Goal: Contribute content: Contribute content

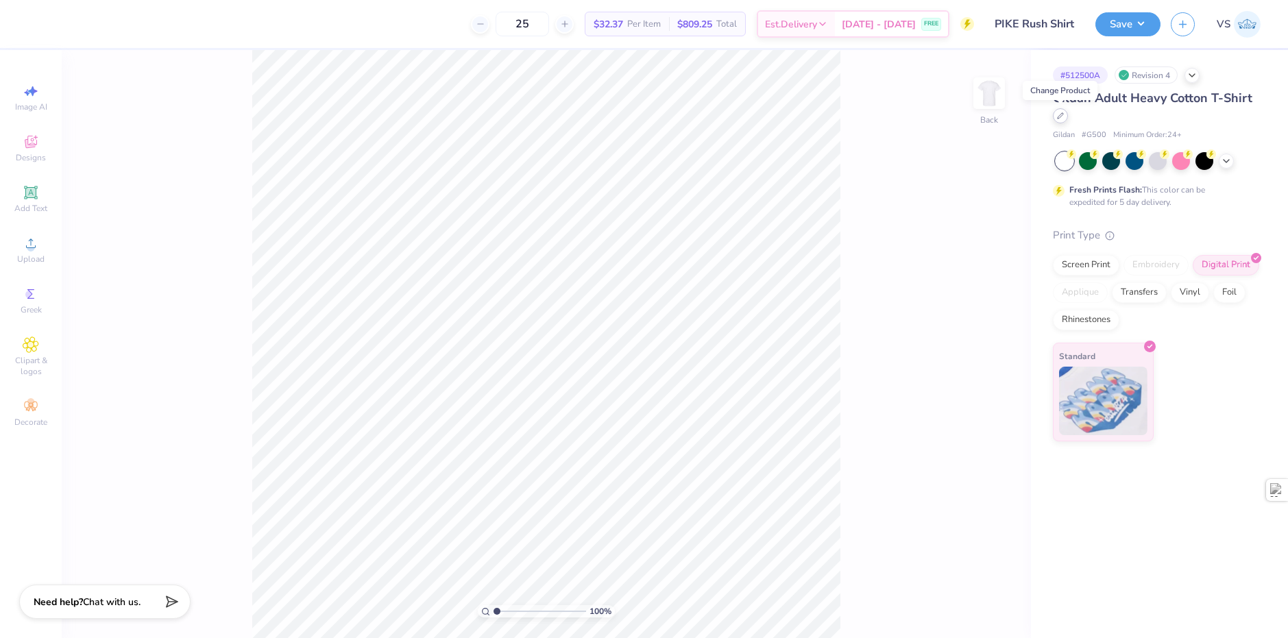
click at [1061, 117] on icon at bounding box center [1060, 115] width 5 height 5
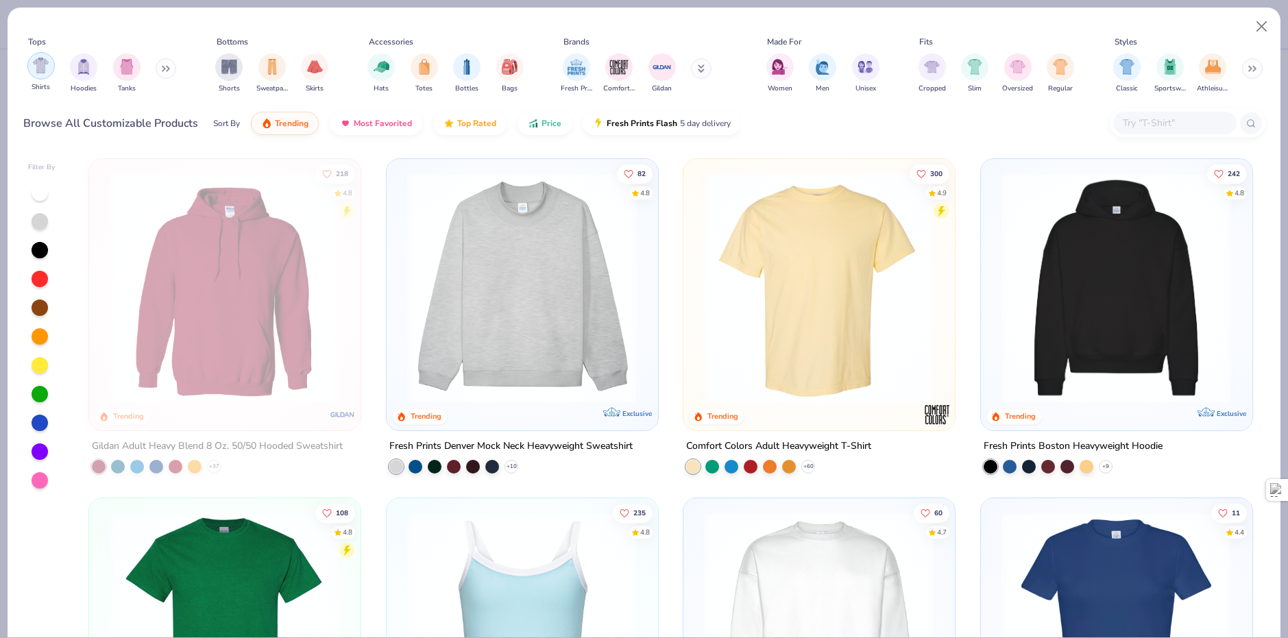
click at [49, 77] on div "filter for Shirts" at bounding box center [40, 65] width 27 height 27
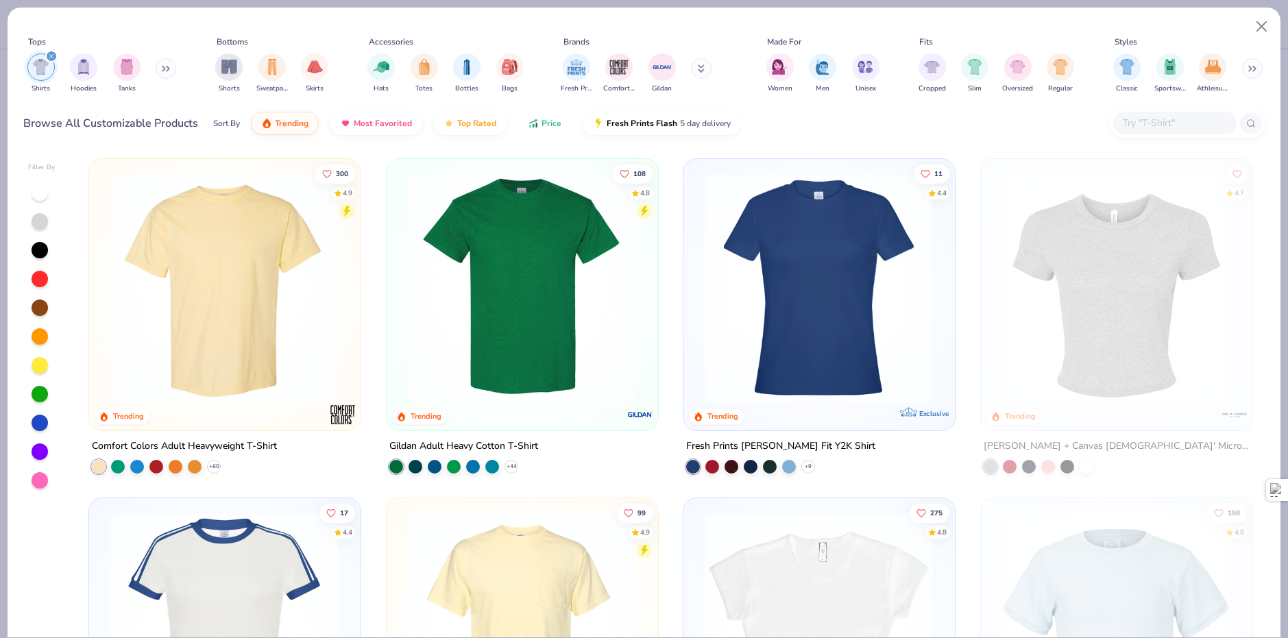
click at [522, 132] on button "Price" at bounding box center [545, 123] width 54 height 23
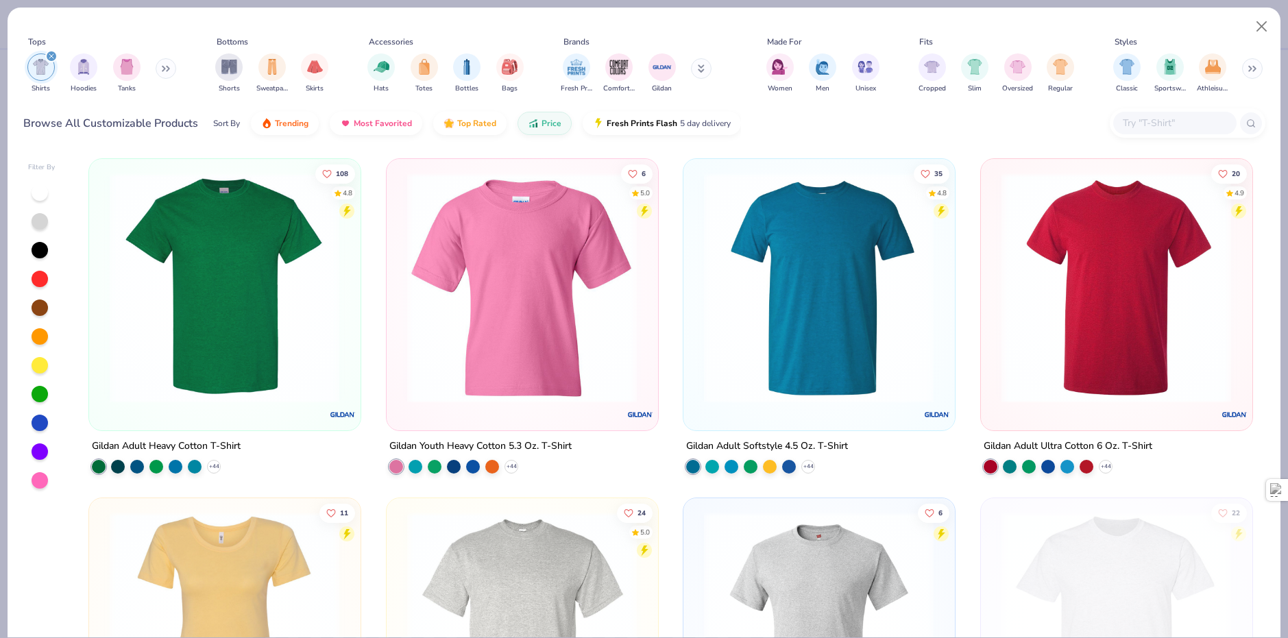
click at [223, 247] on img at bounding box center [224, 288] width 243 height 230
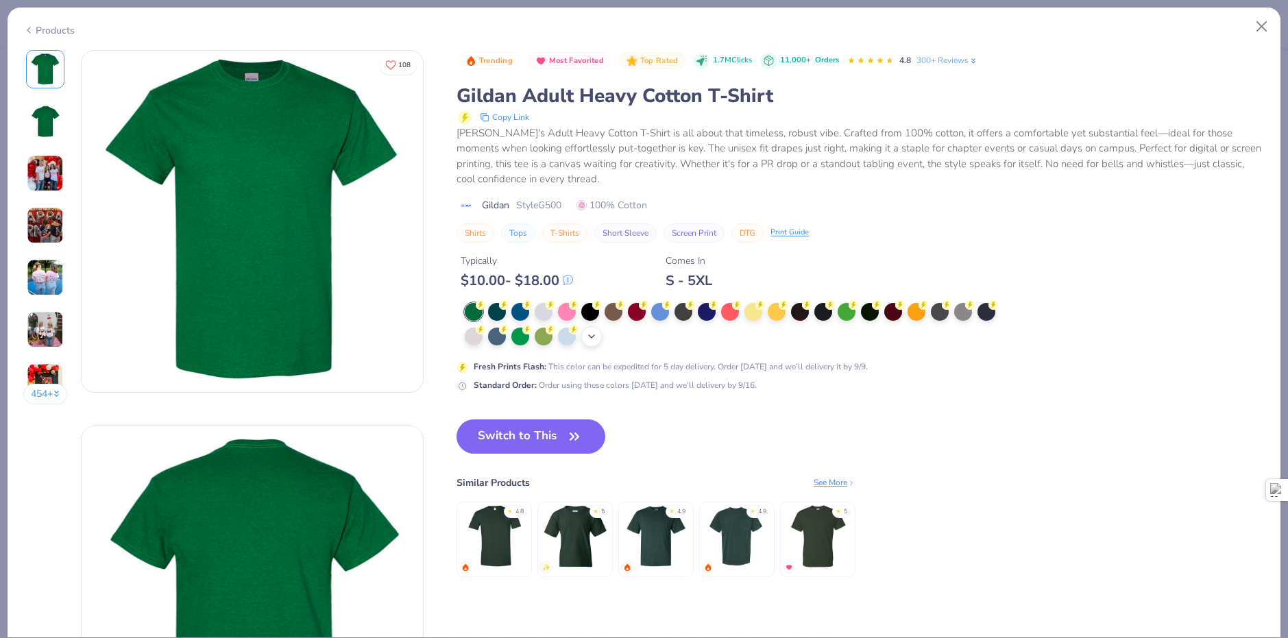
click at [594, 339] on icon at bounding box center [591, 336] width 11 height 11
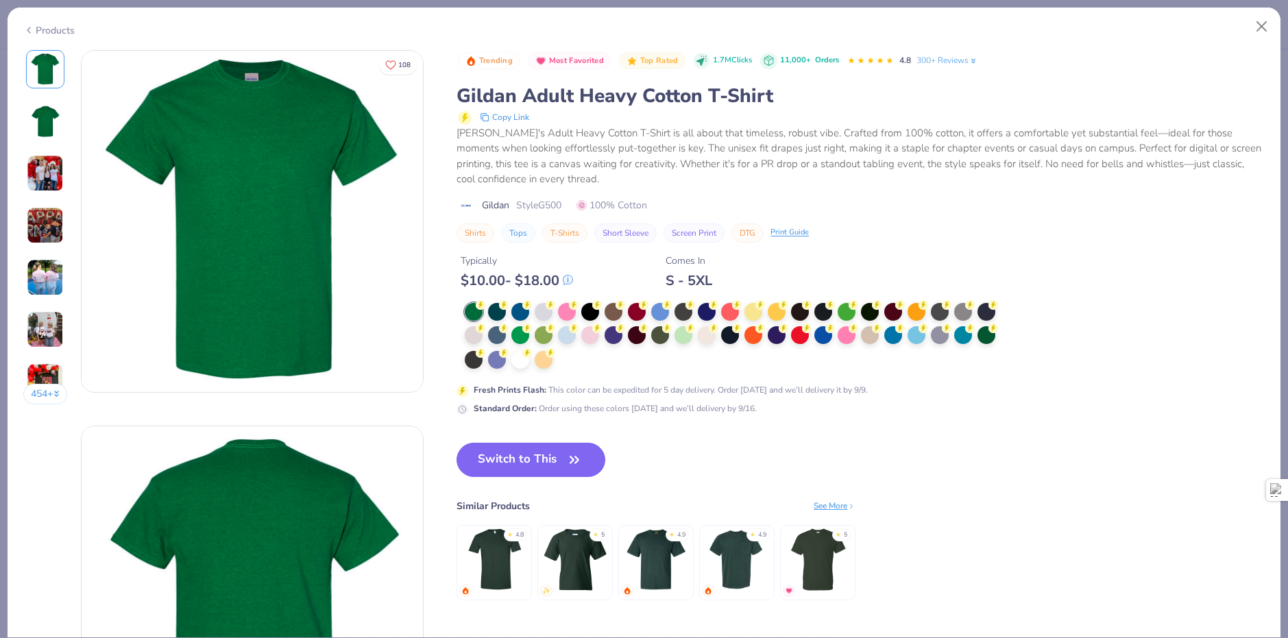
click at [568, 363] on div at bounding box center [735, 336] width 540 height 67
click at [524, 365] on div at bounding box center [520, 359] width 18 height 18
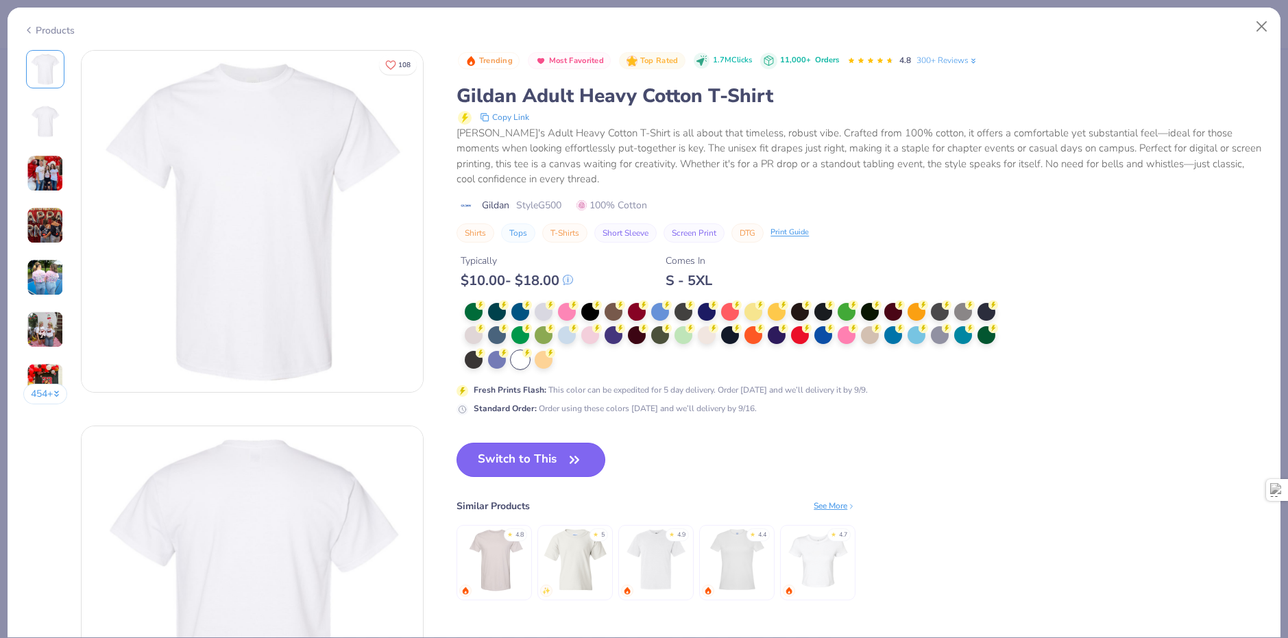
click at [531, 460] on button "Switch to This" at bounding box center [531, 460] width 149 height 34
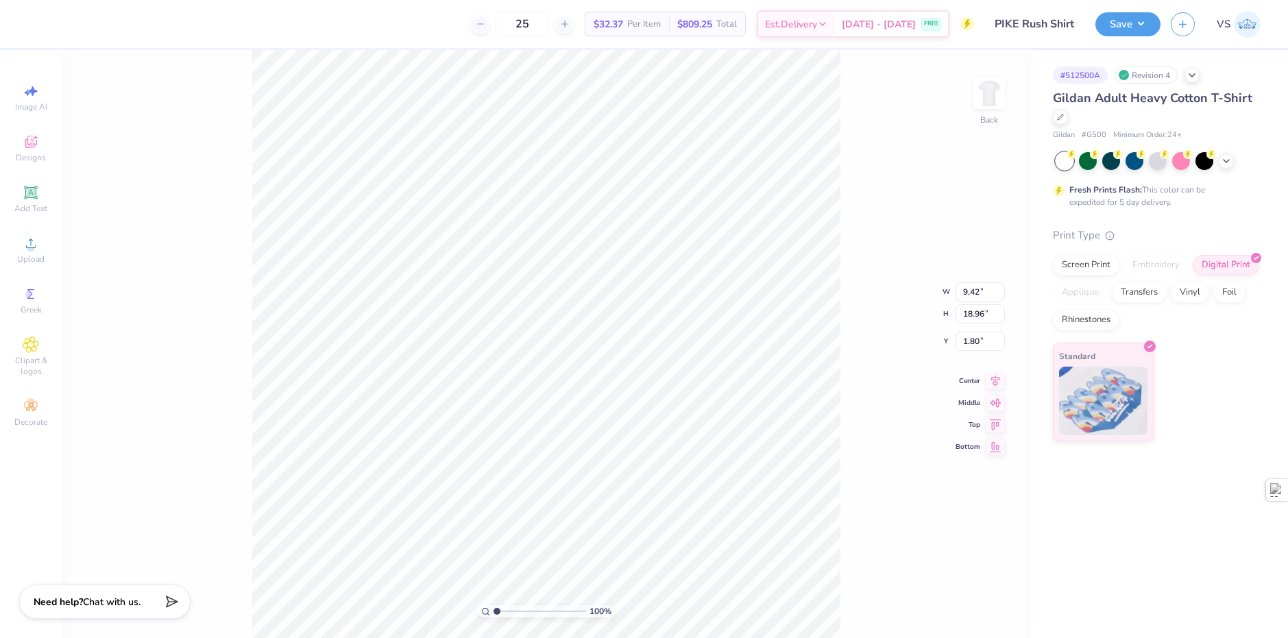
type input "7.20"
type input "14.50"
type input "6.88"
type input "13.86"
type input "1.99"
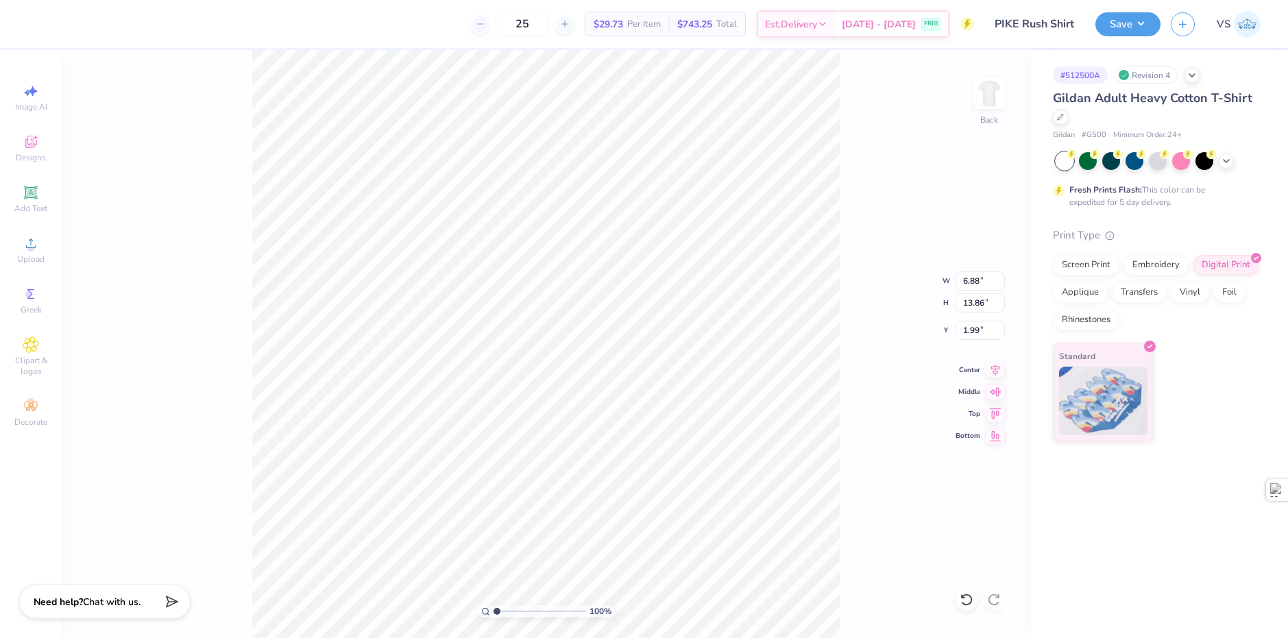
type input "6.49"
type input "13.07"
type input "5.82"
type input "2.33"
click at [1095, 265] on div "Screen Print" at bounding box center [1086, 263] width 66 height 21
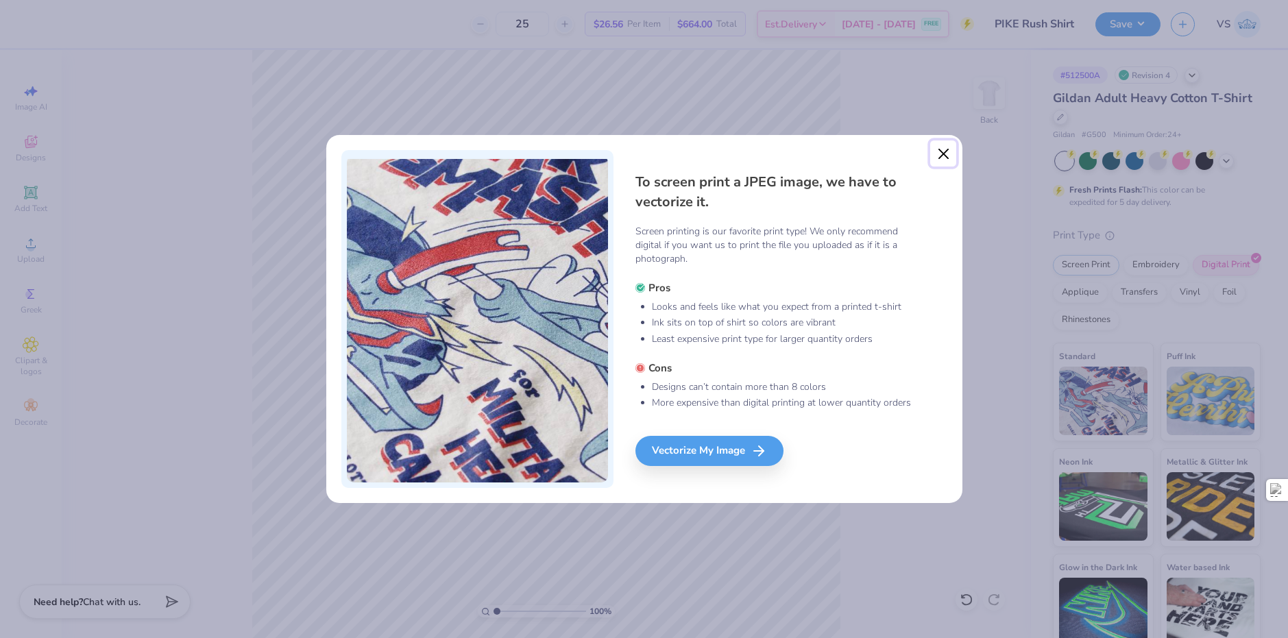
click at [943, 155] on button "Close" at bounding box center [943, 154] width 26 height 26
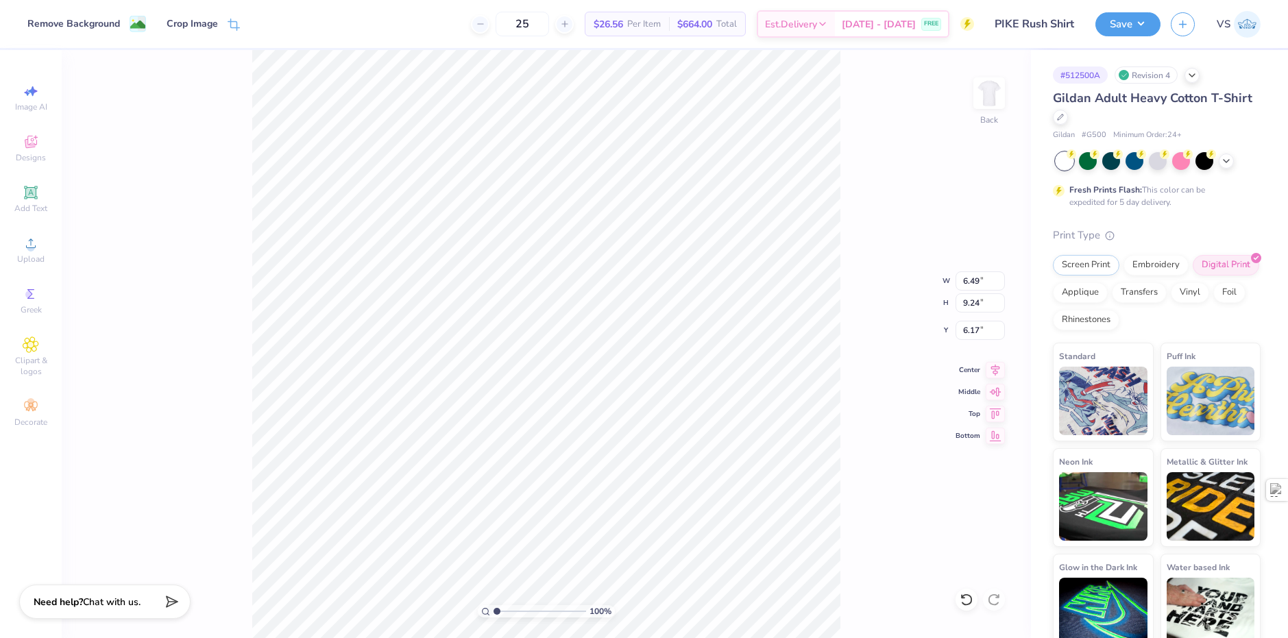
type input "6.36"
type input "7.06"
type input "3.98"
type input "1.96"
type input "6.69"
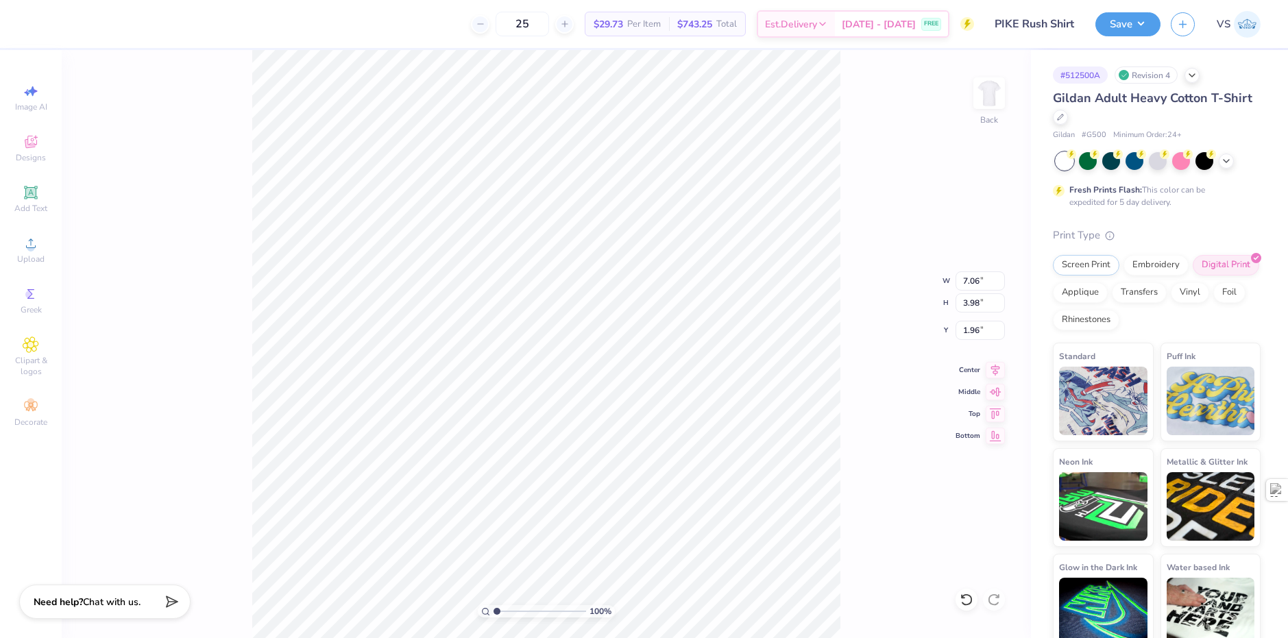
type input "3.78"
type input "2.16"
type input "6.32"
type input "3.57"
type input "2.37"
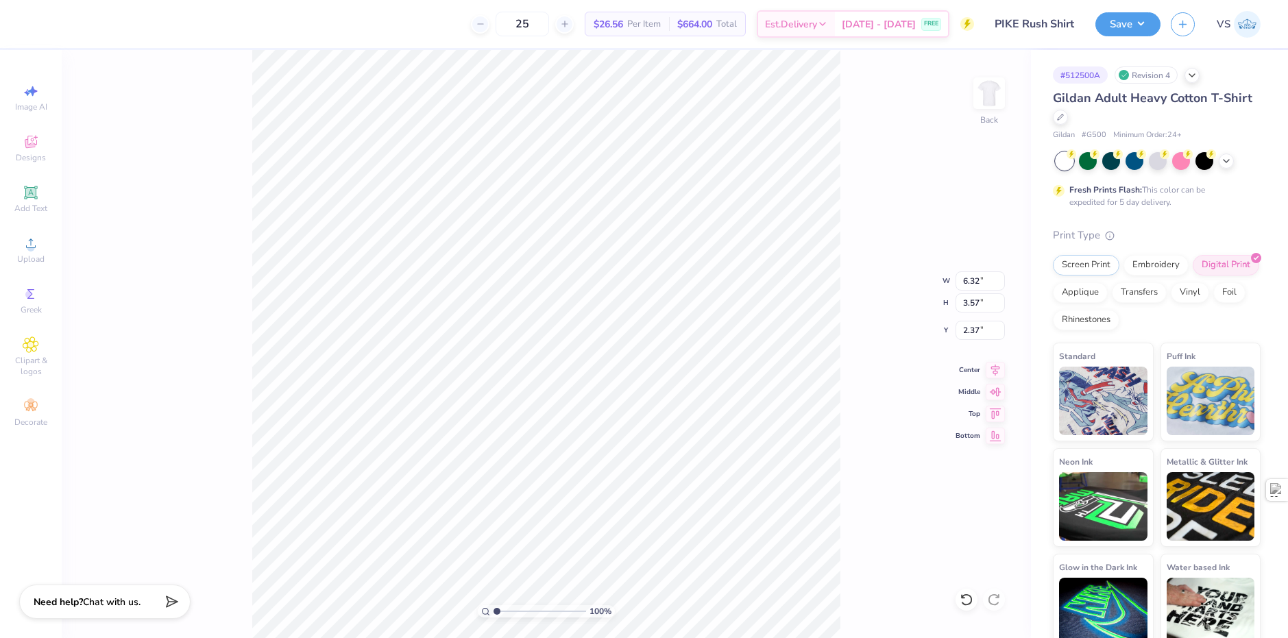
type input "2.33"
click at [1124, 28] on button "Save" at bounding box center [1127, 22] width 65 height 24
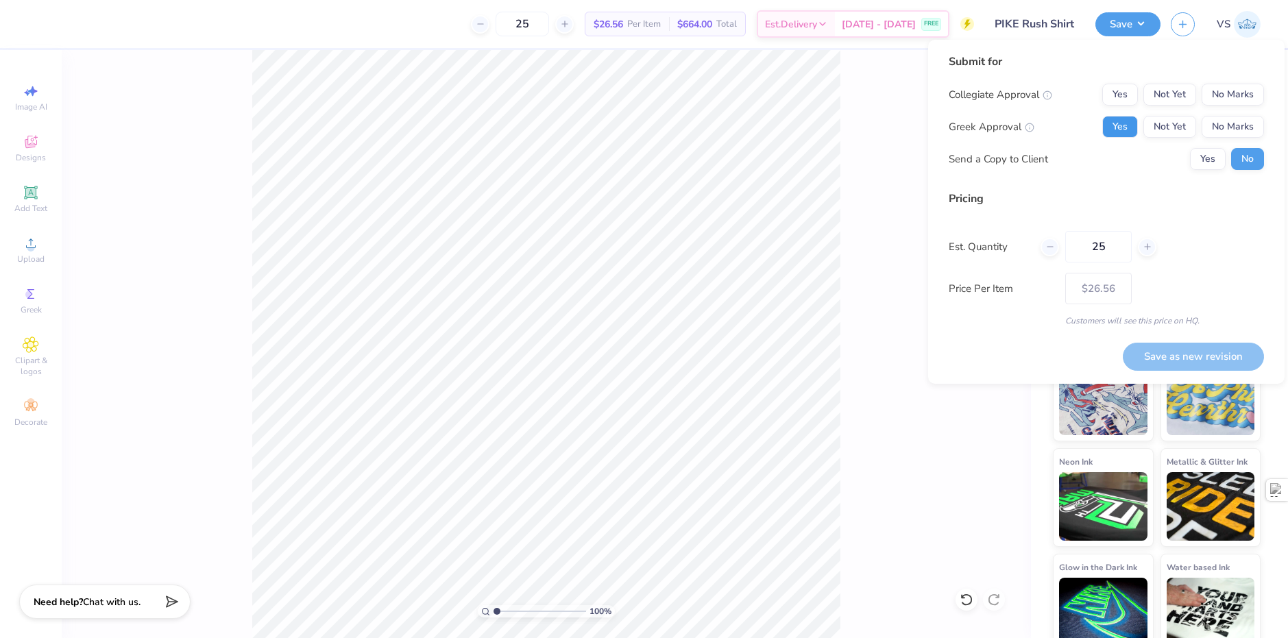
click at [1128, 126] on button "Yes" at bounding box center [1120, 127] width 36 height 22
click at [1219, 99] on button "No Marks" at bounding box center [1233, 95] width 62 height 22
click at [1174, 245] on div "Est. Quantity 25" at bounding box center [1106, 247] width 315 height 32
click at [1195, 352] on button "Save as new revision" at bounding box center [1193, 357] width 141 height 28
type input "$26.56"
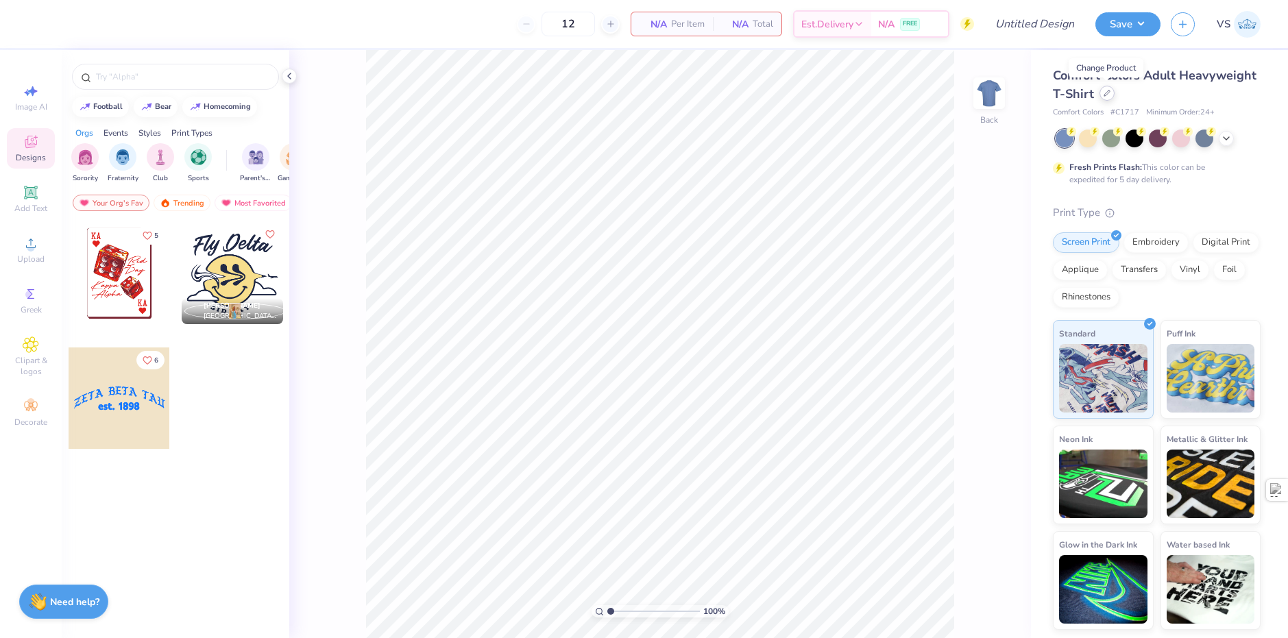
click at [1106, 95] on icon at bounding box center [1106, 92] width 5 height 5
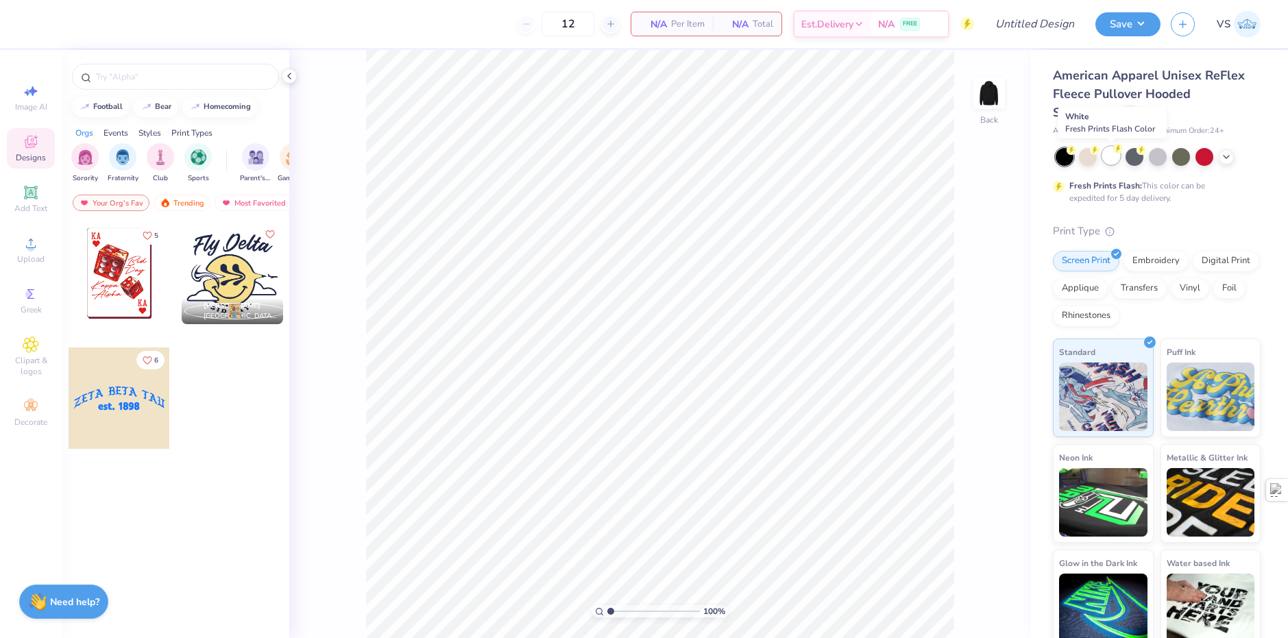
click at [1108, 158] on div at bounding box center [1111, 156] width 18 height 18
click at [110, 289] on div at bounding box center [119, 273] width 101 height 101
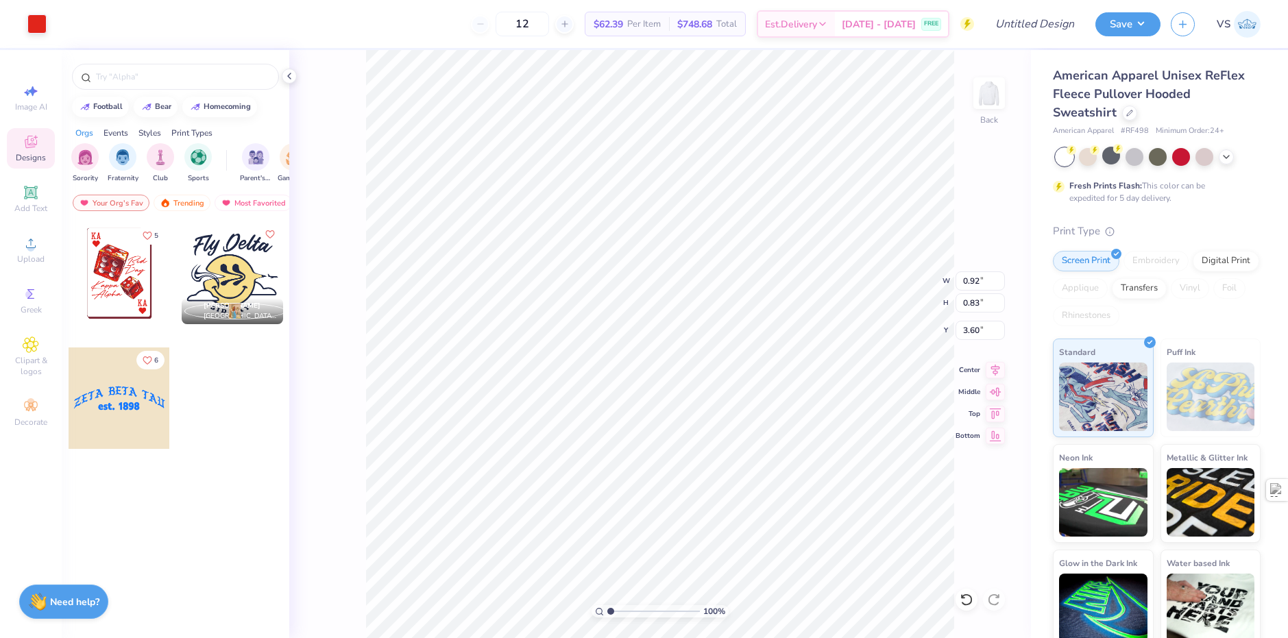
type input "0.92"
type input "0.83"
type input "3.60"
type input "3.00"
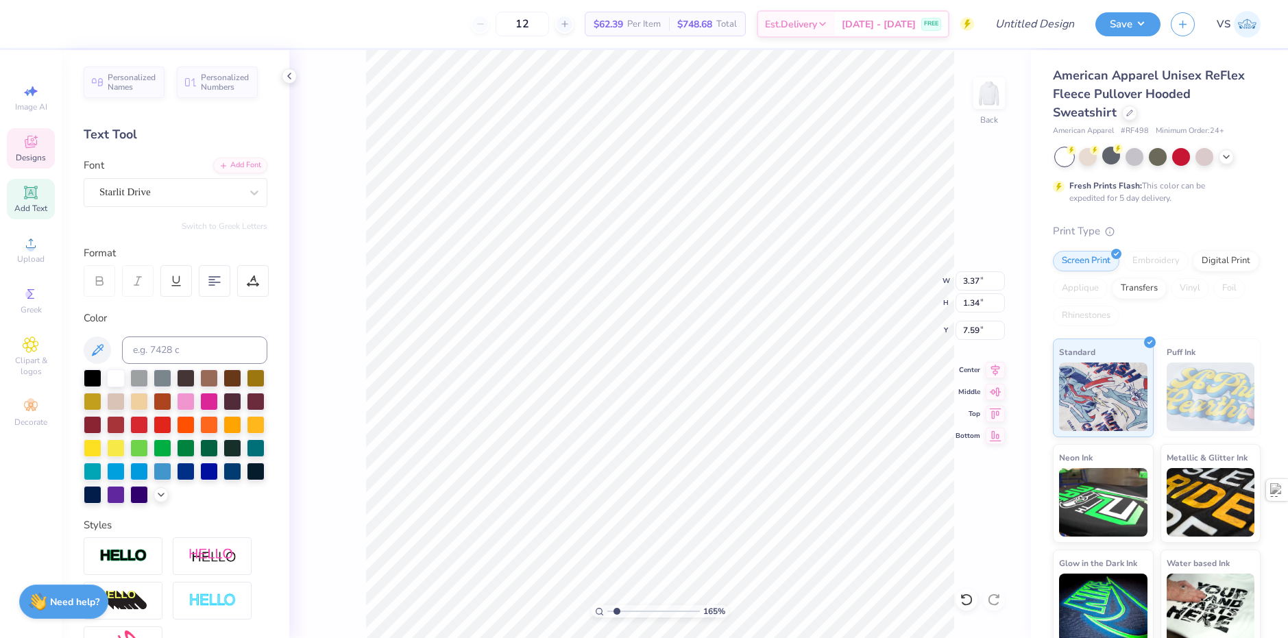
type input "1.64913377760655"
type input "6.83"
type input "1.64913377760655"
type textarea "Z"
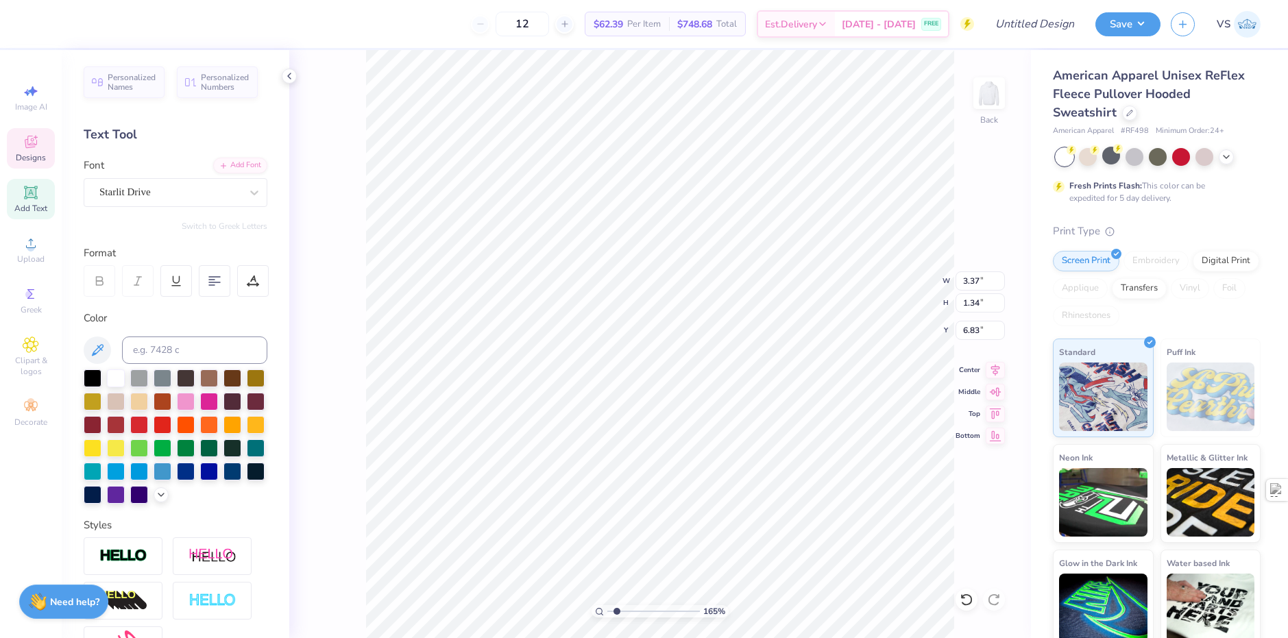
type input "1.64913377760655"
type textarea "Ze"
type input "1.64913377760655"
type textarea "Zet"
type input "1.64913377760655"
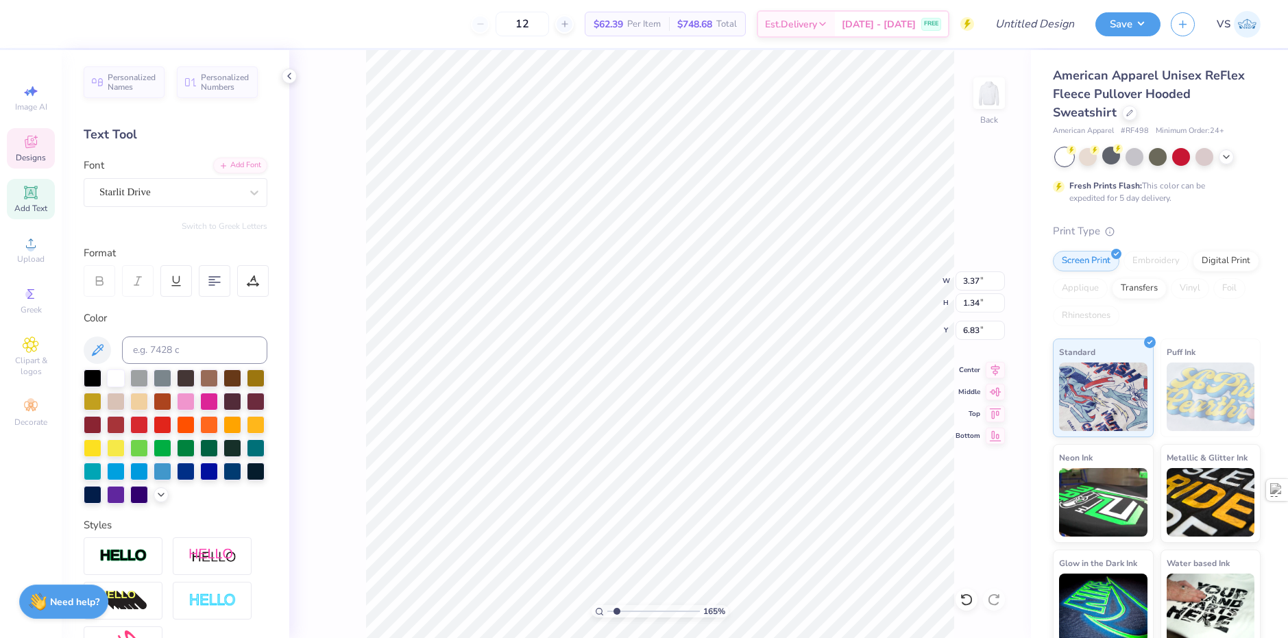
type textarea "Zeta"
type input "1.64913377760655"
type input "3.37"
type input "1.34"
type input "7.59"
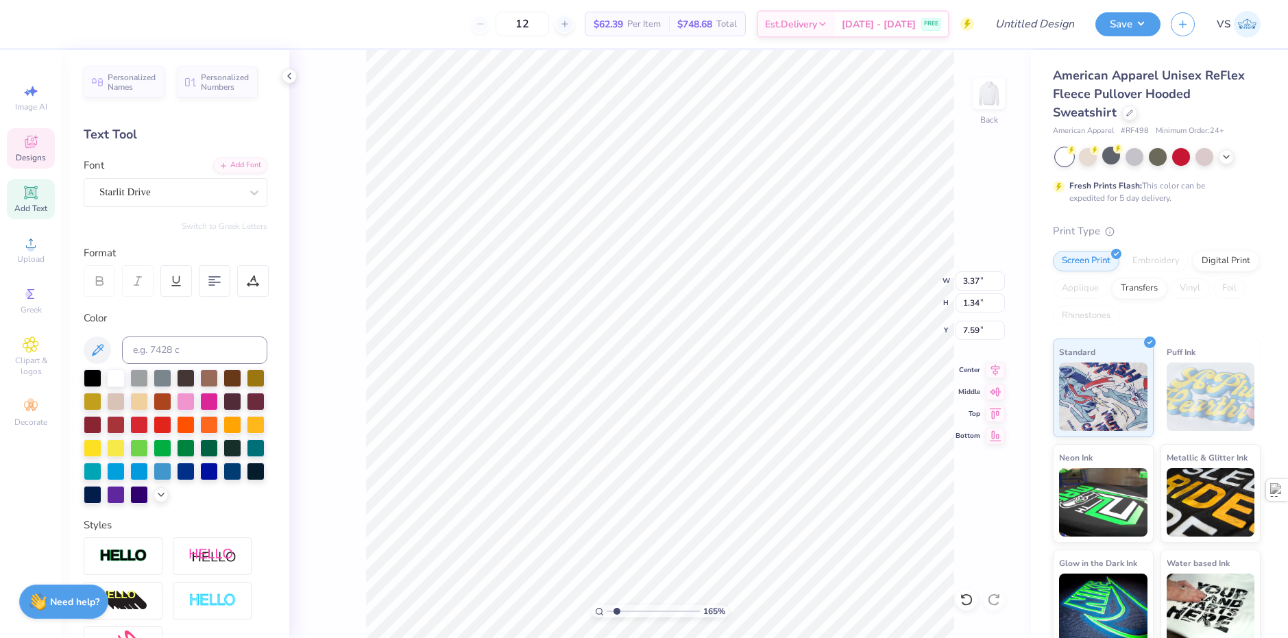
type input "1.64913377760655"
type input "3.33"
type input "1.14"
type input "6.92"
type input "1.64913377760655"
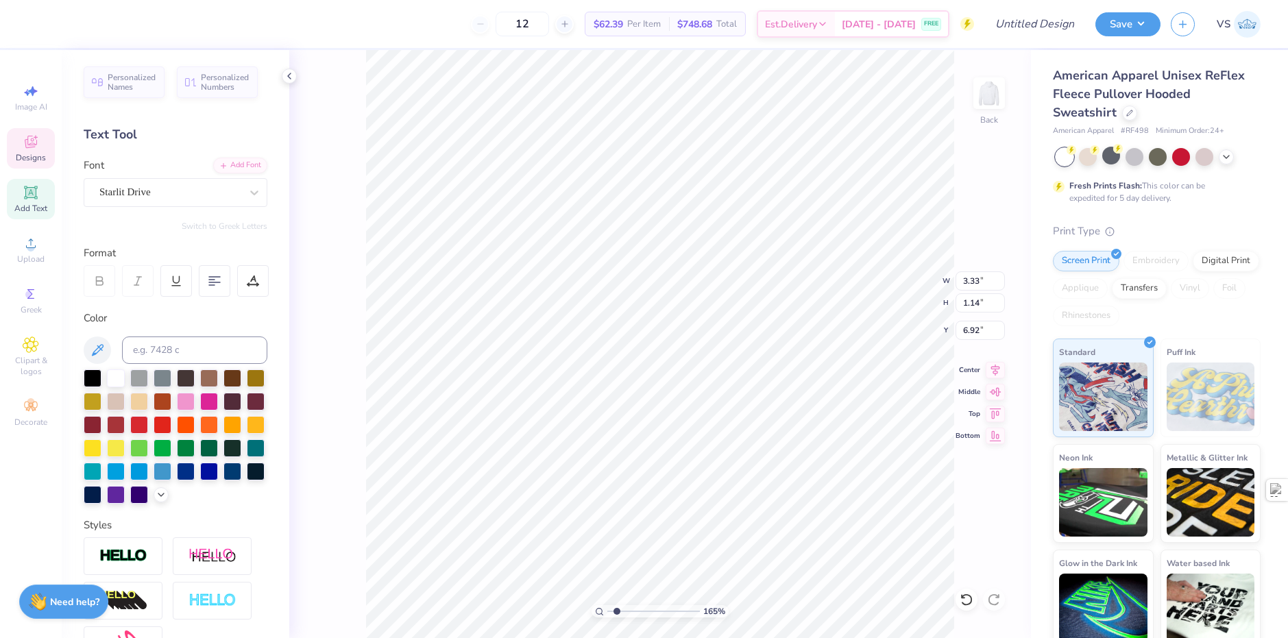
type textarea "ZetaB"
type input "1.64913377760655"
type textarea "ZetaBet"
type input "1.64913377760655"
type textarea "ZetaBeta"
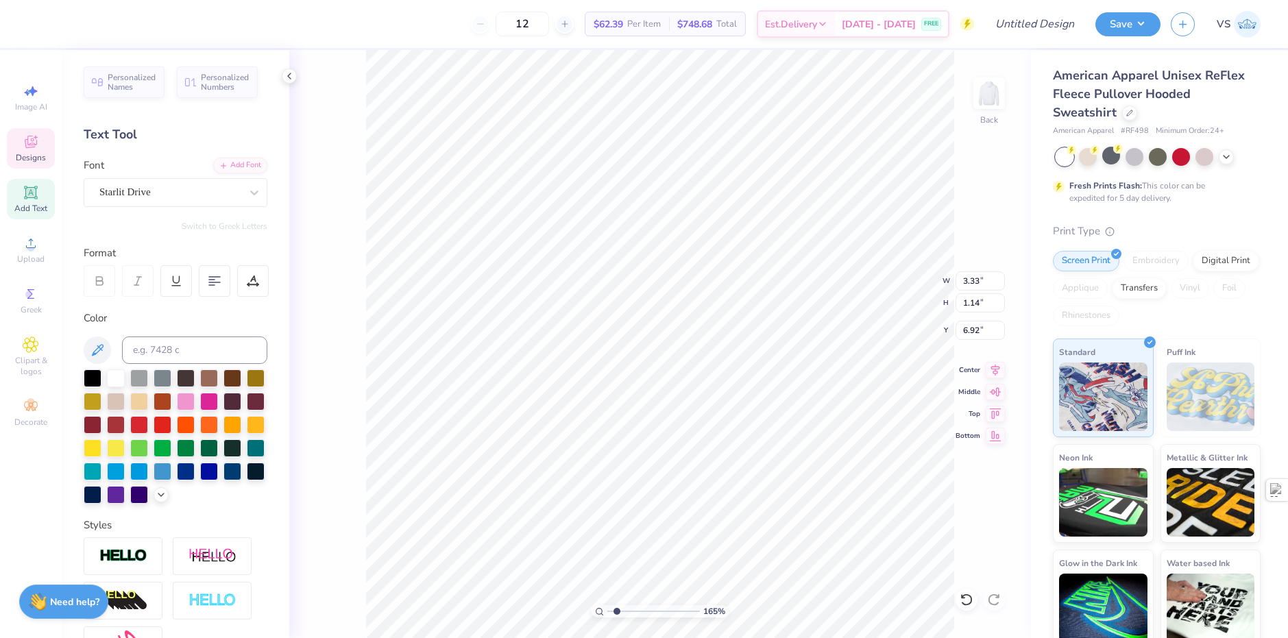
scroll to position [11, 3]
type input "1.64913377760655"
type textarea "Zeta"
type input "1.64913377760655"
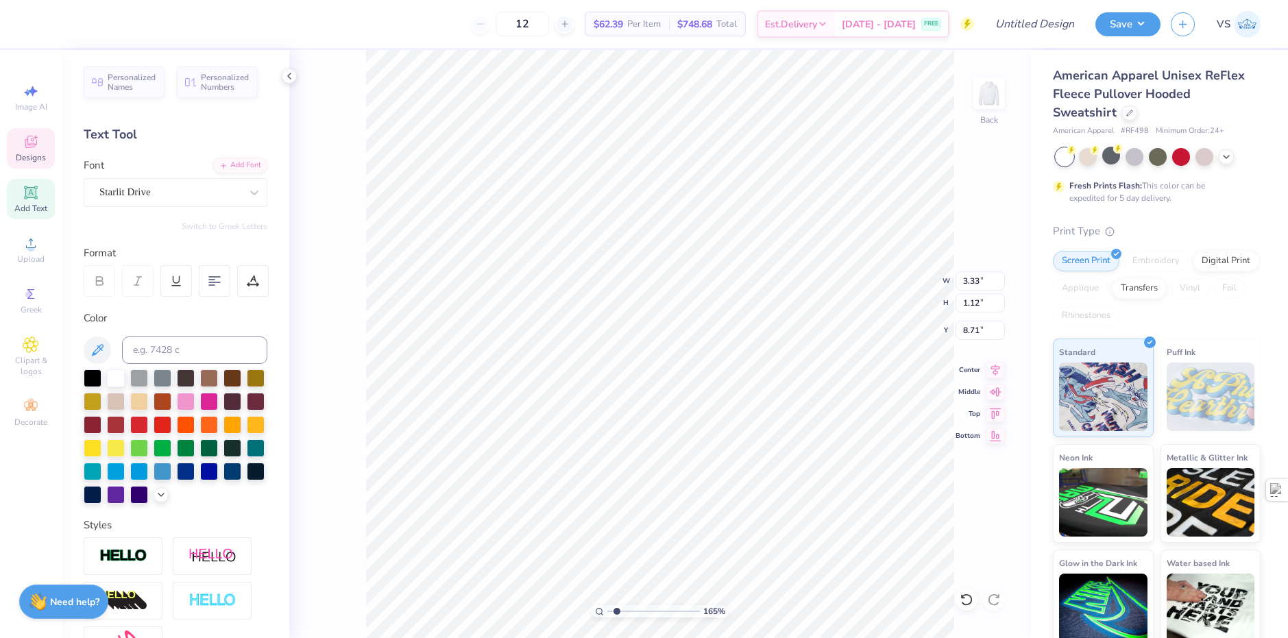
type input "9.31"
type input "1.64913377760655"
type input "3.37"
type input "1.34"
type input "7.59"
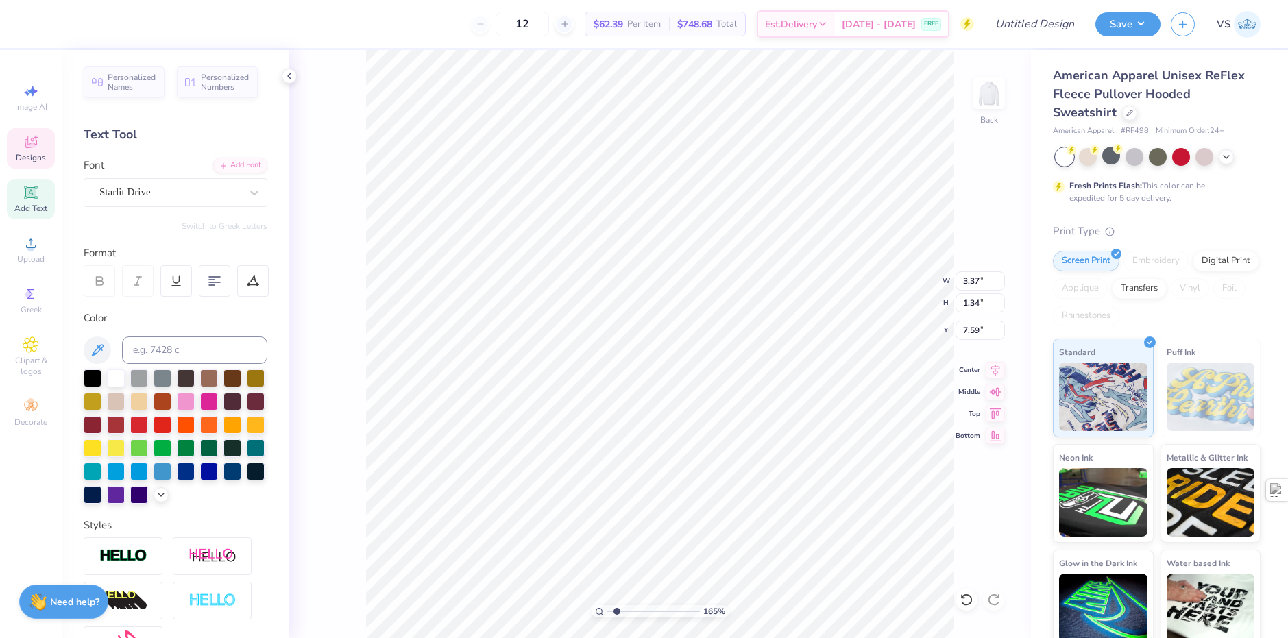
type input "1.64913377760655"
type input "7.97"
type input "1.64913377760655"
type textarea "B"
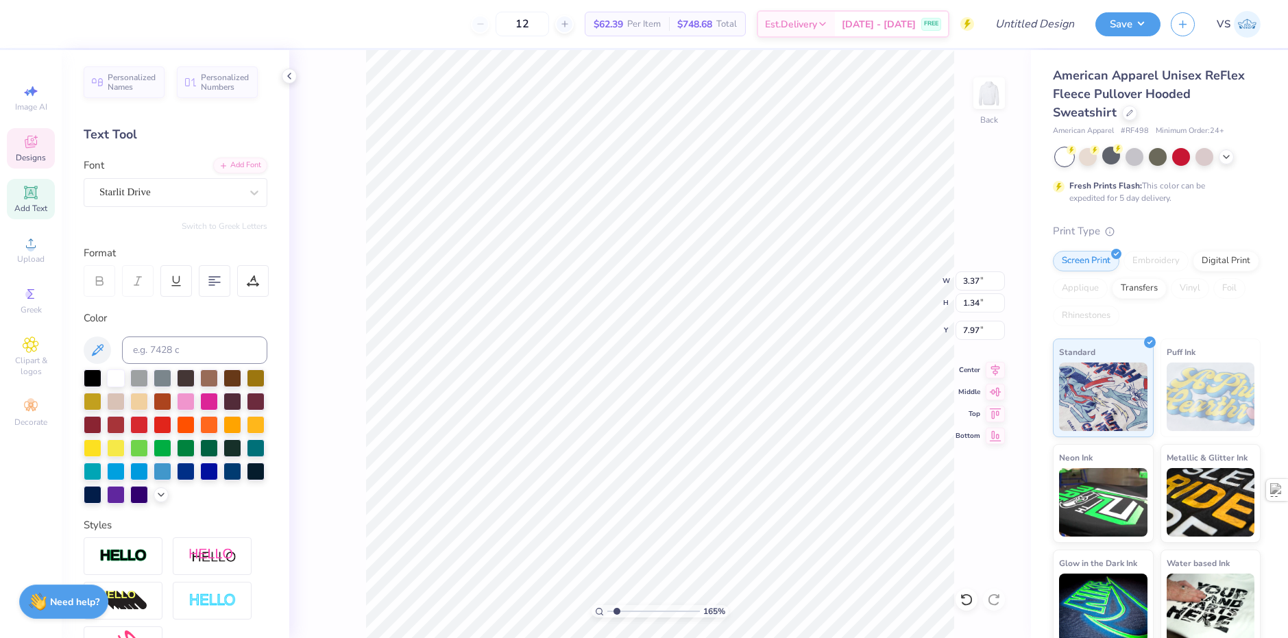
type input "1.64913377760655"
type textarea "Be"
type input "1.64913377760655"
type textarea "Bet"
type input "1.64913377760655"
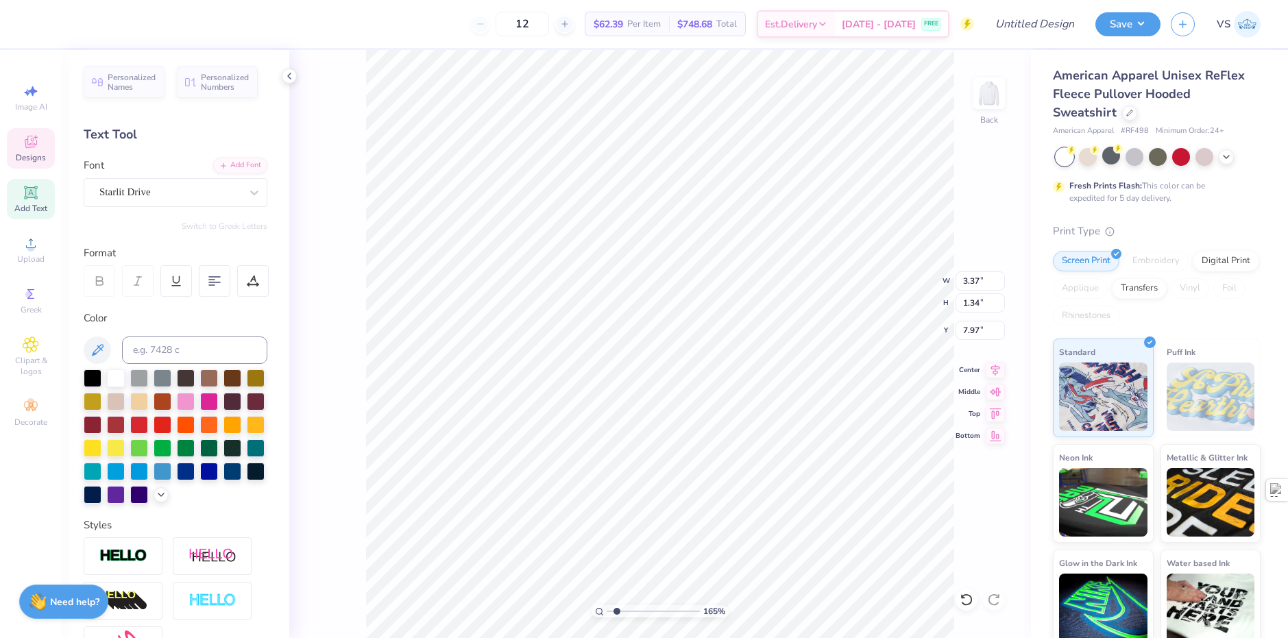
type textarea "Beta"
type input "1.64913377760655"
type textarea "T"
type input "1.64913377760655"
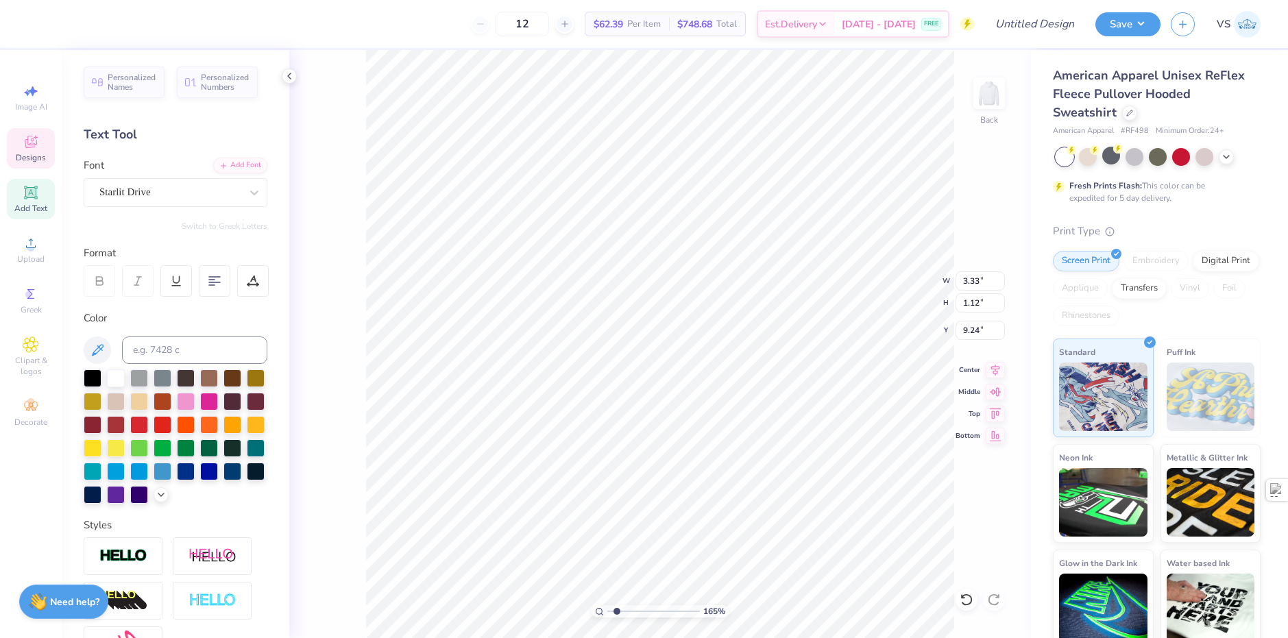
type textarea "Ta"
type input "1.64913377760655"
type textarea "Tau"
type input "1.64913377760655"
type input "8.06"
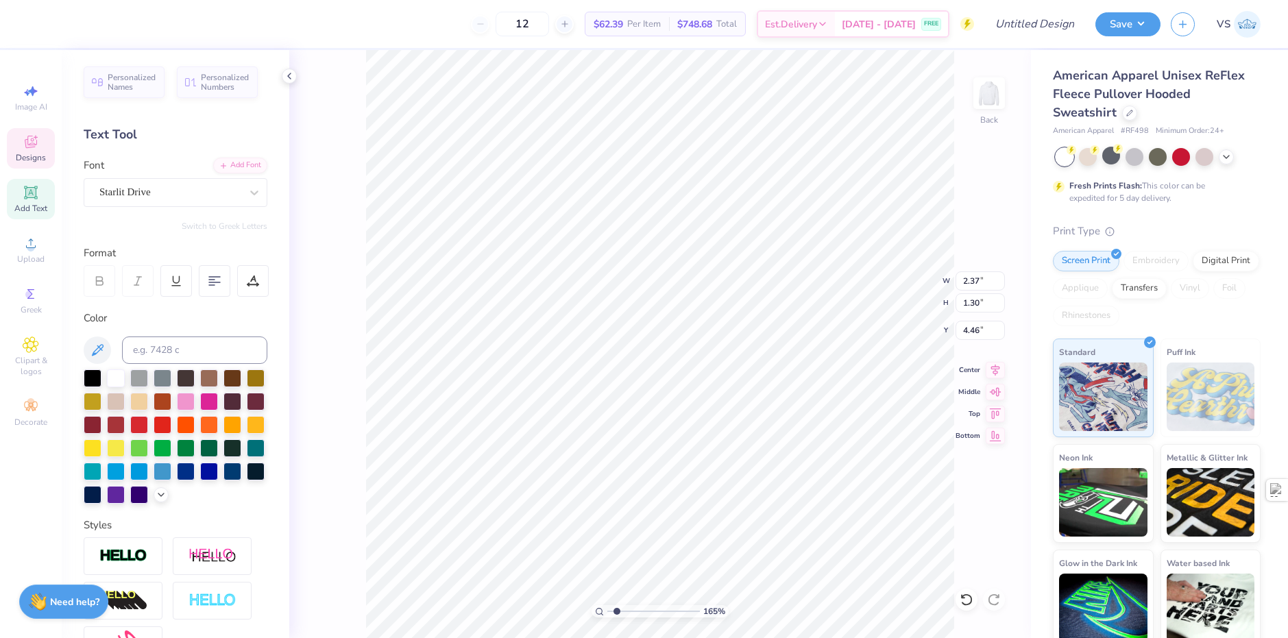
type input "1.64913377760655"
type textarea "R"
type input "1.64913377760655"
type textarea "Rus"
type input "1.64913377760655"
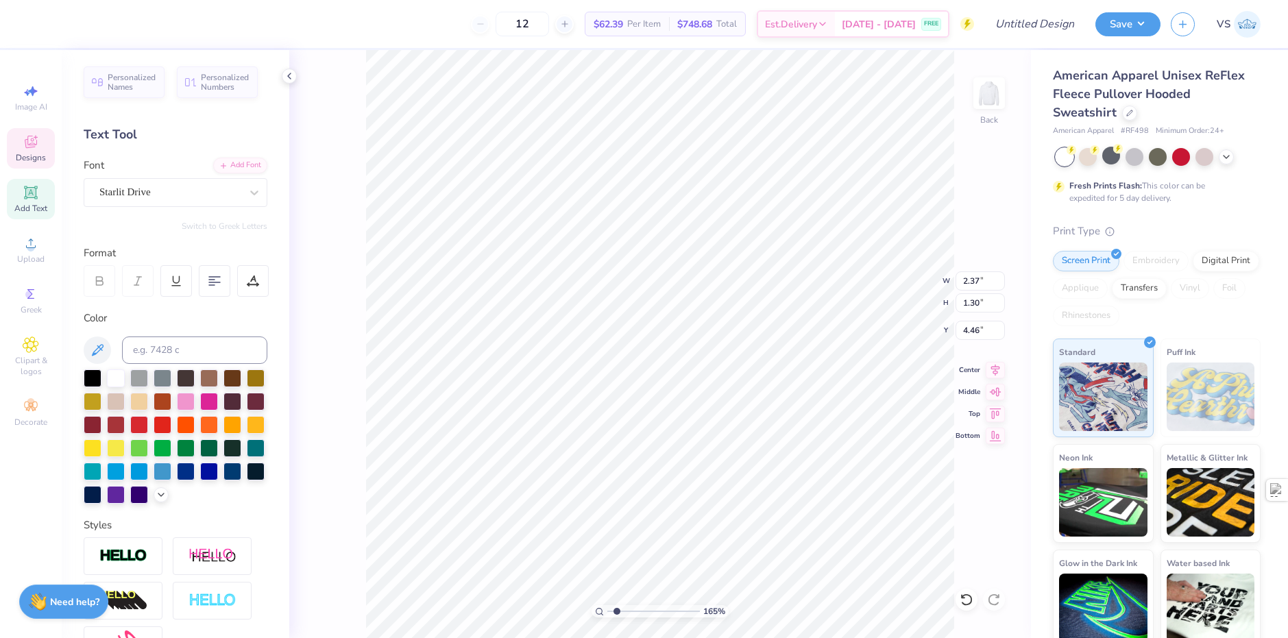
type textarea "Rush"
type input "1.64913377760655"
type input "2.37"
type input "1.25"
type input "5.74"
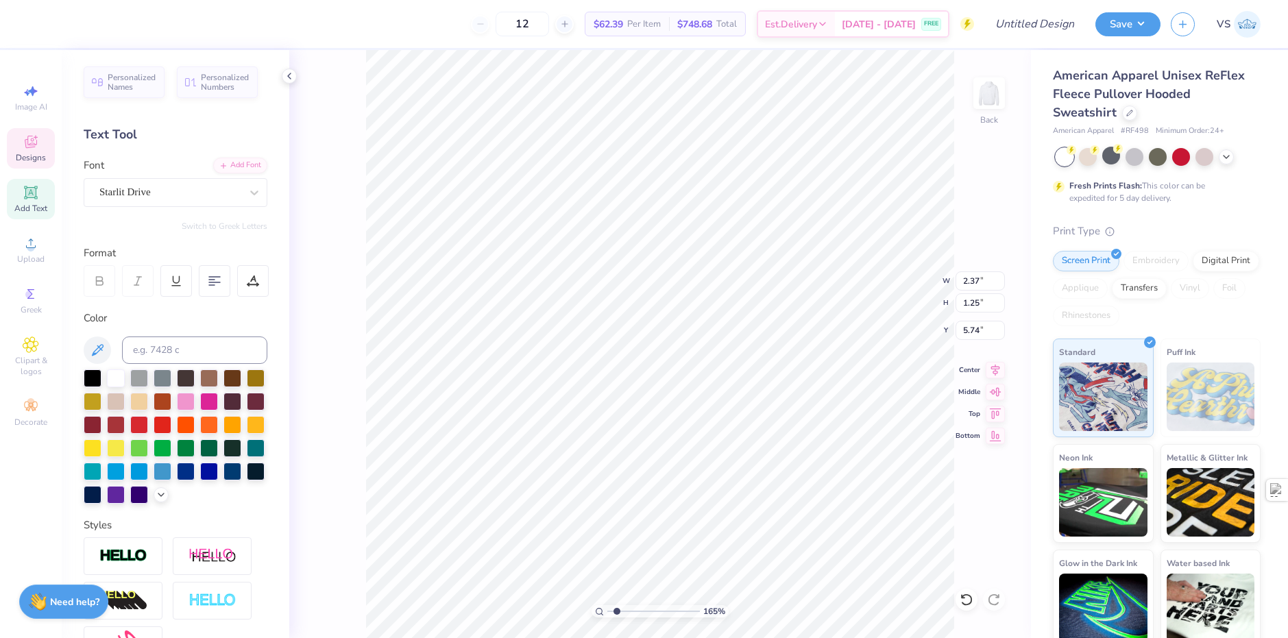
type input "1.64913377760655"
type input "5.83"
type input "1.10522621487156"
type input "8.71"
type input "6.54"
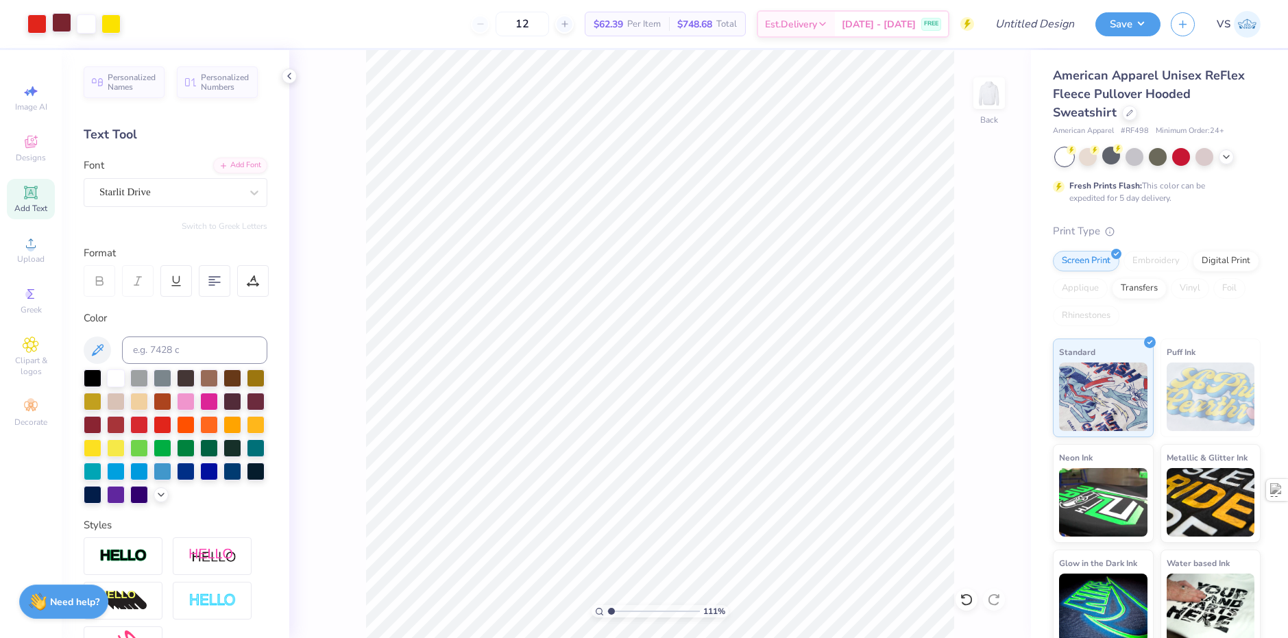
click at [58, 27] on div at bounding box center [61, 22] width 19 height 19
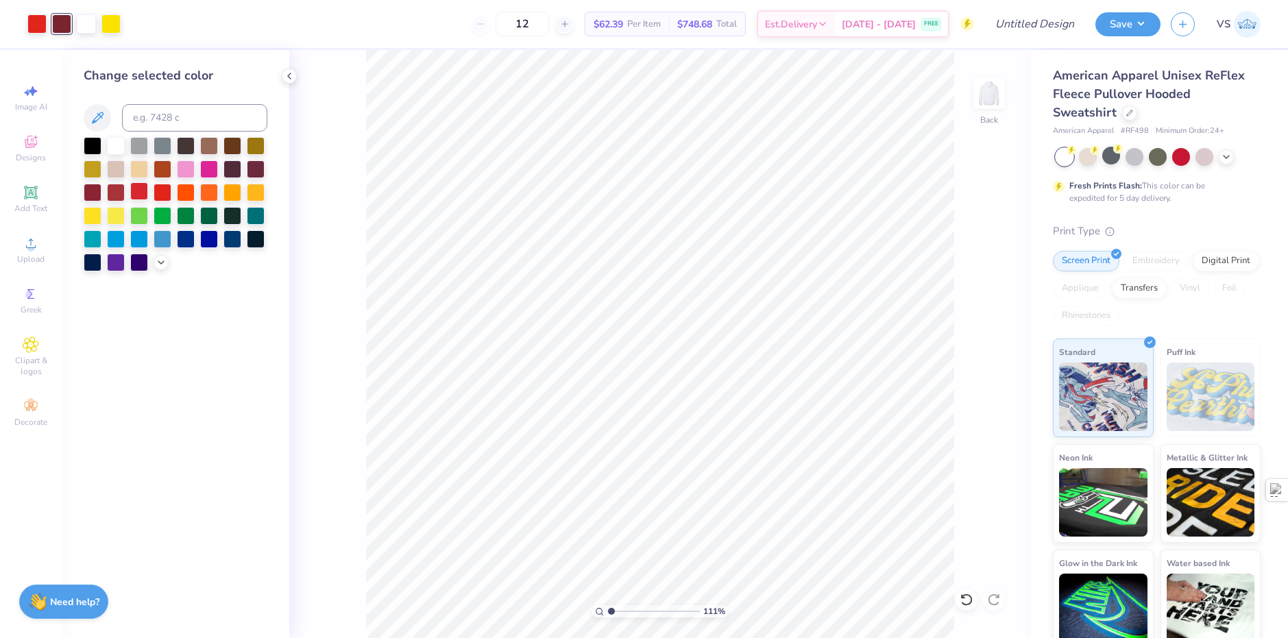
click at [143, 191] on div at bounding box center [139, 191] width 18 height 18
click at [42, 23] on div at bounding box center [36, 22] width 19 height 19
click at [138, 187] on div at bounding box center [139, 191] width 18 height 18
click at [82, 28] on div at bounding box center [86, 22] width 19 height 19
click at [145, 195] on div at bounding box center [139, 191] width 18 height 18
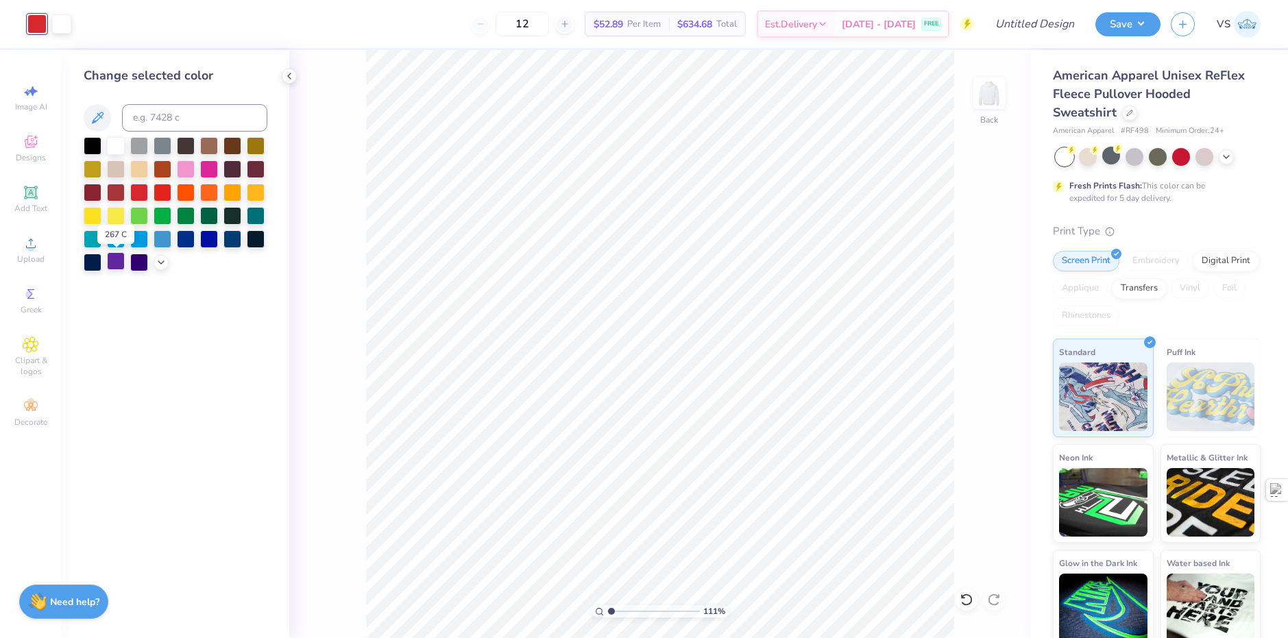
click at [110, 265] on div at bounding box center [116, 261] width 18 height 18
click at [1224, 159] on icon at bounding box center [1226, 155] width 11 height 11
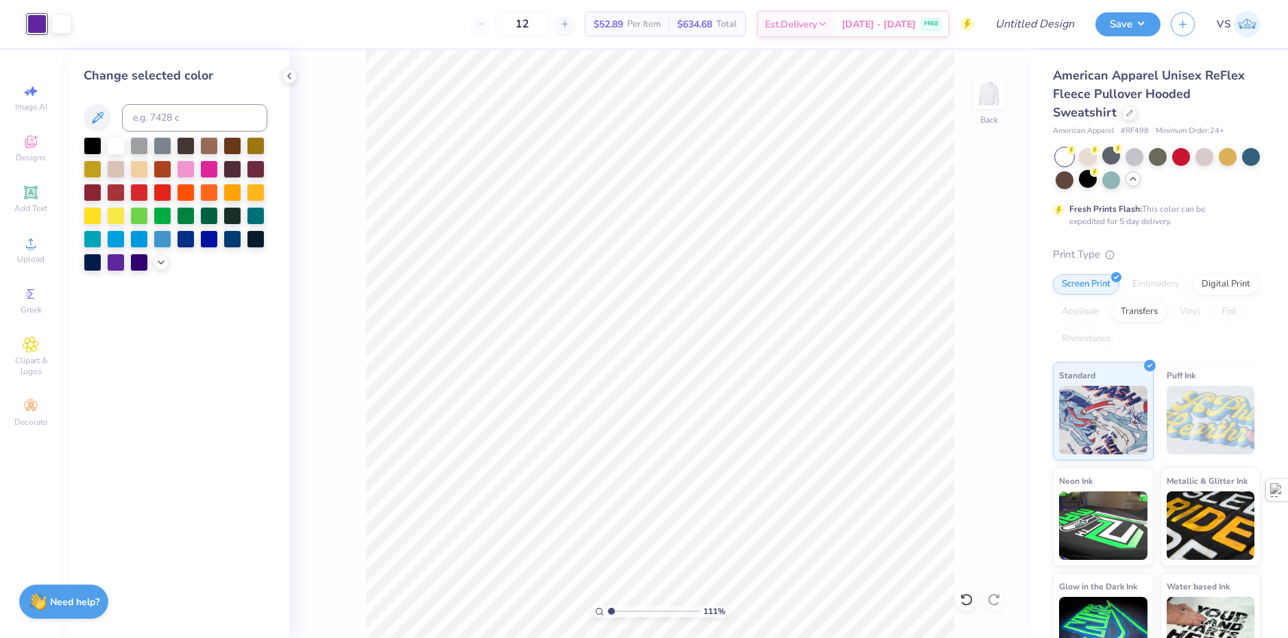
click at [1097, 186] on div at bounding box center [1088, 179] width 18 height 18
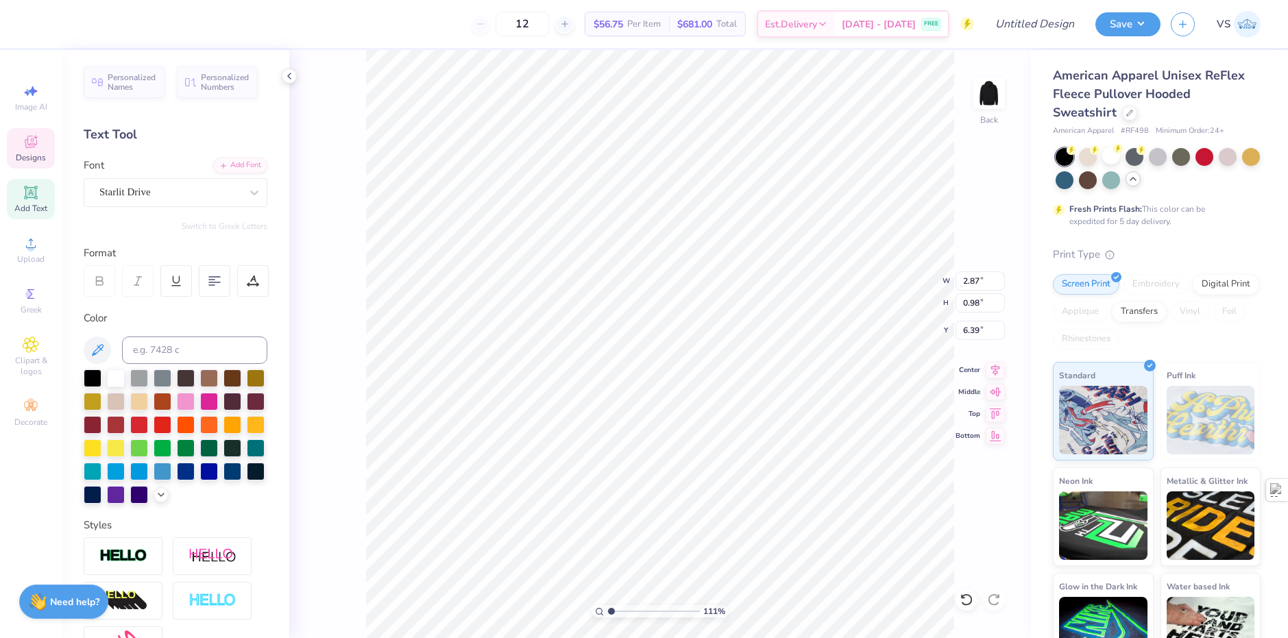
type input "1.10522621487156"
type input "4.60"
type input "2.03"
click at [24, 19] on div "Art colors" at bounding box center [23, 24] width 47 height 48
click at [34, 22] on div at bounding box center [36, 22] width 19 height 19
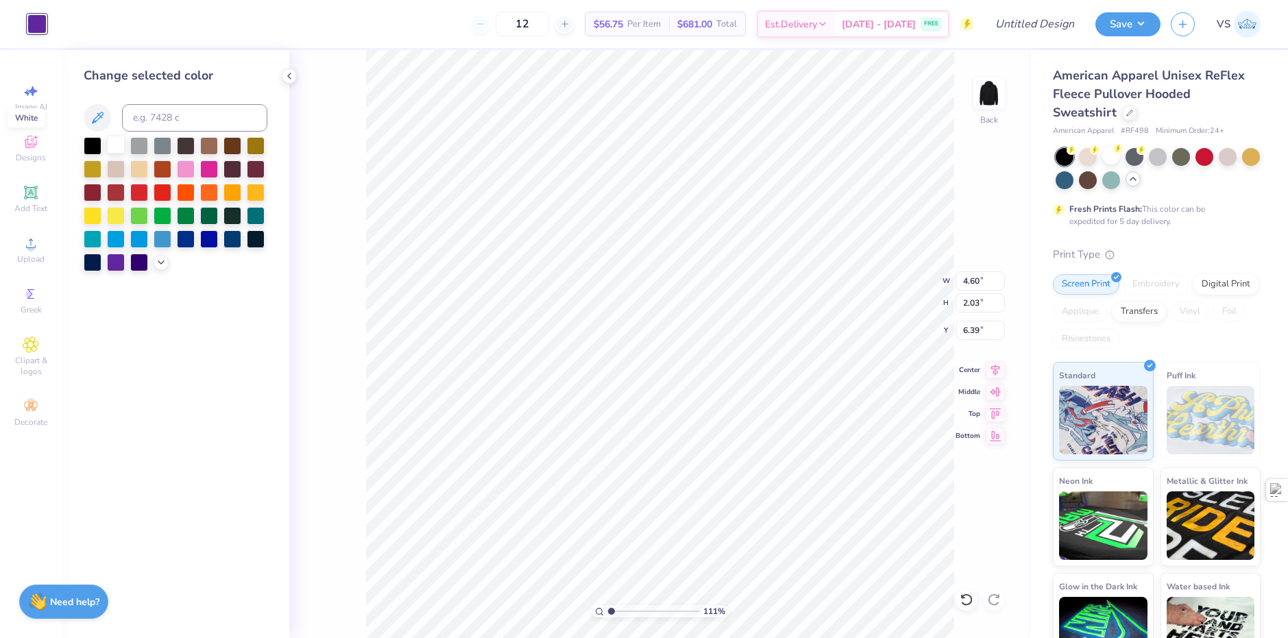
click at [117, 148] on div at bounding box center [116, 145] width 18 height 18
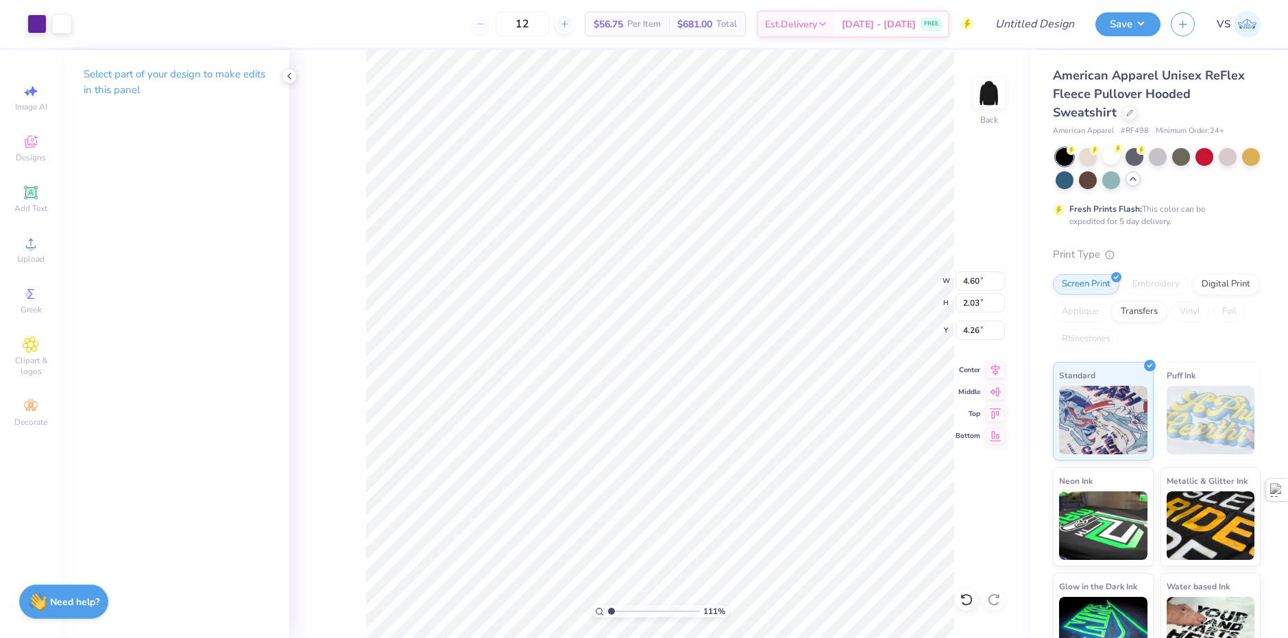
type input "1.10522621487156"
type input "8.71"
type input "5.27"
type input "4.26"
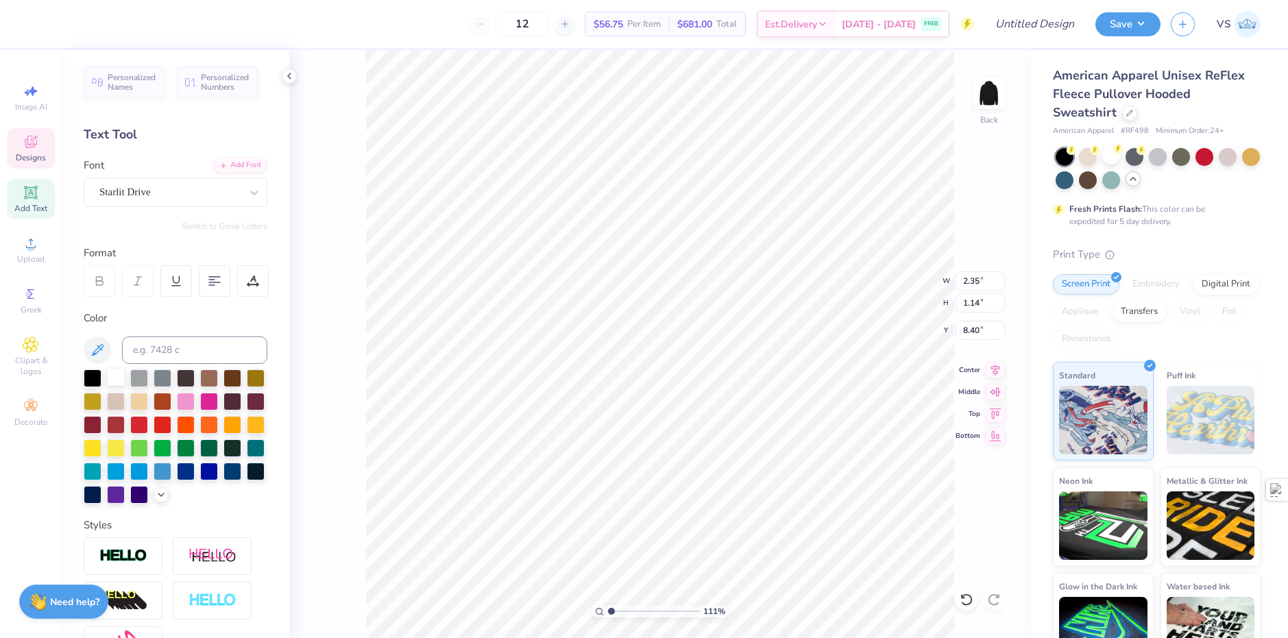
click at [122, 385] on div at bounding box center [116, 377] width 18 height 18
type input "1.10522621487156"
type input "2.67"
type input "1.10"
type input "4.26"
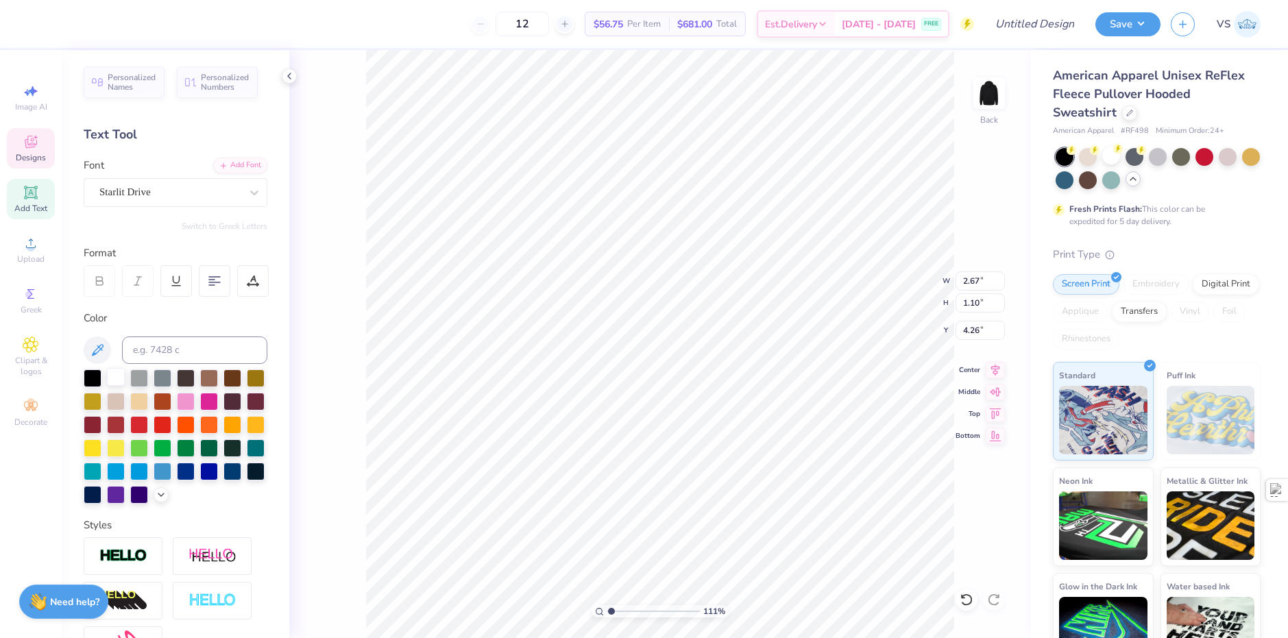
click at [114, 384] on div at bounding box center [116, 377] width 18 height 18
type input "1.10522621487156"
type input "2.04"
type input "1.08"
type input "5.44"
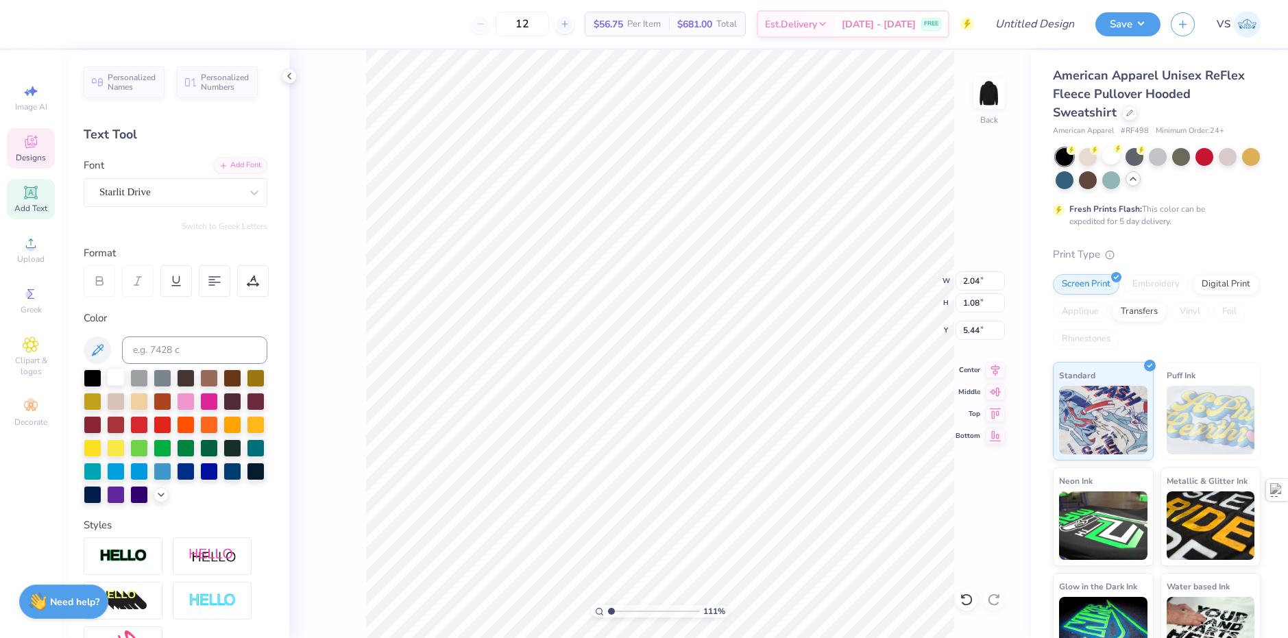
click at [107, 373] on div at bounding box center [116, 377] width 18 height 18
type input "1.10522621487156"
type input "2.30"
type input "1.04"
type input "5.43"
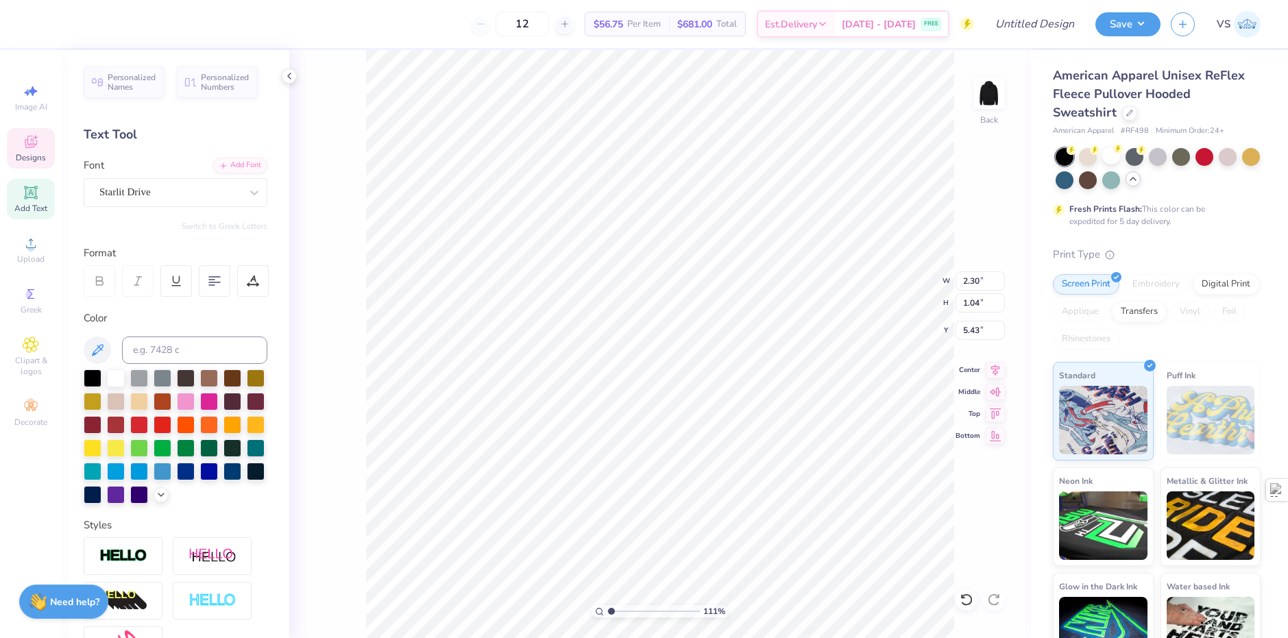
click at [363, 304] on div "111 % Back W 2.30 2.30 " H 1.04 1.04 " Y 5.43 5.43 " Center Middle Top Bottom" at bounding box center [660, 344] width 742 height 588
click at [363, 304] on div "111 % Back W 2.30 H 1.04 Y 5.43 Center Middle Top Bottom" at bounding box center [660, 344] width 742 height 588
click at [363, 304] on div "111 % Back" at bounding box center [660, 344] width 742 height 588
click at [349, 284] on div "111 % Back" at bounding box center [660, 344] width 742 height 588
click at [36, 25] on div at bounding box center [36, 22] width 19 height 19
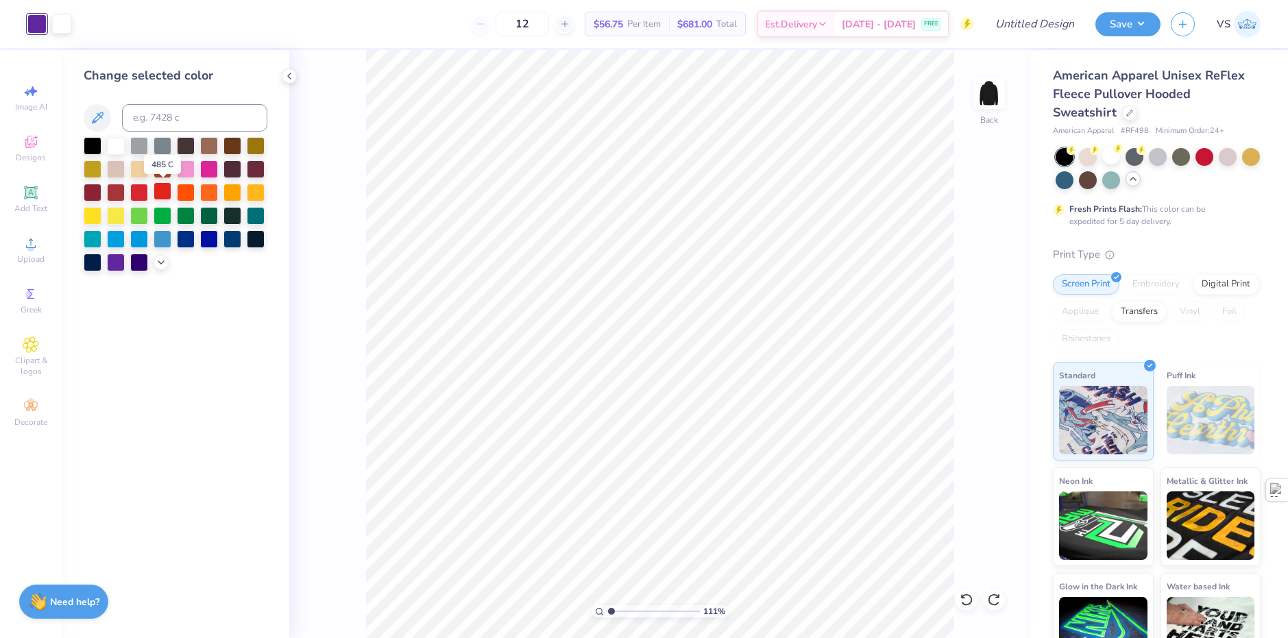
click at [165, 194] on div at bounding box center [163, 191] width 18 height 18
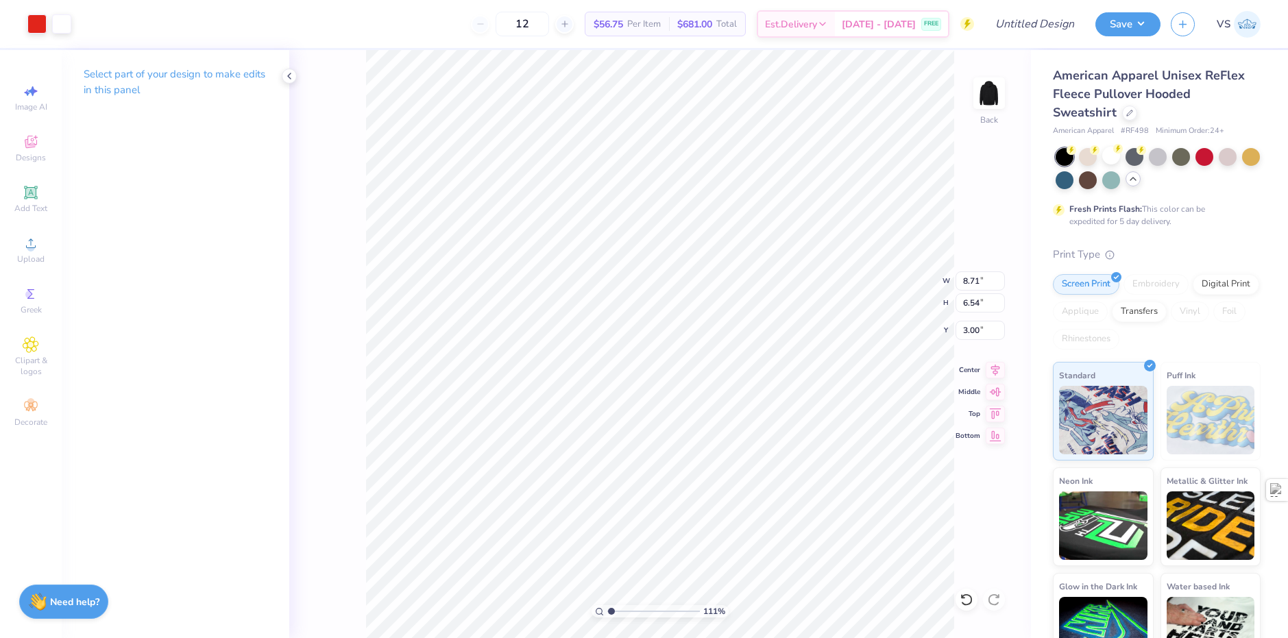
type input "1.10522621487156"
type input "2.15"
click at [1060, 21] on input "Design Title" at bounding box center [1018, 23] width 134 height 27
type input "Z"
type input "1.10522621487156"
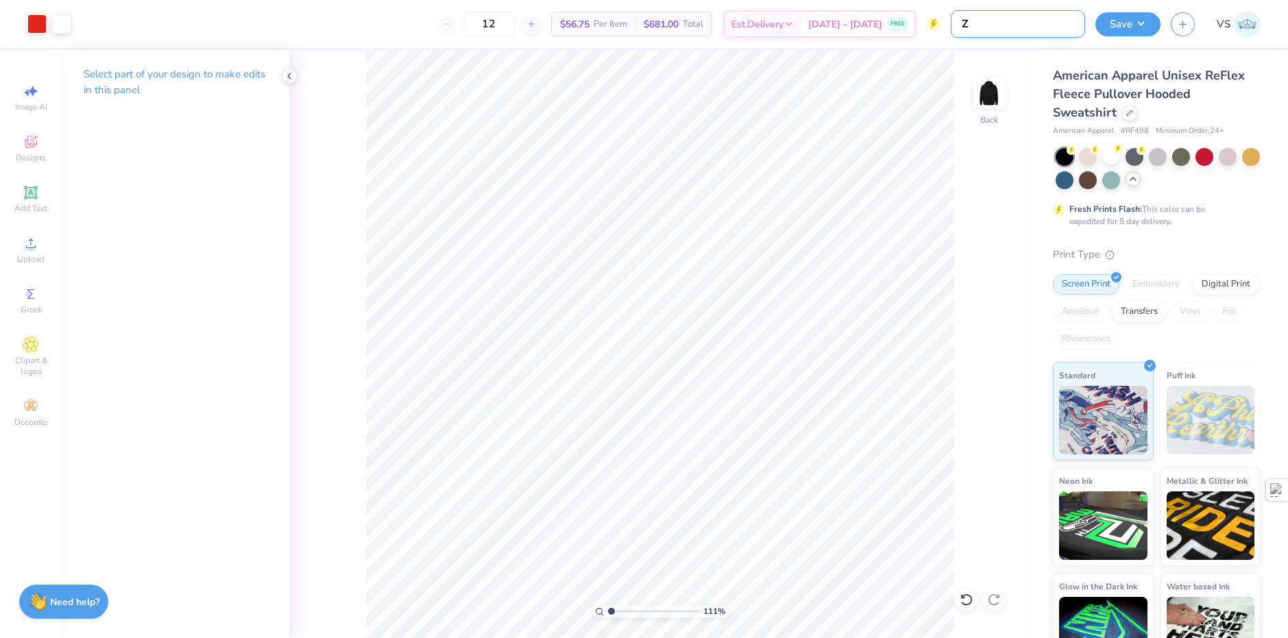
type input "ZB"
type input "1.10522621487156"
type input "ZBT"
type input "1.10522621487156"
type input "ZBT"
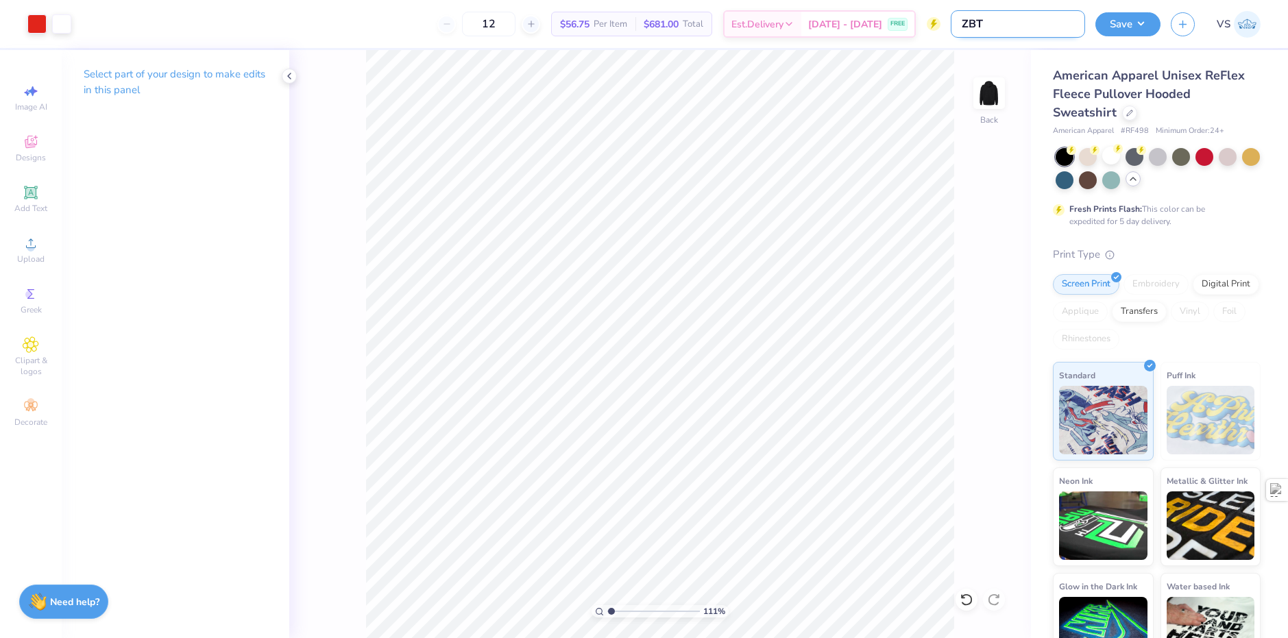
type input "1.10522621487156"
type input "ZBT R"
type input "1.10522621487156"
type input "ZBT RU"
type input "1.10522621487156"
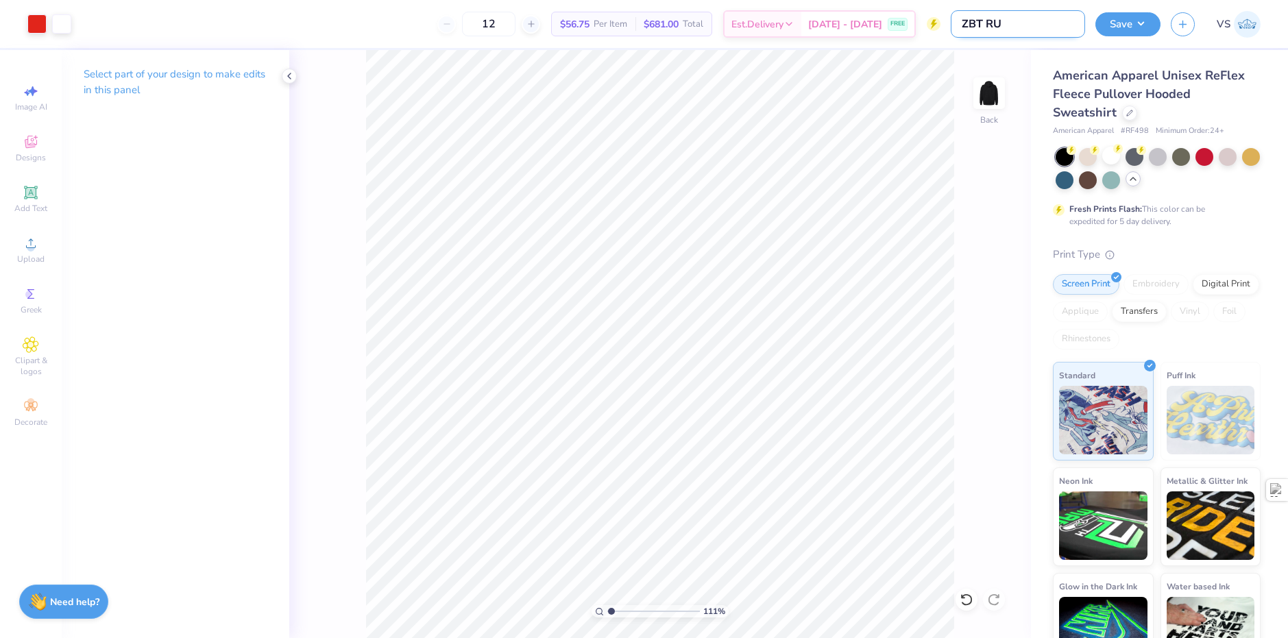
type input "ZBT R"
type input "1.10522621487156"
type input "ZBT Ru"
type input "1.10522621487156"
type input "ZBT Rus"
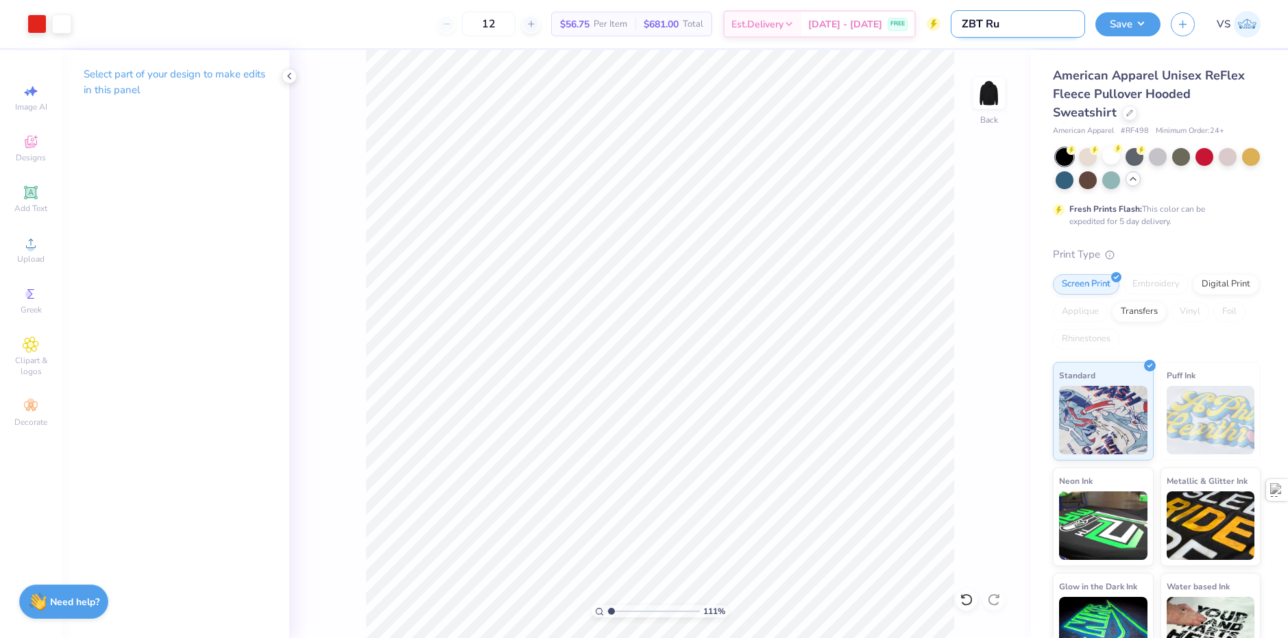
type input "1.10522621487156"
type input "ZBT Rush"
type input "1.10522621487156"
type input "ZBT Rush"
type input "1.10522621487156"
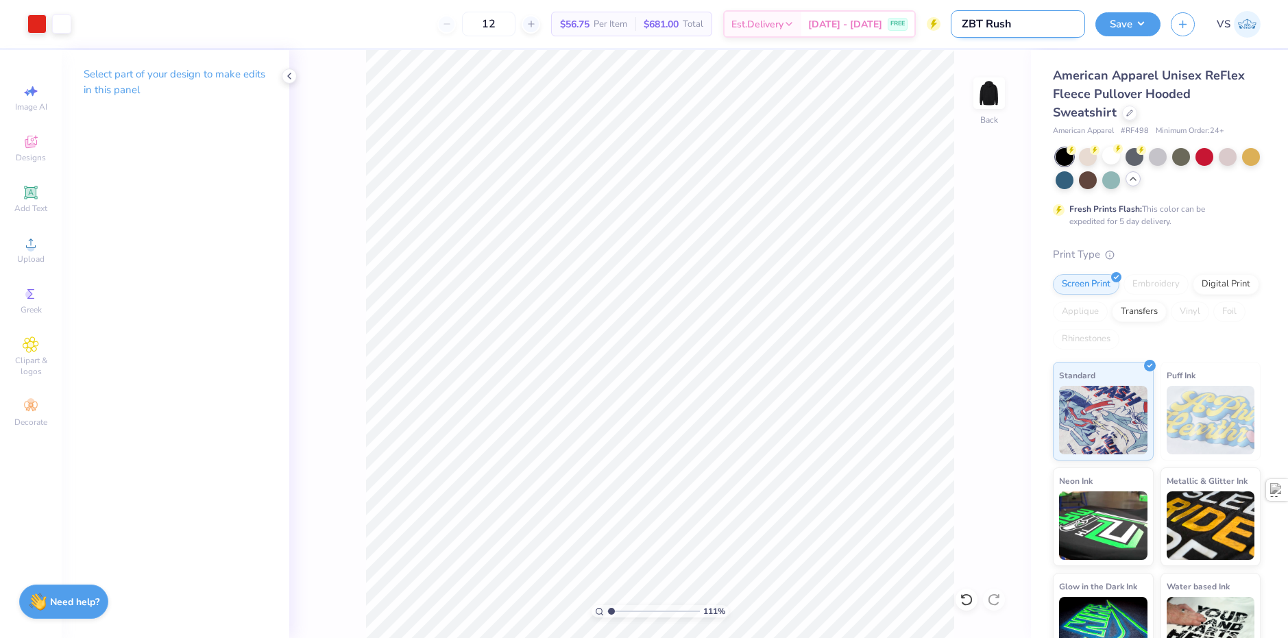
type input "ZBT Rush D"
type input "1.10522621487156"
type input "ZBT Rush Dy"
type input "1.10522621487156"
type input "ZBT Rush Dy"
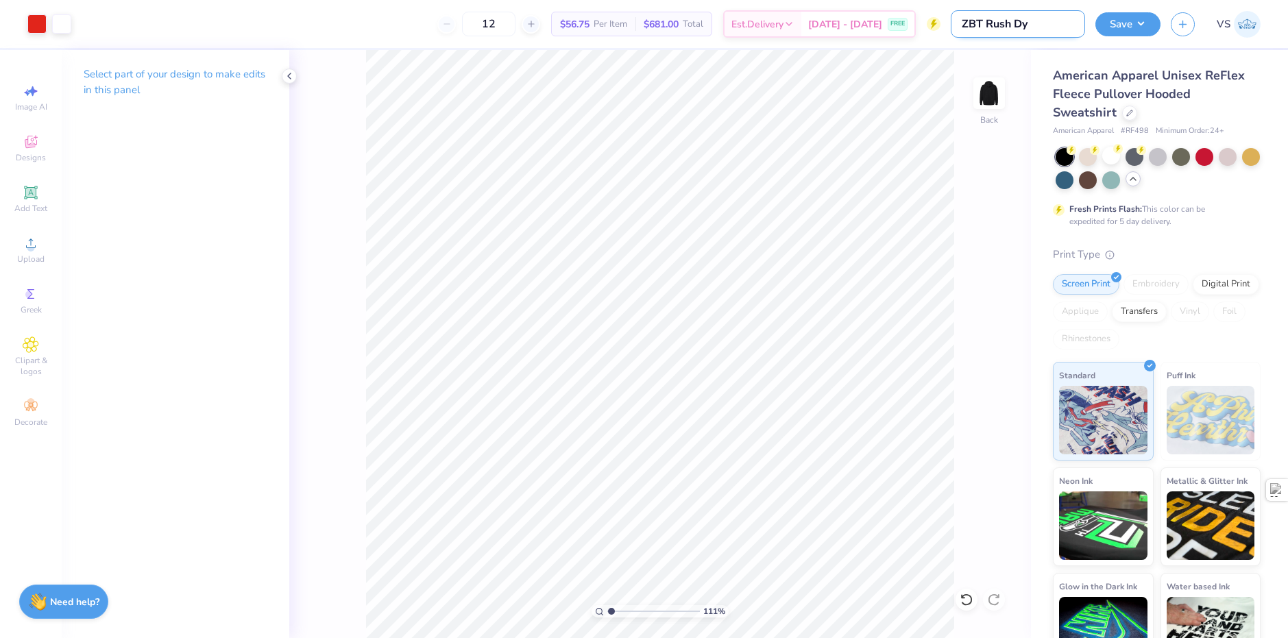
type input "1.10522621487156"
type input "ZBT Rush Dy"
type input "1.10522621487156"
type input "ZBT Rush D"
type input "1.10522621487156"
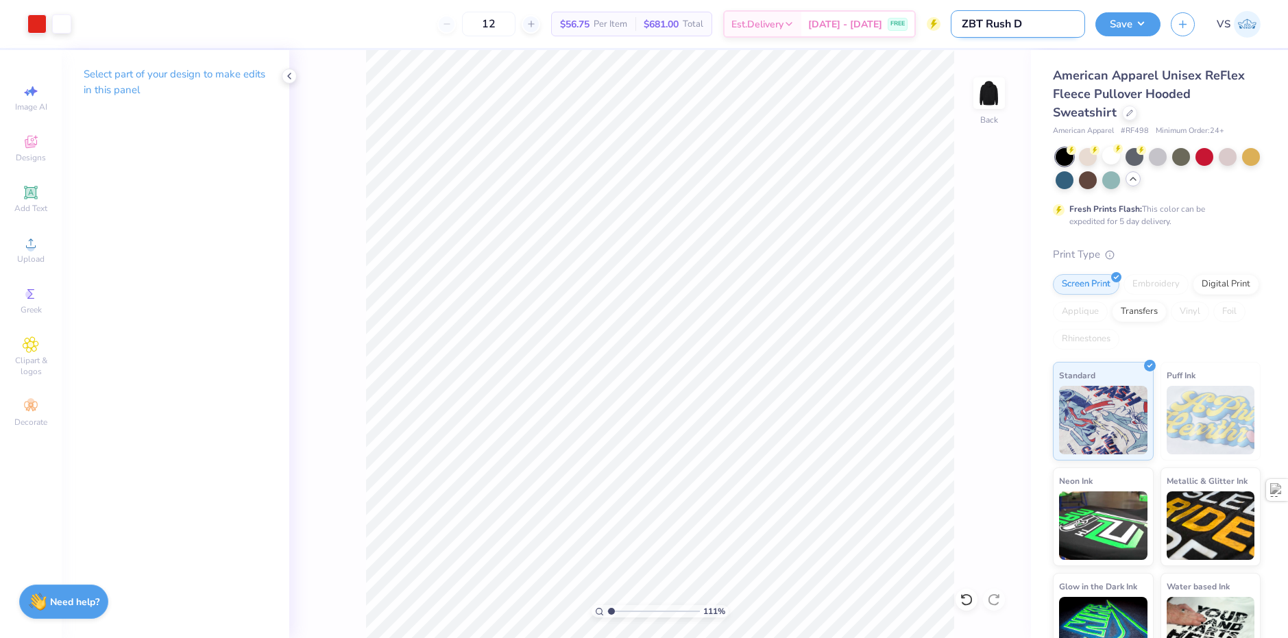
type input "ZBT Rush DA"
type input "1.10522621487156"
type input "ZBT Rush D"
type input "1.10522621487156"
type input "ZBT Rush"
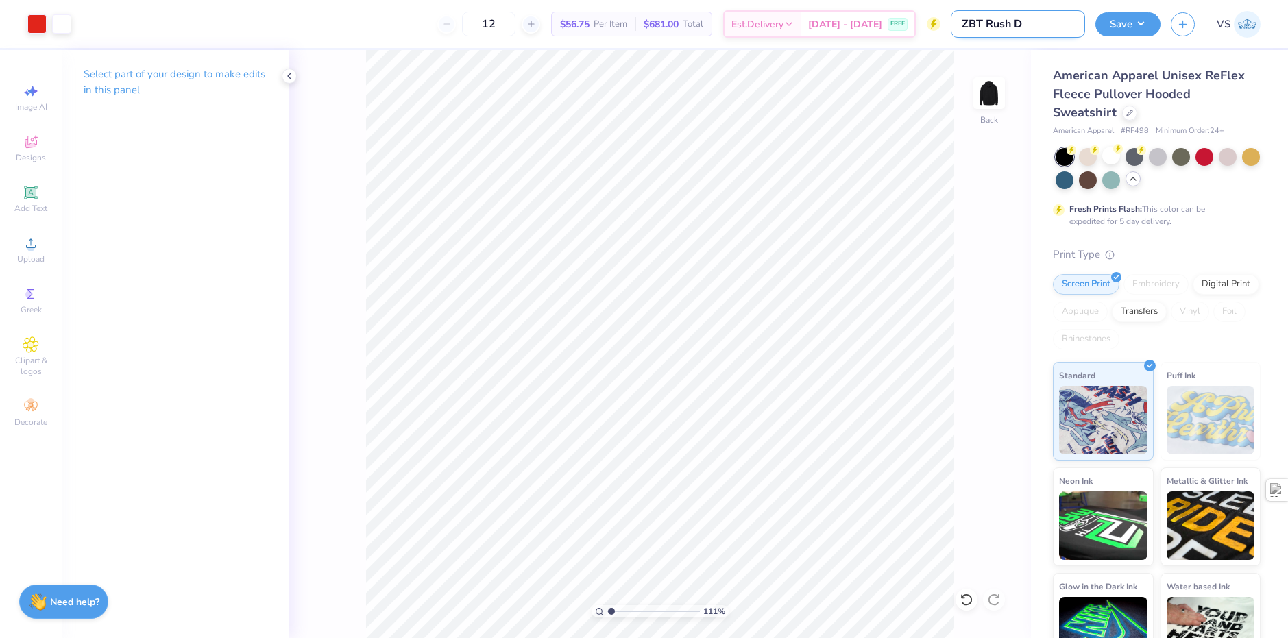
type input "1.10522621487156"
type input "ZBT Rush H"
type input "1.10522621487156"
type input "ZBT Rush Ho"
type input "1.10522621487156"
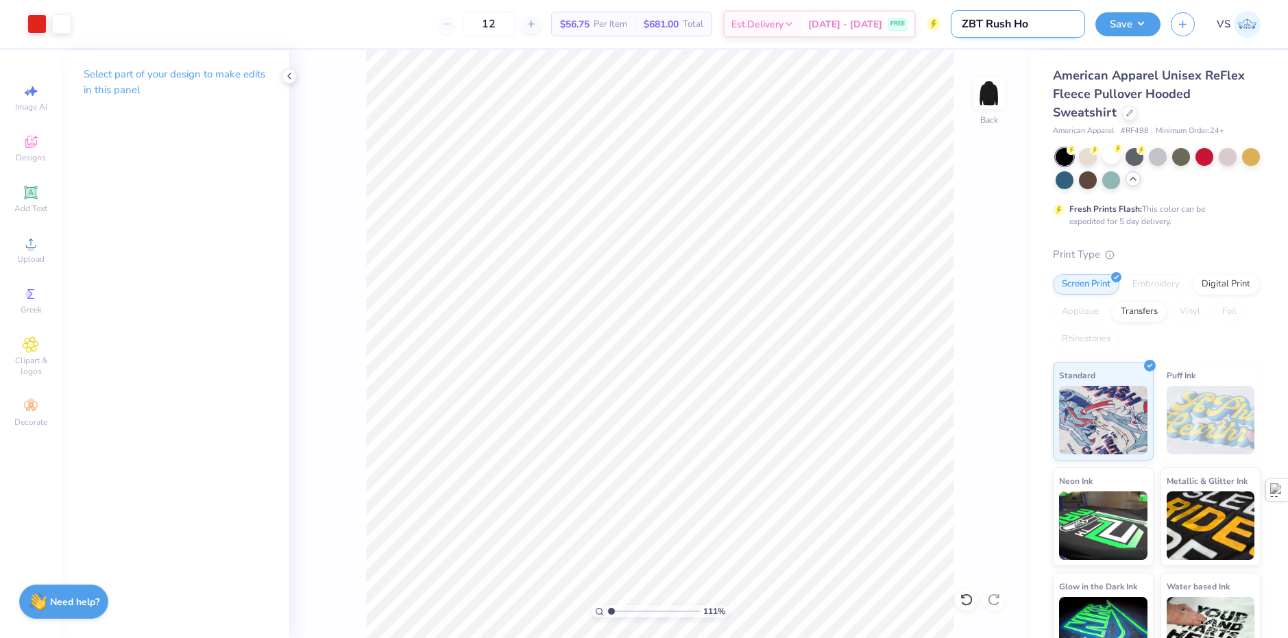
type input "ZBT Rush Hoo"
type input "1.10522621487156"
type input "ZBT Rush Hood"
type input "1.10522621487156"
type input "ZBT Rush Hoodi"
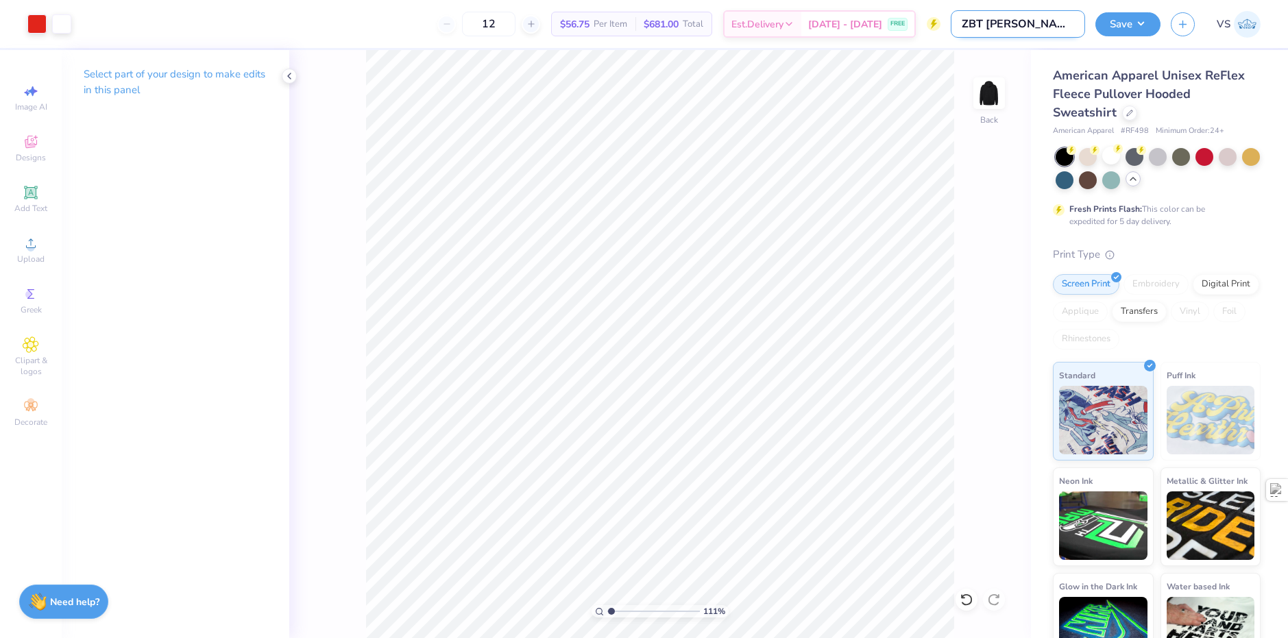
type input "1.10522621487156"
type input "ZBT Rush Hoodie"
type input "1.10522621487156"
type input "ZBT Rush Hoodie"
click at [1054, 54] on div "American Apparel Unisex ReFlex Fleece Pullover Hooded Sweatshirt American Appar…" at bounding box center [1159, 361] width 257 height 622
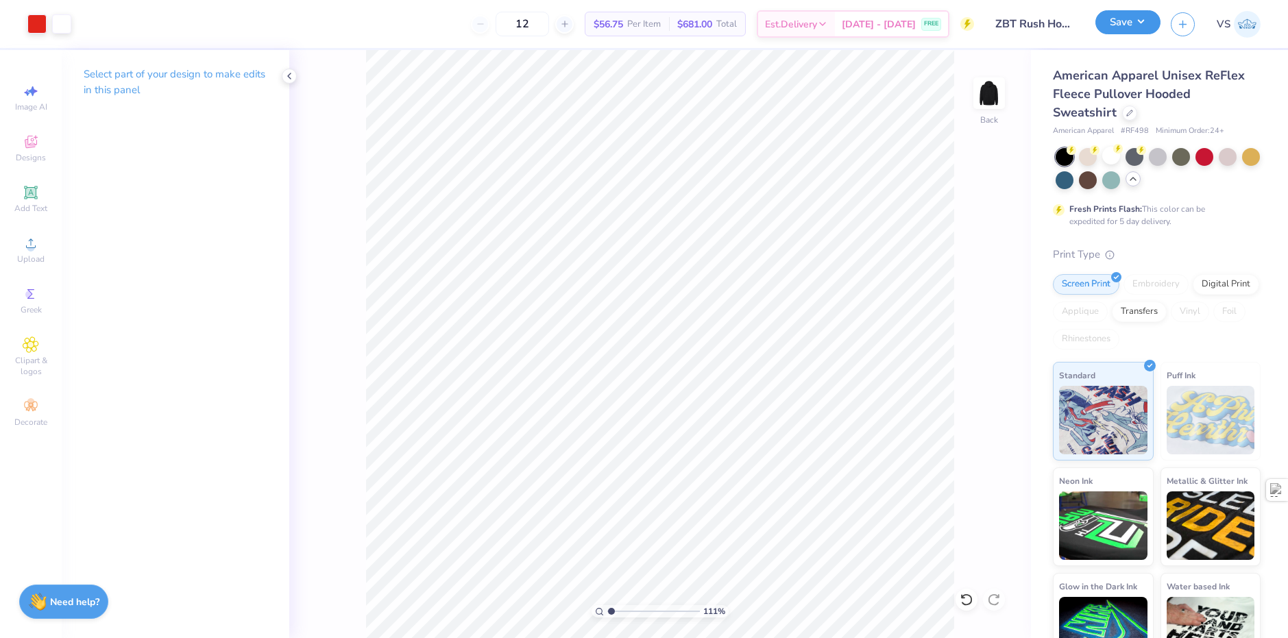
click at [1123, 32] on button "Save" at bounding box center [1127, 22] width 65 height 24
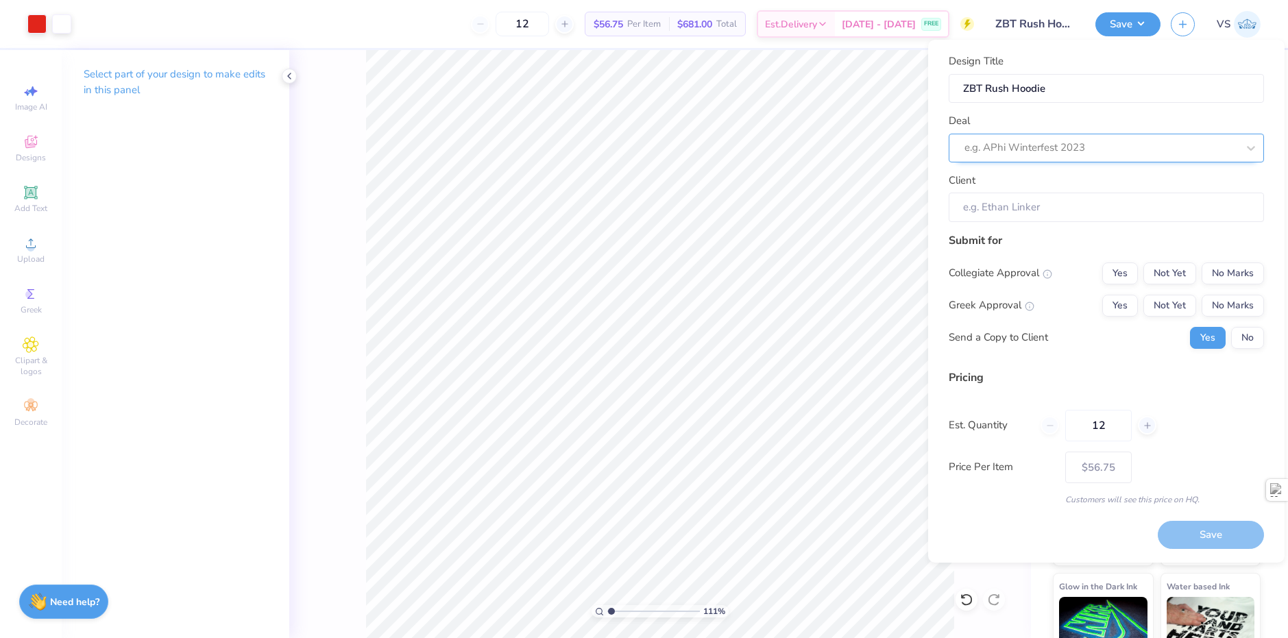
click at [1086, 157] on div "e.g. APhi Winterfest 2023" at bounding box center [1101, 147] width 276 height 21
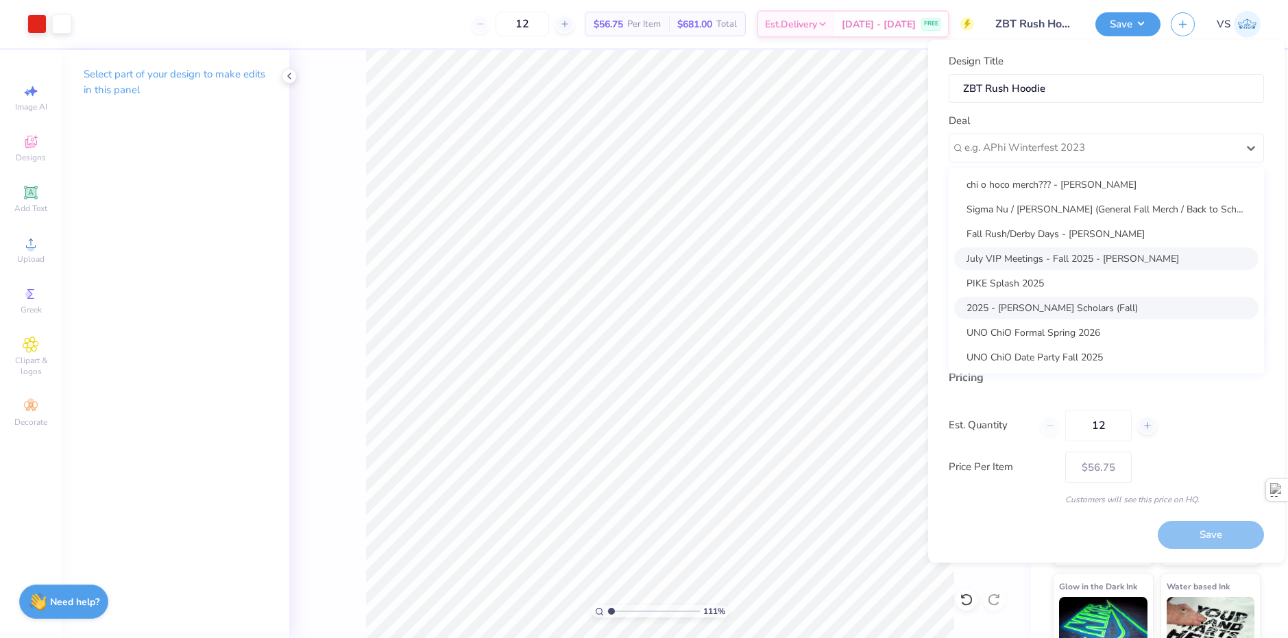
scroll to position [173, 0]
click at [1034, 359] on div "2025 - Zeta Beta Tau (General Merch)" at bounding box center [1106, 356] width 304 height 23
type input "1.10522621487156"
type input "Volodymyr Sobko"
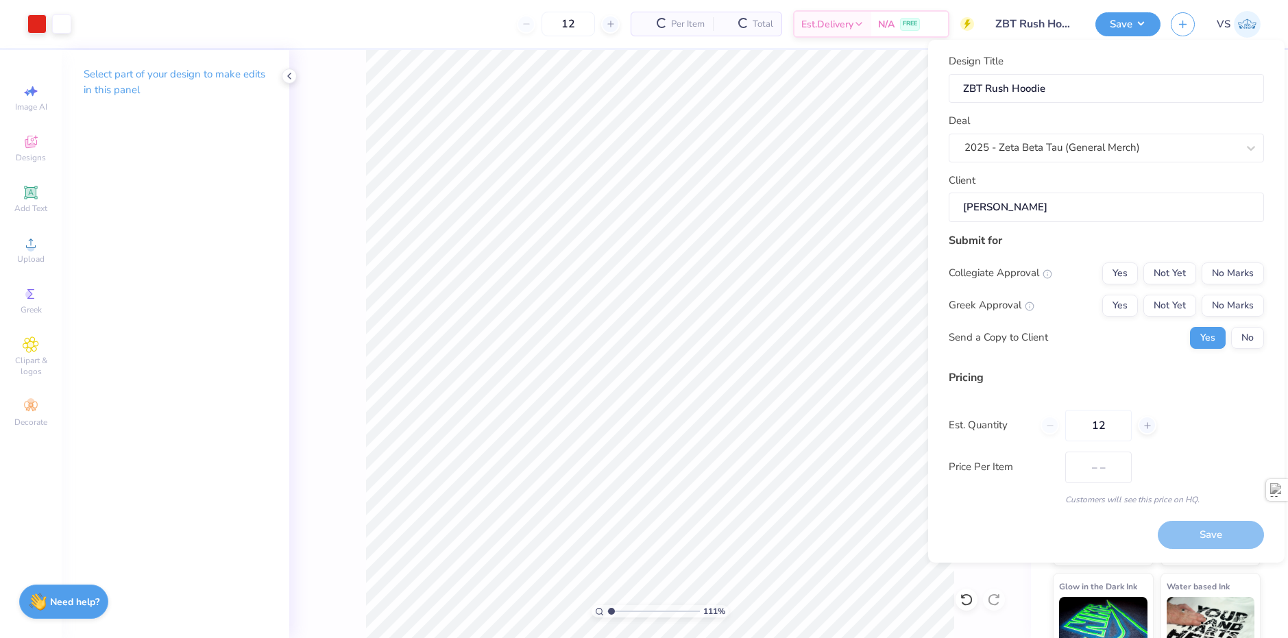
type input "$56.75"
click at [1134, 304] on button "Yes" at bounding box center [1120, 306] width 36 height 22
click at [1251, 334] on button "No" at bounding box center [1247, 338] width 33 height 22
type input "1.10522621487156"
click at [1235, 277] on button "No Marks" at bounding box center [1233, 274] width 62 height 22
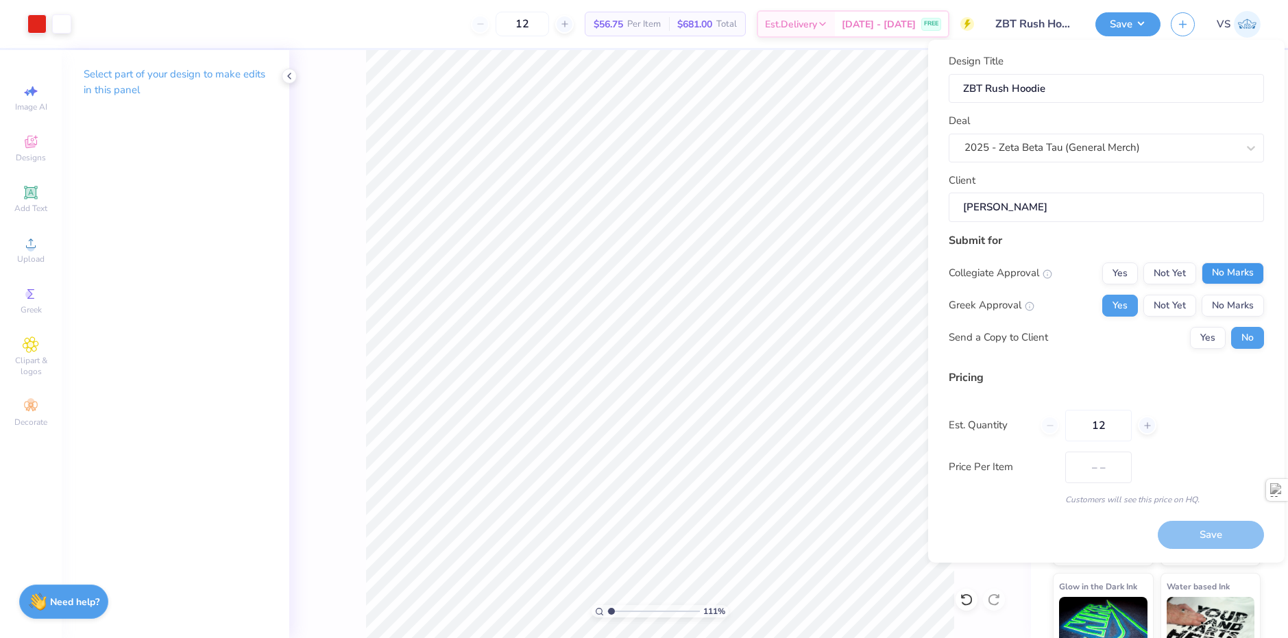
type input "$56.75"
click at [1121, 348] on div "Send a Copy to Client Yes No" at bounding box center [1106, 338] width 315 height 22
drag, startPoint x: 1130, startPoint y: 420, endPoint x: 1078, endPoint y: 422, distance: 52.1
click at [1078, 422] on input "12" at bounding box center [1098, 426] width 66 height 32
type input "25"
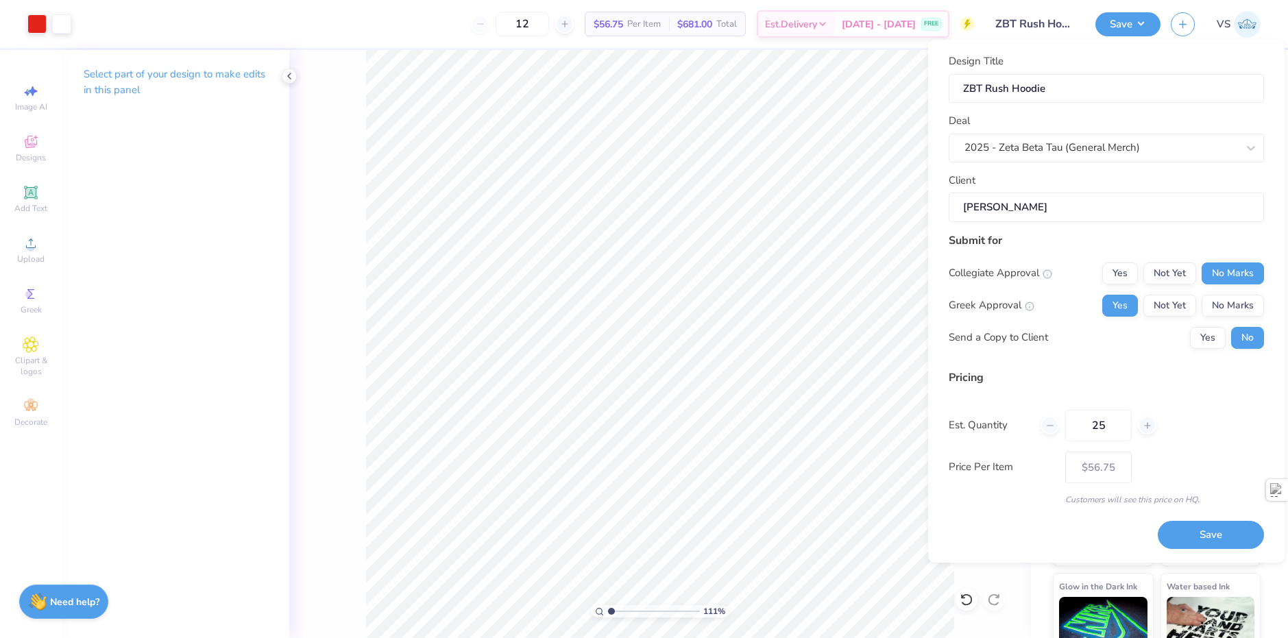
click at [1191, 433] on div "Est. Quantity 25" at bounding box center [1106, 426] width 315 height 32
type input "25"
click at [1218, 529] on button "Save" at bounding box center [1211, 535] width 106 height 28
type input "$47.38"
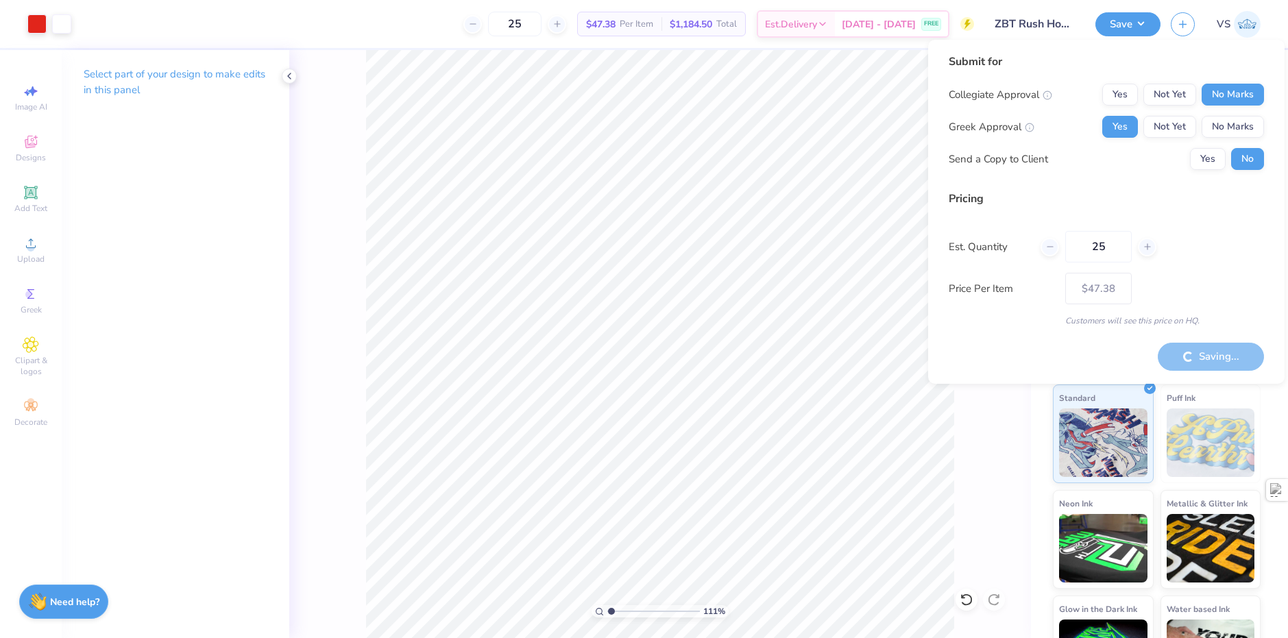
type input "1.10522621487156"
type input "– –"
type input "1.10522621487156"
type input "$47.38"
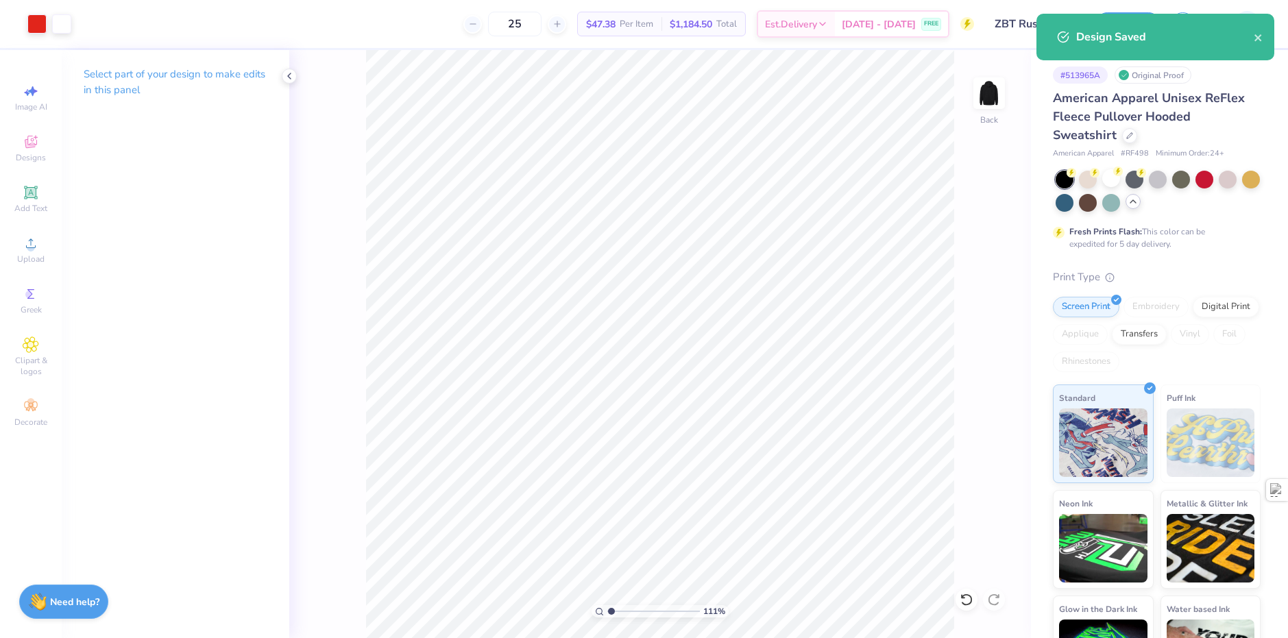
click at [1186, 131] on div "American Apparel Unisex ReFlex Fleece Pullover Hooded Sweatshirt" at bounding box center [1157, 117] width 208 height 56
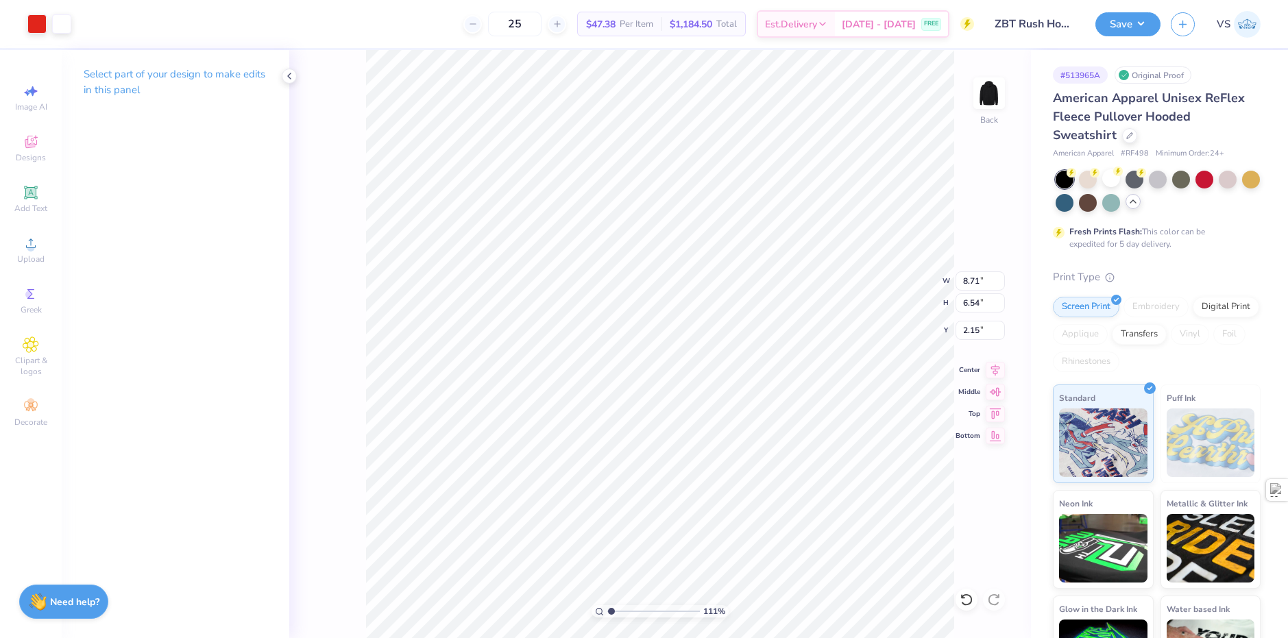
click at [921, 270] on div "111 % Back W 8.71 8.71 " H 6.54 6.54 " Y 2.15 2.15 " Center Middle Top Bottom" at bounding box center [660, 344] width 742 height 588
click at [34, 150] on div "Designs" at bounding box center [31, 148] width 48 height 40
type input "1.10522621487156"
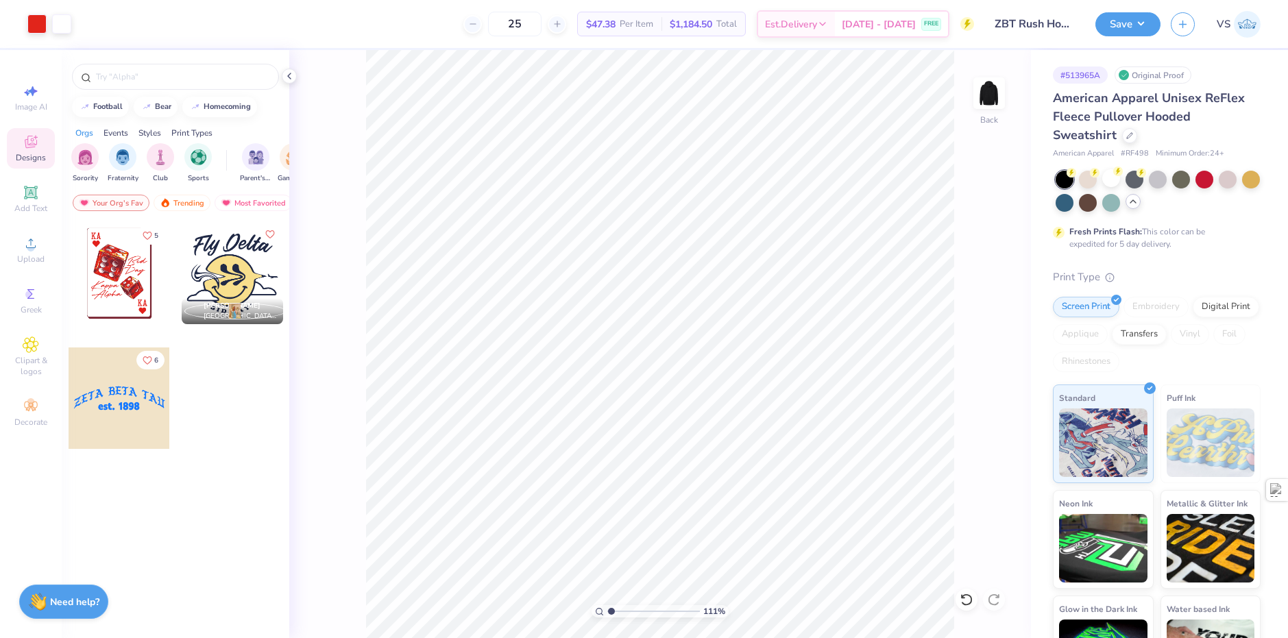
click at [156, 90] on div at bounding box center [176, 73] width 228 height 47
click at [160, 83] on input "text" at bounding box center [182, 77] width 175 height 14
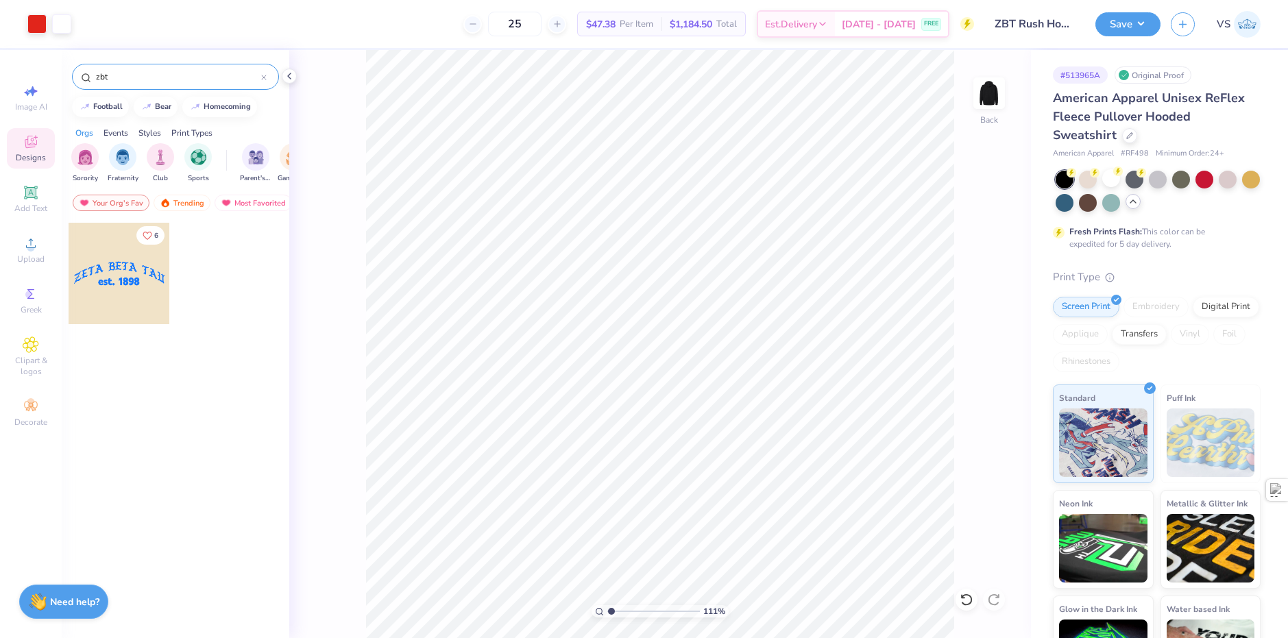
drag, startPoint x: 142, startPoint y: 80, endPoint x: 104, endPoint y: 85, distance: 38.1
click at [103, 84] on div "zbt" at bounding box center [175, 77] width 207 height 26
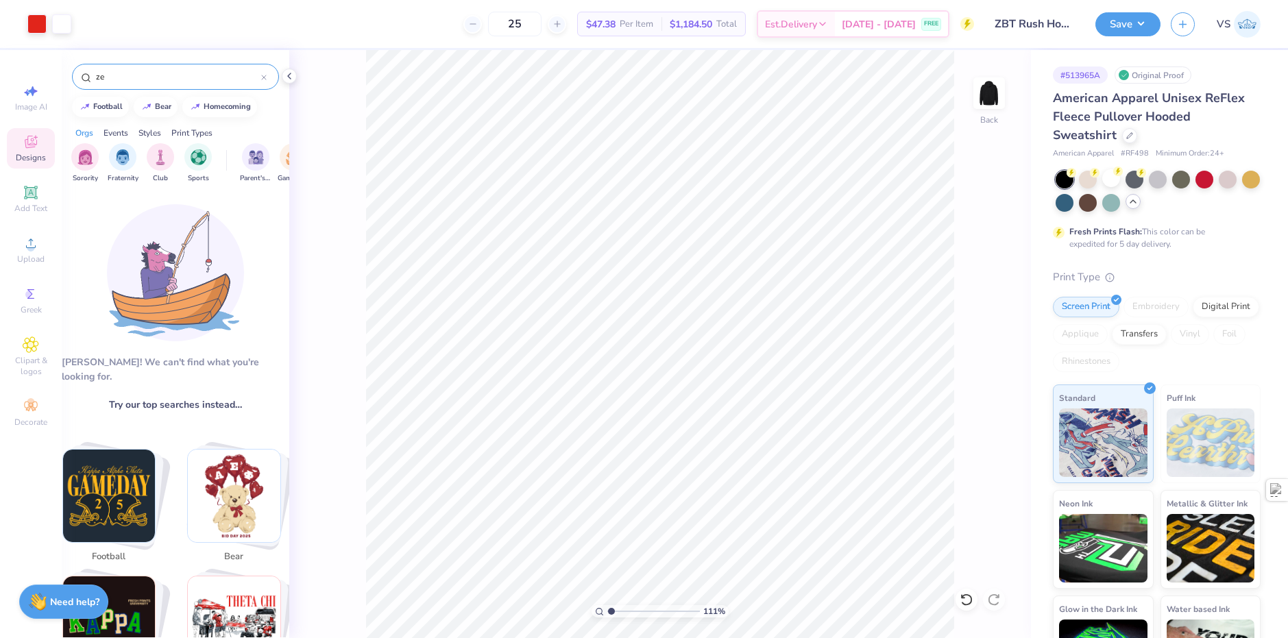
type input "z"
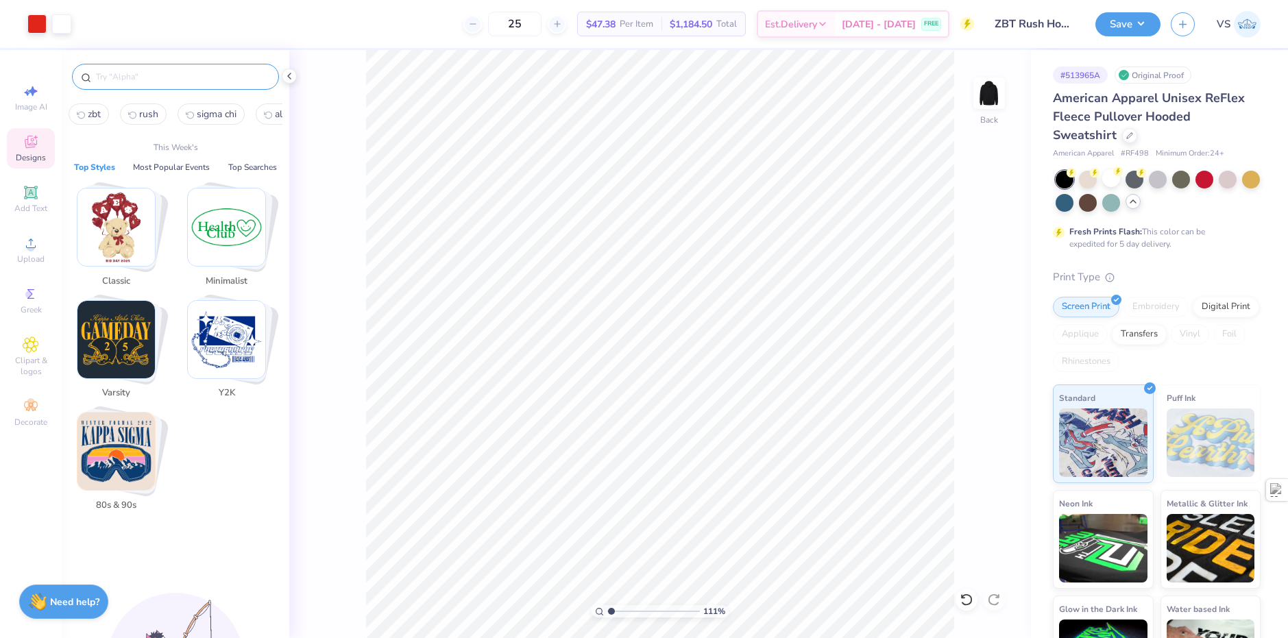
click at [143, 113] on span "rush" at bounding box center [148, 114] width 19 height 13
type input "rush"
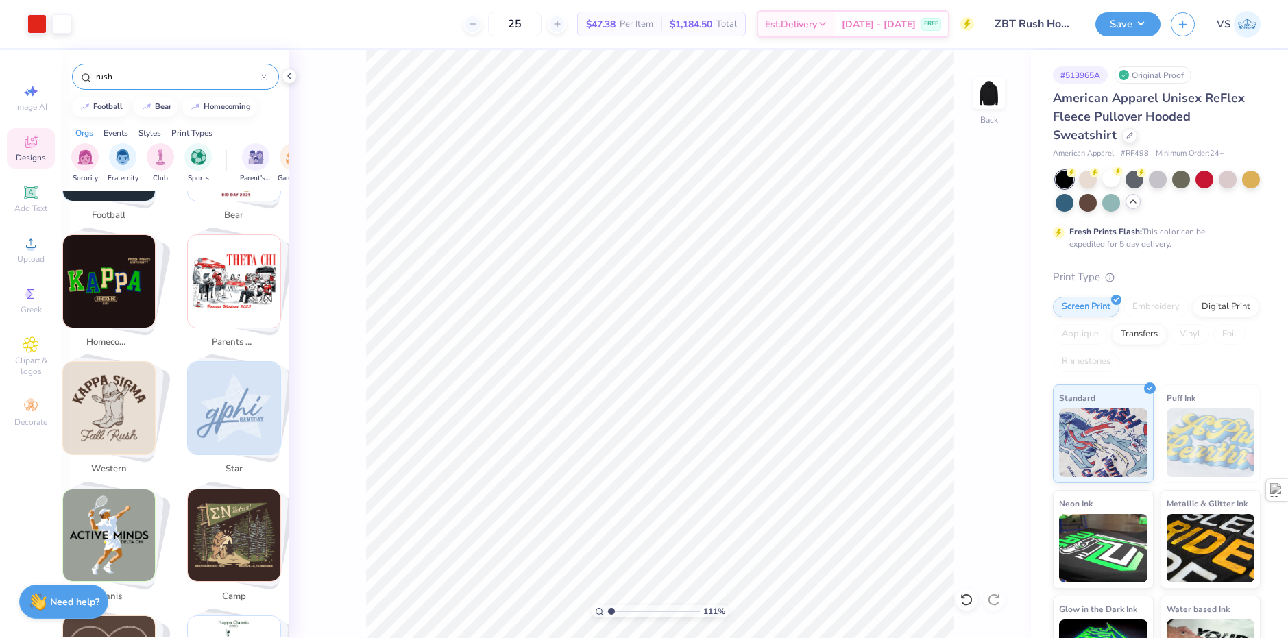
scroll to position [343, 0]
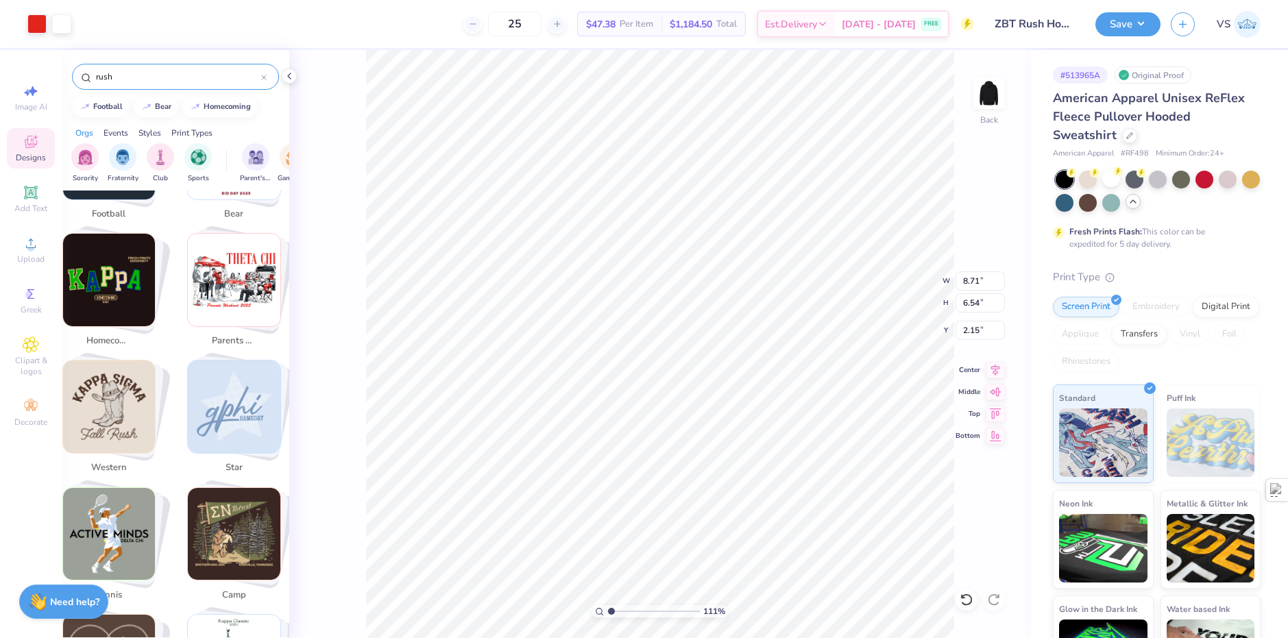
type input "1.10522621487156"
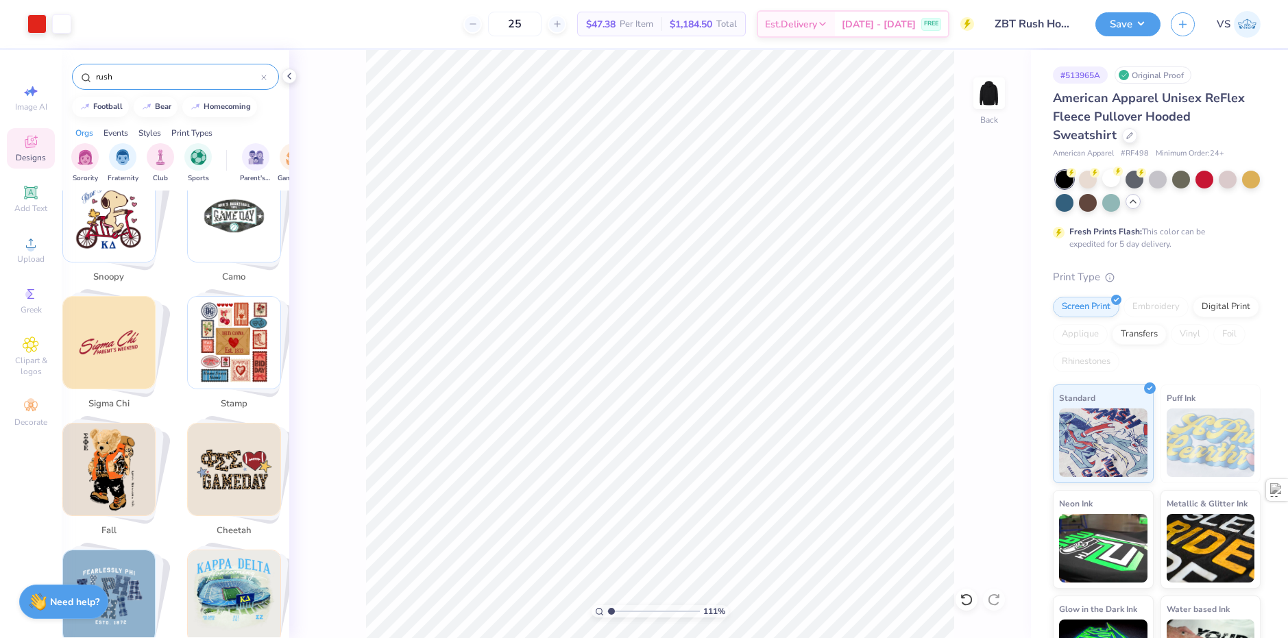
scroll to position [1302, 0]
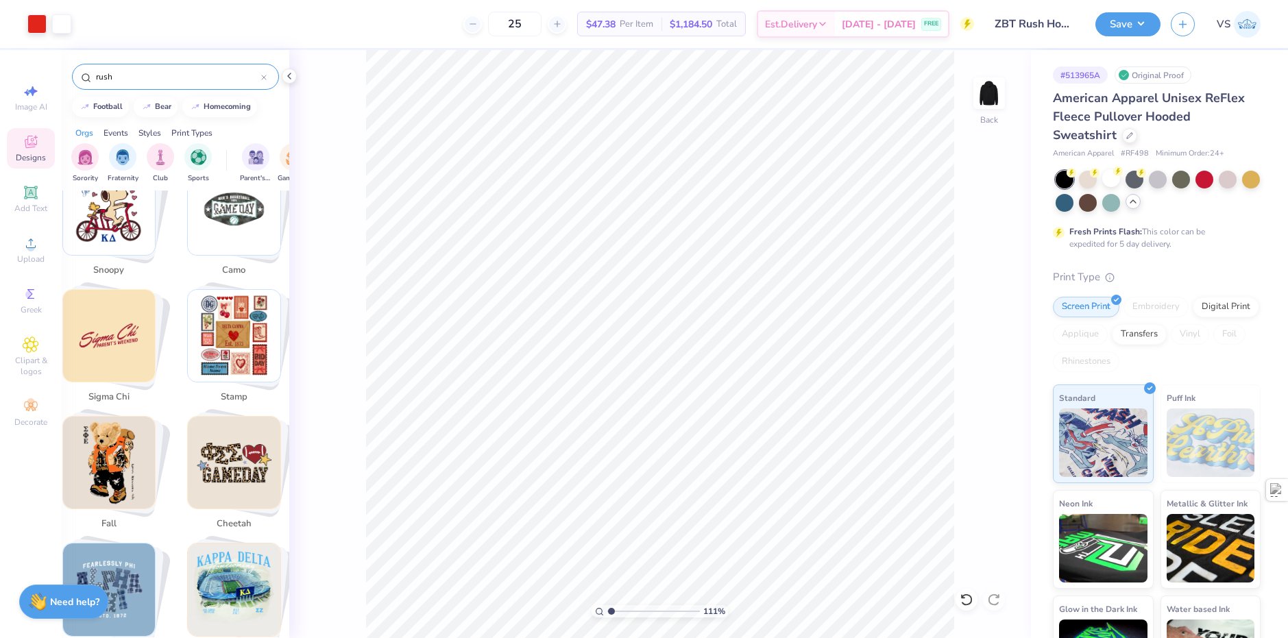
click at [117, 357] on img "Stack Card Button sigma chi" at bounding box center [109, 336] width 93 height 93
type input "sigma chi"
type input "1.10522621487156"
type input "7.96"
click at [127, 335] on img "Stack Card Button sigma chi" at bounding box center [109, 336] width 93 height 93
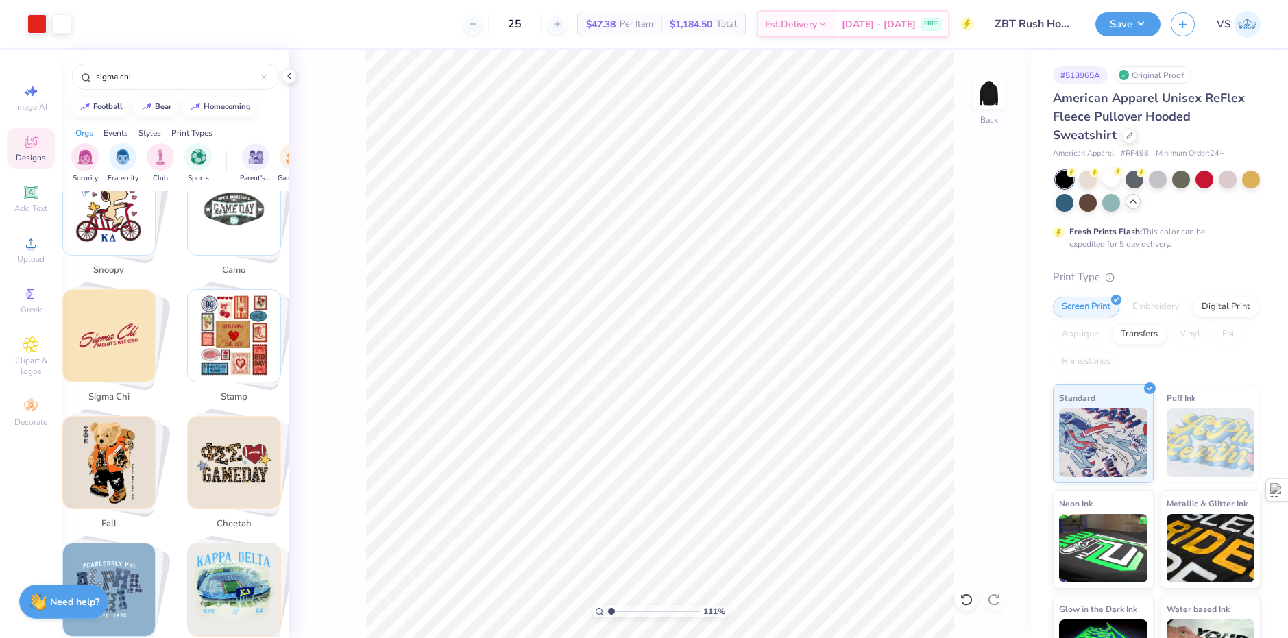
click at [114, 356] on img "Stack Card Button sigma chi" at bounding box center [109, 336] width 93 height 93
click at [110, 391] on span "sigma chi" at bounding box center [108, 398] width 45 height 14
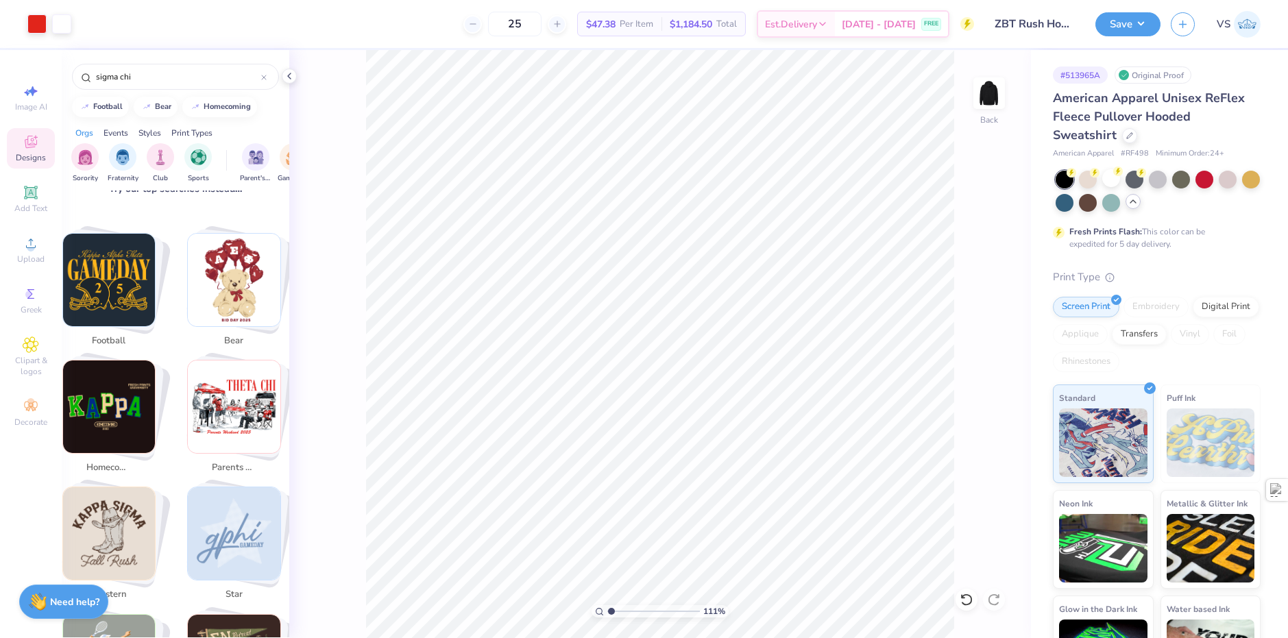
scroll to position [274, 0]
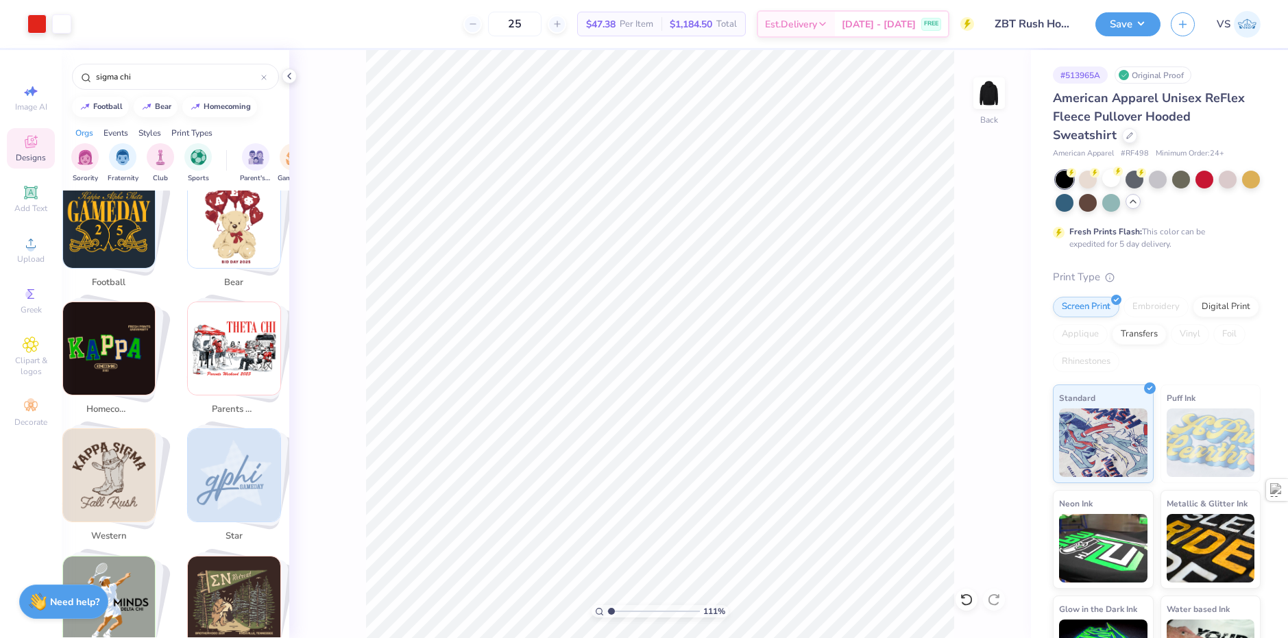
click at [122, 451] on img "Stack Card Button western" at bounding box center [109, 475] width 93 height 93
type input "western"
click at [122, 451] on img "Stack Card Button western" at bounding box center [109, 475] width 93 height 93
click at [122, 452] on img "Stack Card Button western" at bounding box center [109, 475] width 93 height 93
click at [121, 452] on img "Stack Card Button western" at bounding box center [109, 475] width 93 height 93
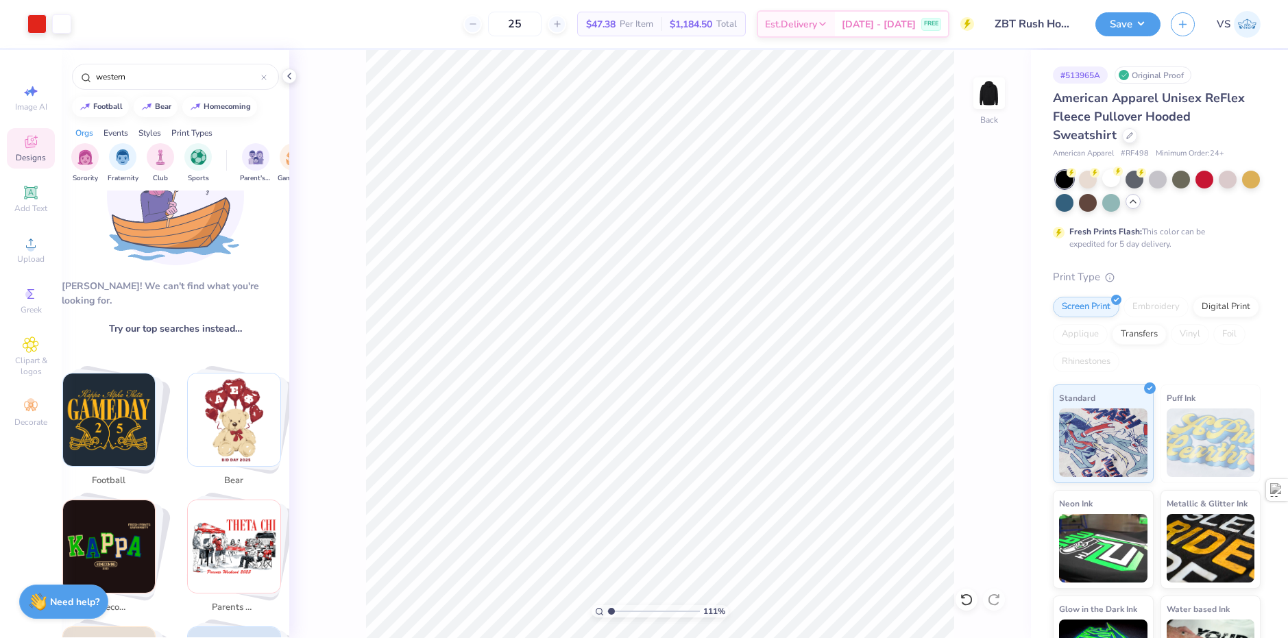
scroll to position [0, 0]
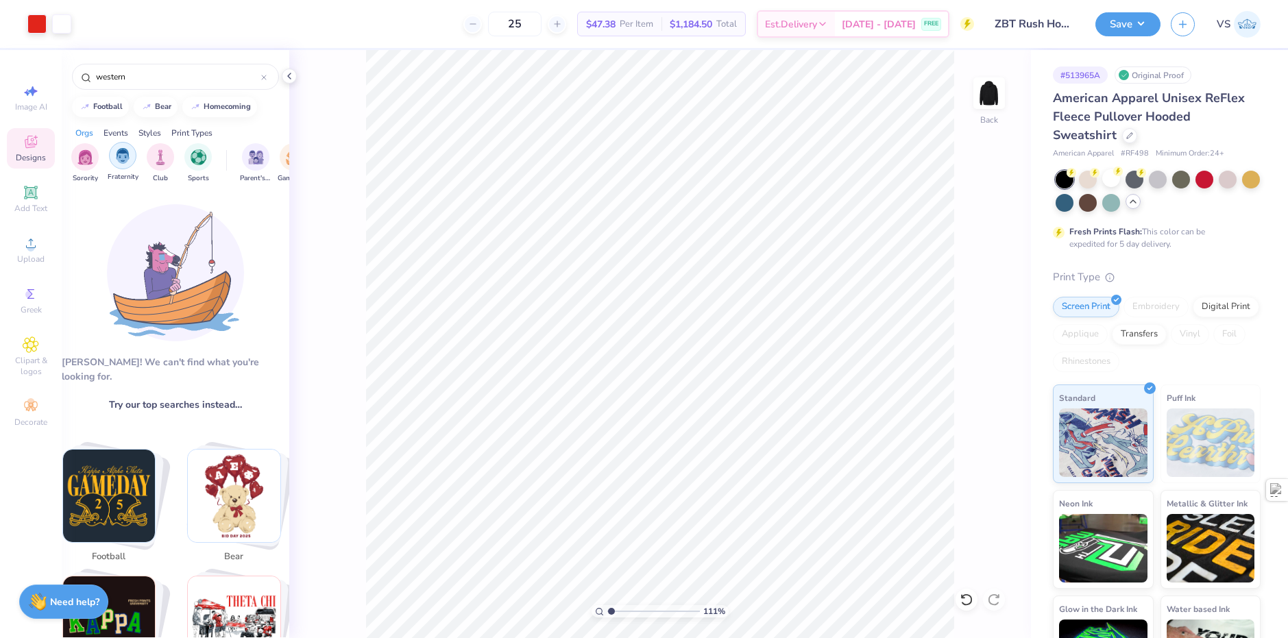
click at [114, 157] on div "filter for Fraternity" at bounding box center [122, 155] width 27 height 27
drag, startPoint x: 117, startPoint y: 77, endPoint x: 88, endPoint y: 77, distance: 29.5
click at [88, 77] on div "western" at bounding box center [175, 77] width 207 height 26
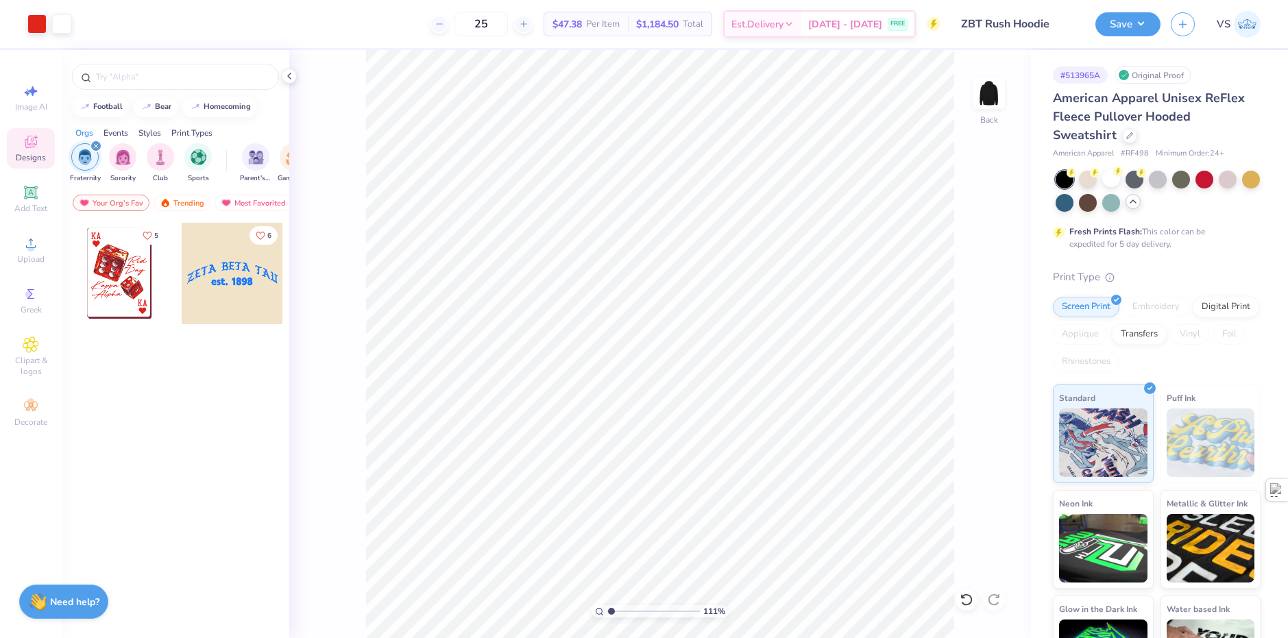
click at [1042, 22] on input "ZBT Rush Hoodie" at bounding box center [1018, 23] width 134 height 27
click at [1217, 23] on span "VS" at bounding box center [1224, 24] width 14 height 16
type input "1.10522621487156"
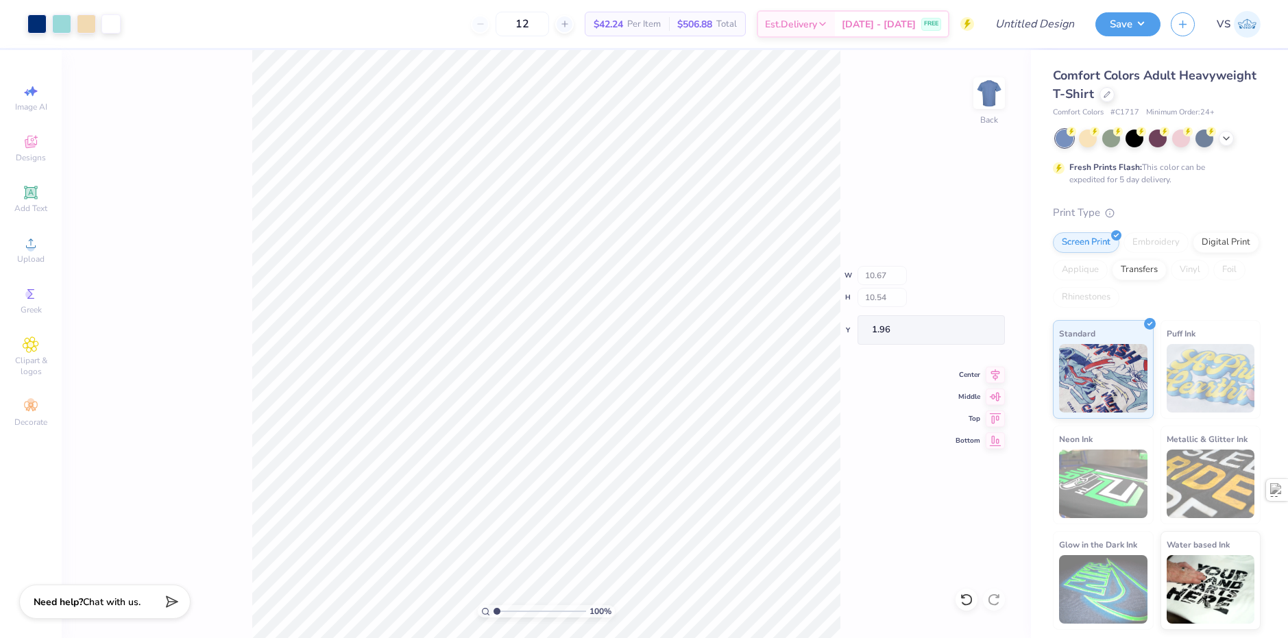
type input "1.96"
click at [1225, 135] on icon at bounding box center [1226, 137] width 11 height 11
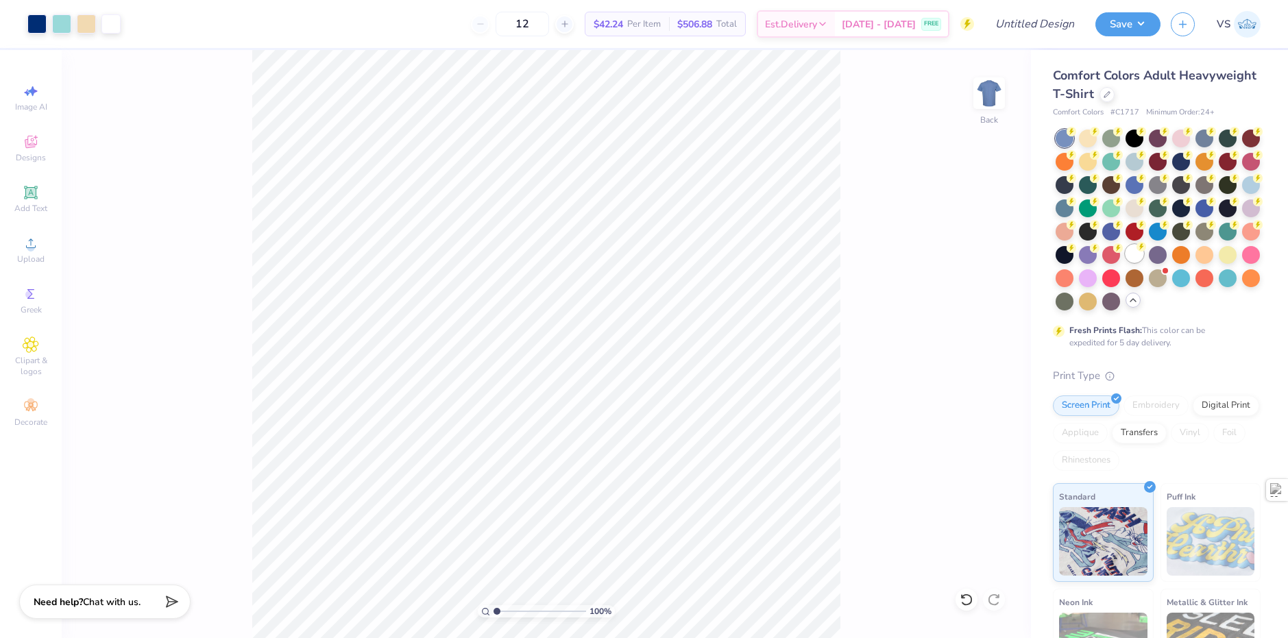
click at [1126, 263] on div at bounding box center [1135, 254] width 18 height 18
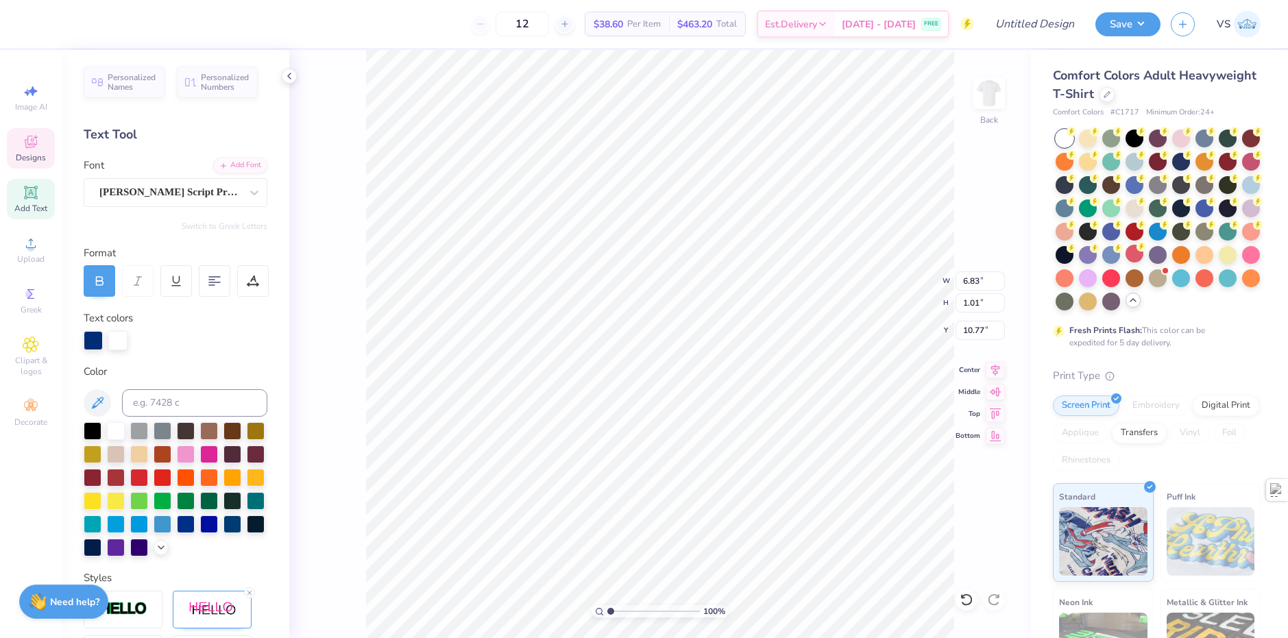
scroll to position [12, 2]
type textarea "Rush 2024"
type textarea "Rush 2025"
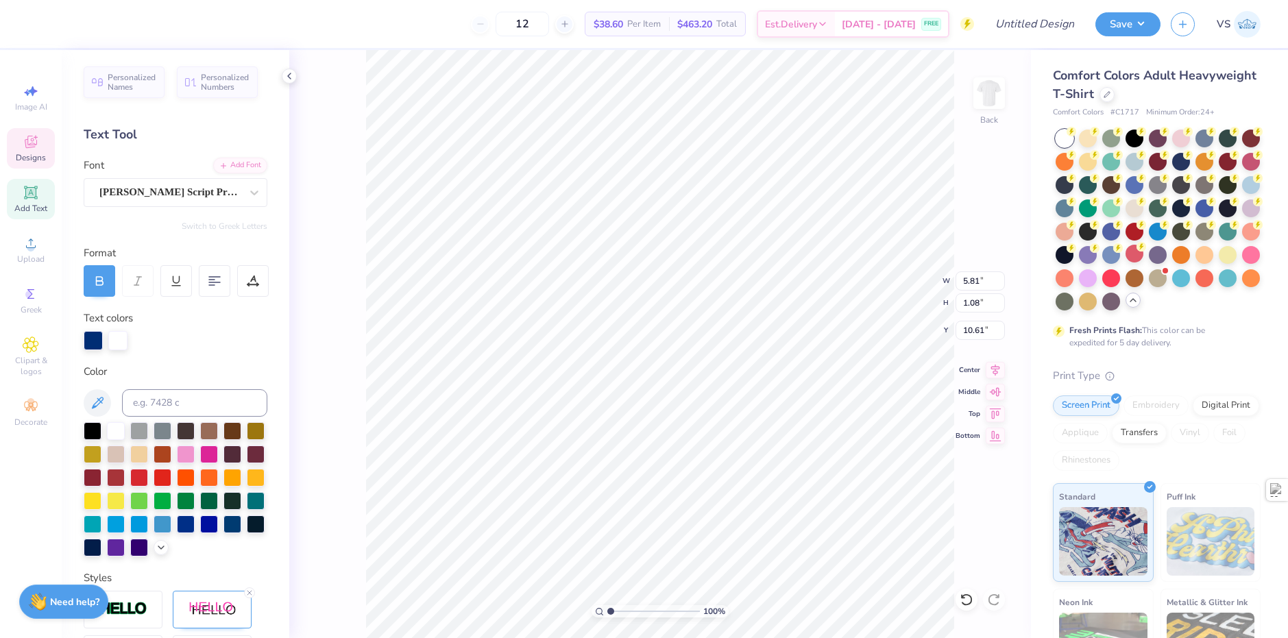
type textarea "Rush 2025"
click at [62, 25] on div at bounding box center [61, 22] width 19 height 19
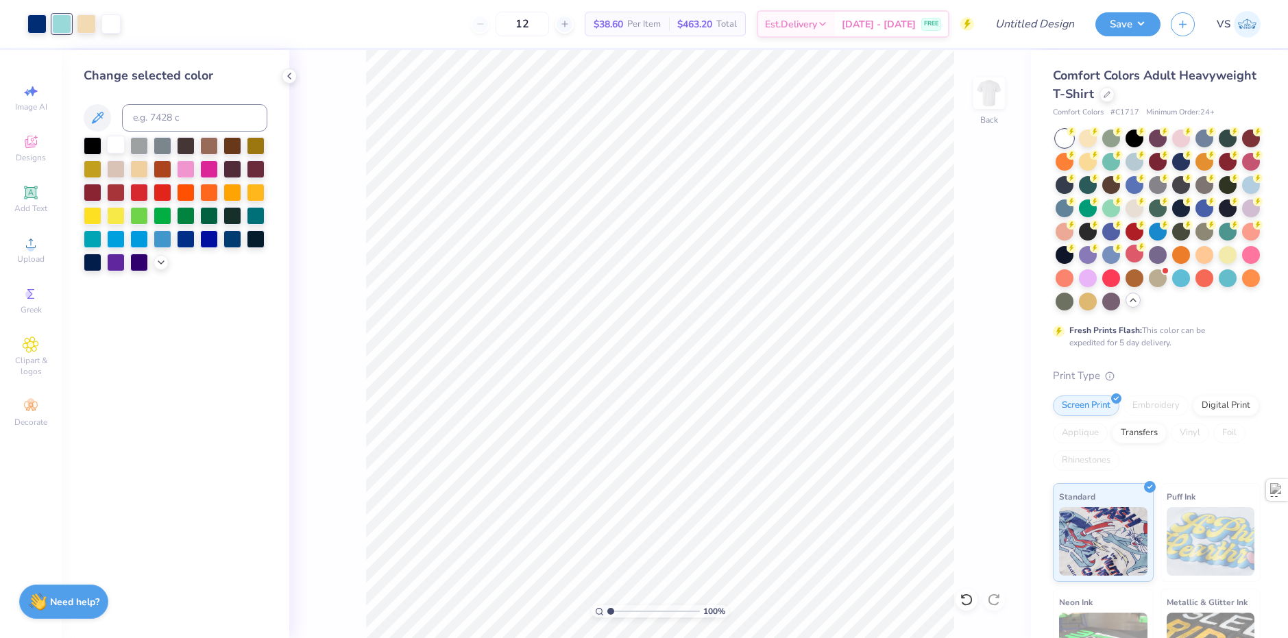
click at [119, 138] on div at bounding box center [116, 145] width 18 height 18
click at [89, 31] on div at bounding box center [86, 22] width 19 height 19
click at [190, 234] on div at bounding box center [186, 238] width 18 height 18
click at [44, 23] on div at bounding box center [36, 22] width 19 height 19
click at [188, 236] on div at bounding box center [186, 238] width 18 height 18
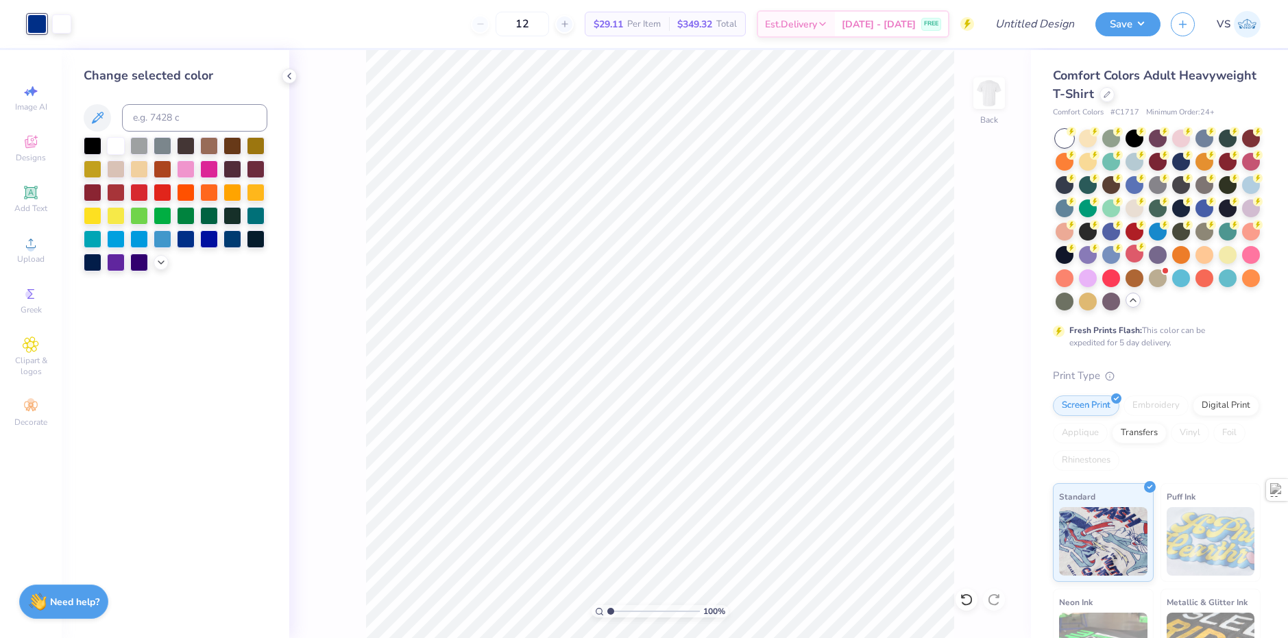
click at [365, 119] on div "100 % Back" at bounding box center [660, 344] width 742 height 588
click at [363, 139] on div "100 % Back" at bounding box center [660, 344] width 742 height 588
drag, startPoint x: 537, startPoint y: 27, endPoint x: 529, endPoint y: 26, distance: 8.3
click at [529, 26] on input "12" at bounding box center [522, 24] width 53 height 25
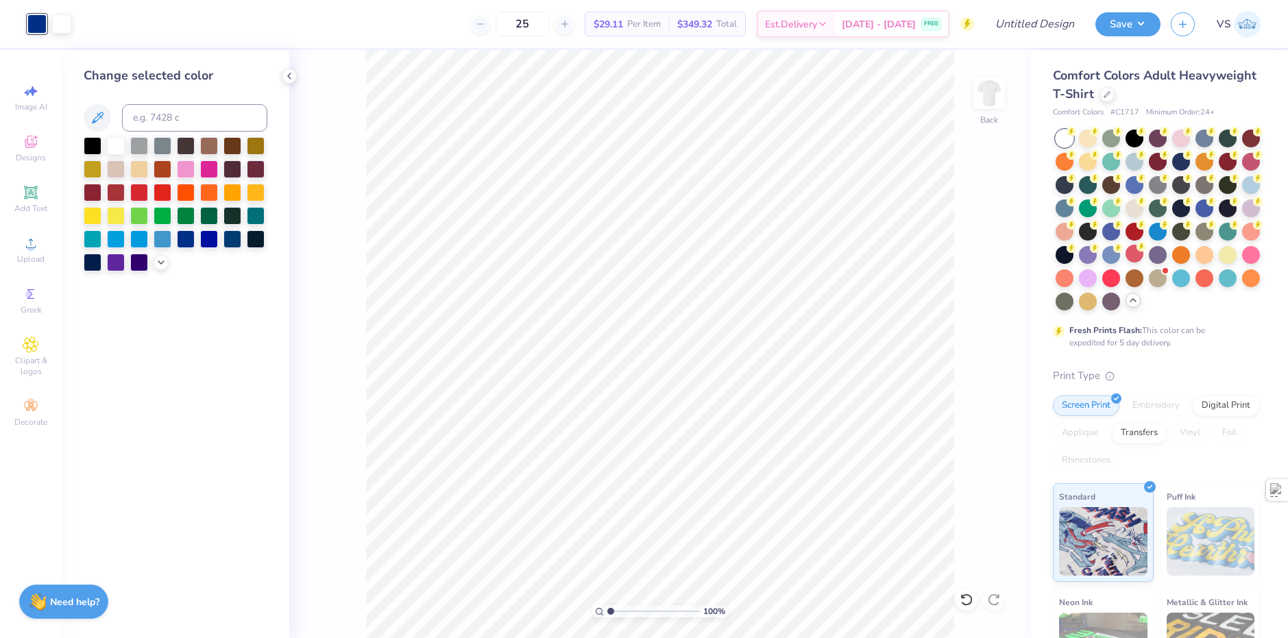
type input "25"
click at [1031, 31] on input "Design Title" at bounding box center [1018, 23] width 134 height 27
type input "ZBT Rush Shirt"
click at [1186, 59] on div "Comfort Colors Adult Heavyweight T-Shirt Comfort Colors # C1717 Minimum Order: …" at bounding box center [1159, 421] width 257 height 743
click at [1132, 27] on button "Save" at bounding box center [1127, 22] width 65 height 24
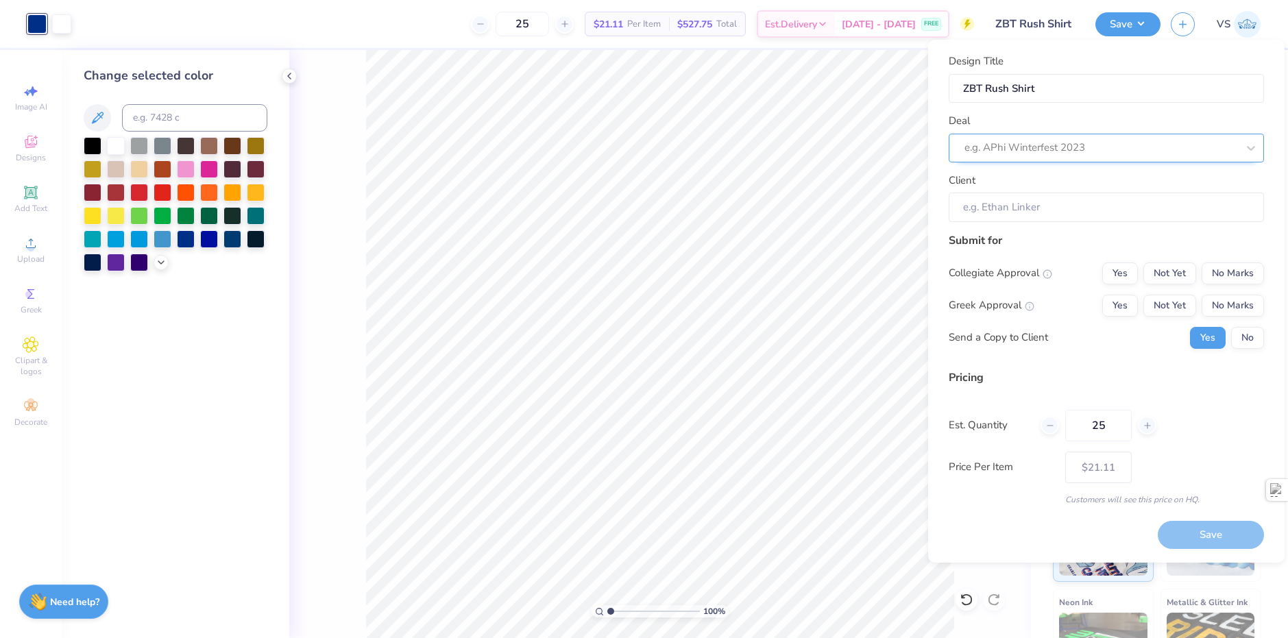
click at [1018, 149] on div at bounding box center [1100, 147] width 273 height 19
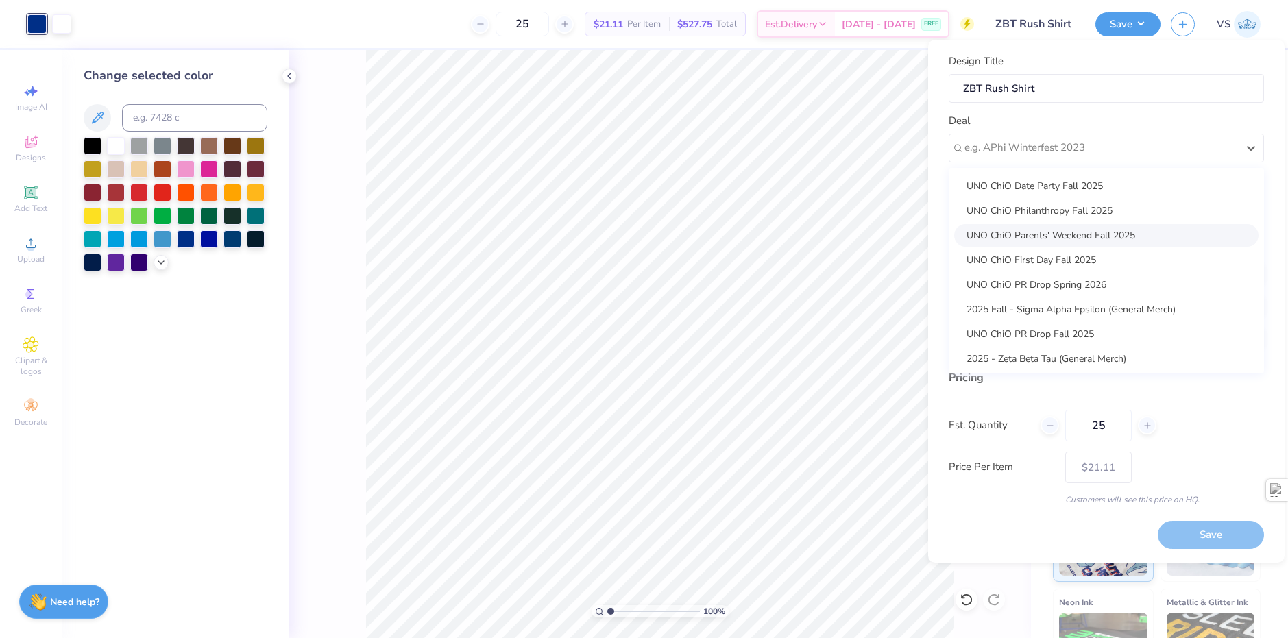
scroll to position [173, 0]
click at [1094, 354] on div "2025 - Zeta Beta Tau (General Merch)" at bounding box center [1106, 356] width 304 height 23
type input "Volodymyr Sobko"
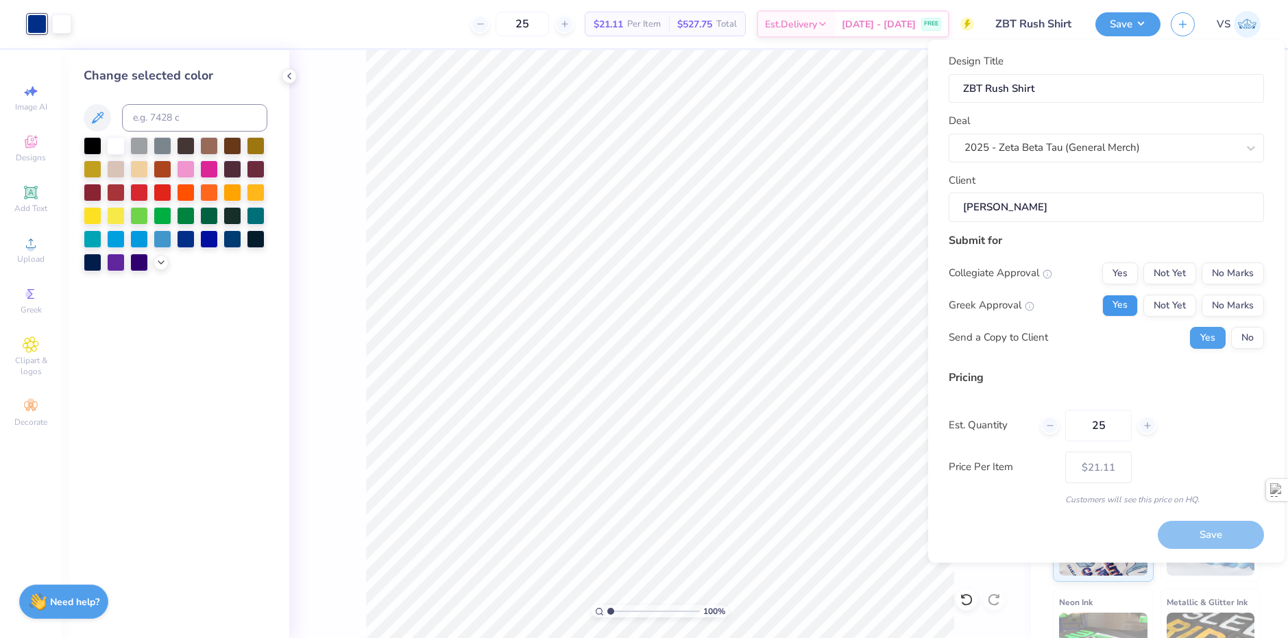
click at [1110, 308] on button "Yes" at bounding box center [1120, 306] width 36 height 22
click at [1226, 279] on button "No Marks" at bounding box center [1233, 274] width 62 height 22
click at [1246, 339] on button "No" at bounding box center [1247, 338] width 33 height 22
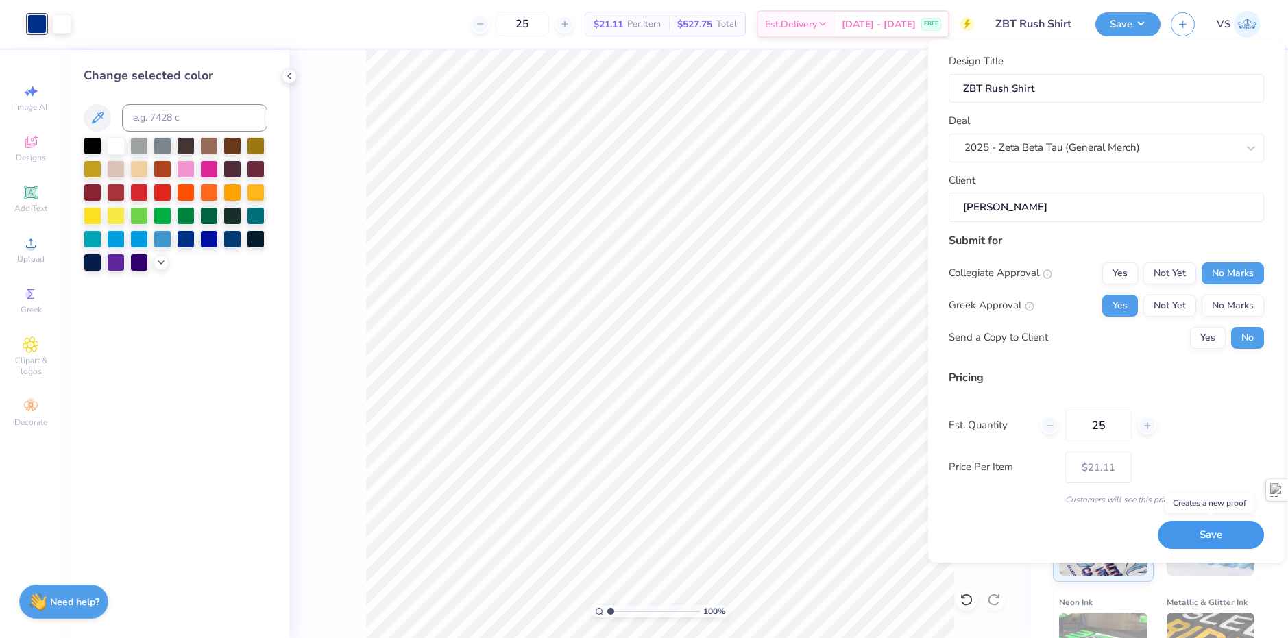
click at [1206, 537] on button "Save" at bounding box center [1211, 535] width 106 height 28
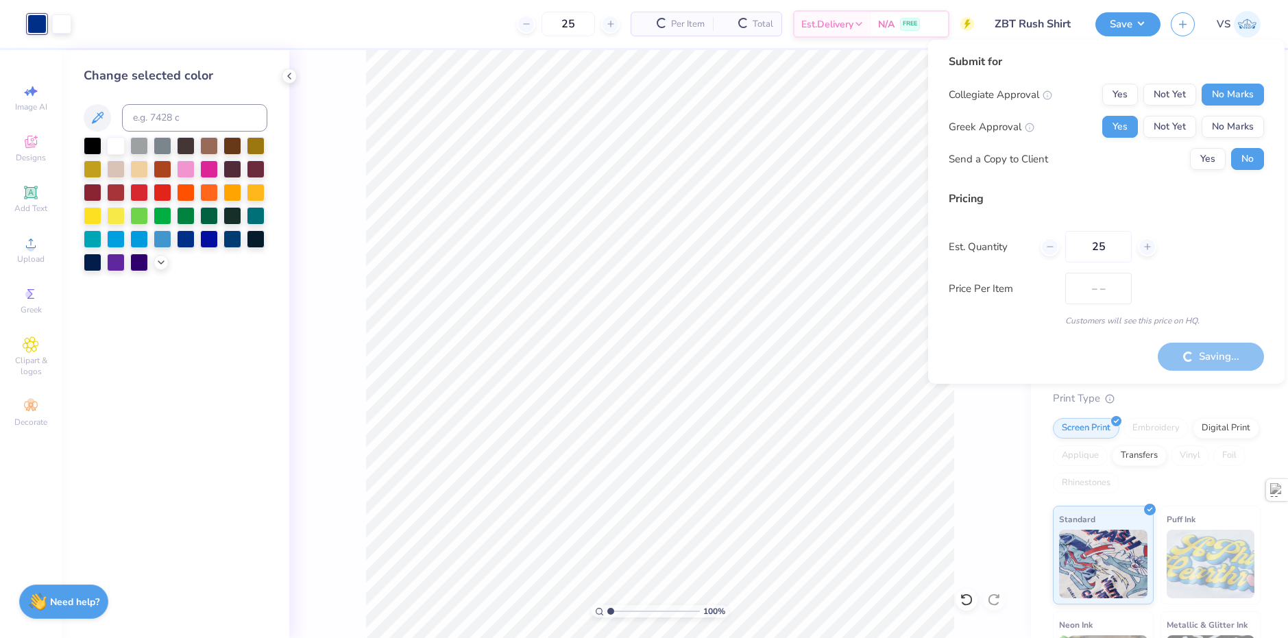
type input "$21.11"
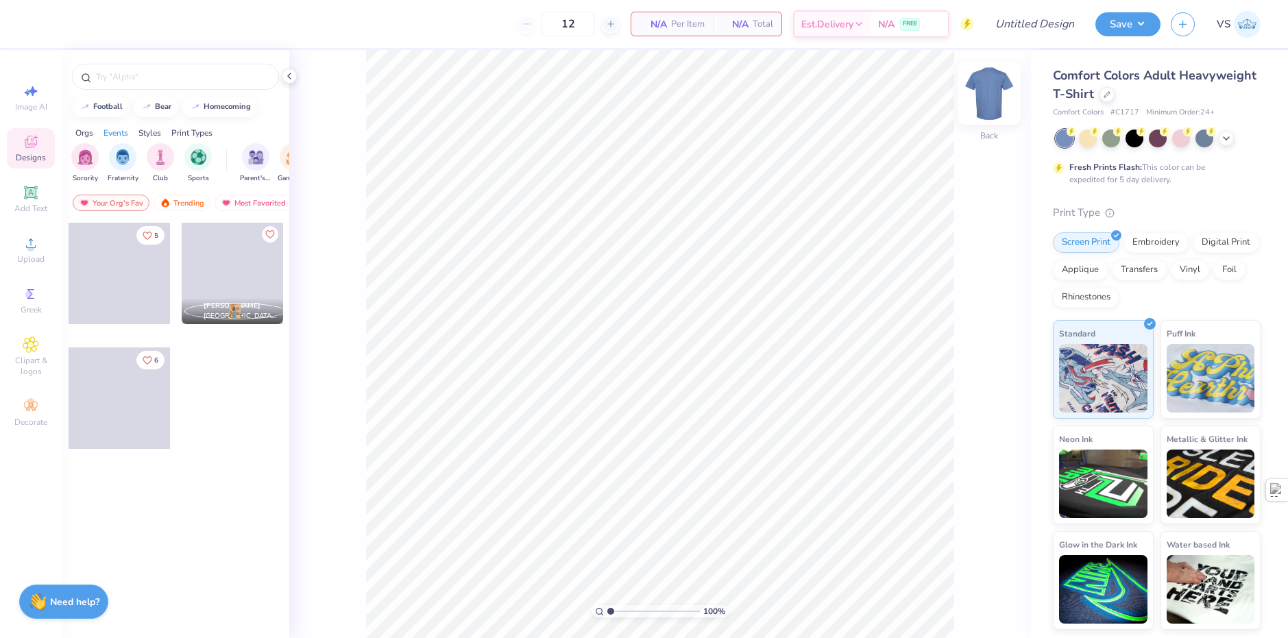
click at [989, 86] on img at bounding box center [989, 93] width 55 height 55
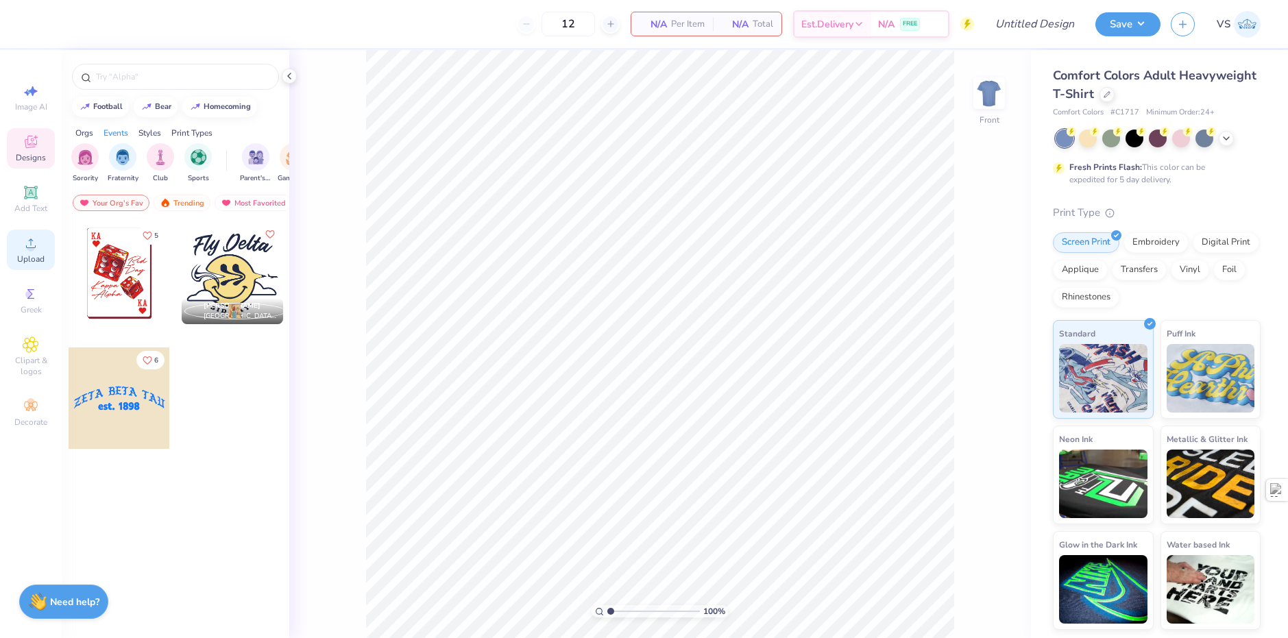
click at [30, 264] on span "Upload" at bounding box center [30, 259] width 27 height 11
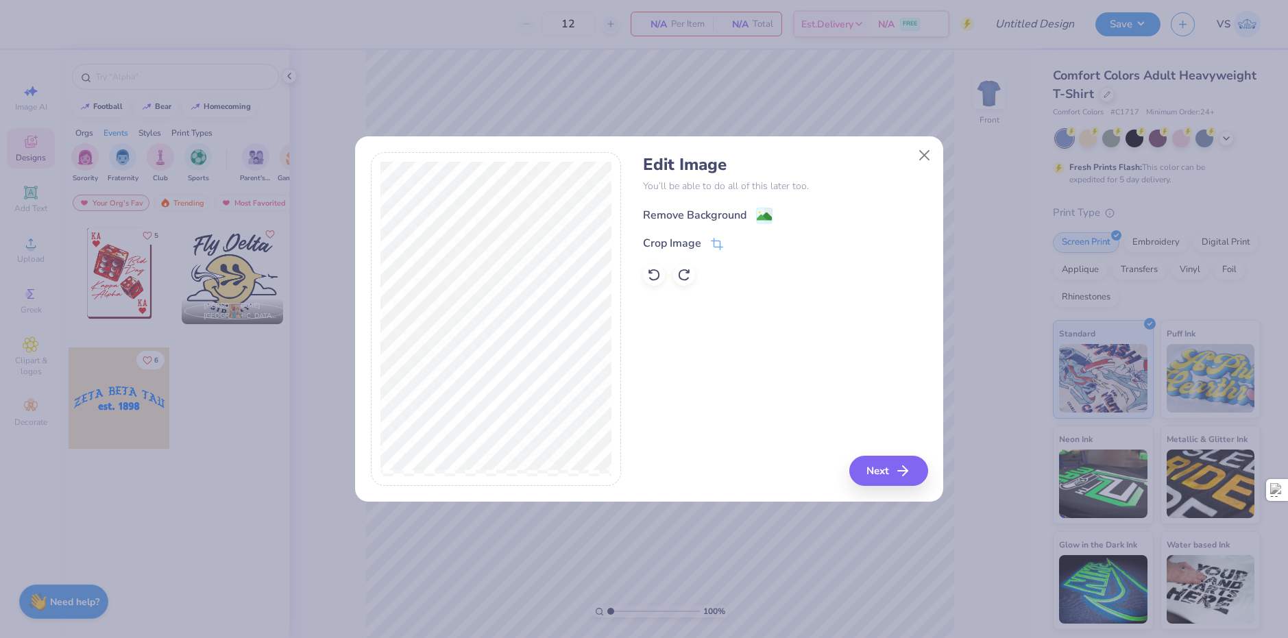
click at [722, 218] on div "Remove Background" at bounding box center [695, 215] width 104 height 16
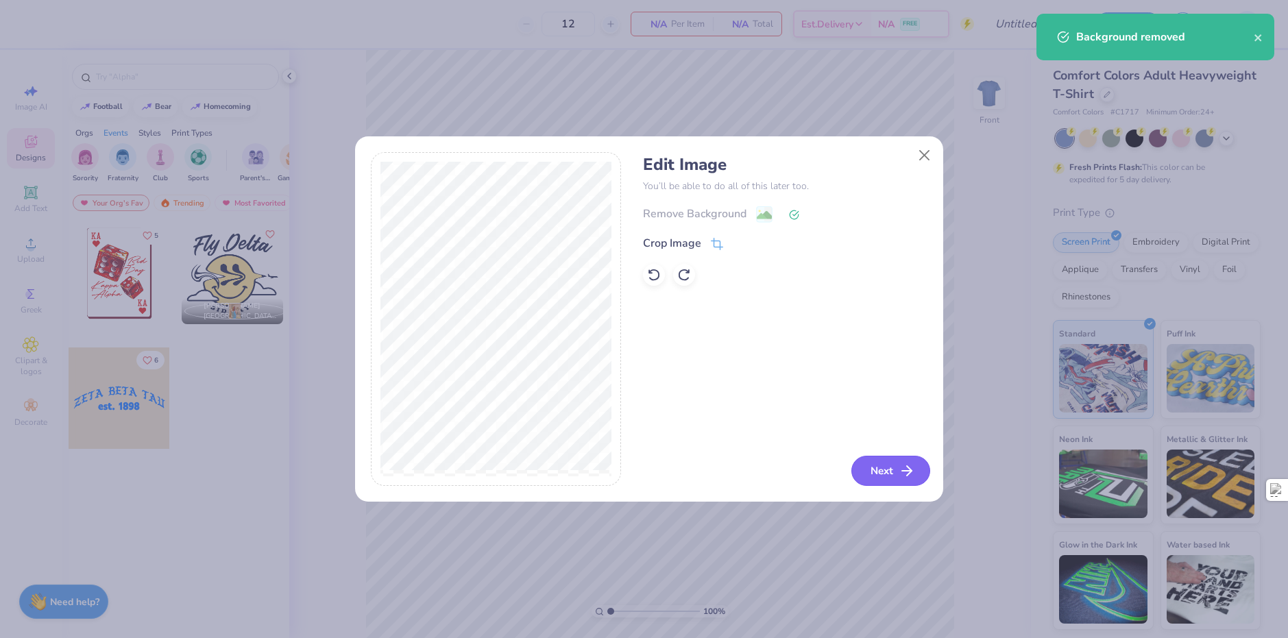
click at [909, 473] on polyline "button" at bounding box center [909, 471] width 5 height 10
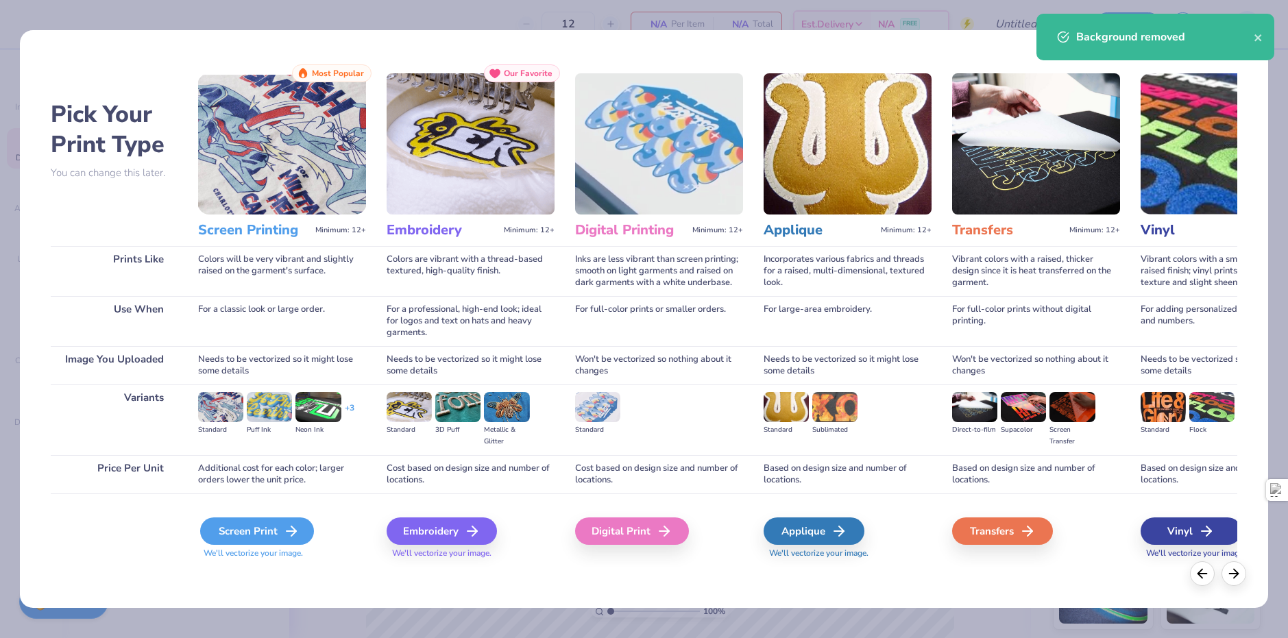
click at [274, 523] on div "Screen Print" at bounding box center [257, 531] width 114 height 27
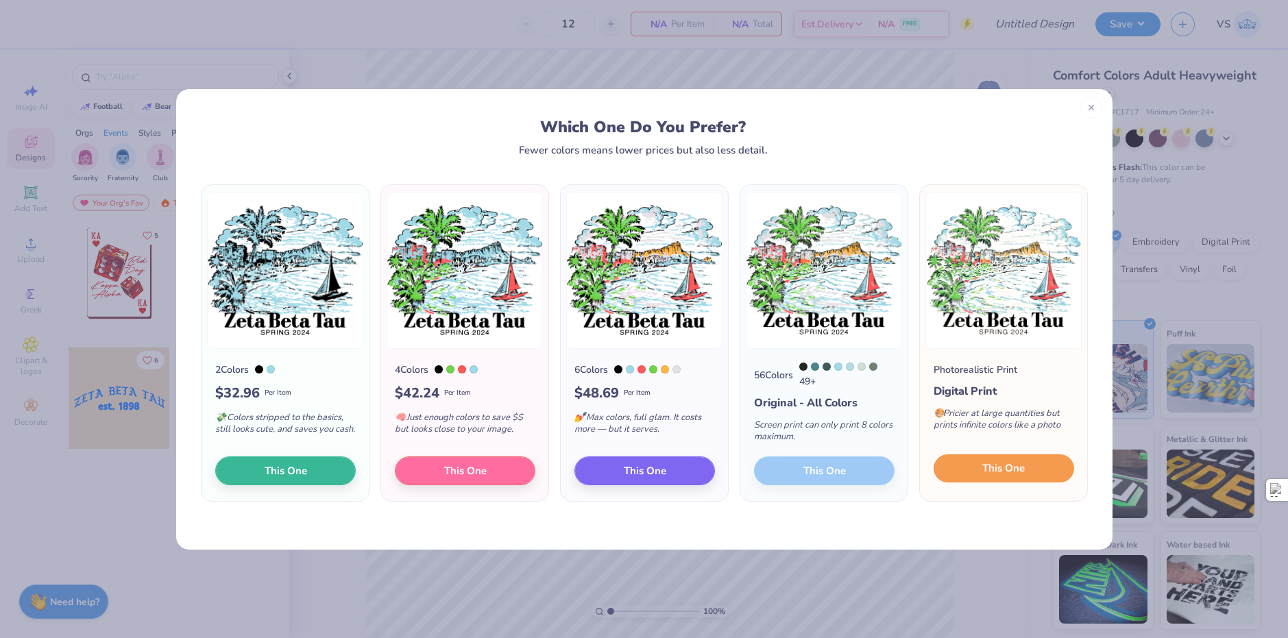
click at [969, 473] on button "This One" at bounding box center [1004, 468] width 141 height 29
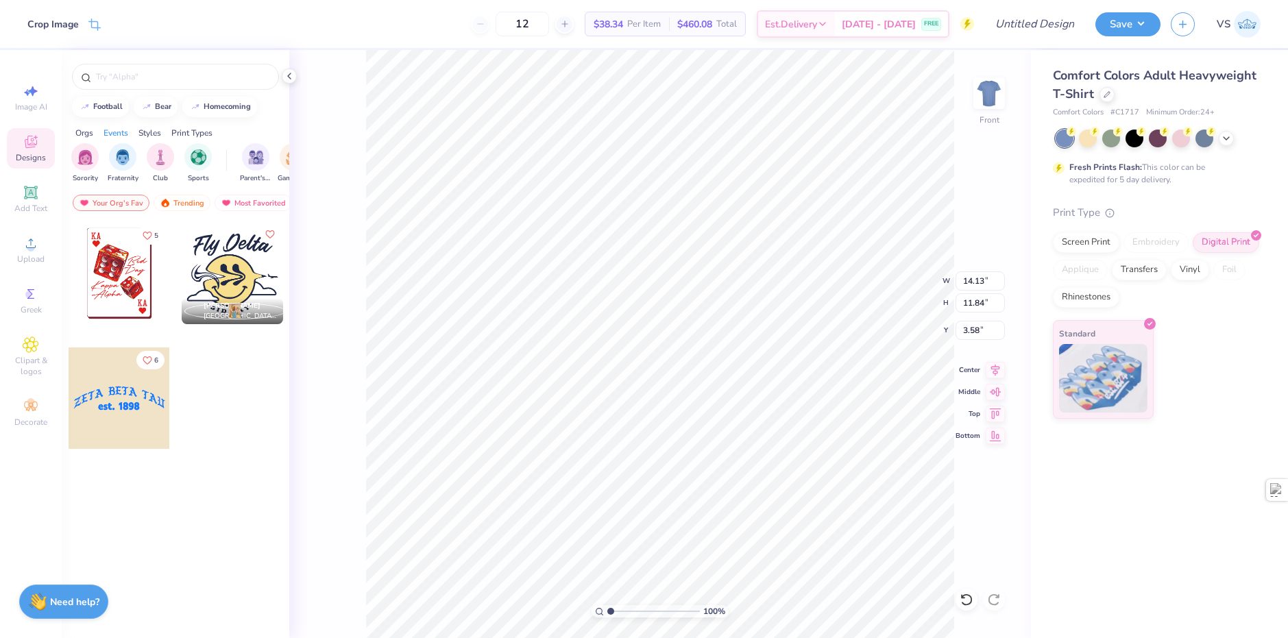
type input "3.36"
click at [1228, 138] on icon at bounding box center [1226, 137] width 11 height 11
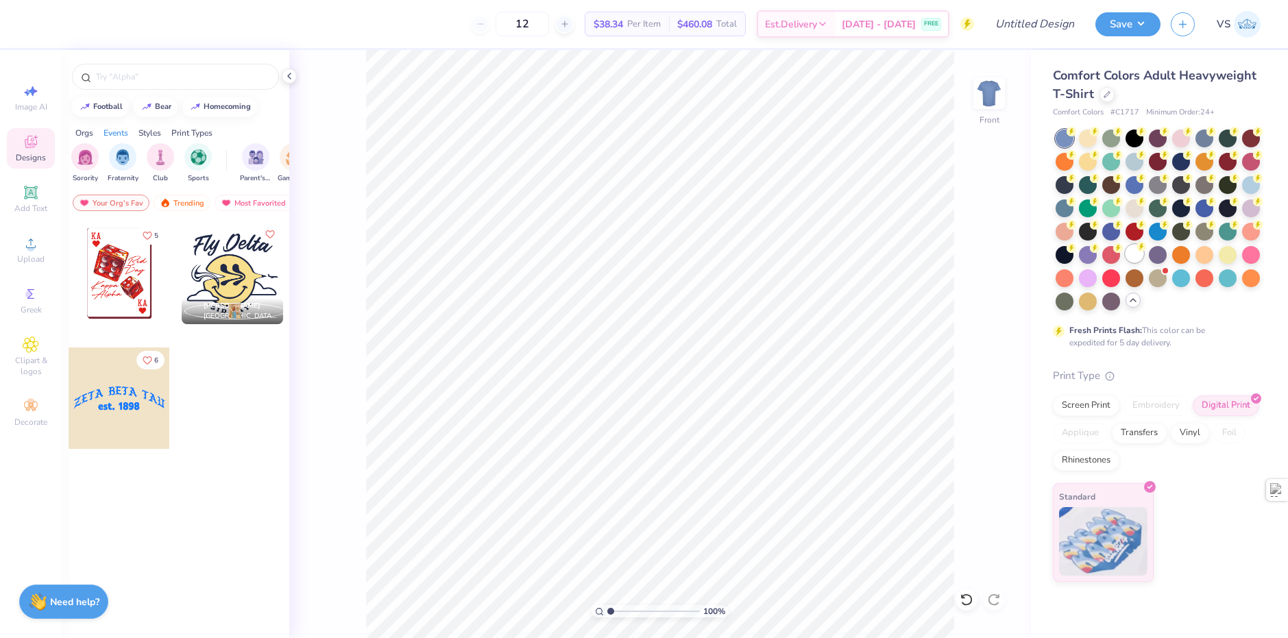
click at [1130, 254] on div at bounding box center [1135, 254] width 18 height 18
click at [1099, 408] on div "Screen Print" at bounding box center [1086, 403] width 66 height 21
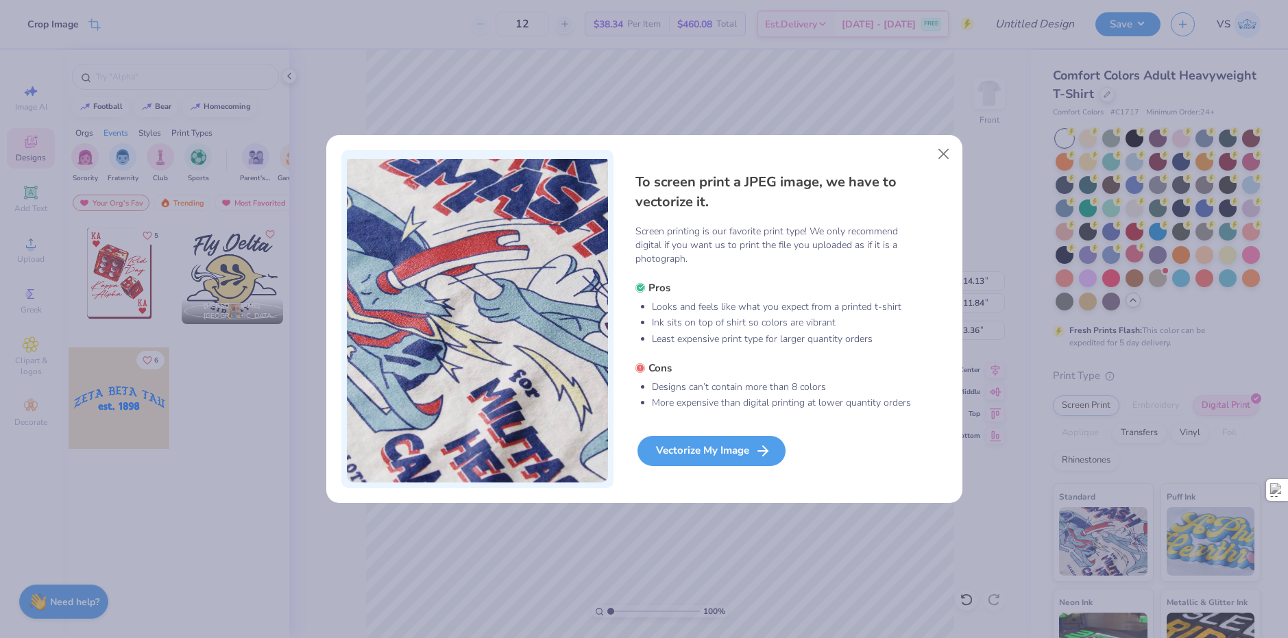
click at [725, 444] on div "Vectorize My Image" at bounding box center [711, 451] width 148 height 30
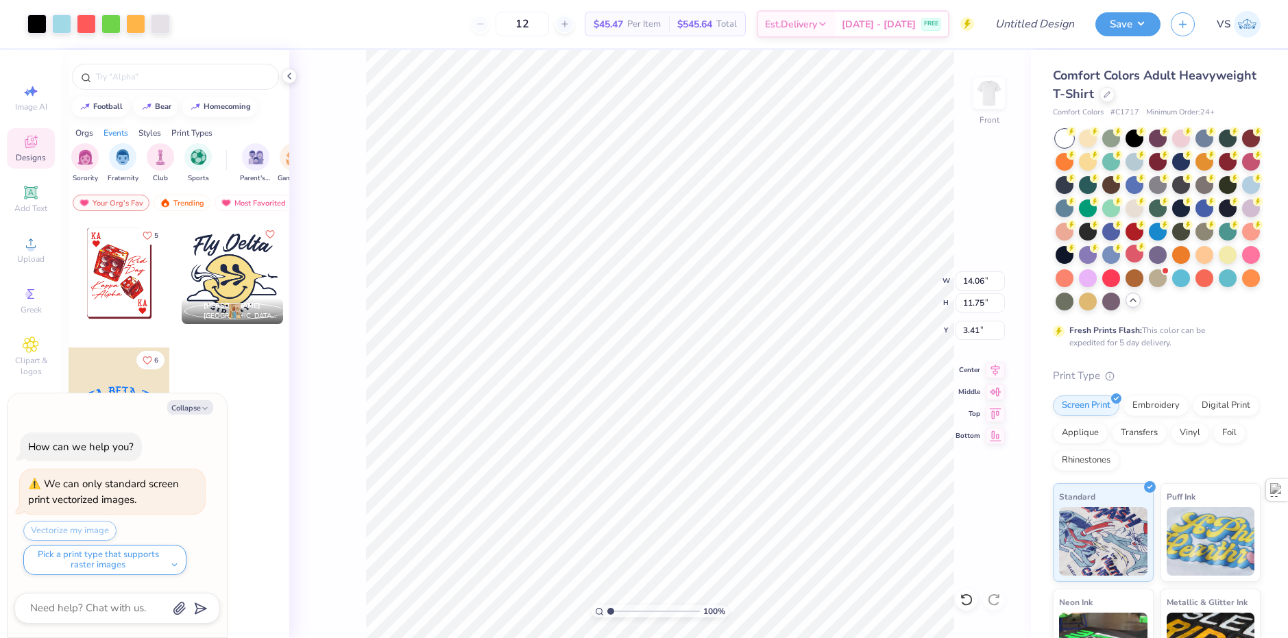
type textarea "x"
type input "11.71"
type input "9.79"
click at [62, 27] on div at bounding box center [61, 22] width 19 height 19
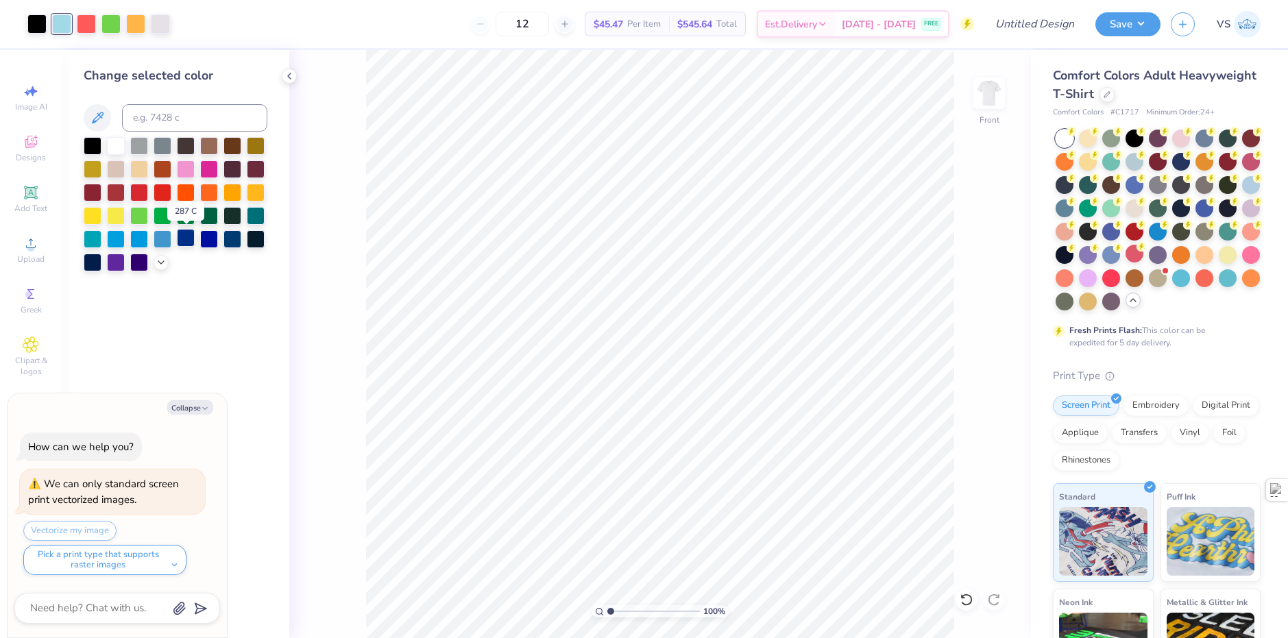
click at [184, 236] on div at bounding box center [186, 238] width 18 height 18
click at [113, 139] on div at bounding box center [116, 145] width 18 height 18
click at [142, 147] on div at bounding box center [139, 145] width 18 height 18
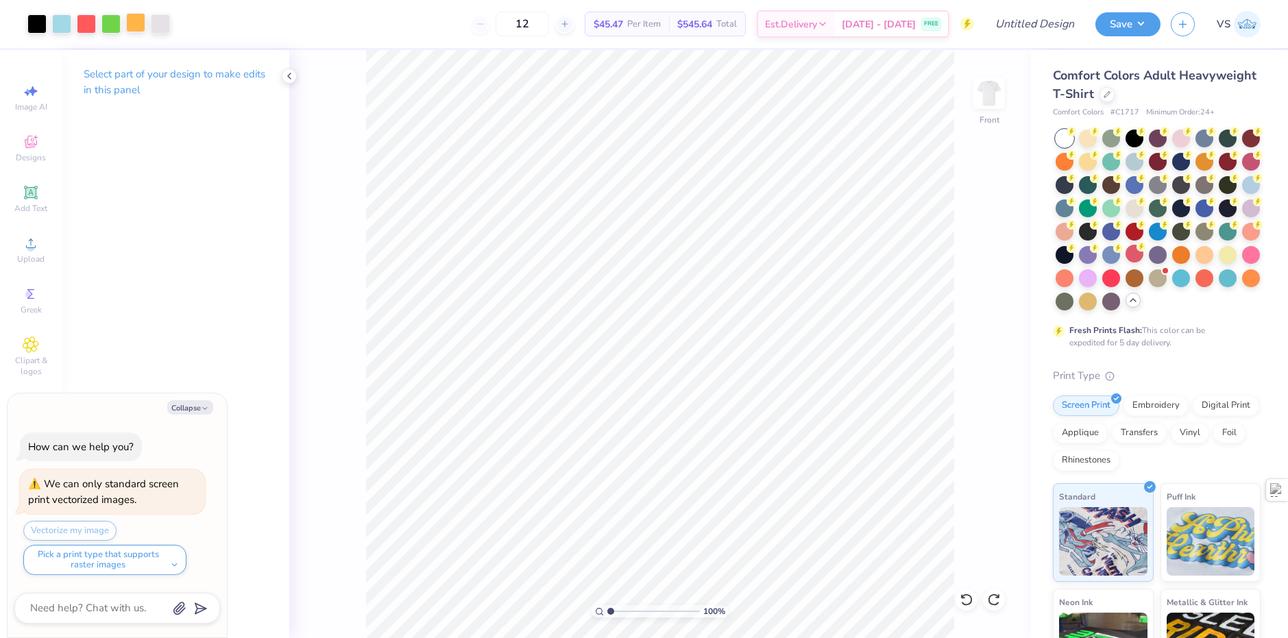
click at [132, 23] on div at bounding box center [135, 22] width 19 height 19
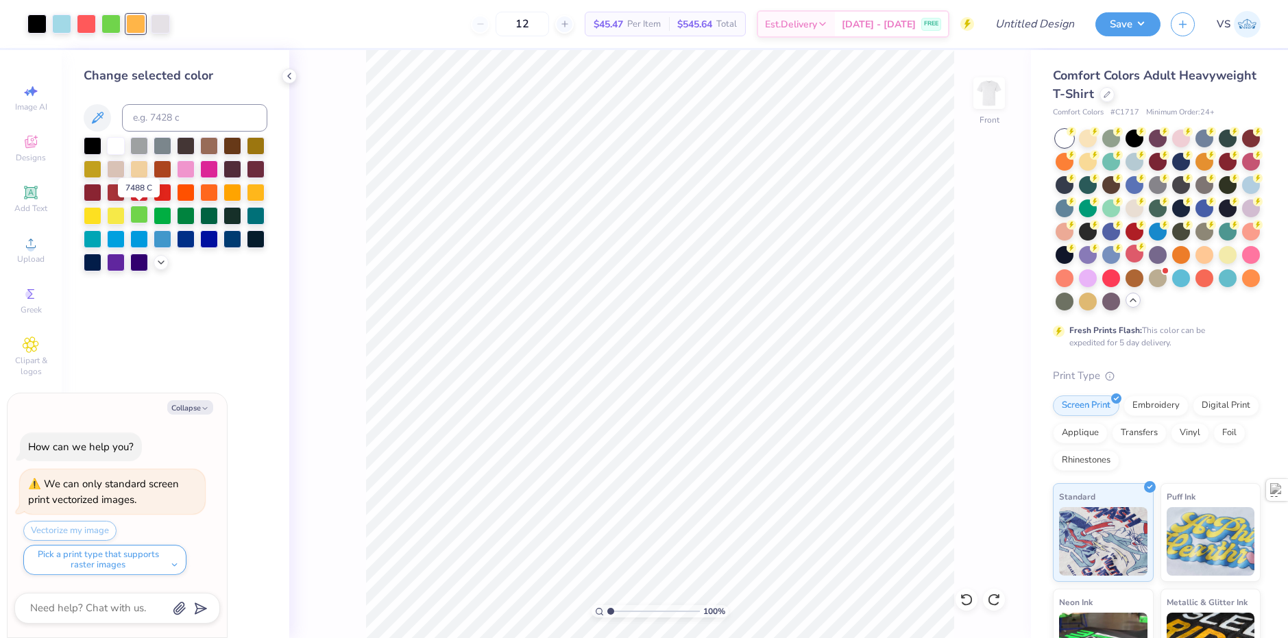
click at [143, 213] on div at bounding box center [139, 215] width 18 height 18
click at [129, 25] on div at bounding box center [135, 22] width 19 height 19
click at [95, 151] on div at bounding box center [93, 145] width 18 height 18
click at [116, 144] on div at bounding box center [116, 145] width 18 height 18
click at [145, 140] on div at bounding box center [139, 145] width 18 height 18
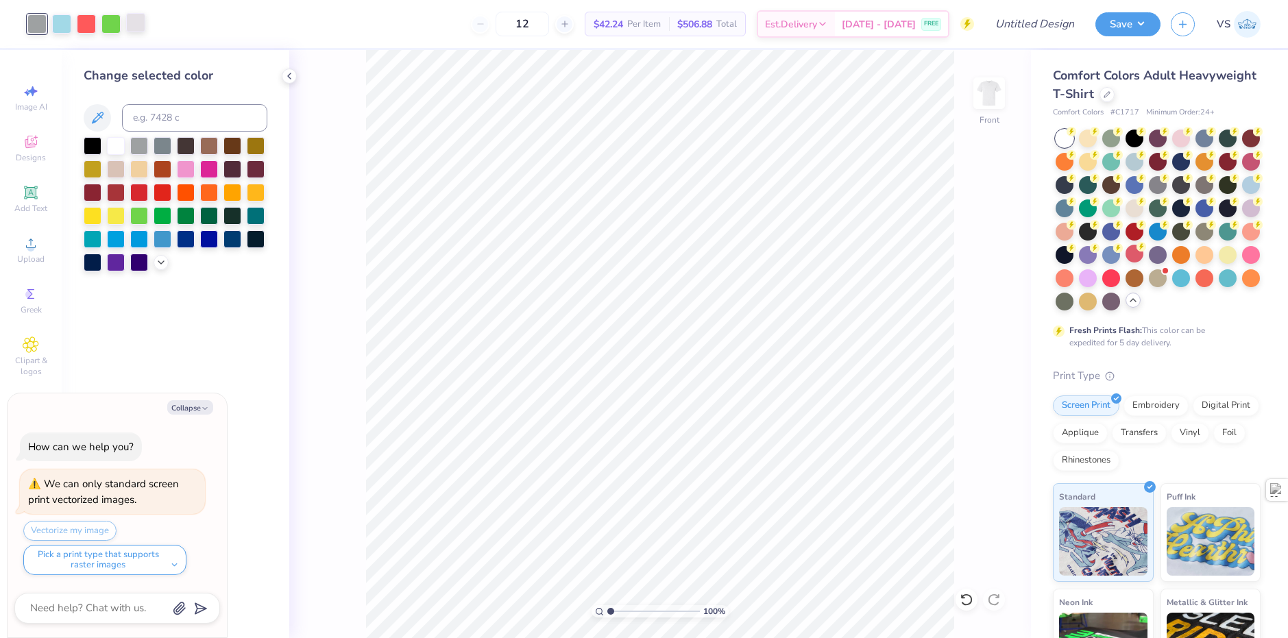
click at [132, 30] on div at bounding box center [135, 22] width 19 height 19
click at [141, 149] on div at bounding box center [139, 145] width 18 height 18
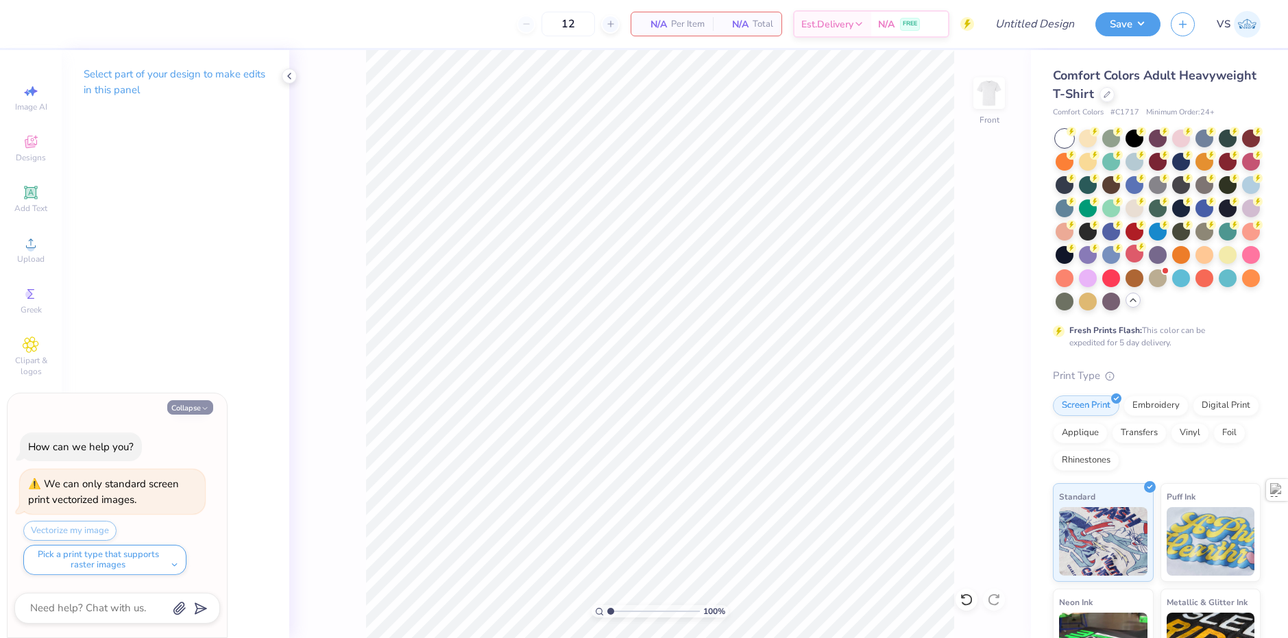
click at [189, 402] on button "Collapse" at bounding box center [190, 407] width 46 height 14
type textarea "x"
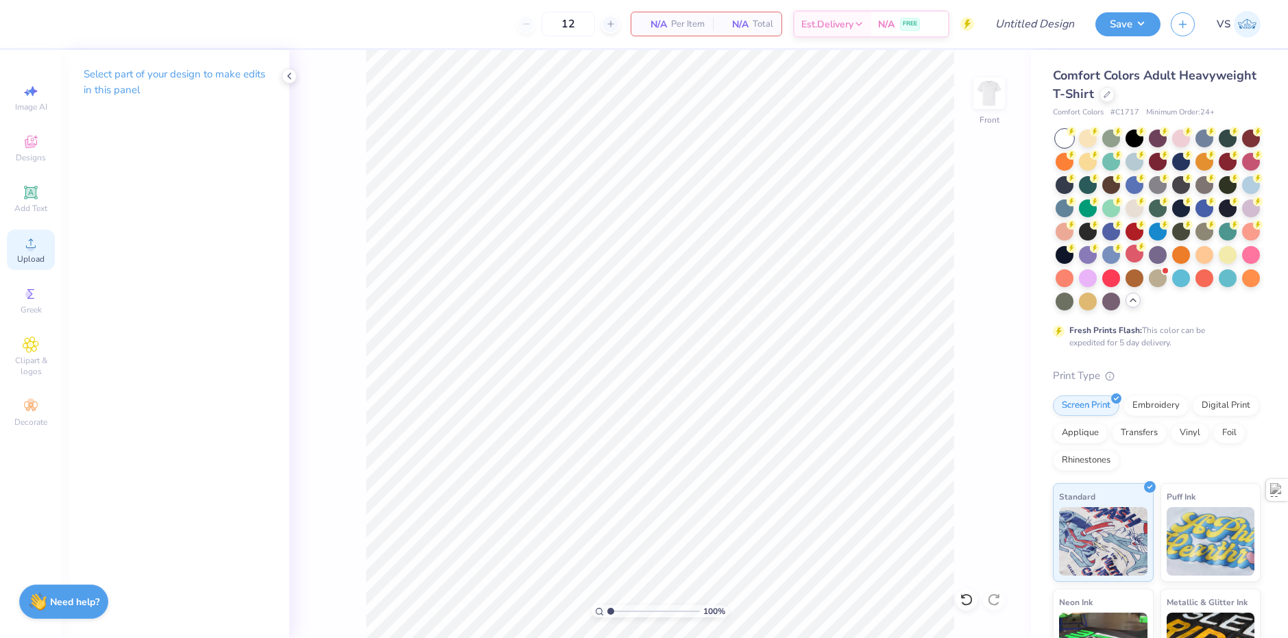
click at [42, 267] on div "Upload" at bounding box center [31, 250] width 48 height 40
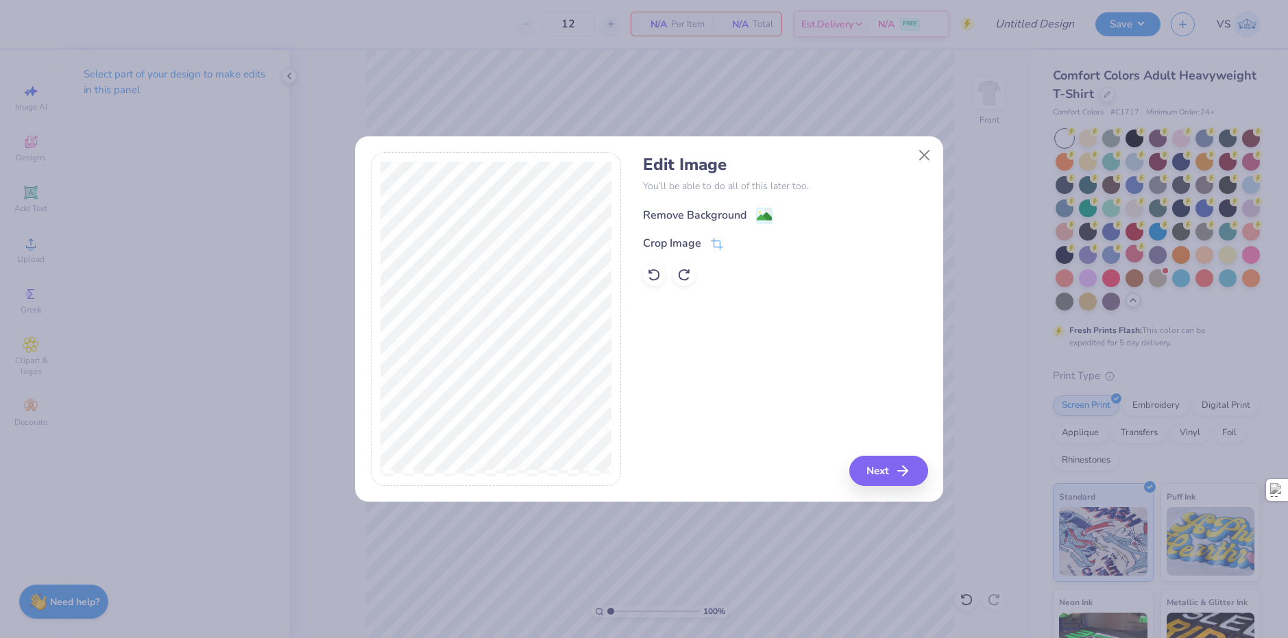
click at [703, 218] on div "Remove Background" at bounding box center [695, 215] width 104 height 16
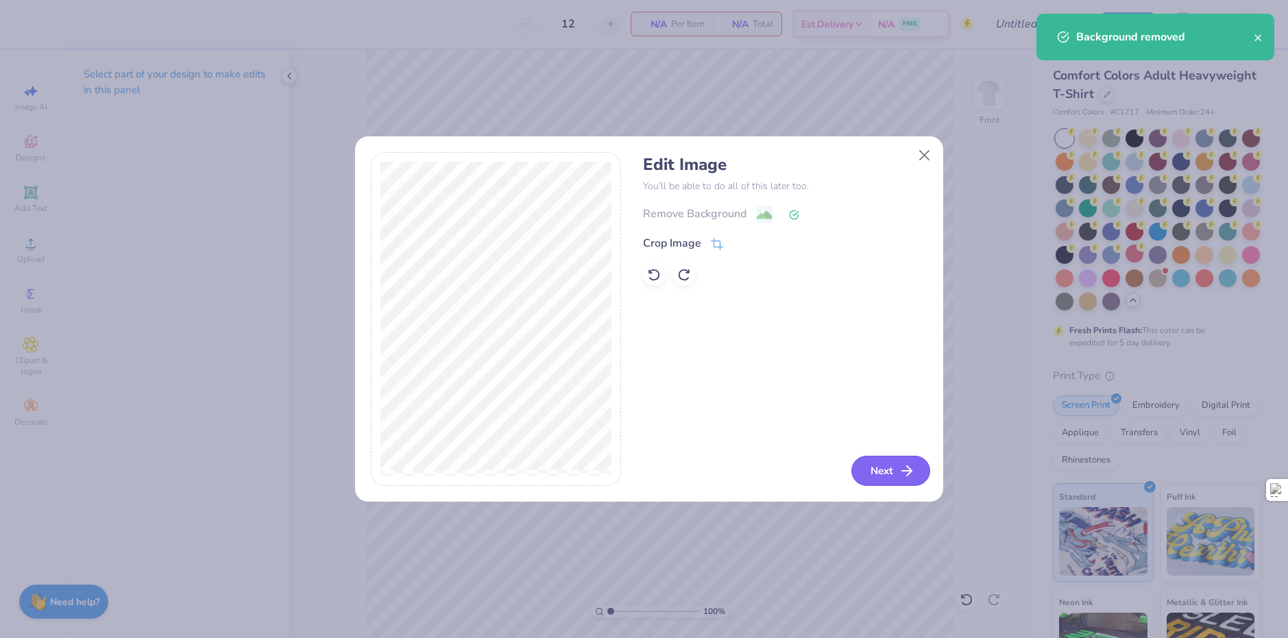
click at [880, 467] on button "Next" at bounding box center [890, 471] width 79 height 30
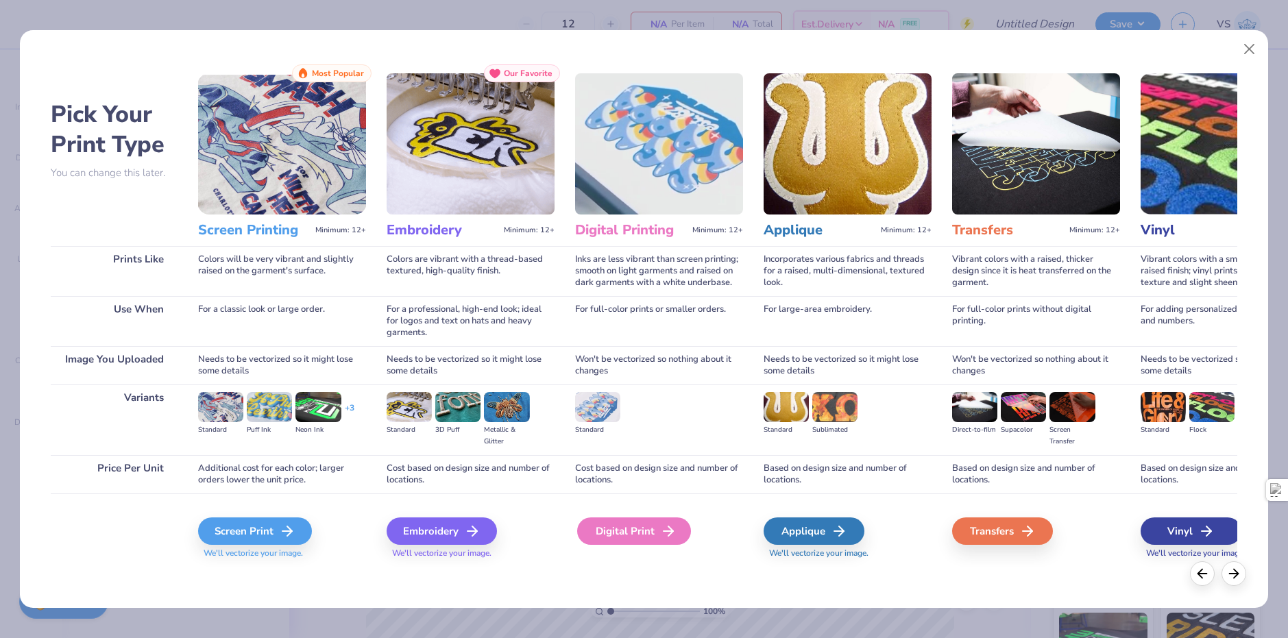
click at [627, 533] on div "Digital Print" at bounding box center [634, 531] width 114 height 27
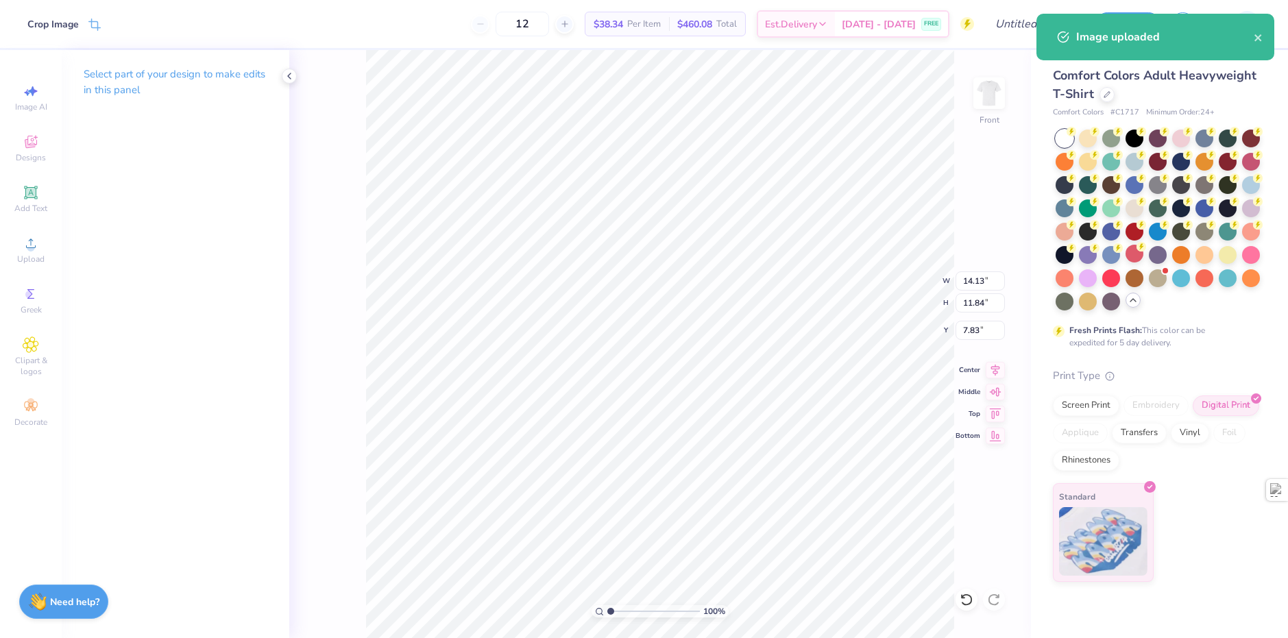
type input "12.19"
type input "10.22"
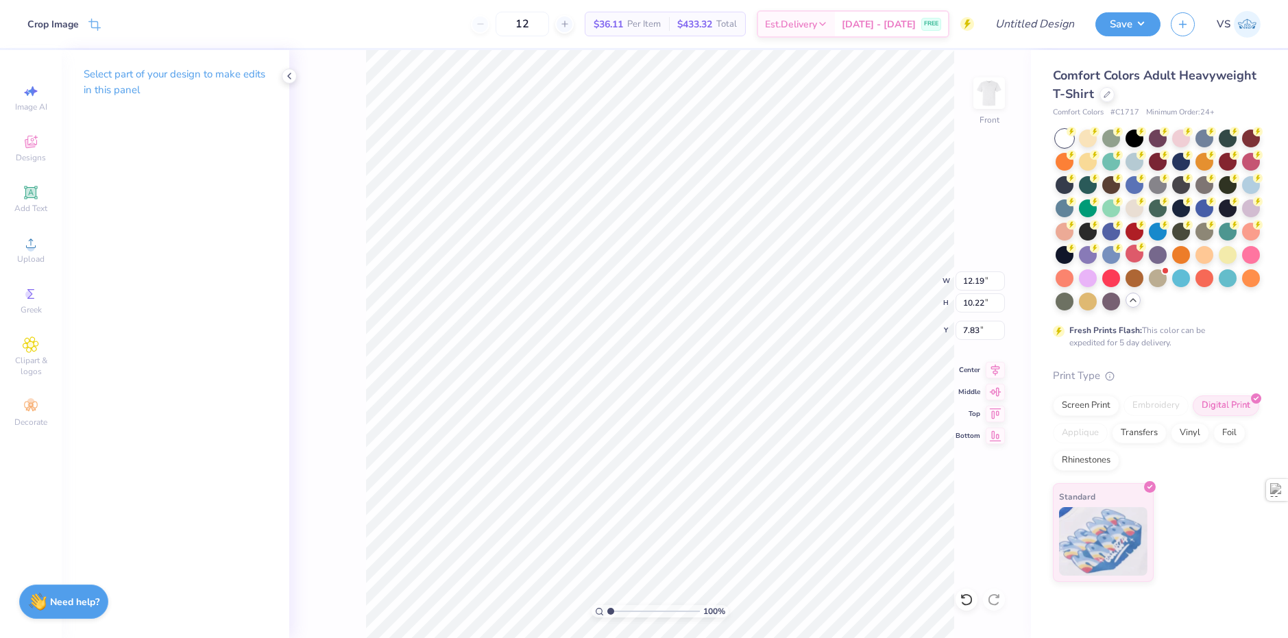
type input "2.60"
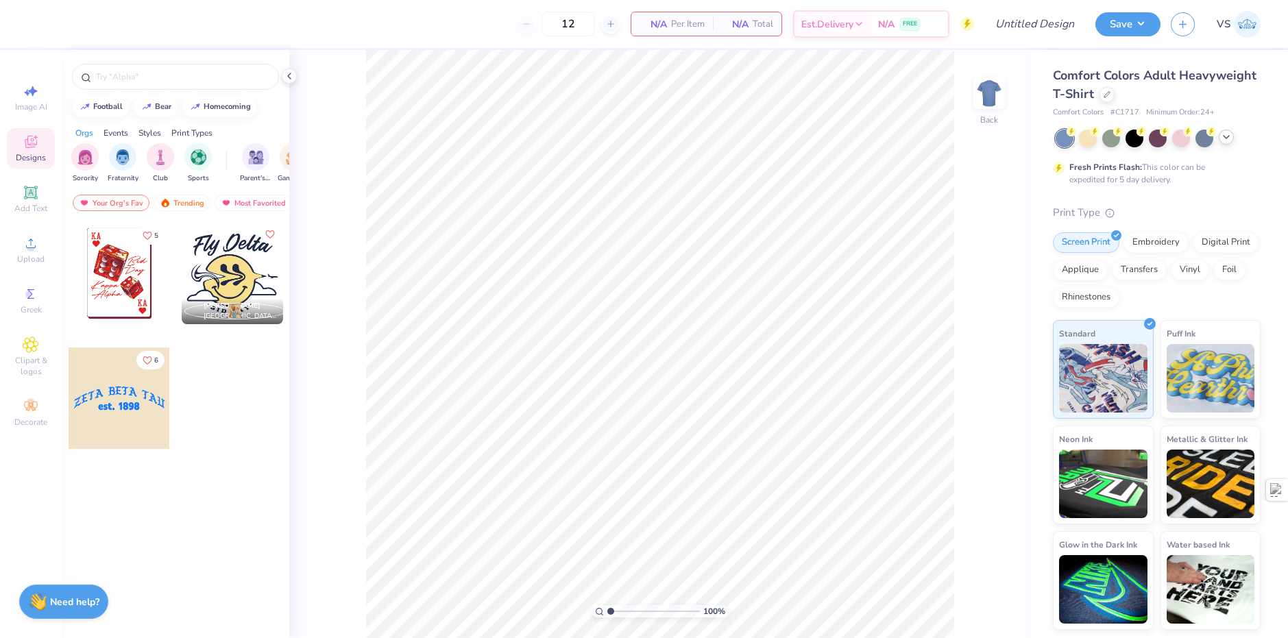
click at [1222, 135] on icon at bounding box center [1226, 137] width 11 height 11
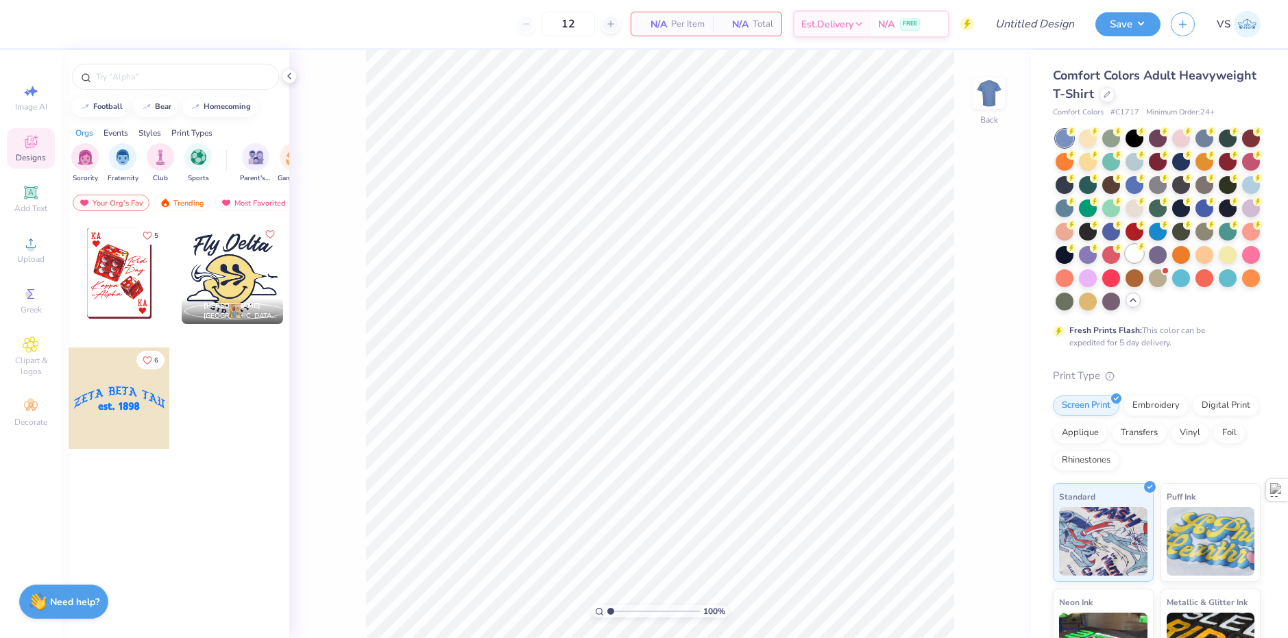
click at [1126, 263] on div at bounding box center [1135, 254] width 18 height 18
click at [25, 253] on div "Upload" at bounding box center [31, 250] width 48 height 40
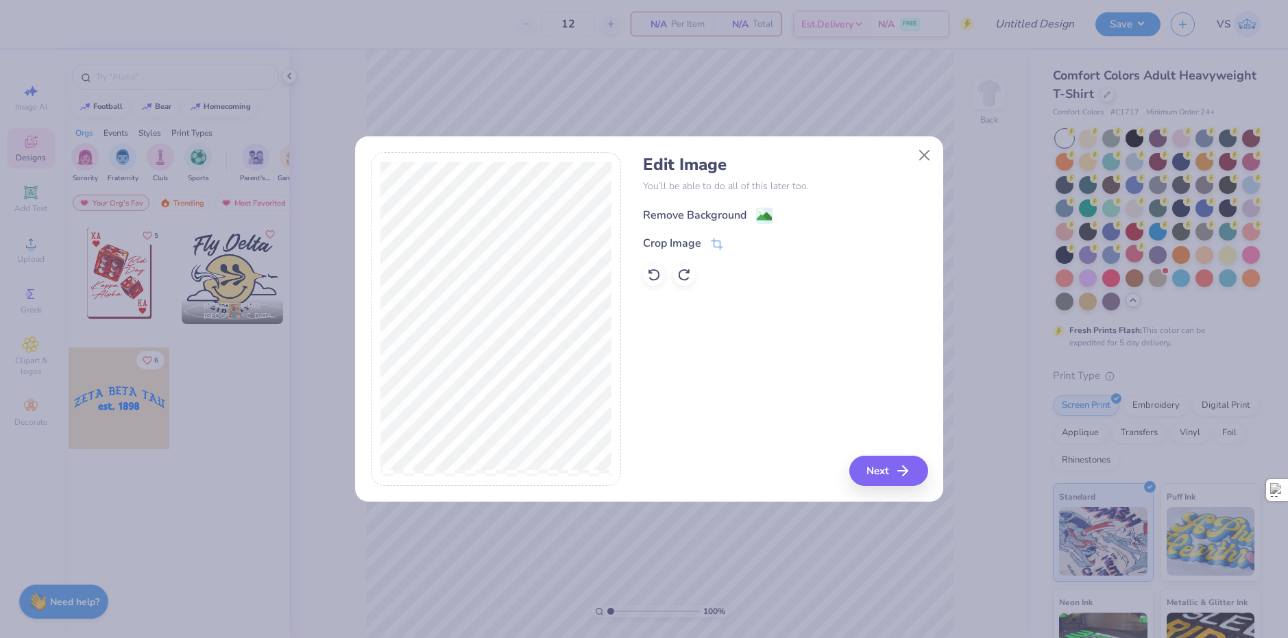
click at [725, 213] on div "Remove Background" at bounding box center [695, 215] width 104 height 16
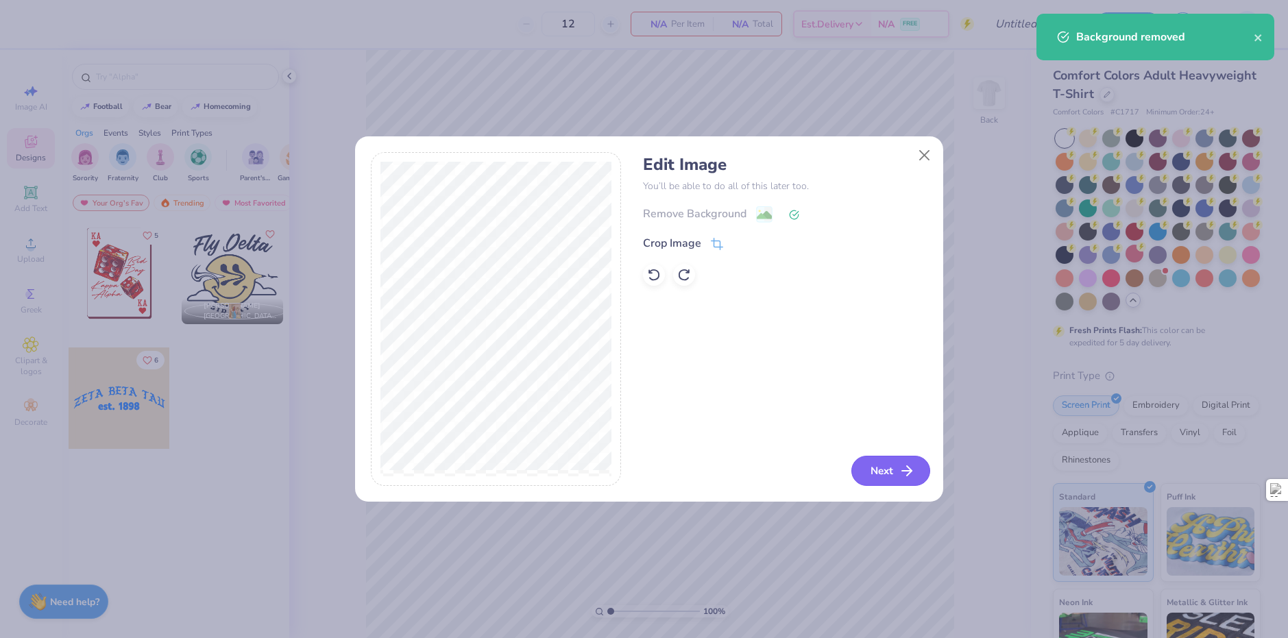
click at [888, 459] on button "Next" at bounding box center [890, 471] width 79 height 30
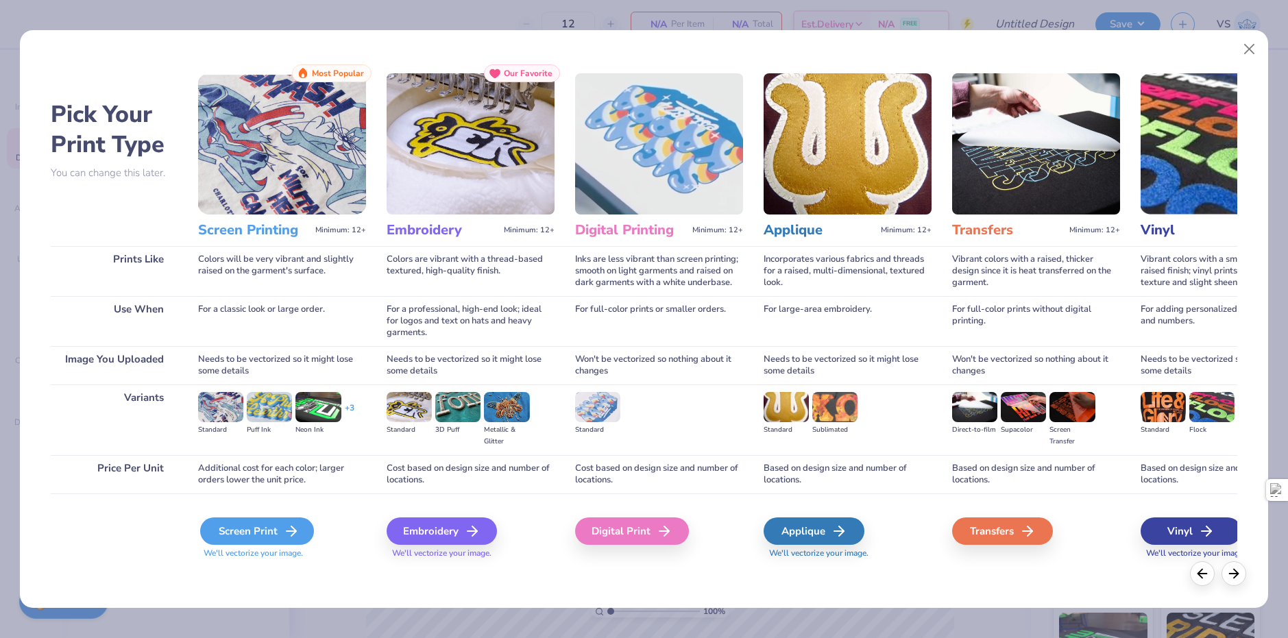
click at [265, 530] on div "Screen Print" at bounding box center [257, 531] width 114 height 27
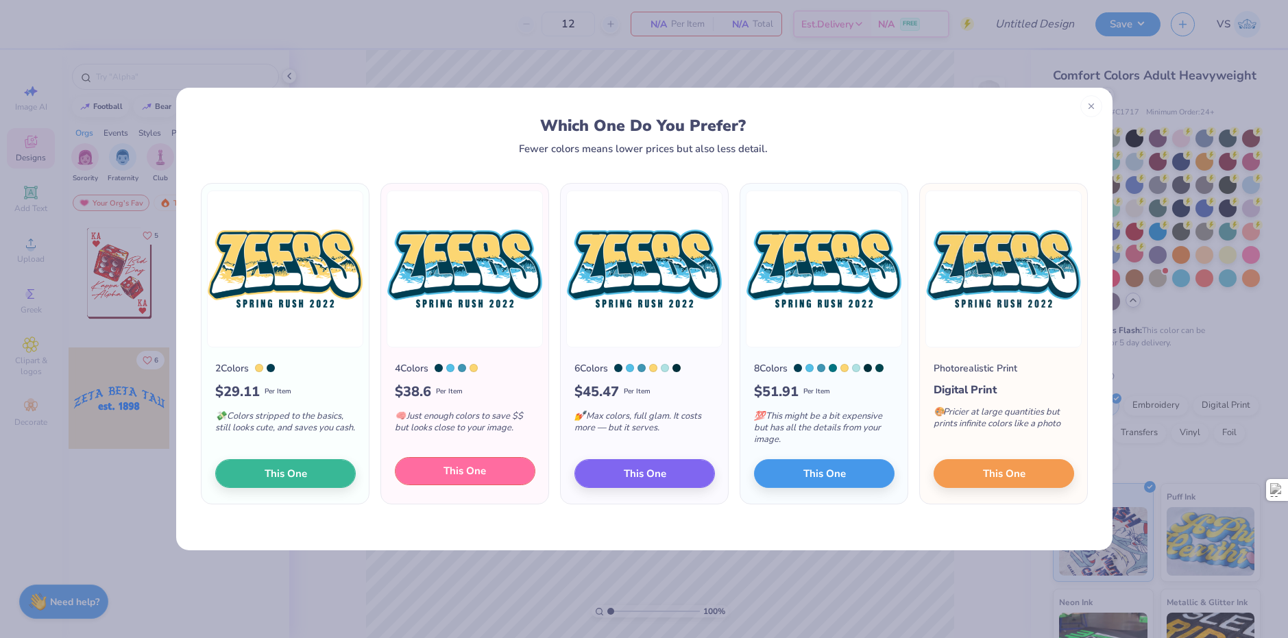
click at [437, 470] on button "This One" at bounding box center [465, 471] width 141 height 29
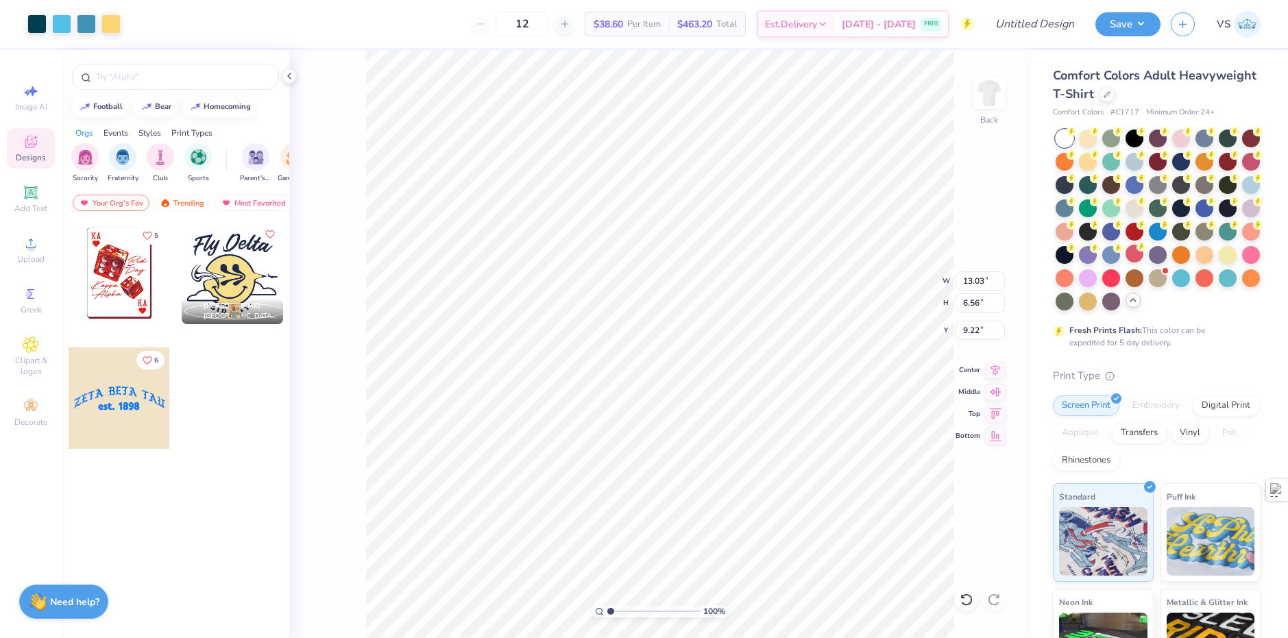
type input "6.48"
type input "3.26"
type input "1.60"
type input "4.15"
type input "2.09"
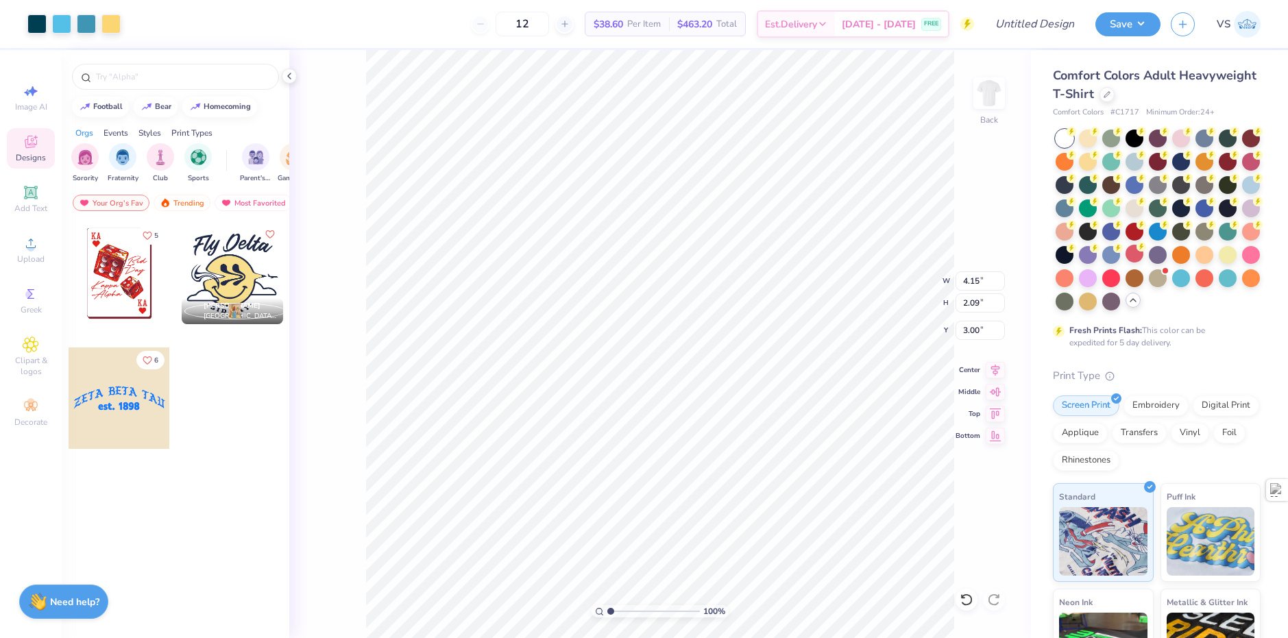
type input "3.00"
type input "1.82266588284093"
drag, startPoint x: 540, startPoint y: 29, endPoint x: 527, endPoint y: 29, distance: 13.0
click at [527, 29] on input "12" at bounding box center [522, 24] width 53 height 25
type input "25"
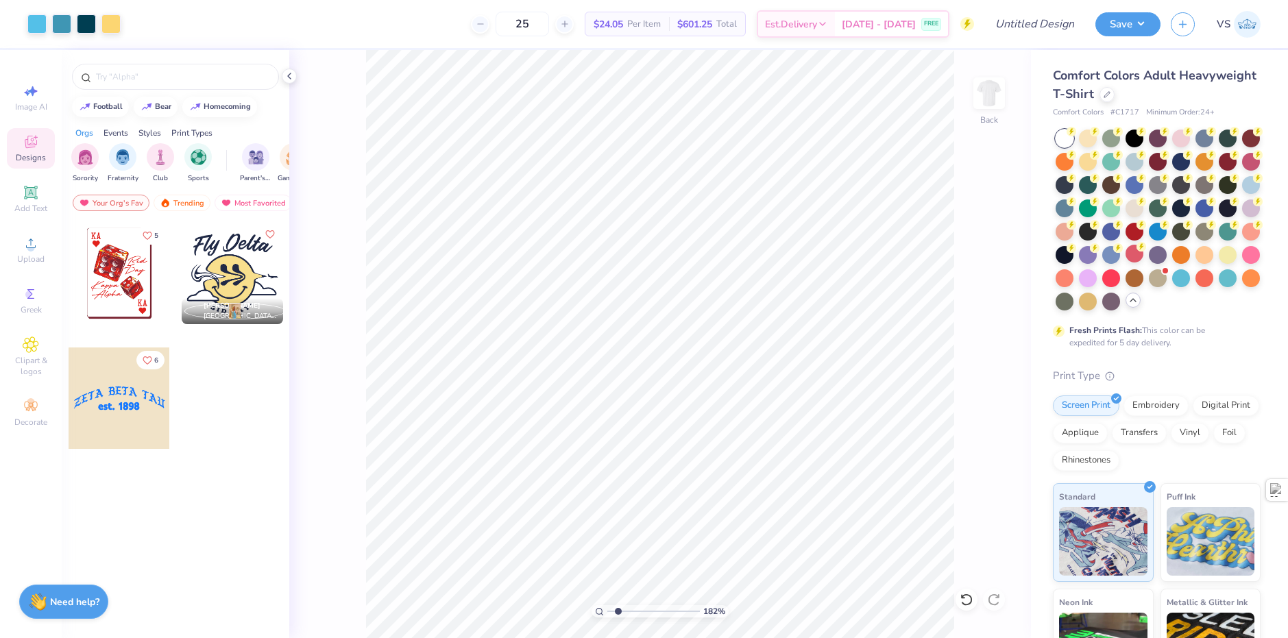
click at [406, 31] on div "25 $24.05 Per Item $601.25 Total Est. Delivery Sep 12 - 15 FREE" at bounding box center [552, 24] width 843 height 48
click at [132, 303] on div at bounding box center [119, 273] width 101 height 101
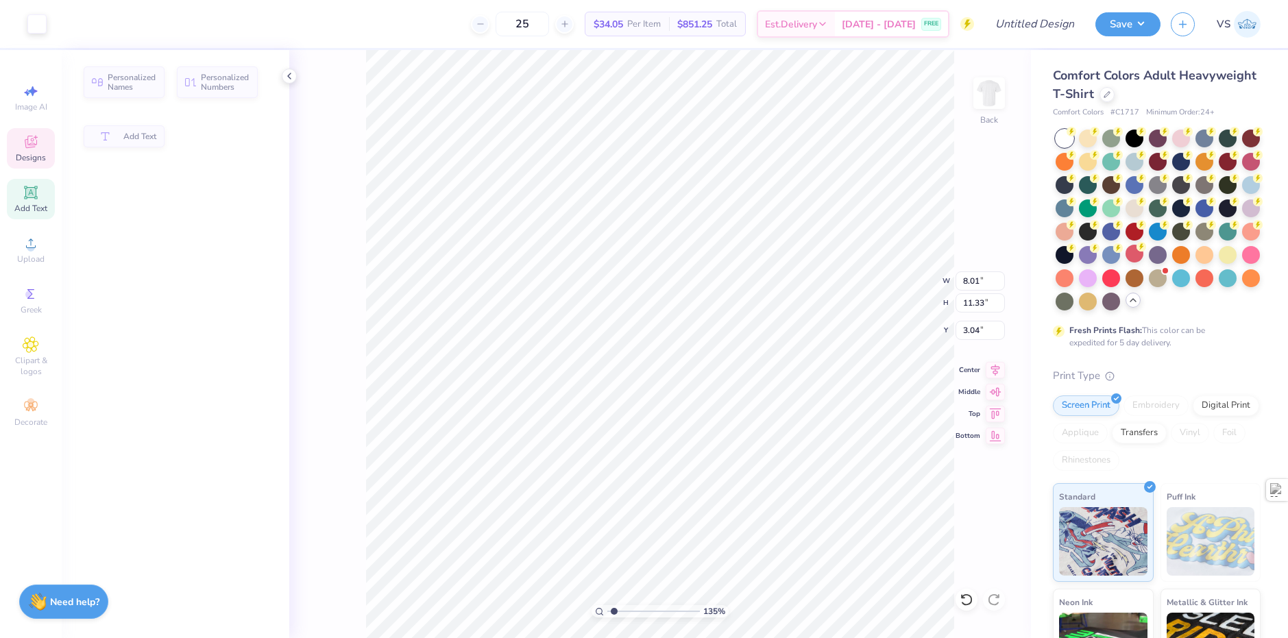
type input "1.35006143669128"
type input "8.01"
type input "11.33"
type input "3.04"
type input "1.35006143669128"
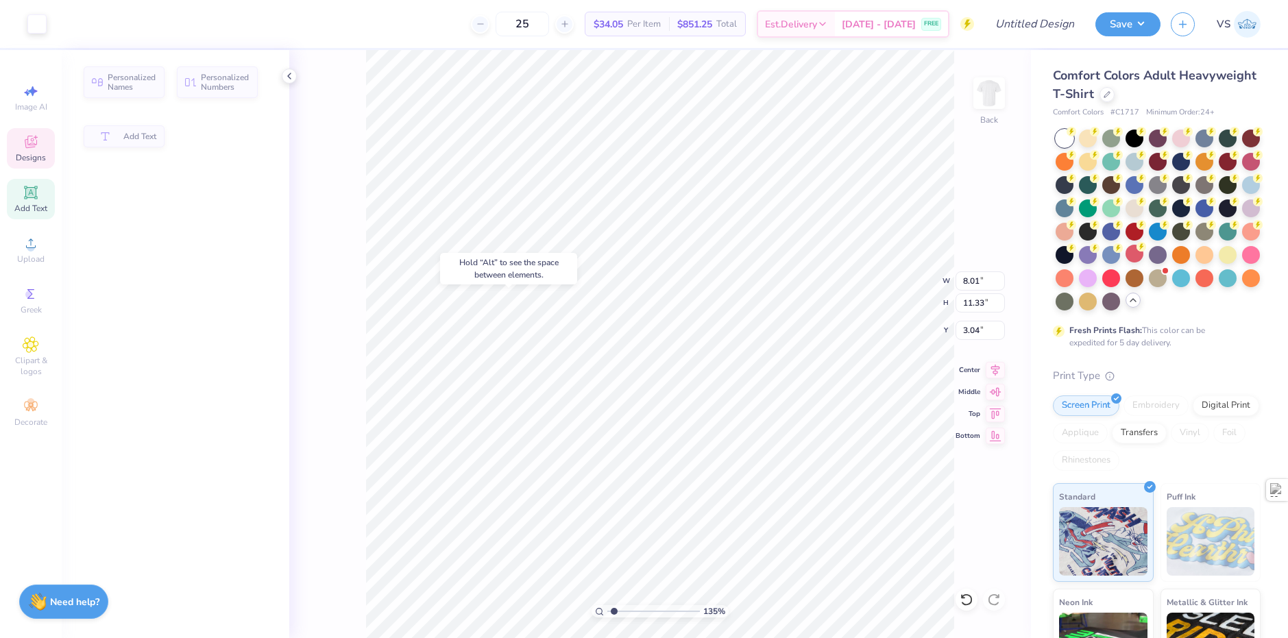
type input "6.84"
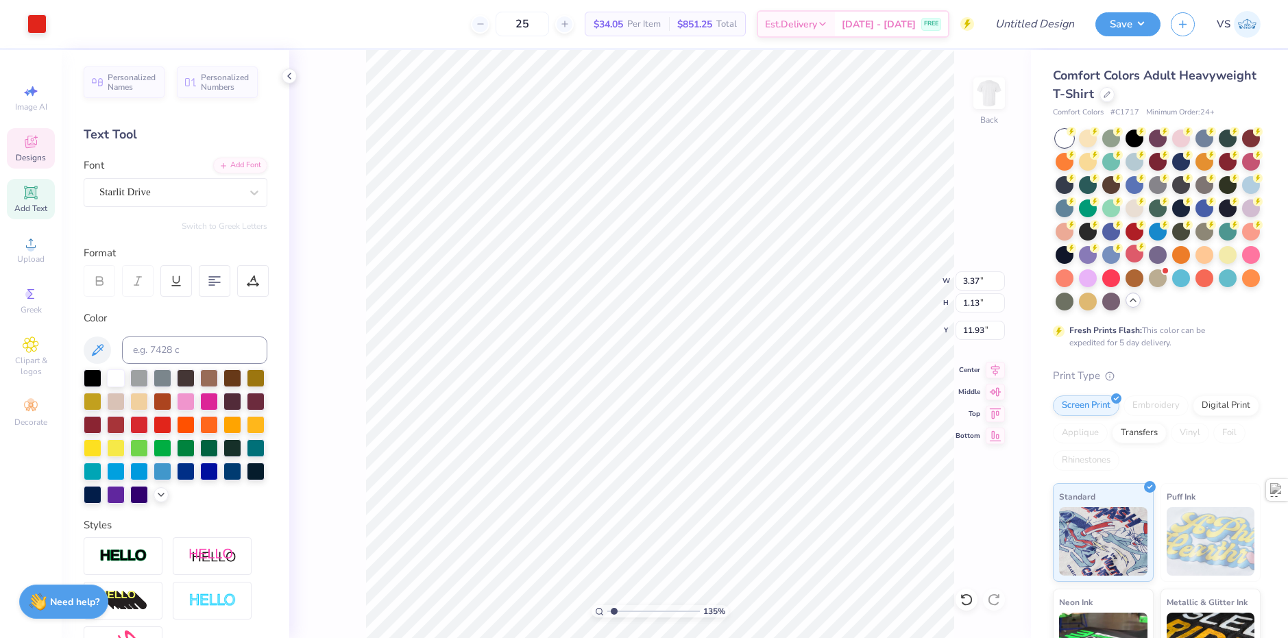
type input "1.35006143669128"
type input "14.24"
type input "1.35006143669128"
type input "5.11"
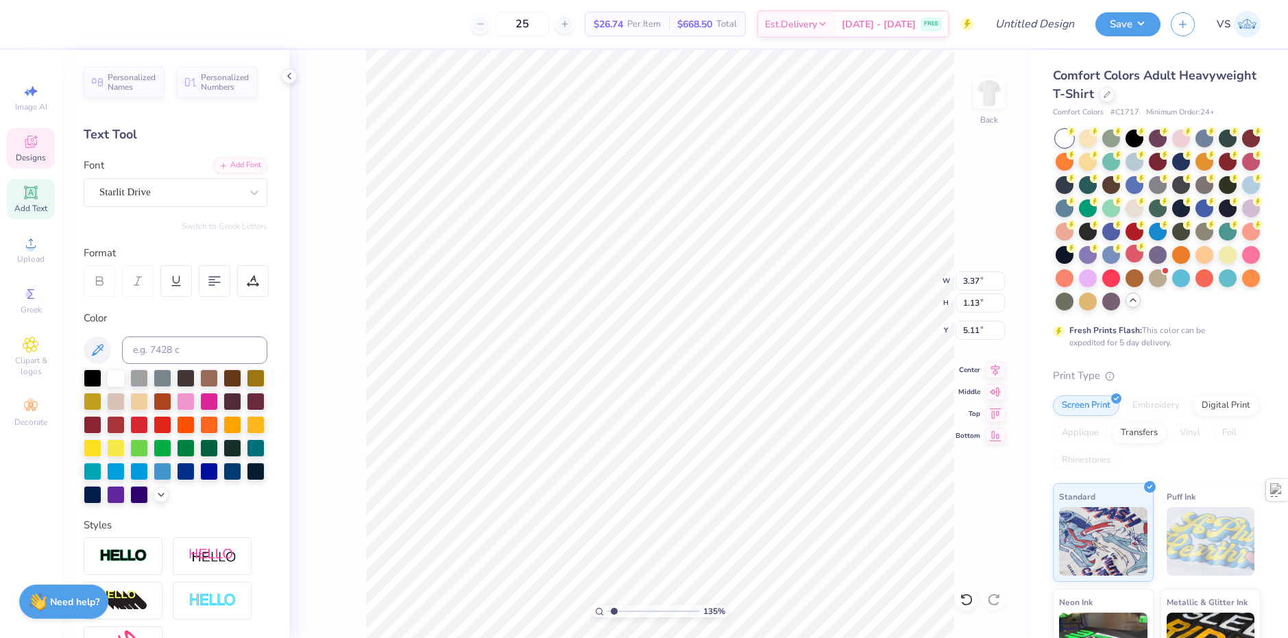
type input "1.35006143669128"
type textarea "Z"
type input "1.35006143669128"
type textarea "Ze"
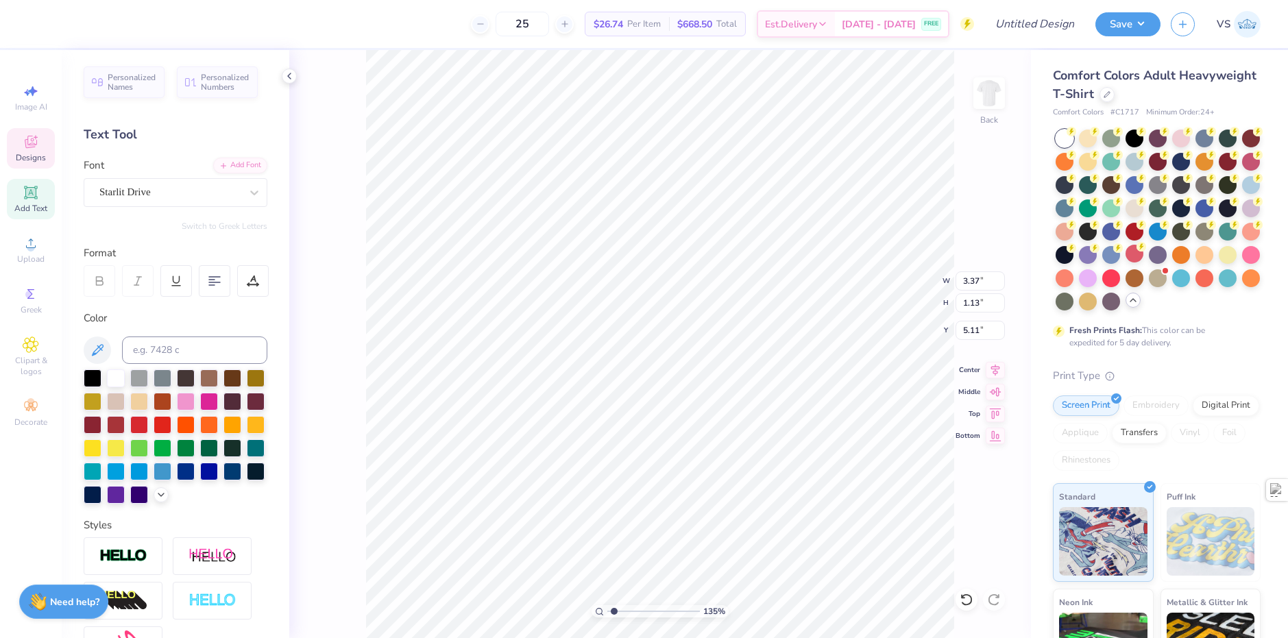
type input "1.35006143669128"
type textarea "Zet"
type input "1.35006143669128"
type textarea "Zeta"
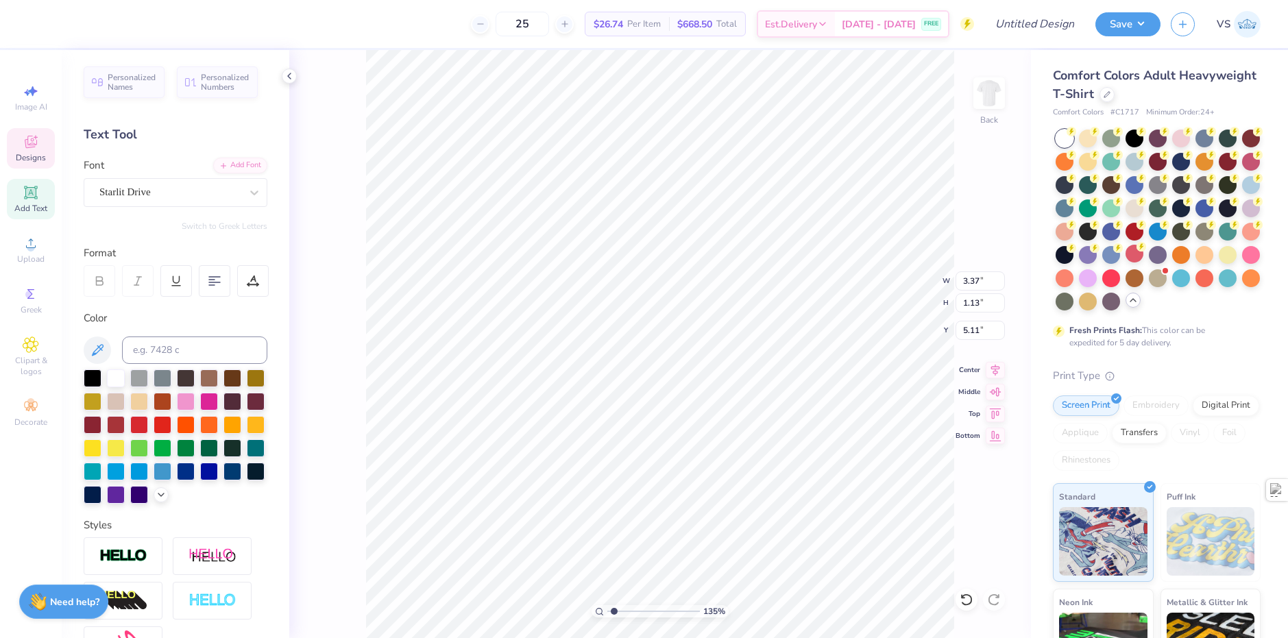
type input "1.35006143669128"
type textarea "Zeta B"
type input "1.35006143669128"
type textarea "Zeta Be"
type input "1.35006143669128"
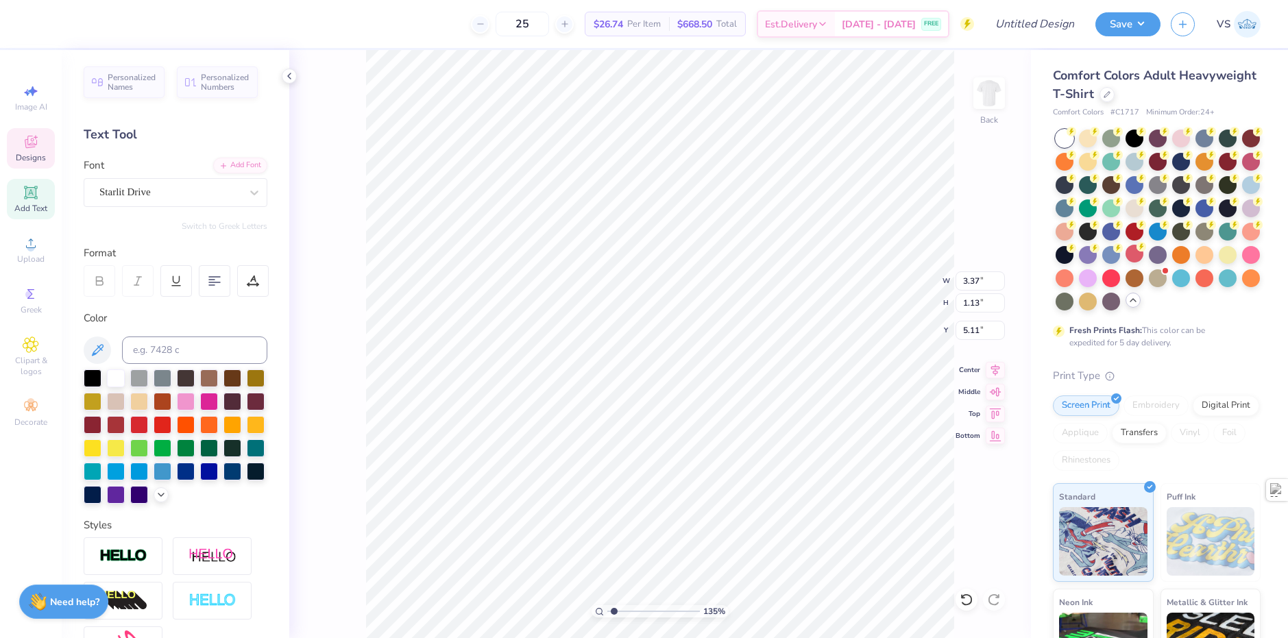
type textarea "Zeta Bet"
type input "1.35006143669128"
type textarea "Zeta Beta"
type input "1.35006143669128"
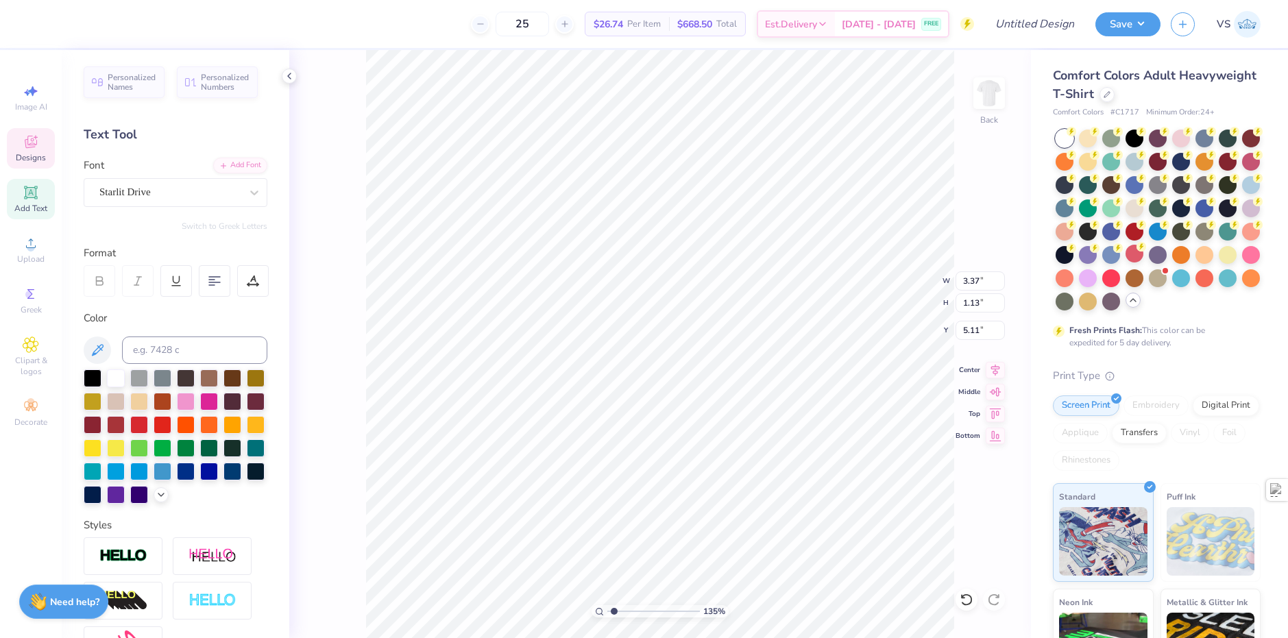
type textarea "Zeta Beta T"
type input "1.35006143669128"
type textarea "Zeta Beta Tau"
type input "1.35006143669128"
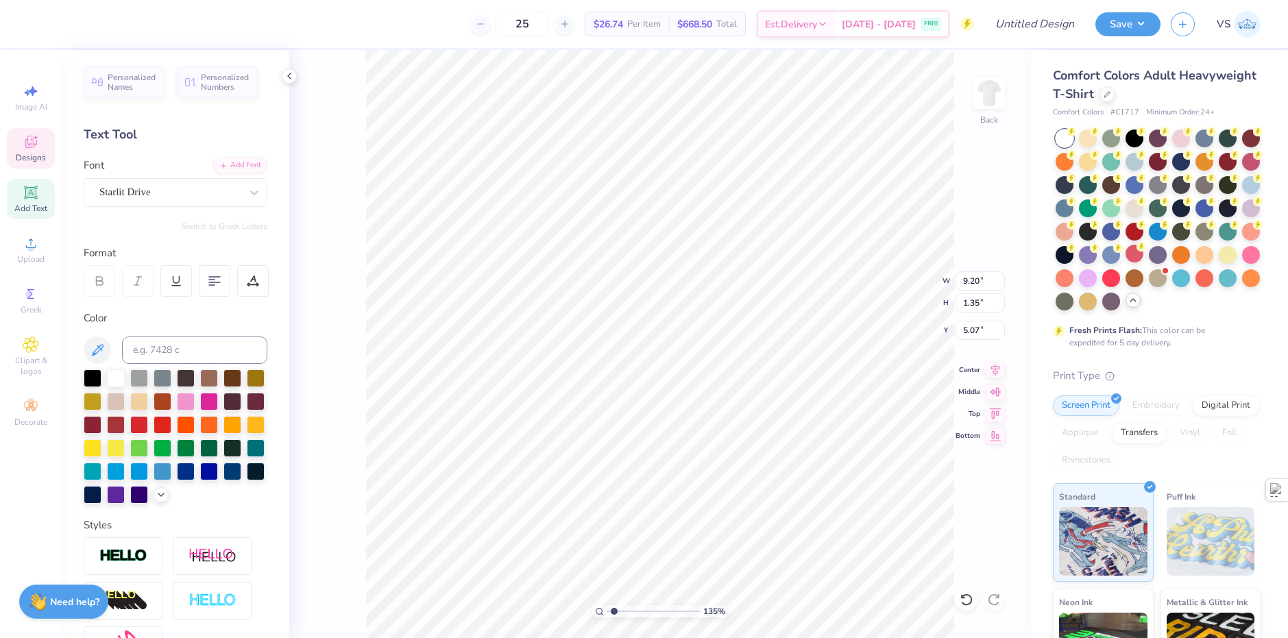
type input "4.71"
type input "0.69"
type input "1.35006143669128"
type input "5.15"
click at [138, 29] on div at bounding box center [135, 22] width 19 height 19
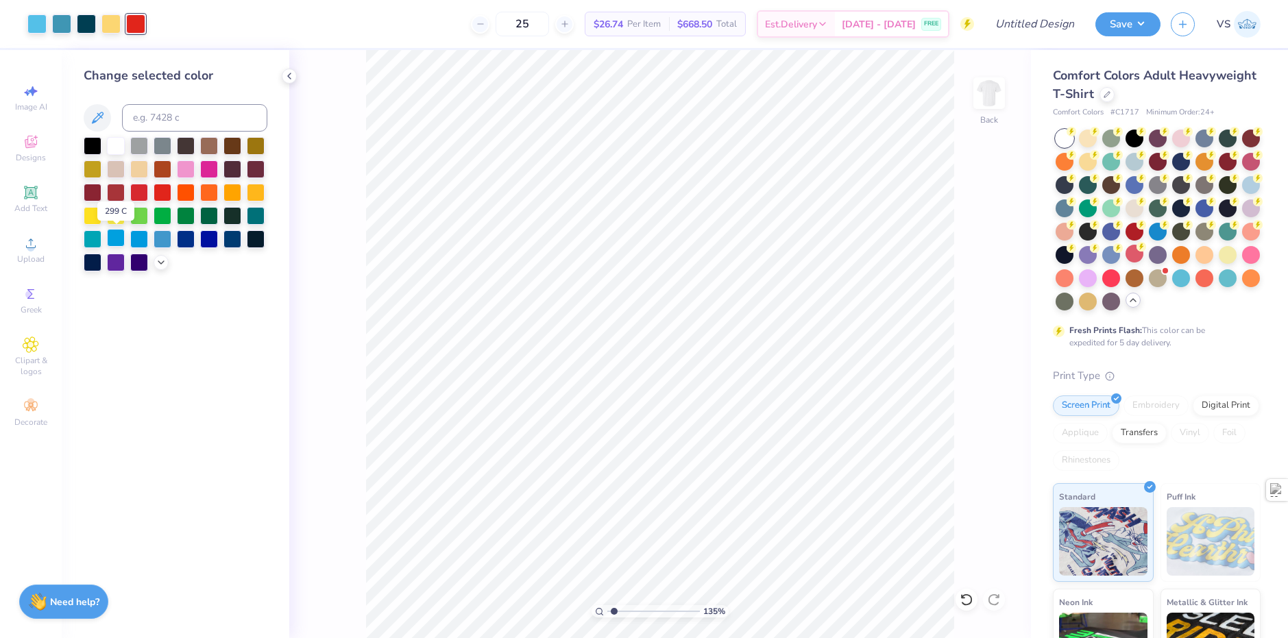
click at [115, 239] on div at bounding box center [116, 238] width 18 height 18
click at [134, 241] on div at bounding box center [139, 238] width 18 height 18
type input "1.35006143669128"
click at [169, 121] on input at bounding box center [194, 117] width 145 height 27
type input "2985"
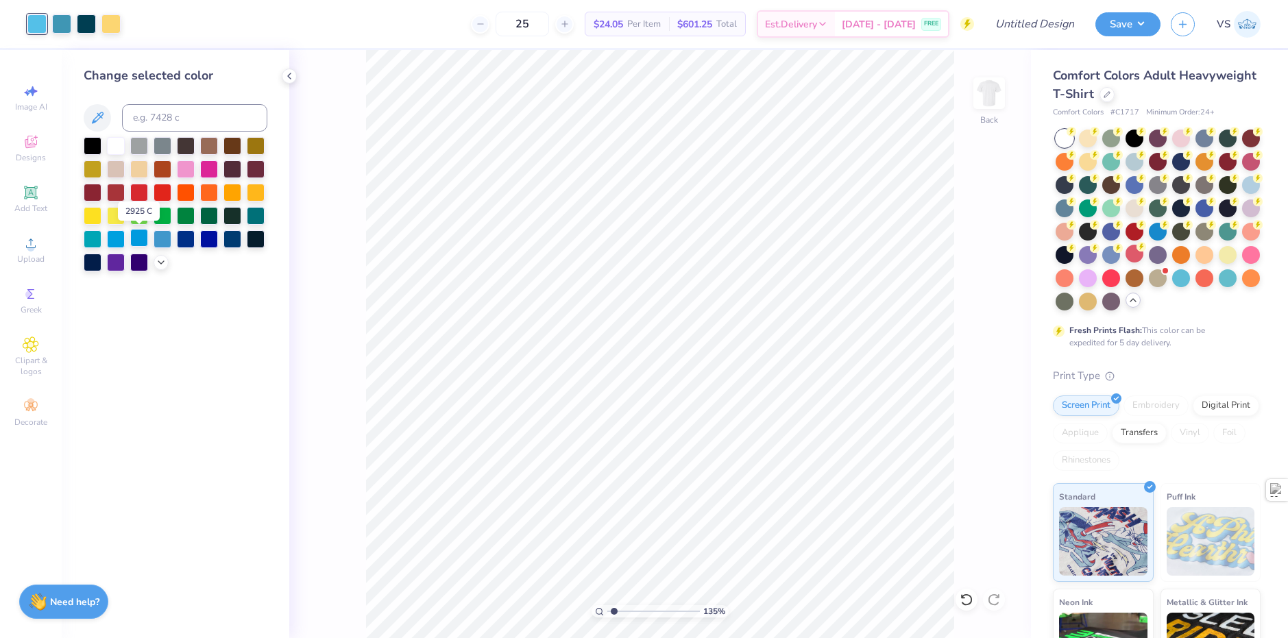
click at [136, 241] on div at bounding box center [139, 238] width 18 height 18
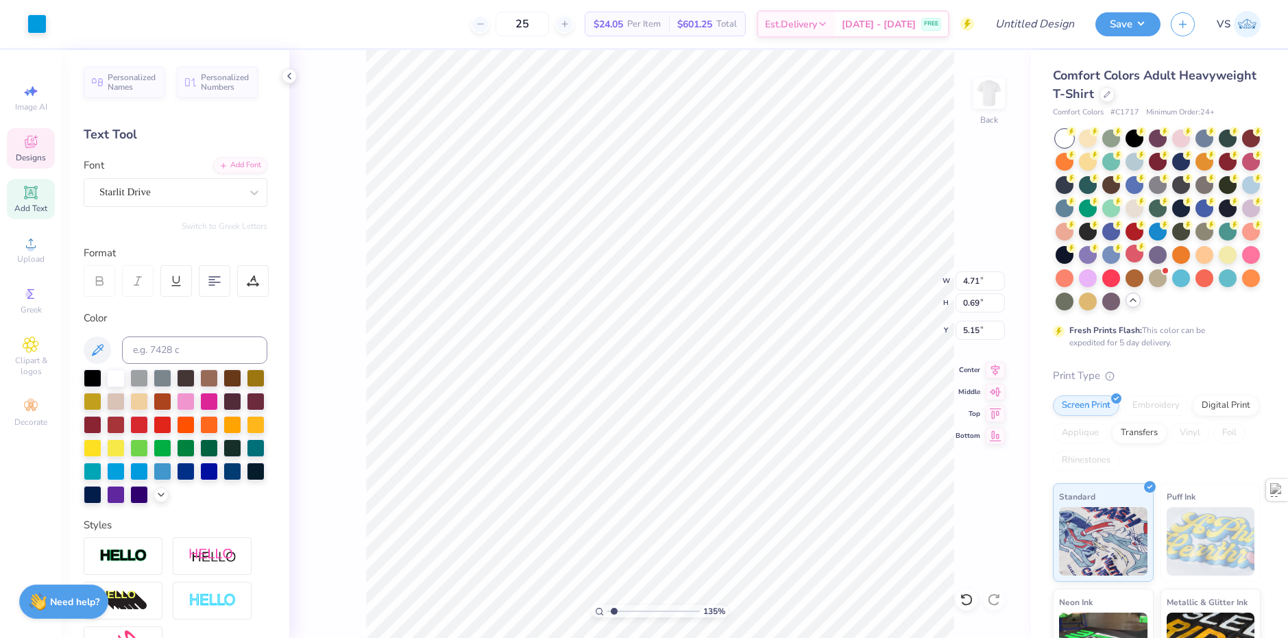
type input "1.35006143669128"
type input "5.02"
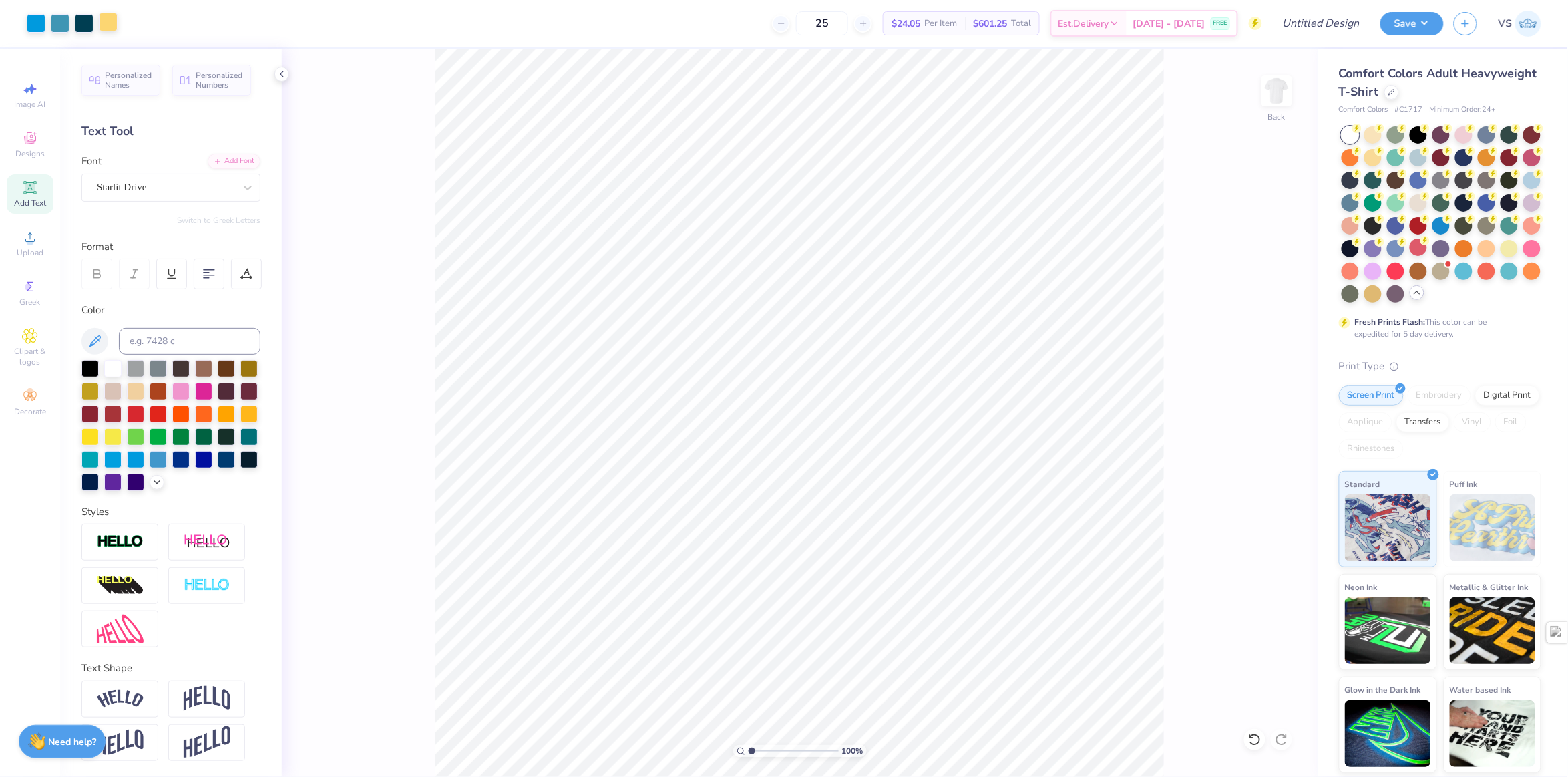
click at [105, 31] on div at bounding box center [107, 21] width 19 height 19
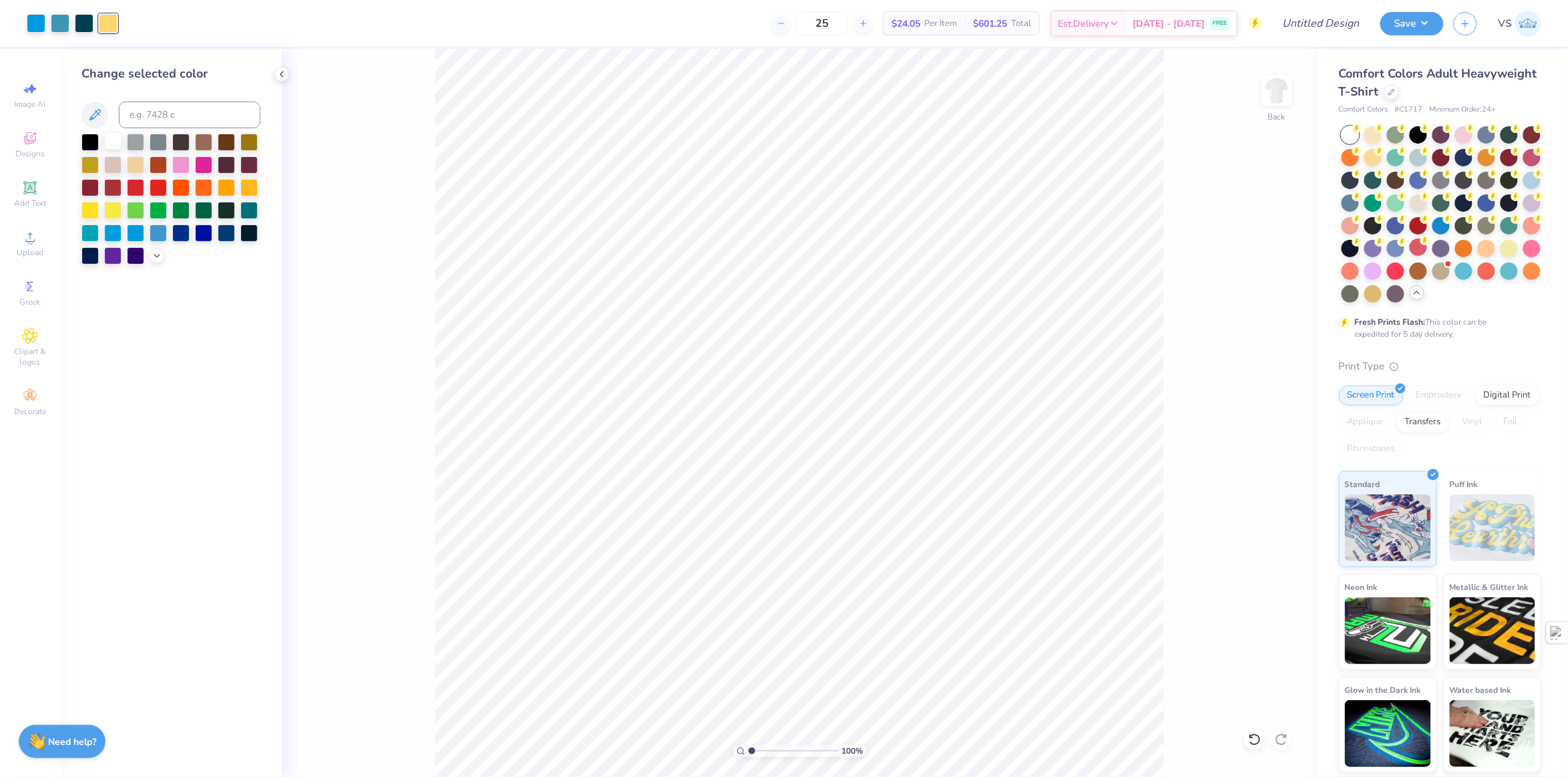
click at [110, 141] on div at bounding box center [113, 141] width 18 height 18
click at [379, 214] on div "100 % Back" at bounding box center [799, 412] width 1036 height 728
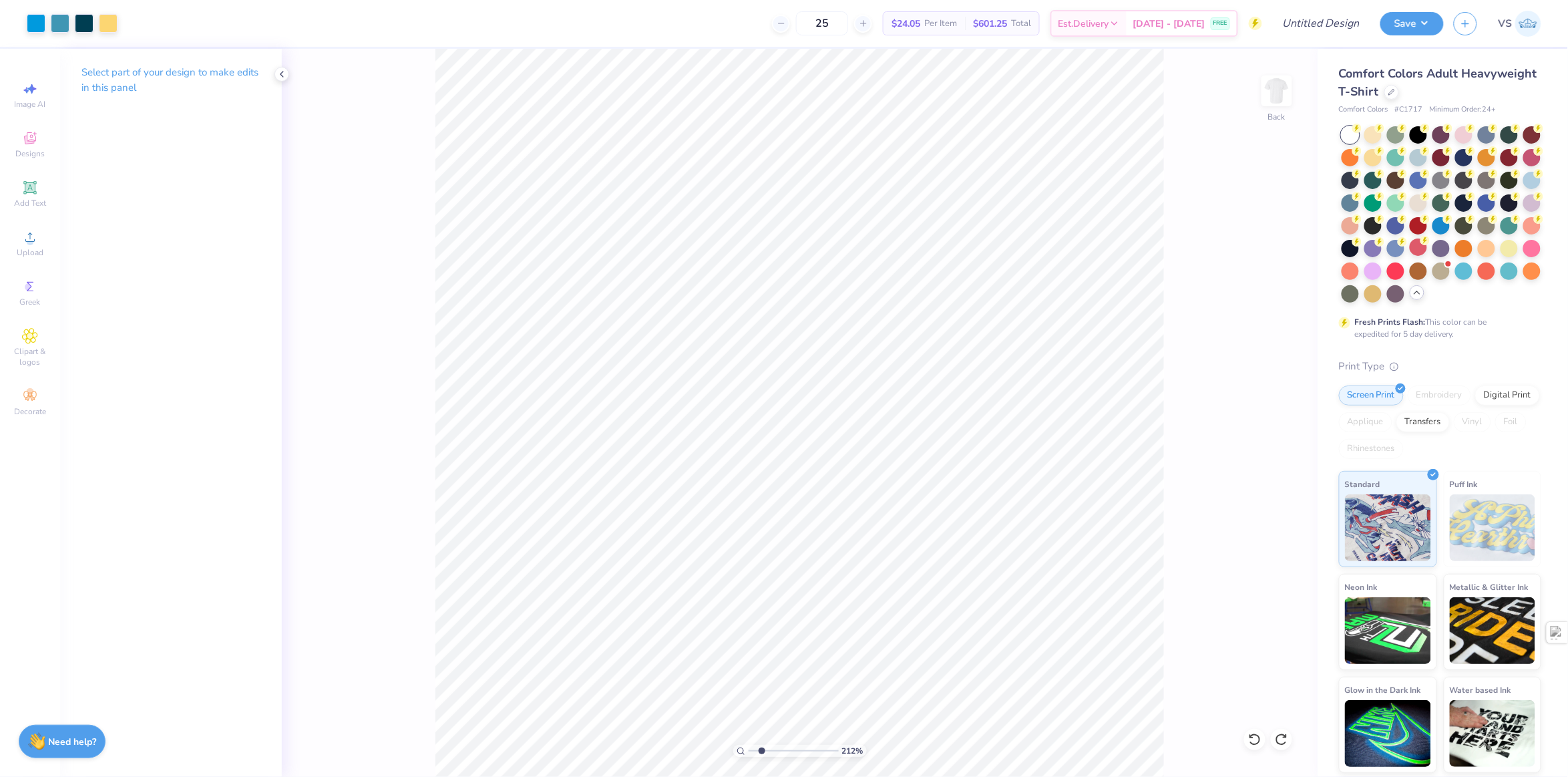
click at [109, 35] on div "Art colors" at bounding box center [58, 23] width 118 height 47
click at [110, 35] on div "Art colors" at bounding box center [58, 23] width 118 height 47
click at [104, 30] on div at bounding box center [107, 21] width 19 height 19
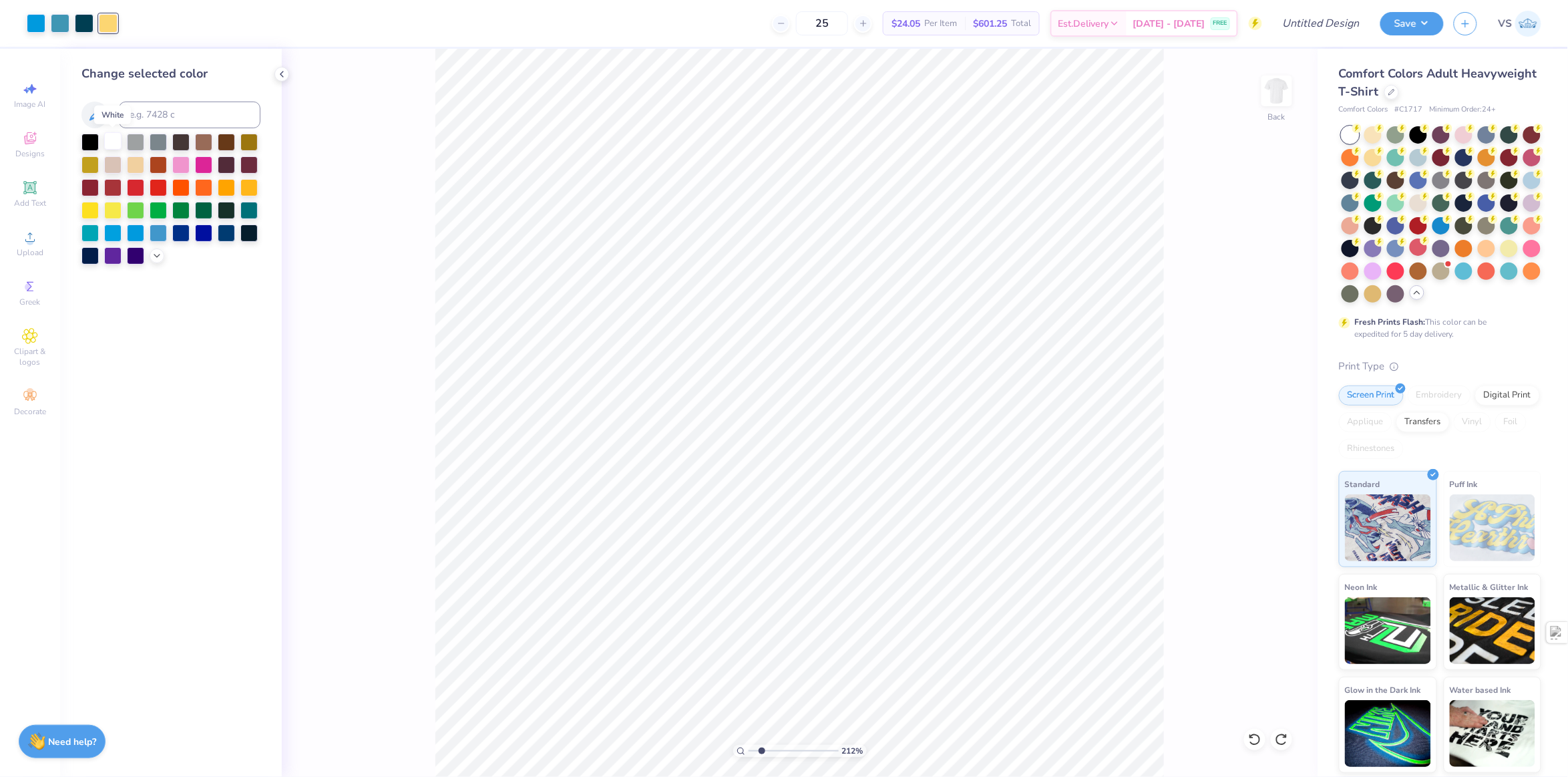
click at [116, 141] on div at bounding box center [113, 141] width 18 height 18
click at [141, 137] on div at bounding box center [135, 142] width 18 height 18
click at [122, 138] on div at bounding box center [172, 199] width 179 height 131
click at [118, 142] on div at bounding box center [113, 141] width 18 height 18
click at [249, 144] on div at bounding box center [249, 141] width 18 height 18
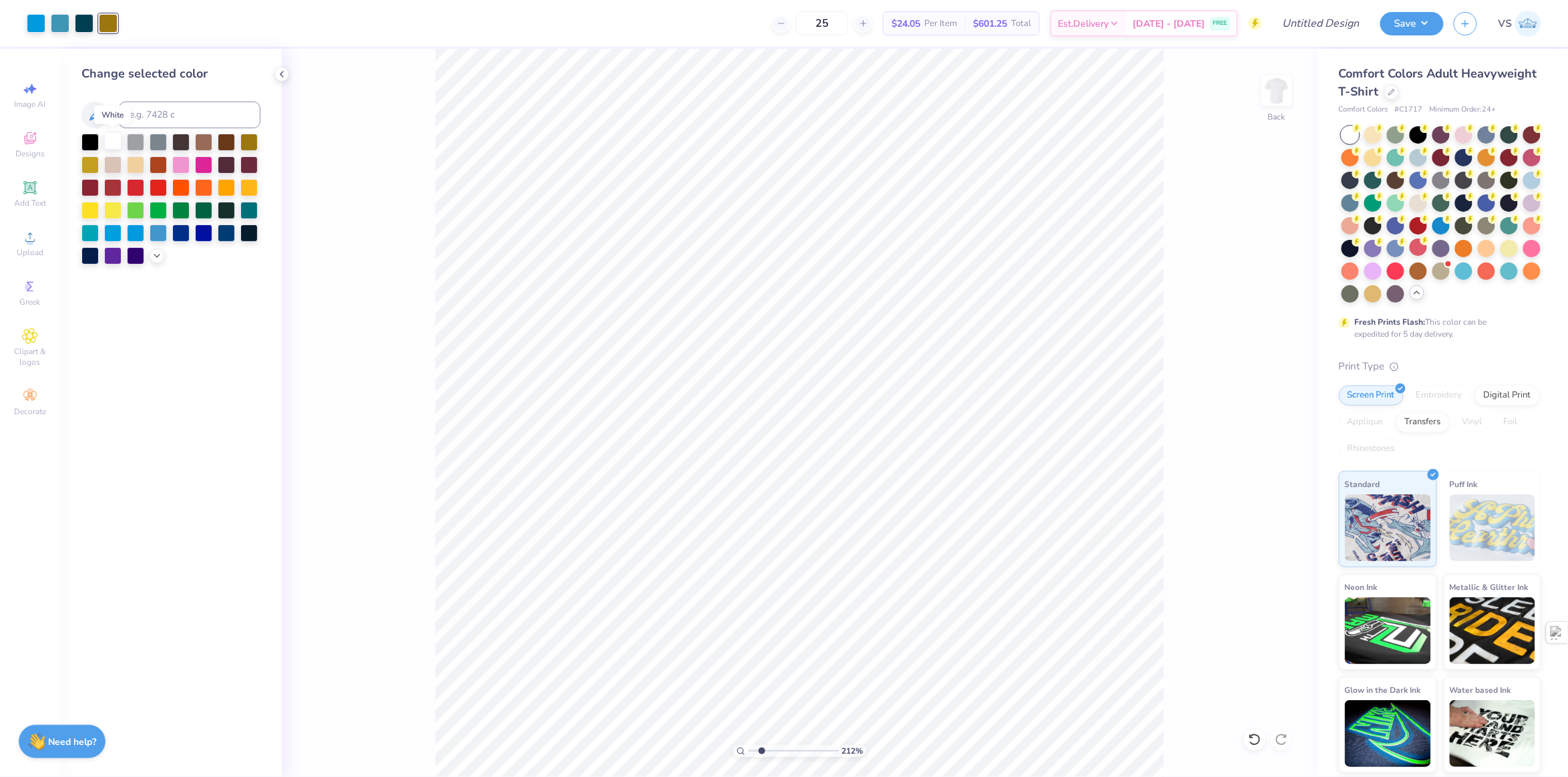
click at [119, 147] on div at bounding box center [113, 141] width 18 height 18
click at [385, 201] on div "212 % Back" at bounding box center [799, 412] width 1036 height 728
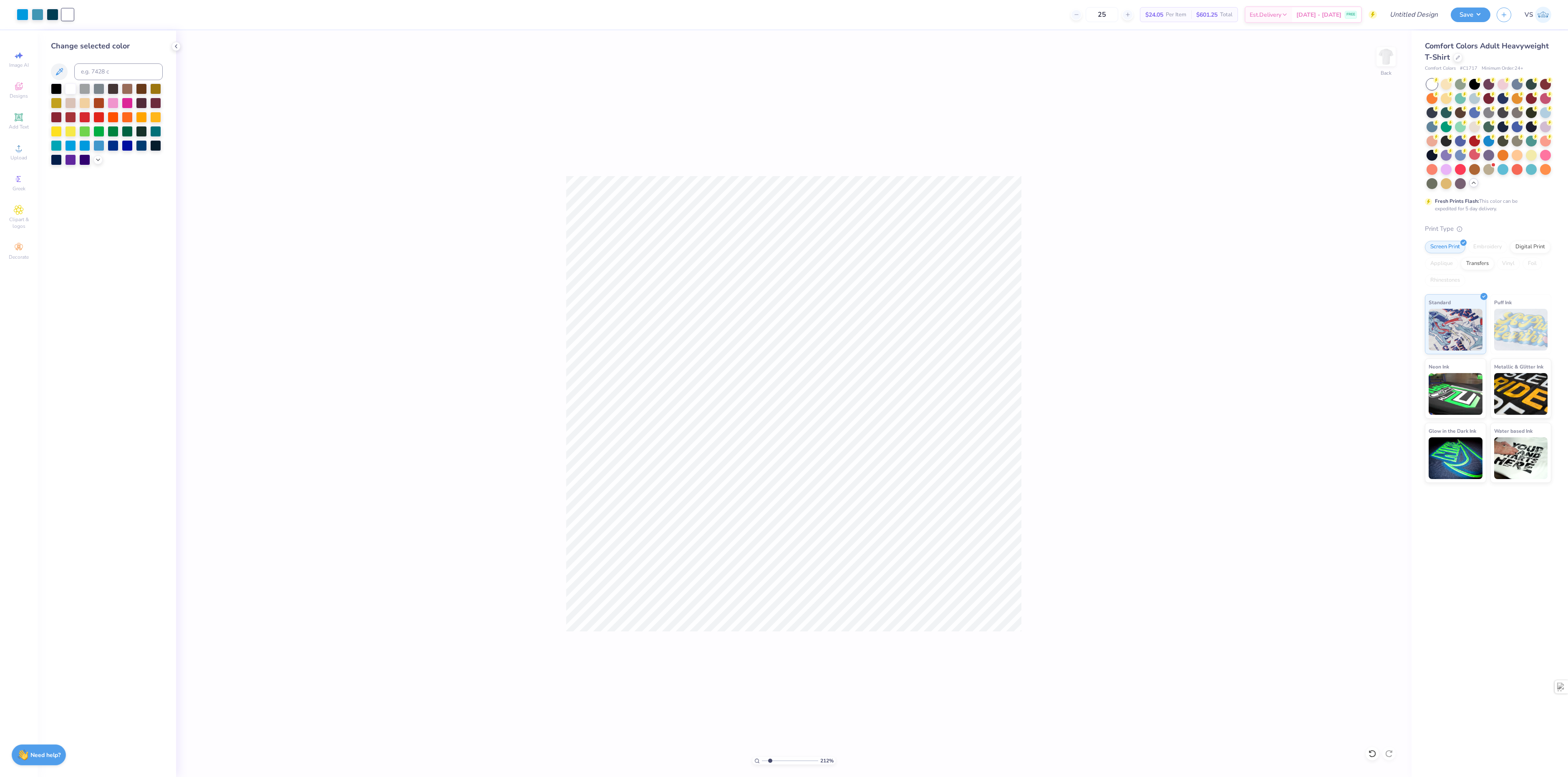
type input "1"
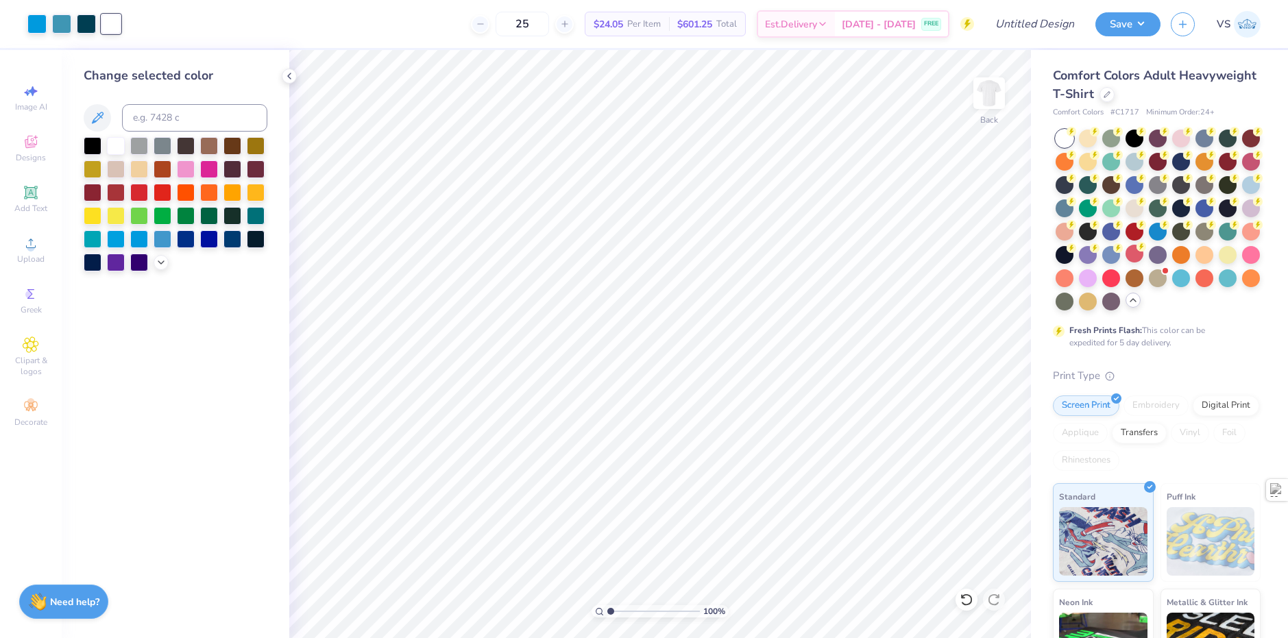
click at [610, 615] on div "100 %" at bounding box center [659, 343] width 969 height 969
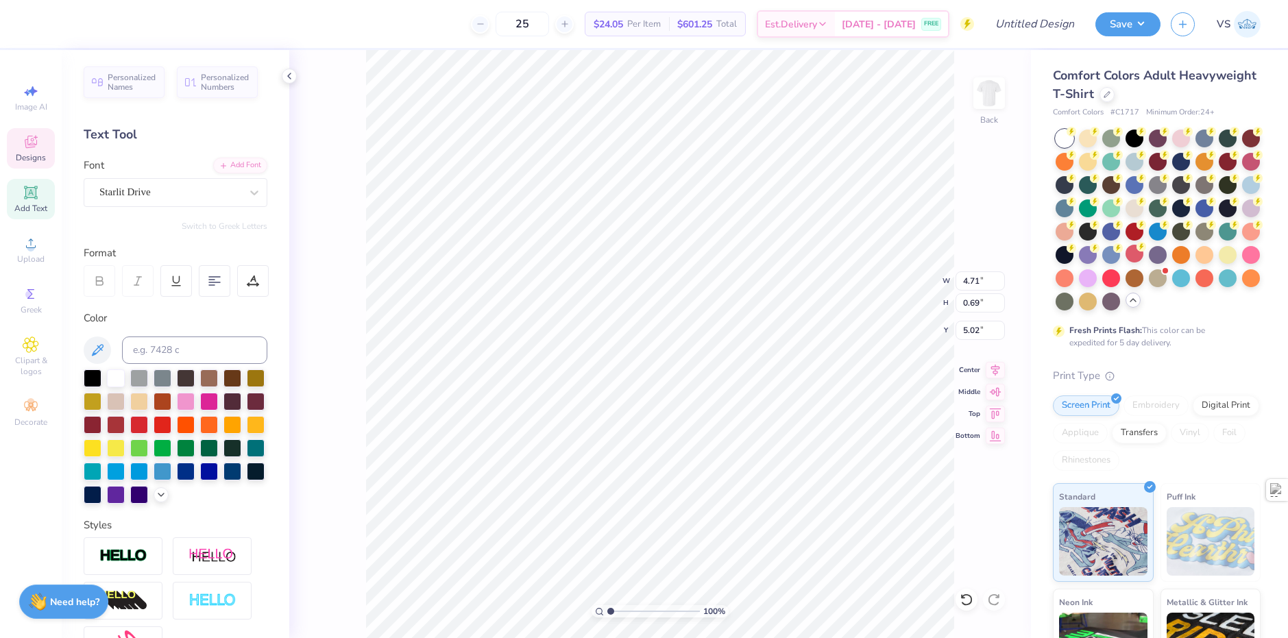
scroll to position [11, 2]
type textarea "F"
type textarea "Rush 2025"
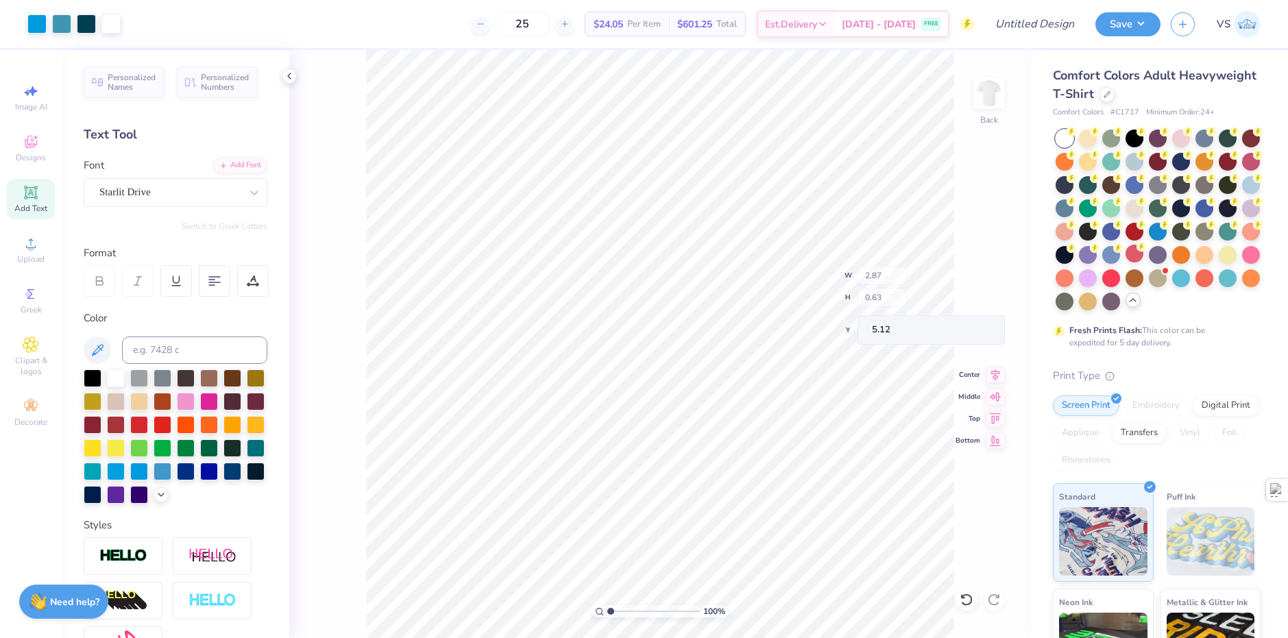
type input "5.12"
type input "3.25"
type input "0.71"
type input "5.09"
type input "2.01445811466782"
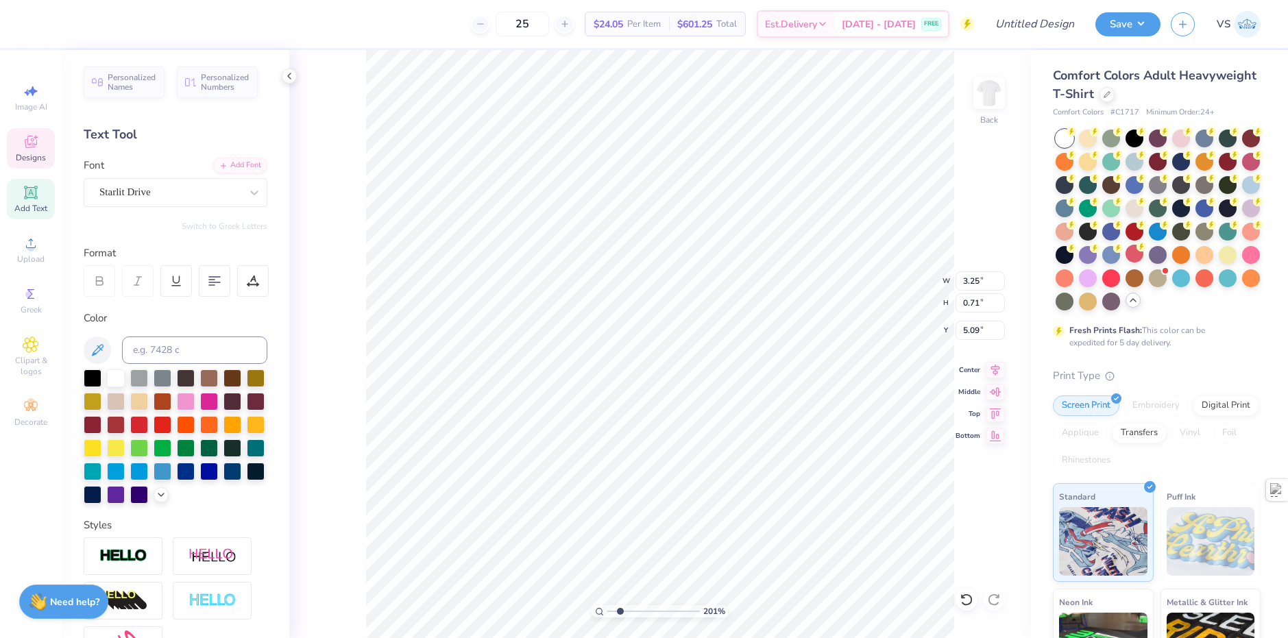
type input "5.07"
type input "1"
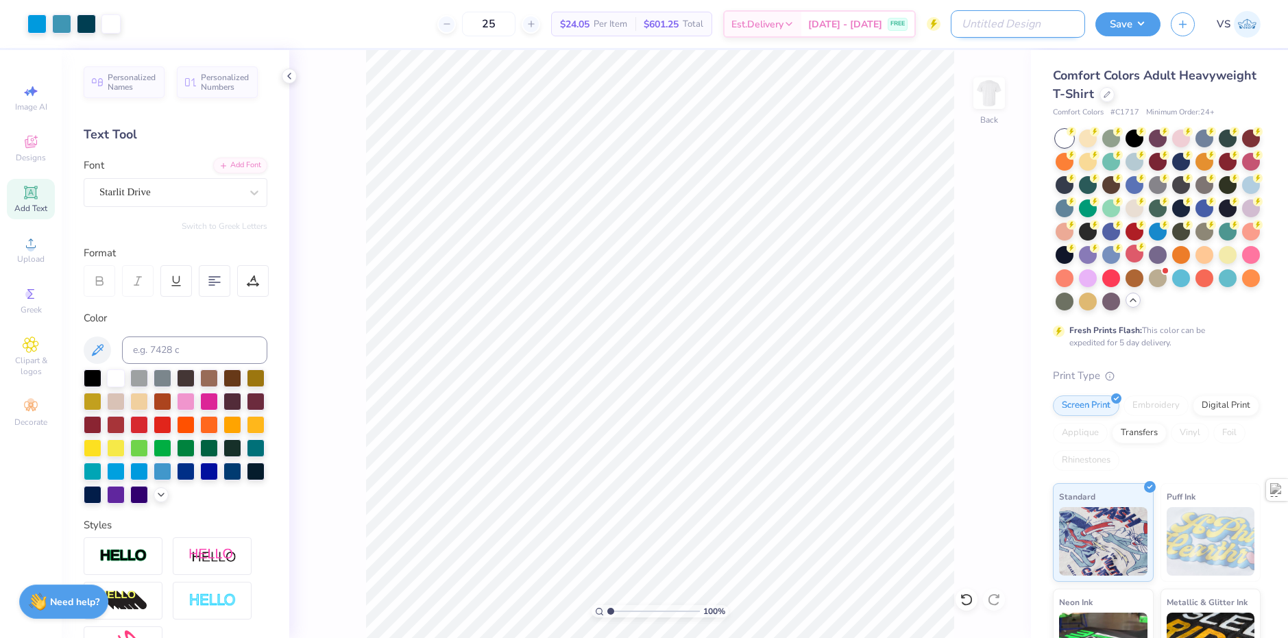
click at [1057, 23] on input "Design Title" at bounding box center [1018, 23] width 134 height 27
type input "r"
type input "Zeebs Rush Shirt"
click at [1108, 23] on button "Save" at bounding box center [1127, 22] width 65 height 24
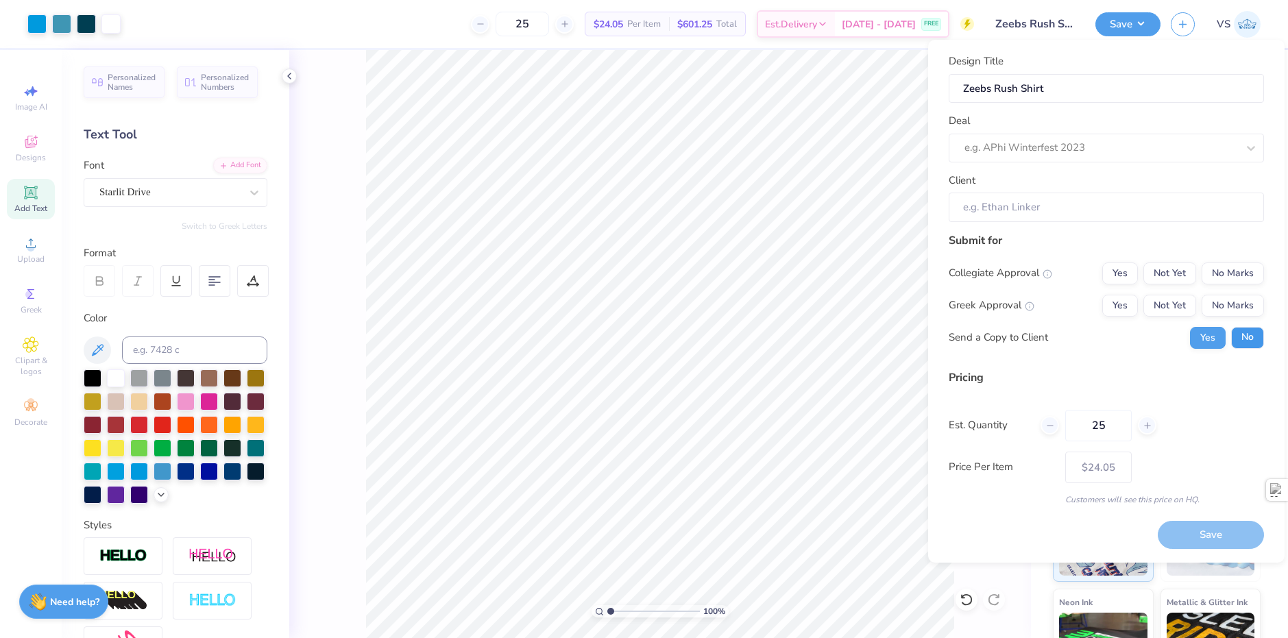
click at [1247, 337] on button "No" at bounding box center [1247, 338] width 33 height 22
click at [1108, 306] on button "Yes" at bounding box center [1120, 306] width 36 height 22
click at [1230, 272] on button "No Marks" at bounding box center [1233, 274] width 62 height 22
type input "$24.05"
click at [1056, 144] on div at bounding box center [1100, 147] width 273 height 19
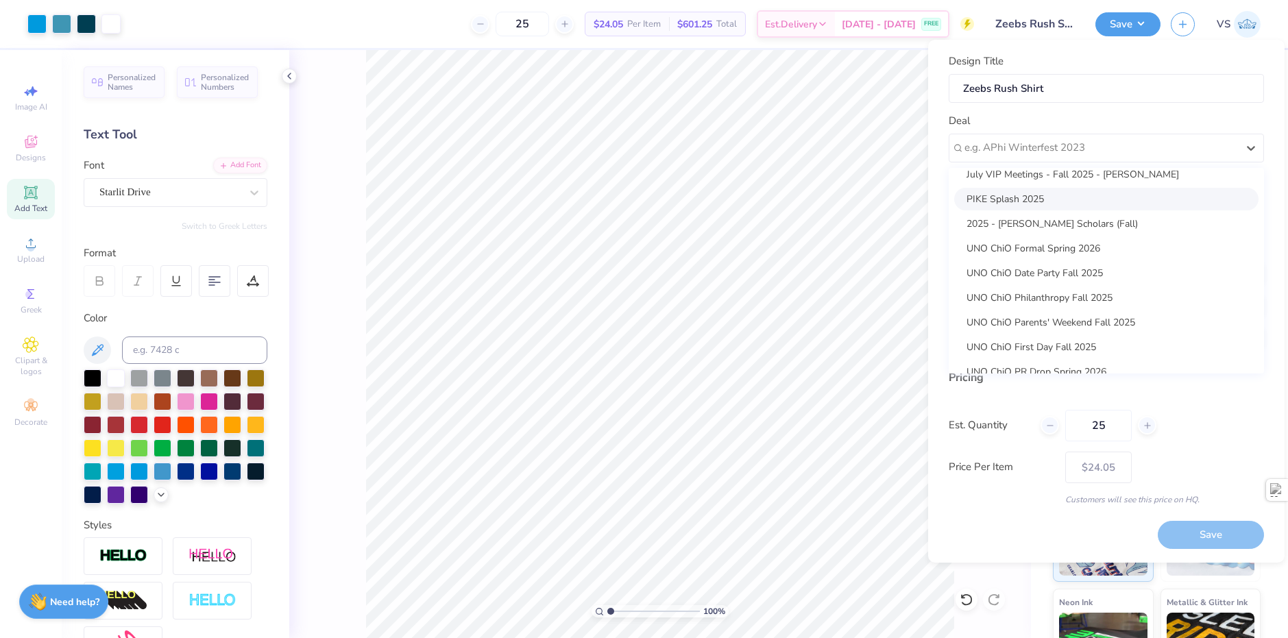
scroll to position [173, 0]
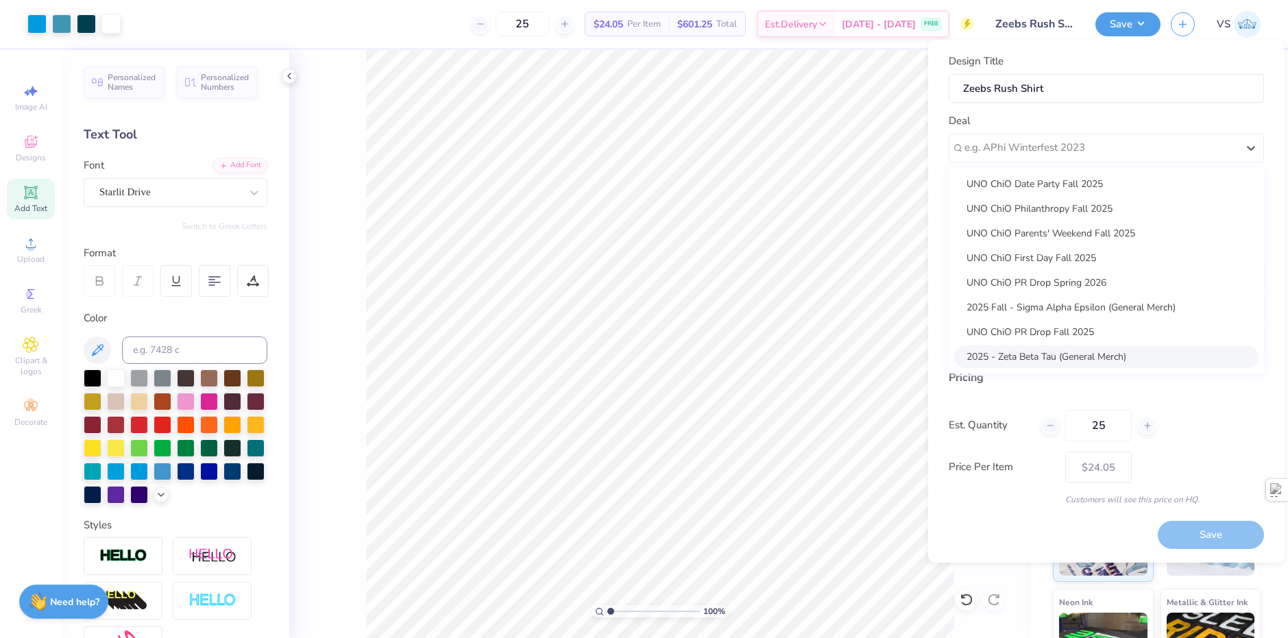
click at [1053, 348] on div "2025 - Zeta Beta Tau (General Merch)" at bounding box center [1106, 356] width 304 height 23
type input "[PERSON_NAME]"
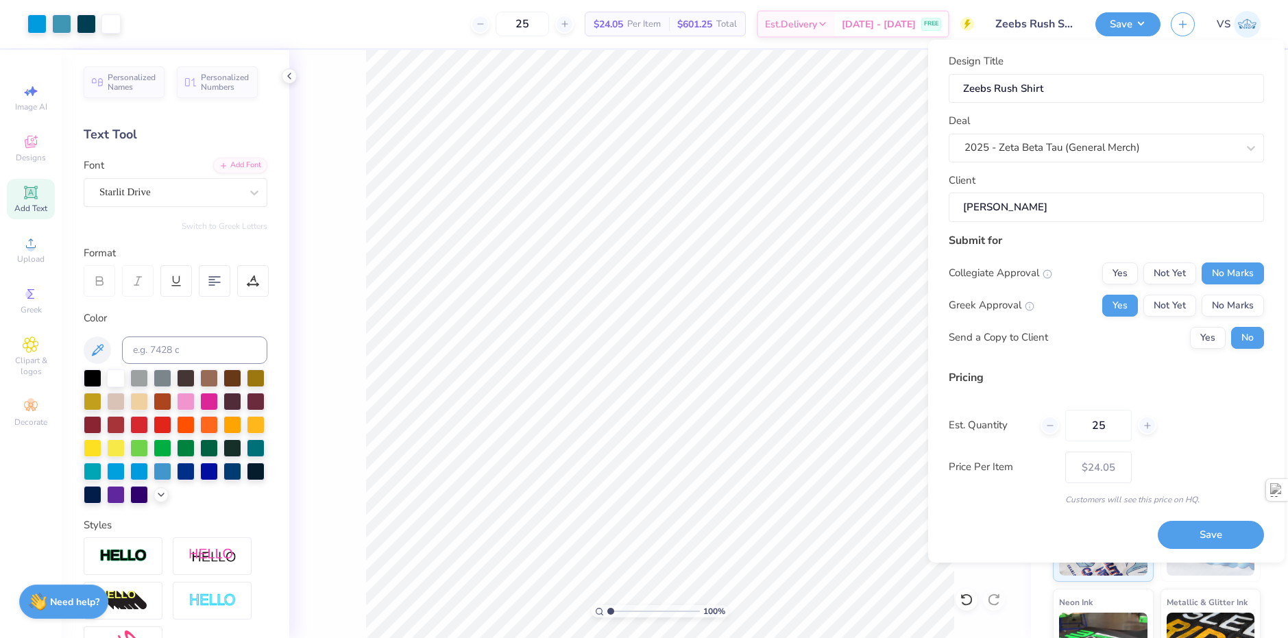
click at [1080, 213] on input "[PERSON_NAME]" at bounding box center [1106, 207] width 315 height 29
click at [1203, 534] on button "Save" at bounding box center [1211, 535] width 106 height 28
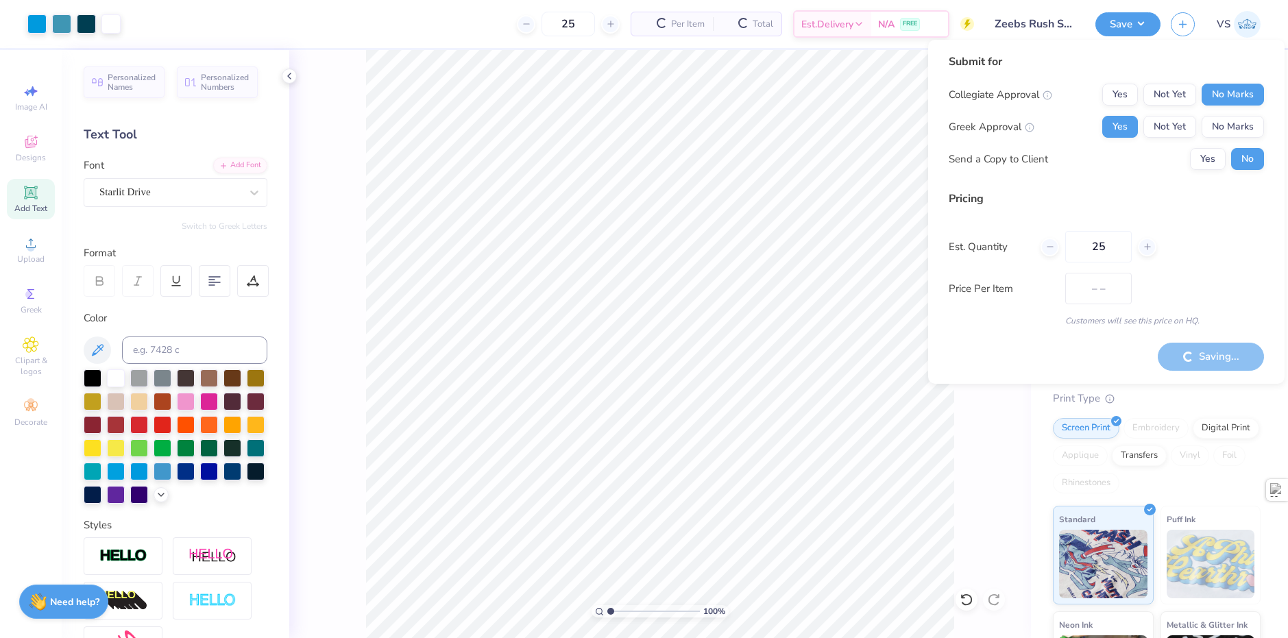
type input "$24.05"
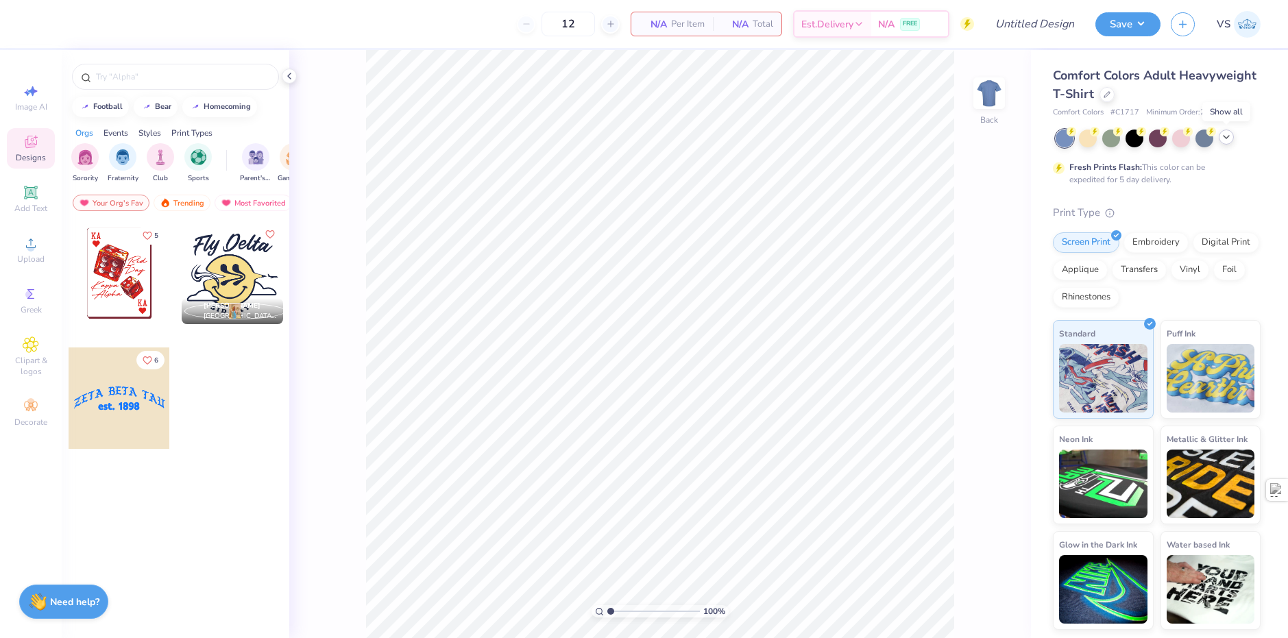
click at [1220, 133] on div at bounding box center [1226, 137] width 15 height 15
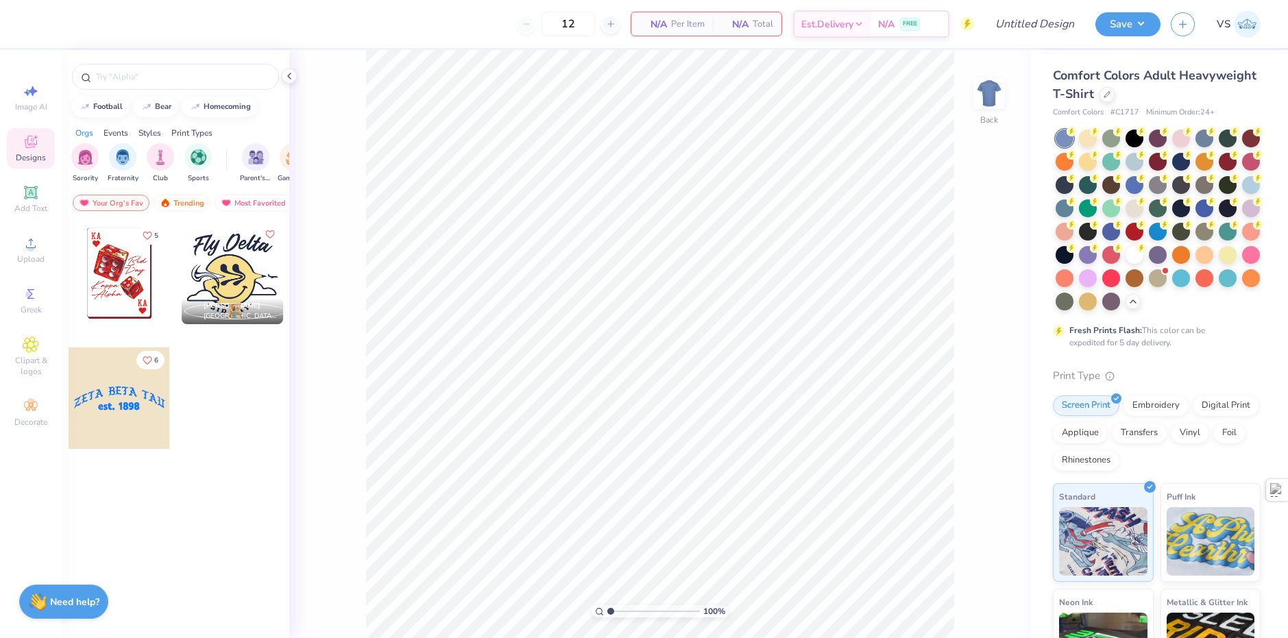
click at [1177, 95] on div "Comfort Colors Adult Heavyweight T-Shirt" at bounding box center [1157, 84] width 208 height 37
click at [1115, 95] on div at bounding box center [1106, 93] width 15 height 15
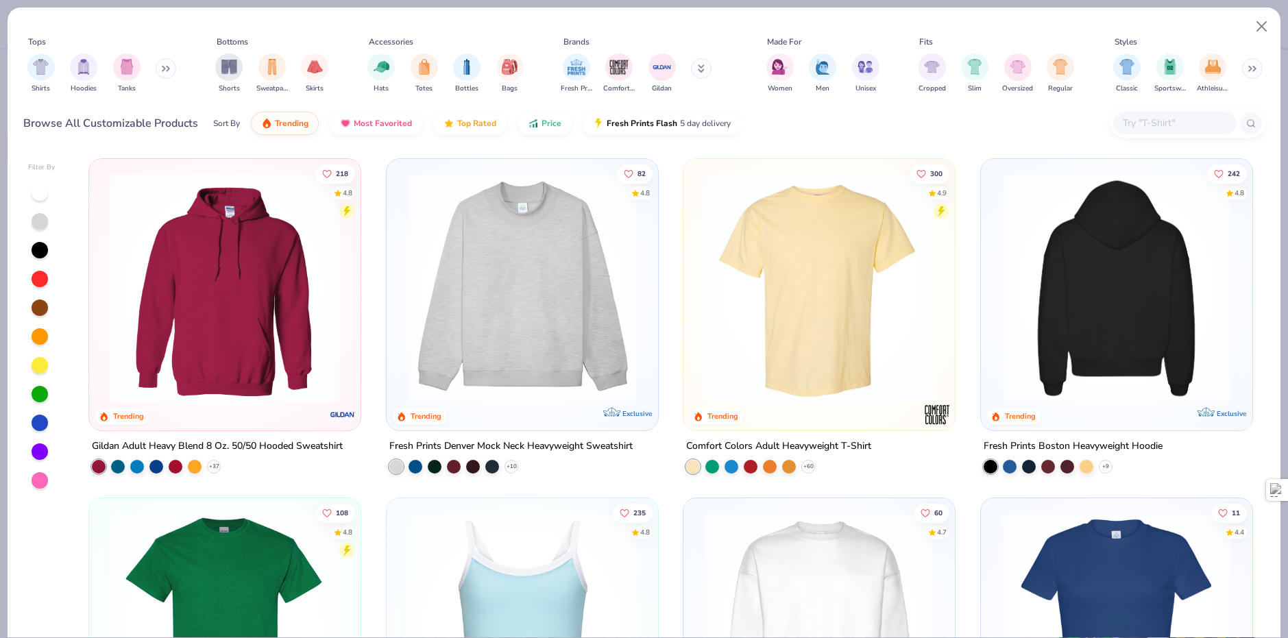
click at [1078, 279] on img at bounding box center [1116, 288] width 243 height 230
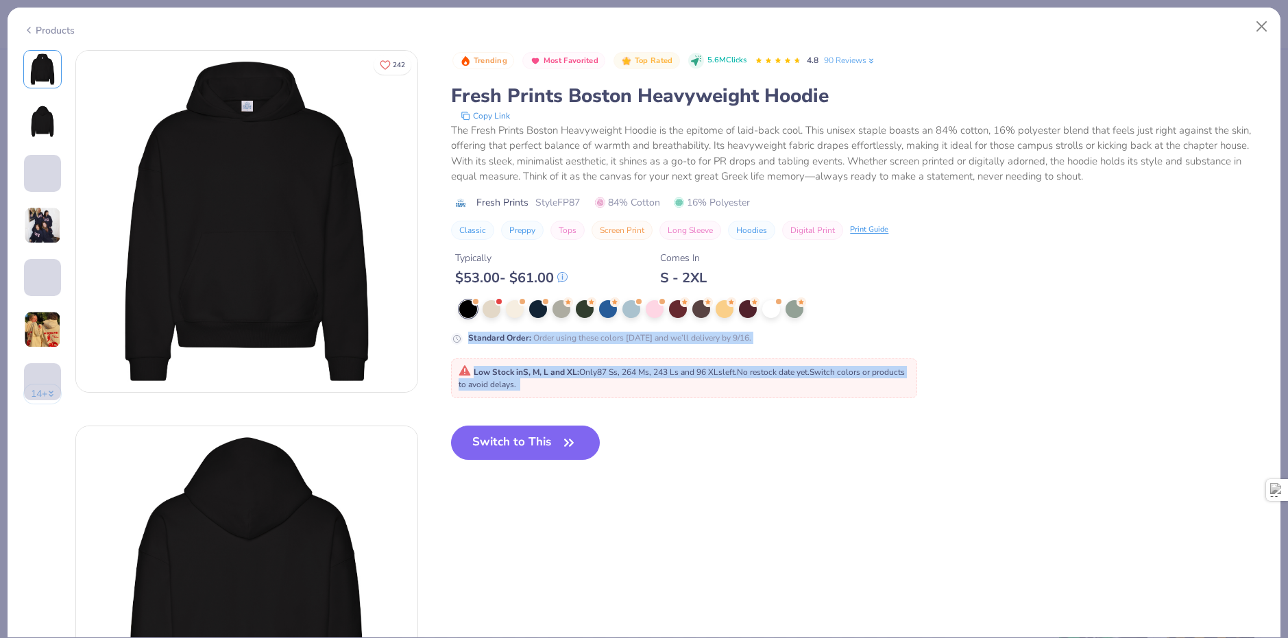
click at [600, 436] on div "Switch to This" at bounding box center [525, 454] width 149 height 56
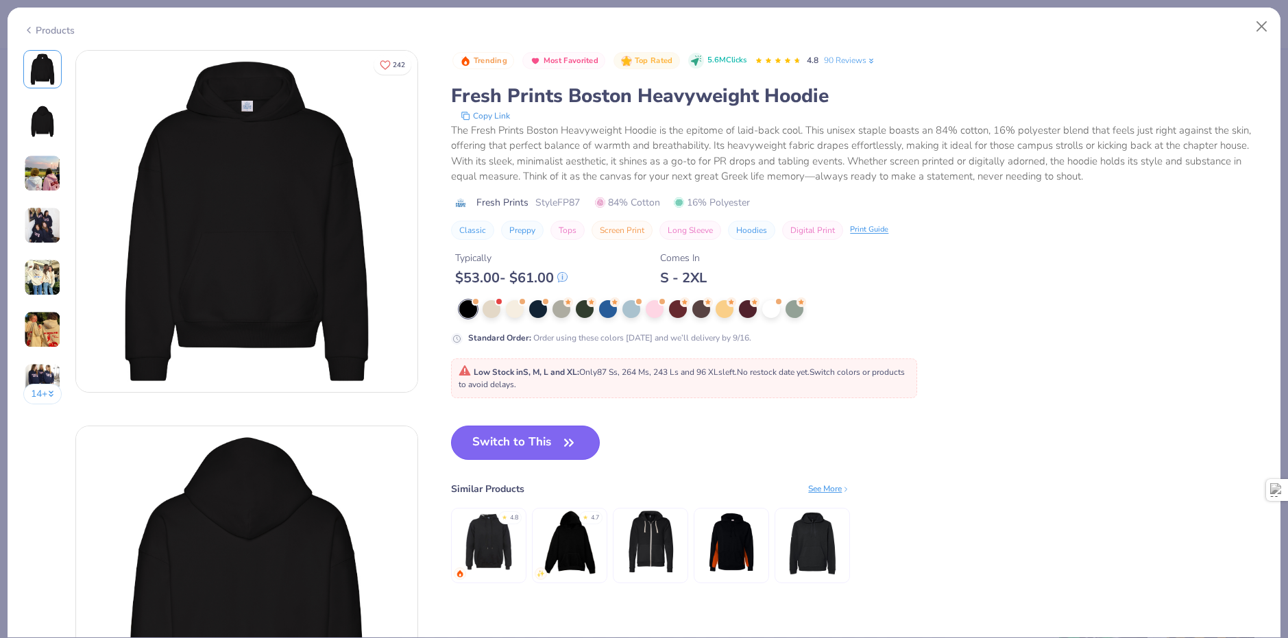
click at [545, 442] on button "Switch to This" at bounding box center [525, 443] width 149 height 34
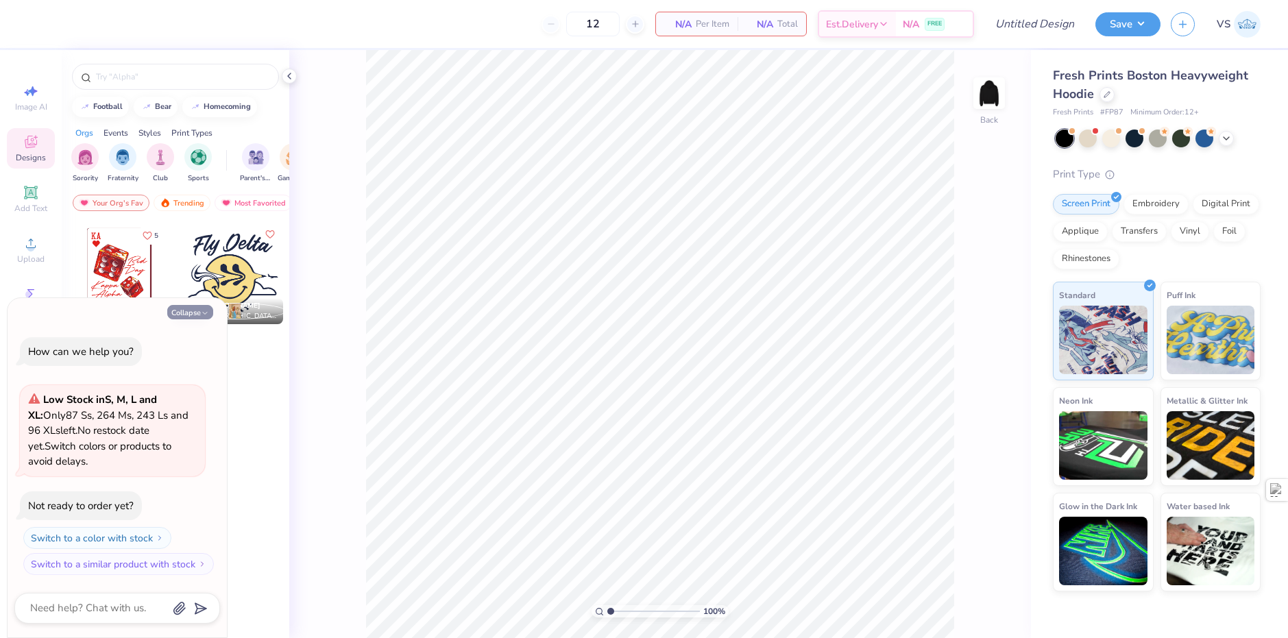
click at [190, 312] on button "Collapse" at bounding box center [190, 312] width 46 height 14
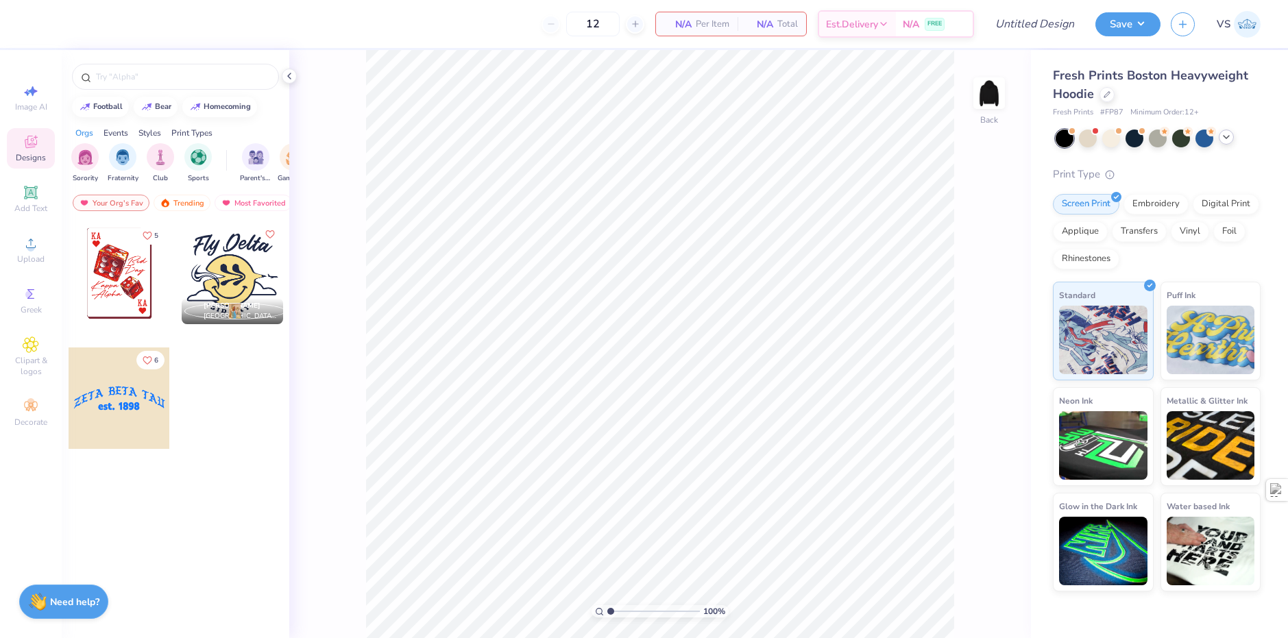
click at [1223, 136] on icon at bounding box center [1226, 137] width 11 height 11
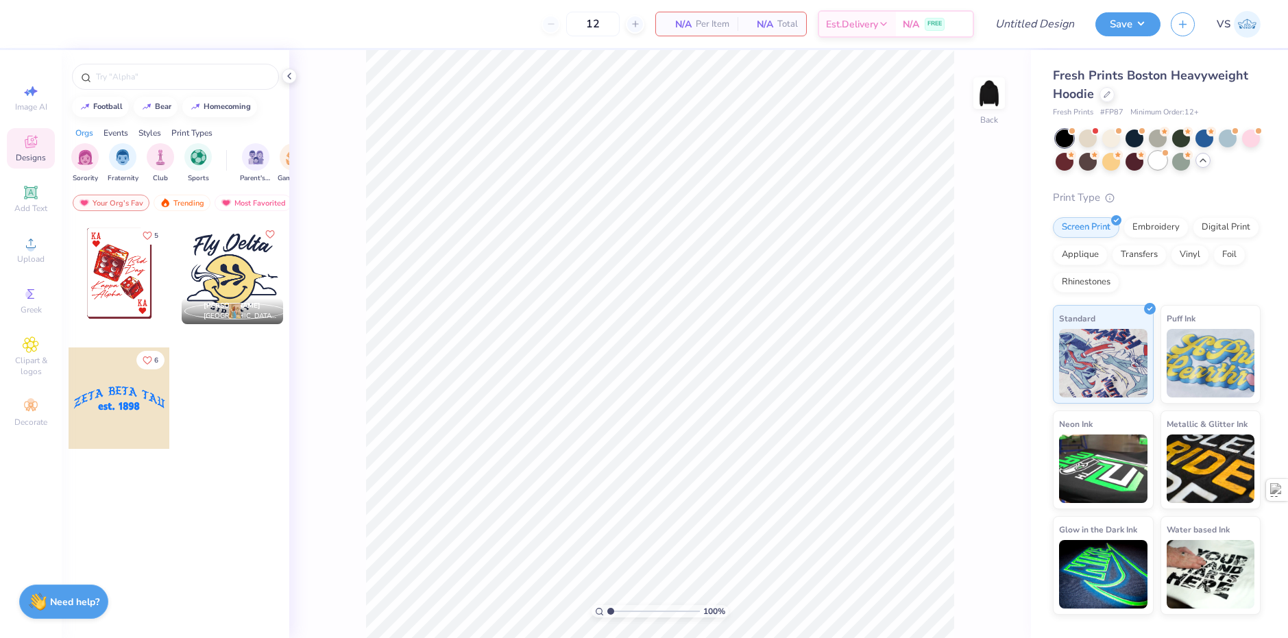
click at [1167, 155] on div at bounding box center [1165, 152] width 5 height 5
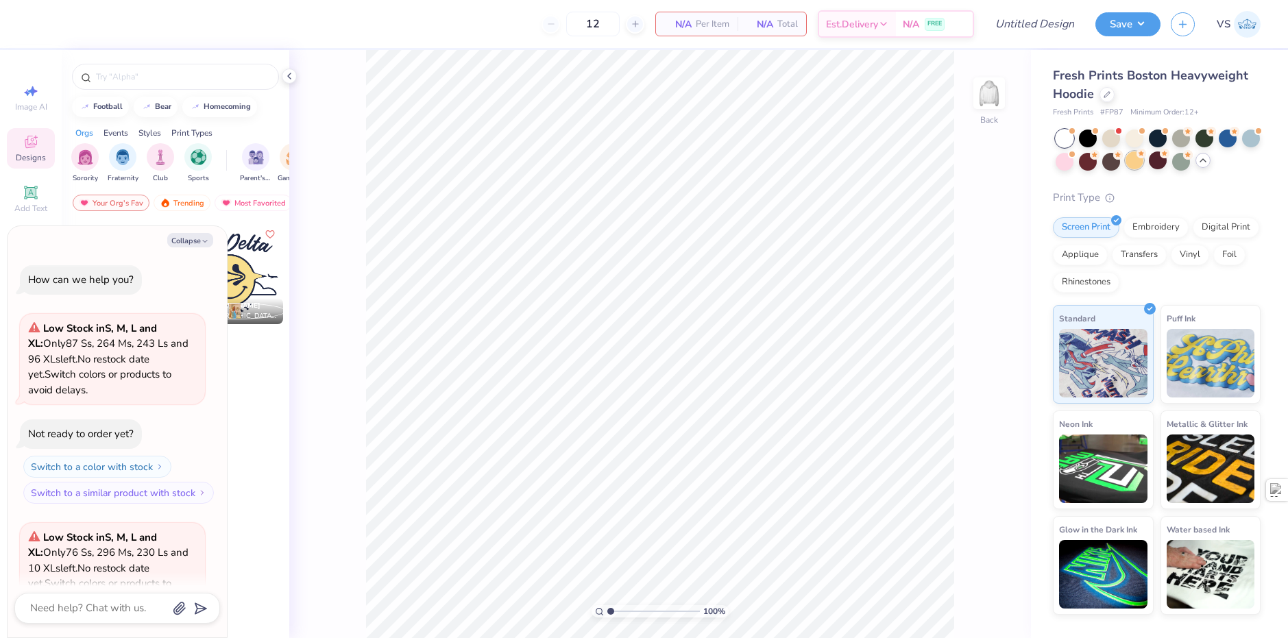
scroll to position [138, 0]
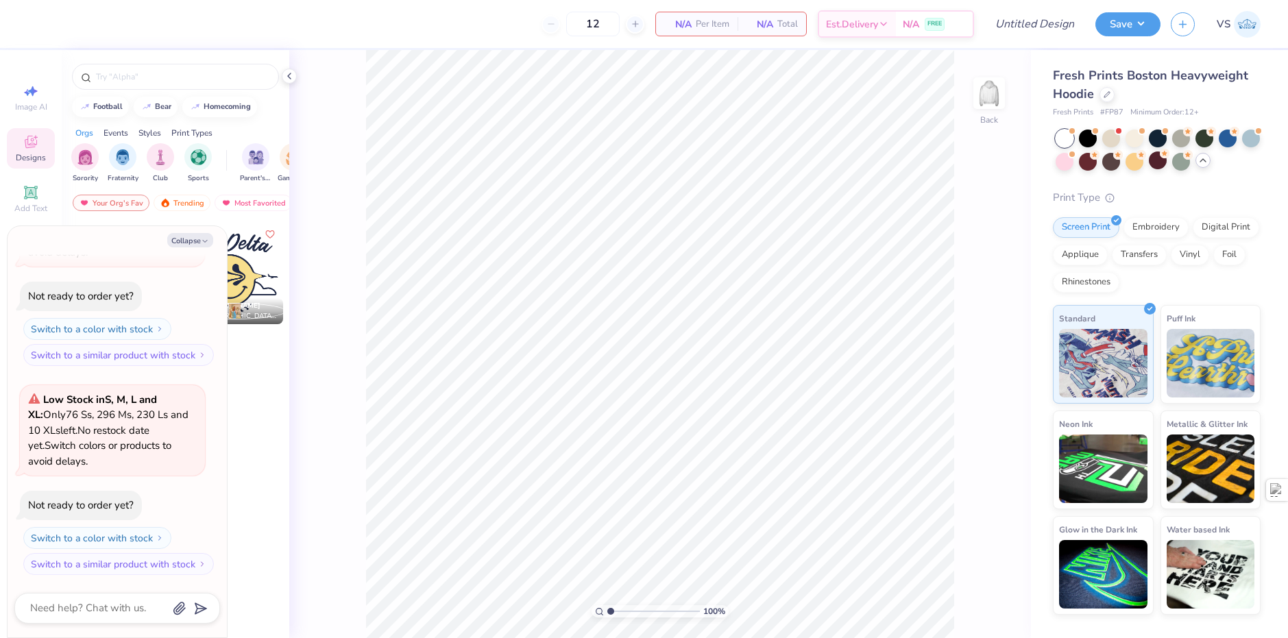
click at [193, 232] on div "Collapse How can we help you? Low Stock in S, M, L and XL : Only 87 Ss, 264 Ms,…" at bounding box center [117, 431] width 219 height 411
click at [1088, 137] on div at bounding box center [1088, 137] width 18 height 18
click at [203, 244] on icon "button" at bounding box center [205, 241] width 8 height 8
type textarea "x"
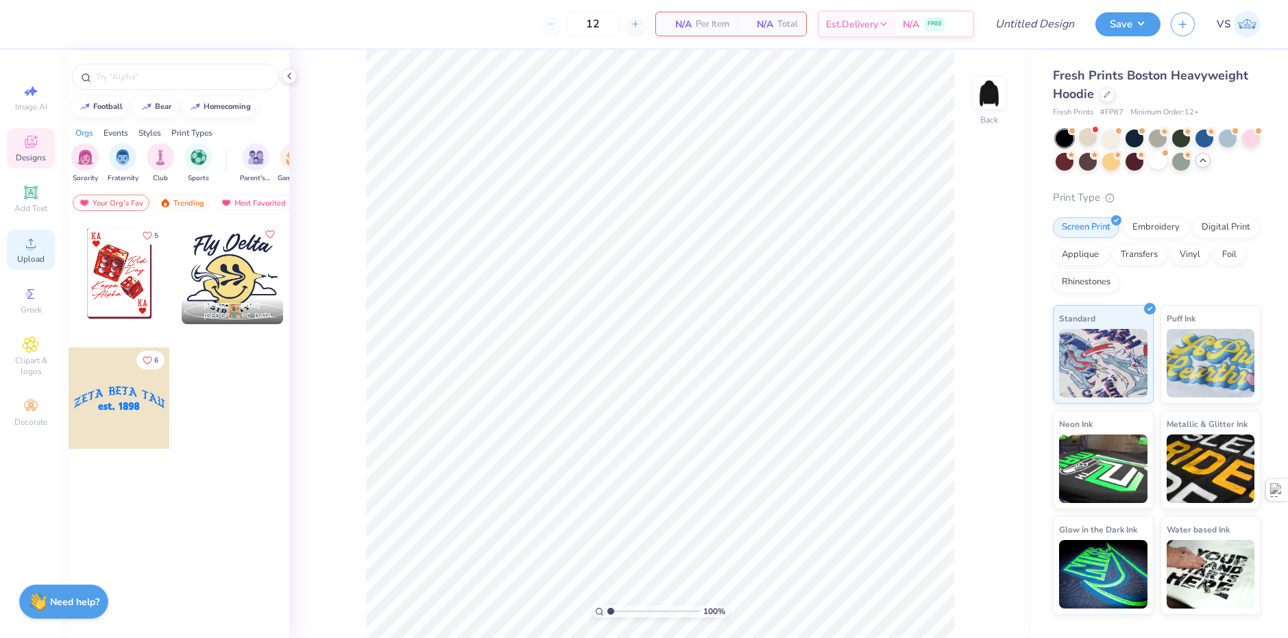
click at [16, 262] on div "Upload" at bounding box center [31, 250] width 48 height 40
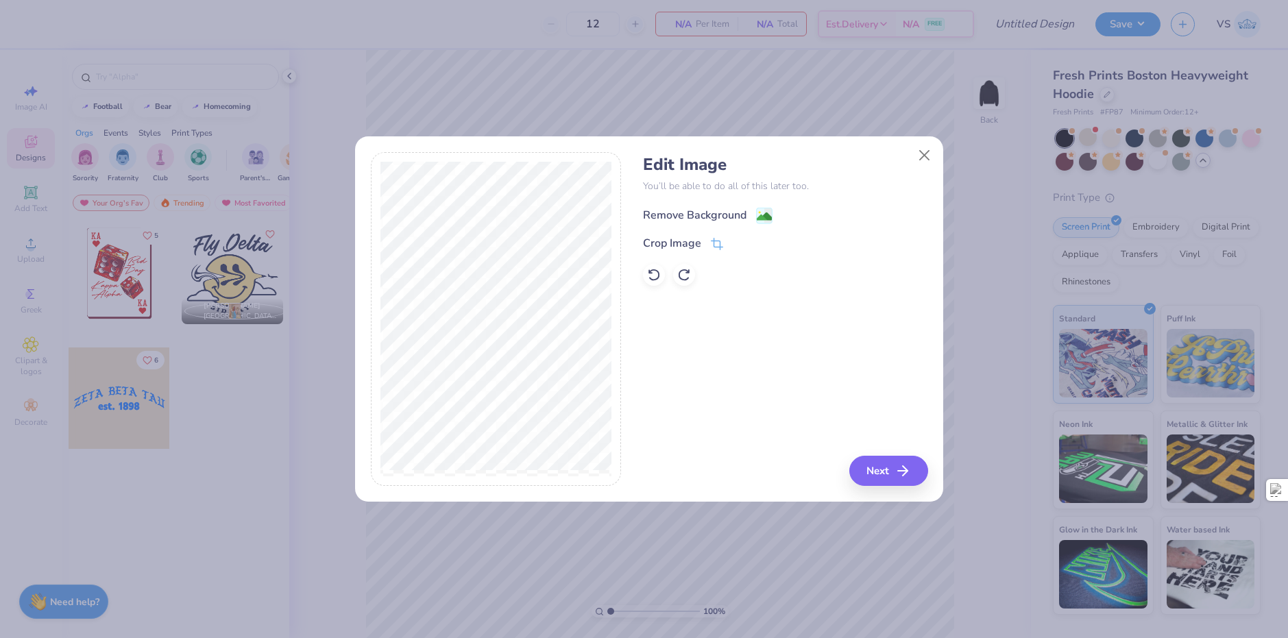
click at [750, 215] on div "Remove Background" at bounding box center [708, 215] width 130 height 17
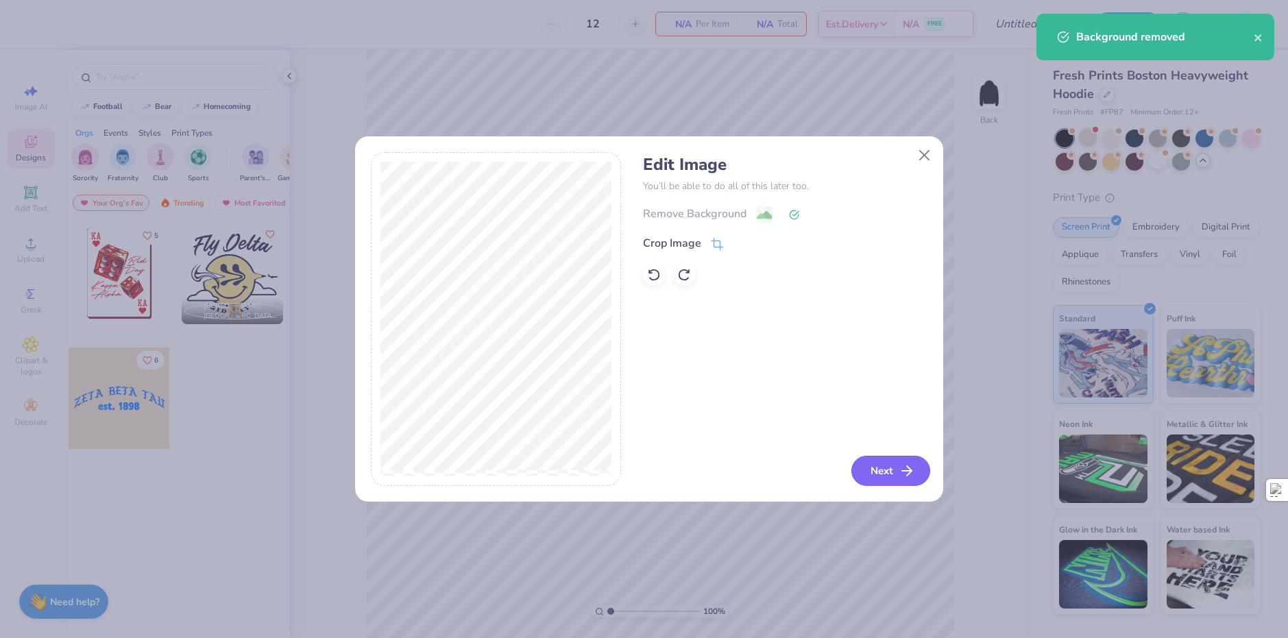
click at [881, 466] on button "Next" at bounding box center [890, 471] width 79 height 30
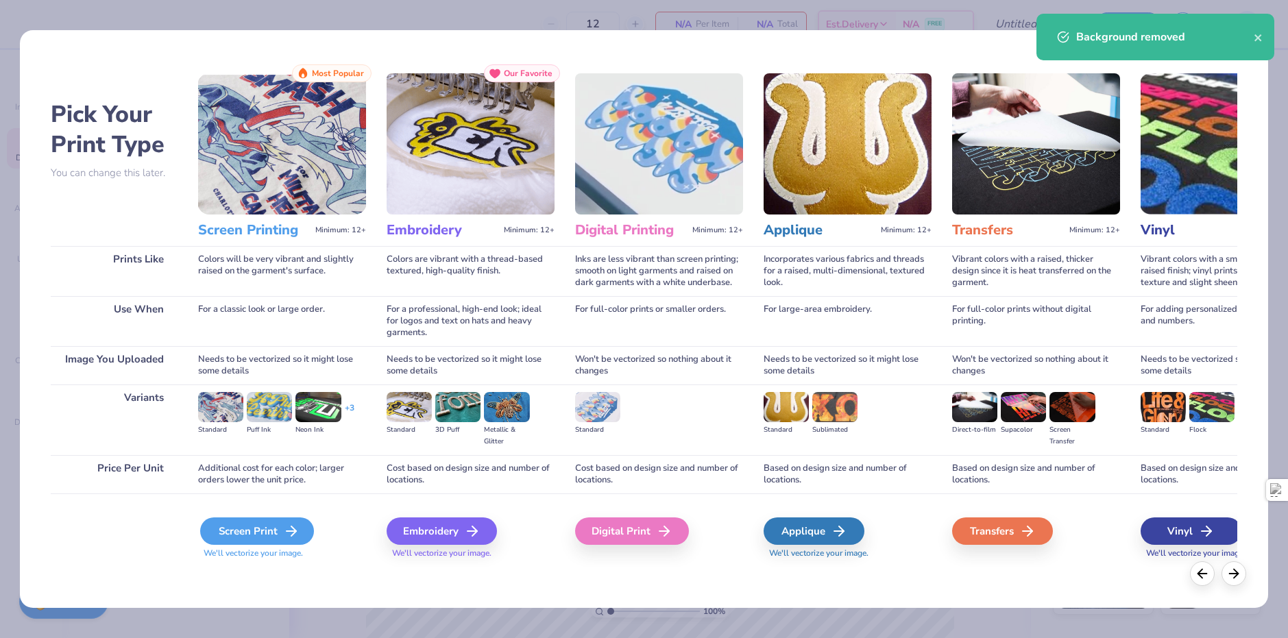
click at [274, 536] on div "Screen Print" at bounding box center [257, 531] width 114 height 27
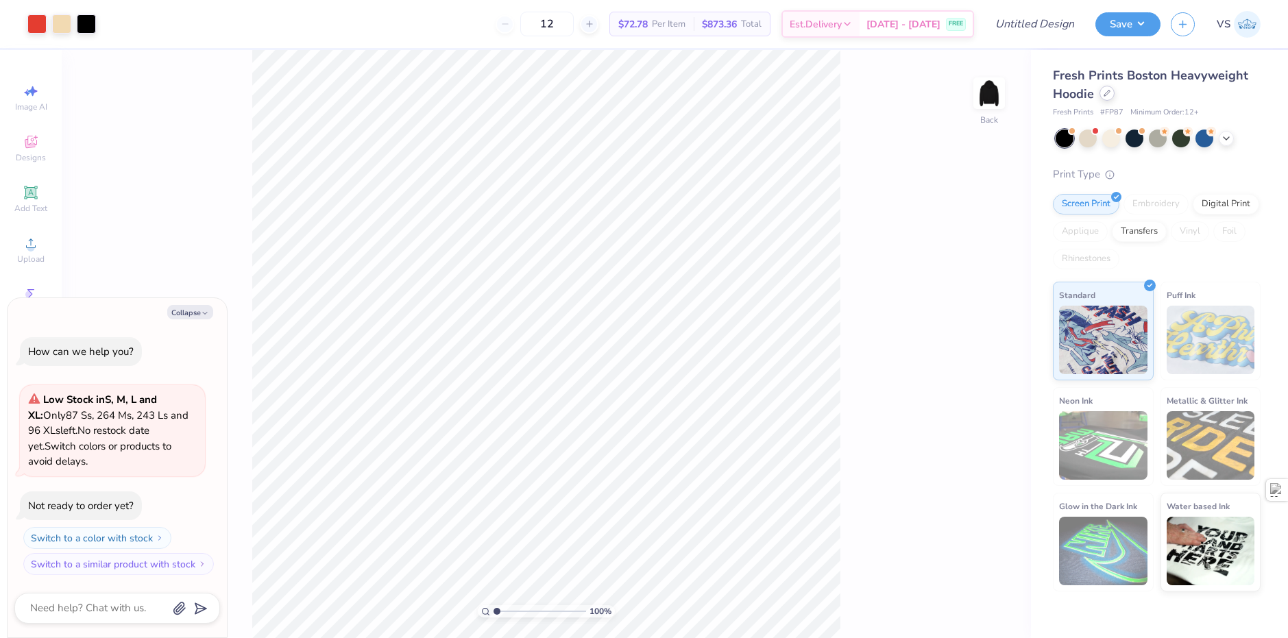
click at [1100, 97] on div at bounding box center [1106, 93] width 15 height 15
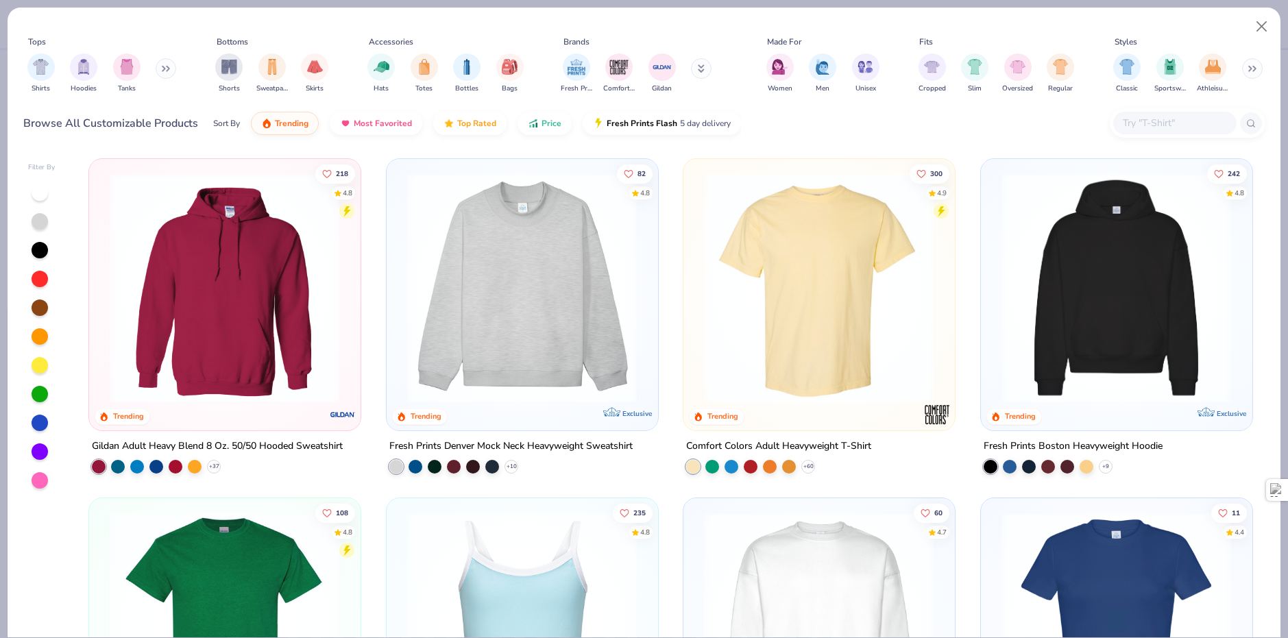
click at [829, 337] on img at bounding box center [818, 288] width 243 height 230
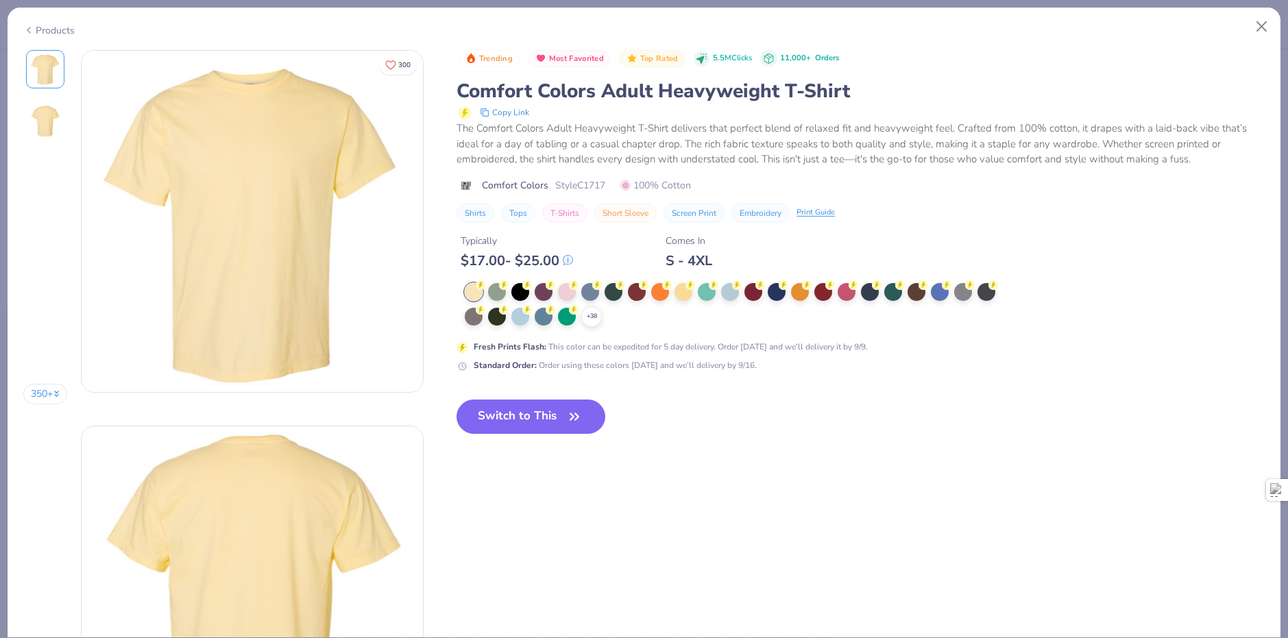
click at [598, 314] on div "+ 38 Fresh Prints Flash : This color can be expedited for 5 day delivery. Order…" at bounding box center [731, 327] width 548 height 89
click at [594, 321] on icon at bounding box center [591, 316] width 11 height 11
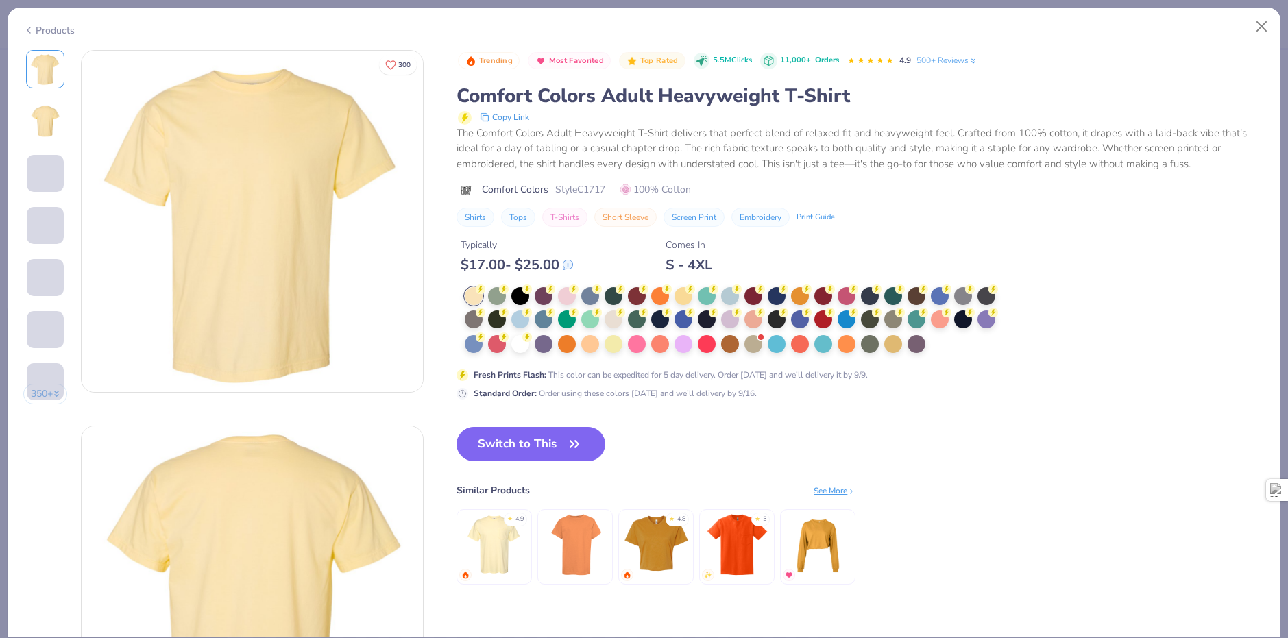
click at [522, 347] on div at bounding box center [520, 344] width 18 height 18
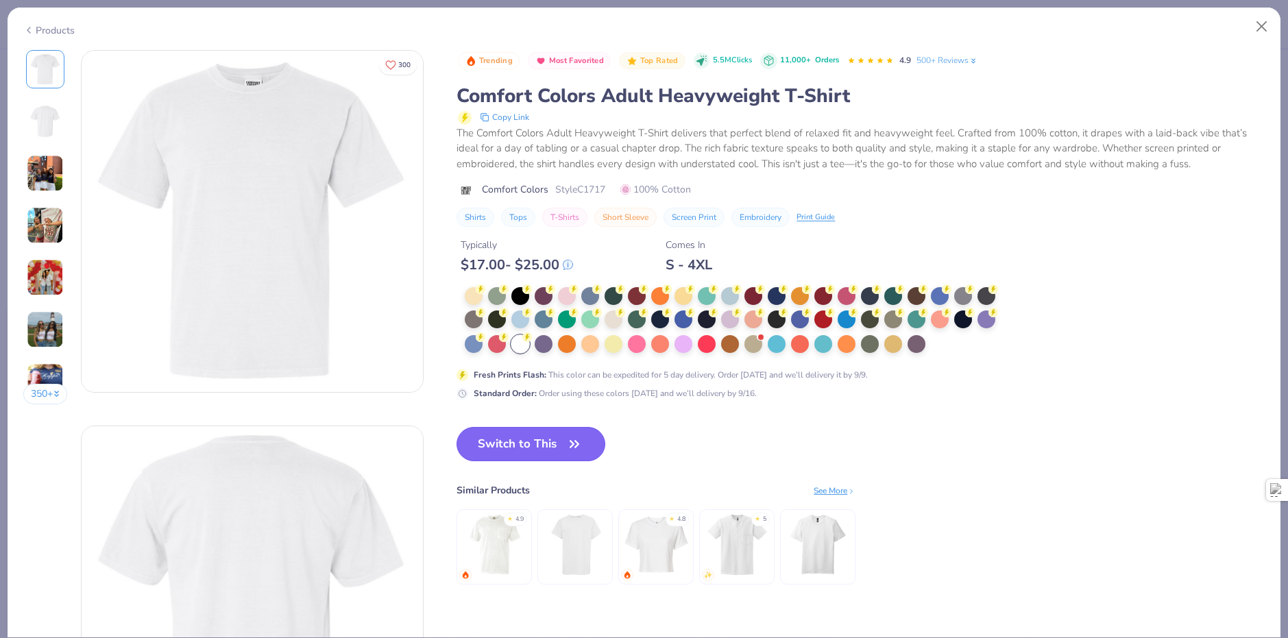
click at [537, 437] on button "Switch to This" at bounding box center [531, 444] width 149 height 34
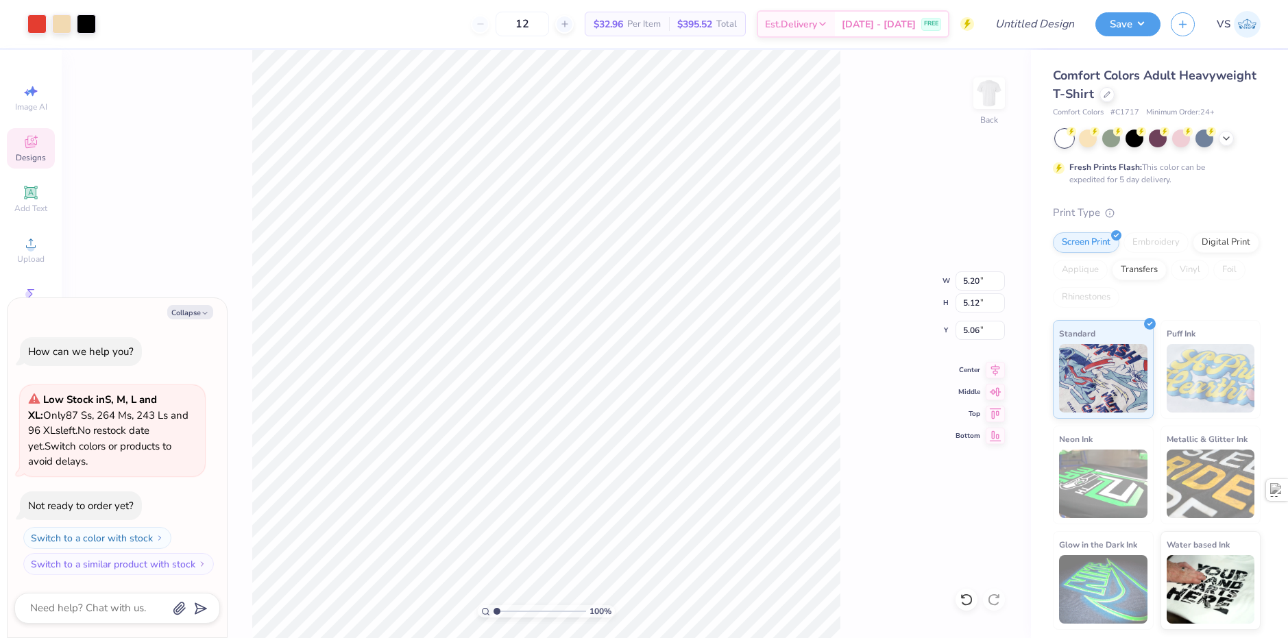
type textarea "x"
type input "5.91"
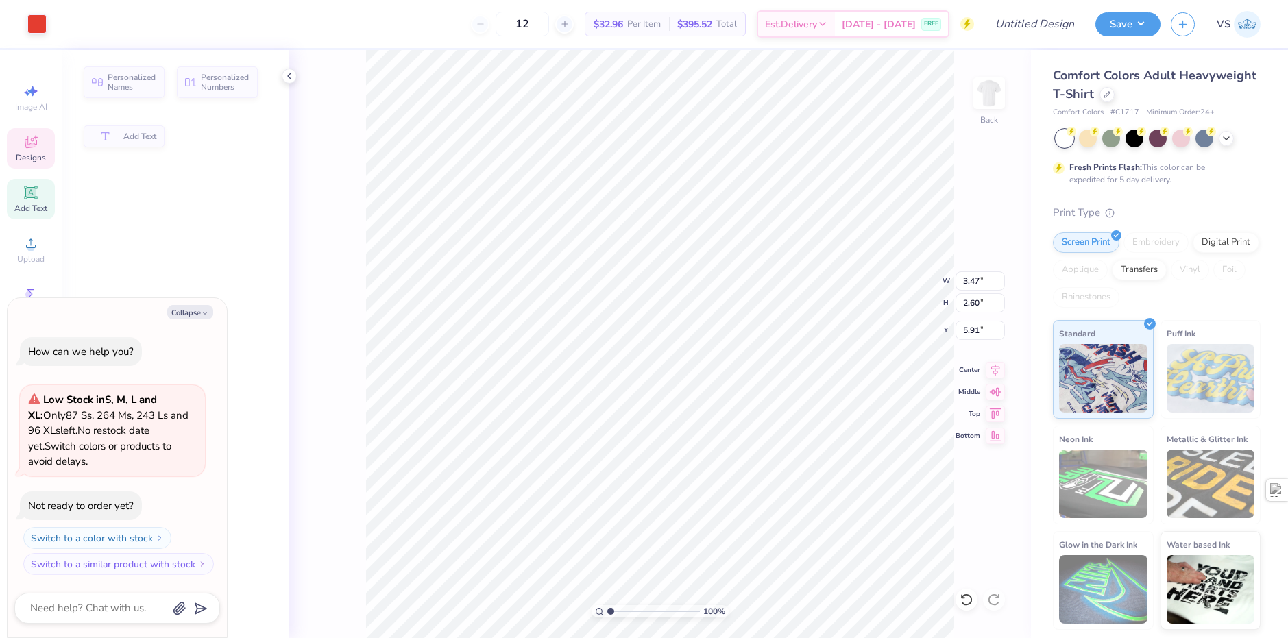
type textarea "x"
type input "3.47"
type input "2.60"
type input "6.64"
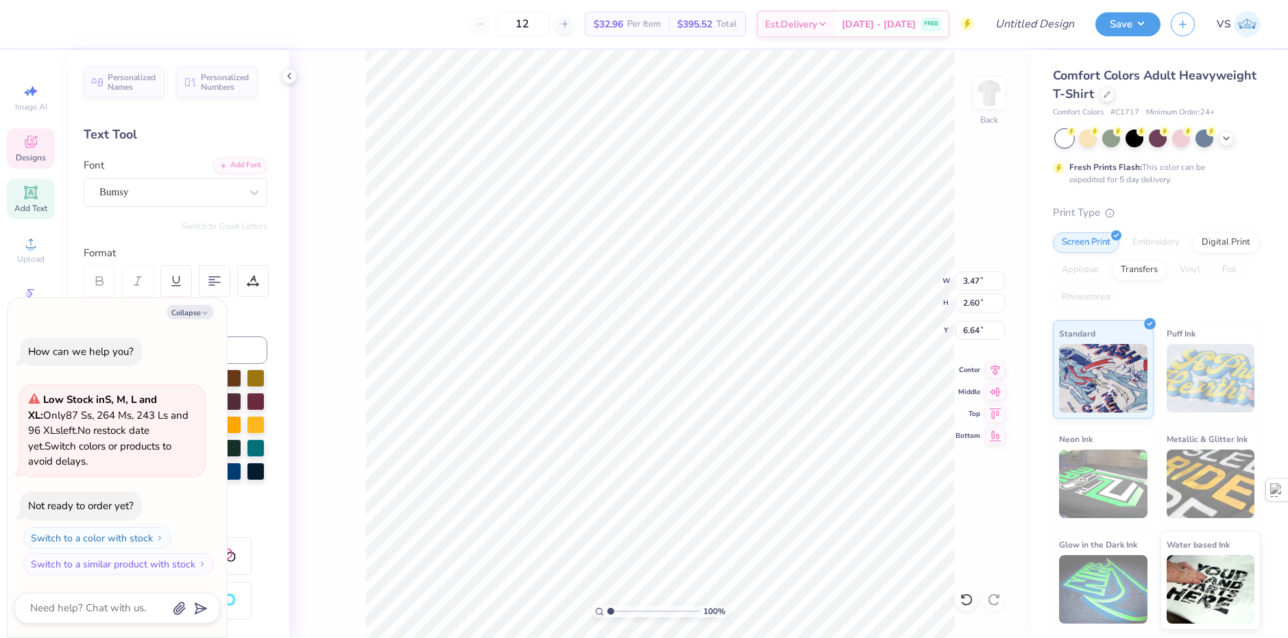
scroll to position [12, 1]
type textarea "x"
type input "2.28"
type textarea "x"
type input "3.58"
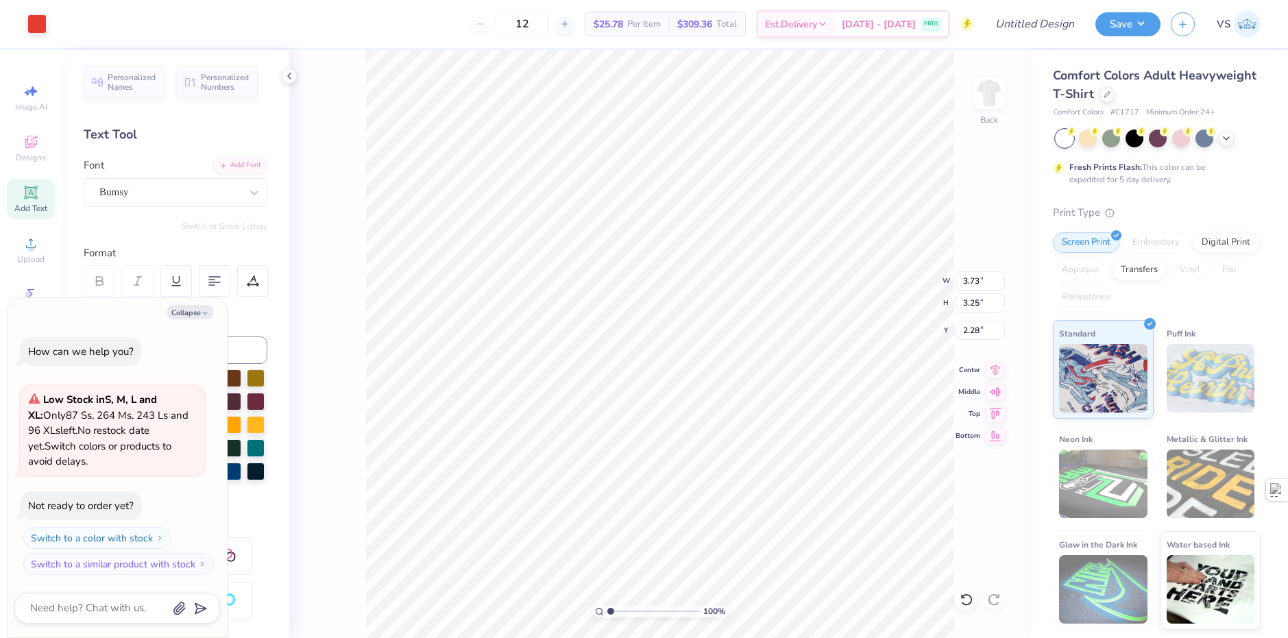
type textarea "x"
type input "3.39"
type input "1.92"
type input "2.94"
type textarea "x"
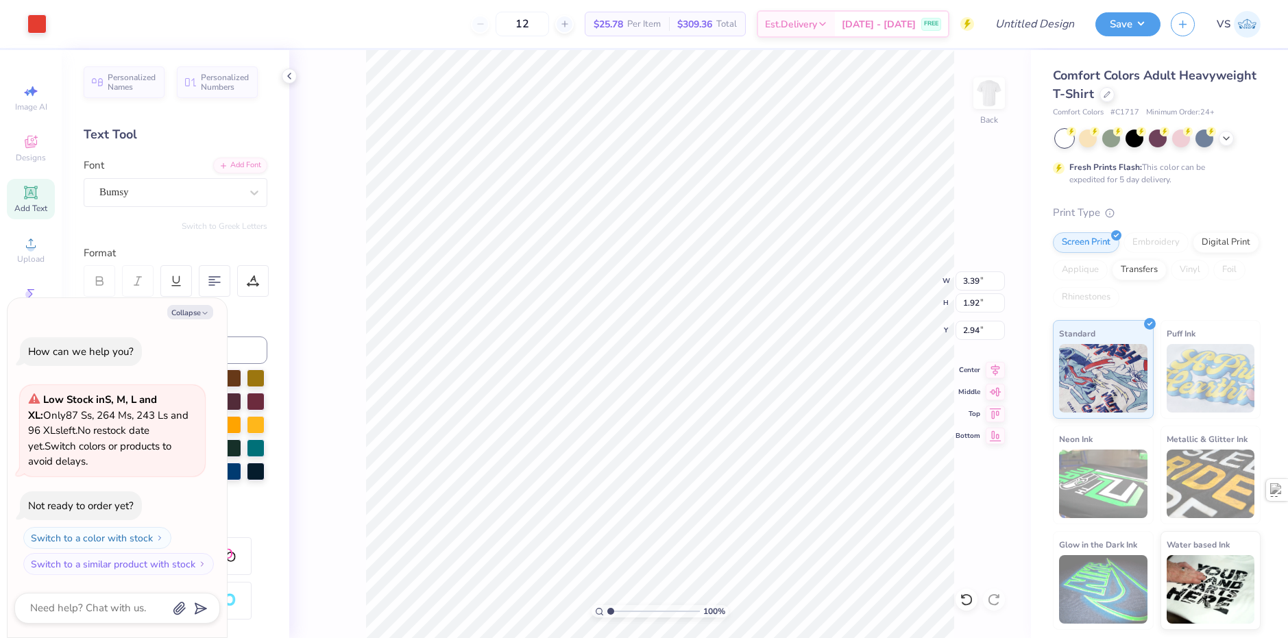
type input "3.36"
type input "1.82"
type input "2.99"
type textarea "x"
type input "3.00"
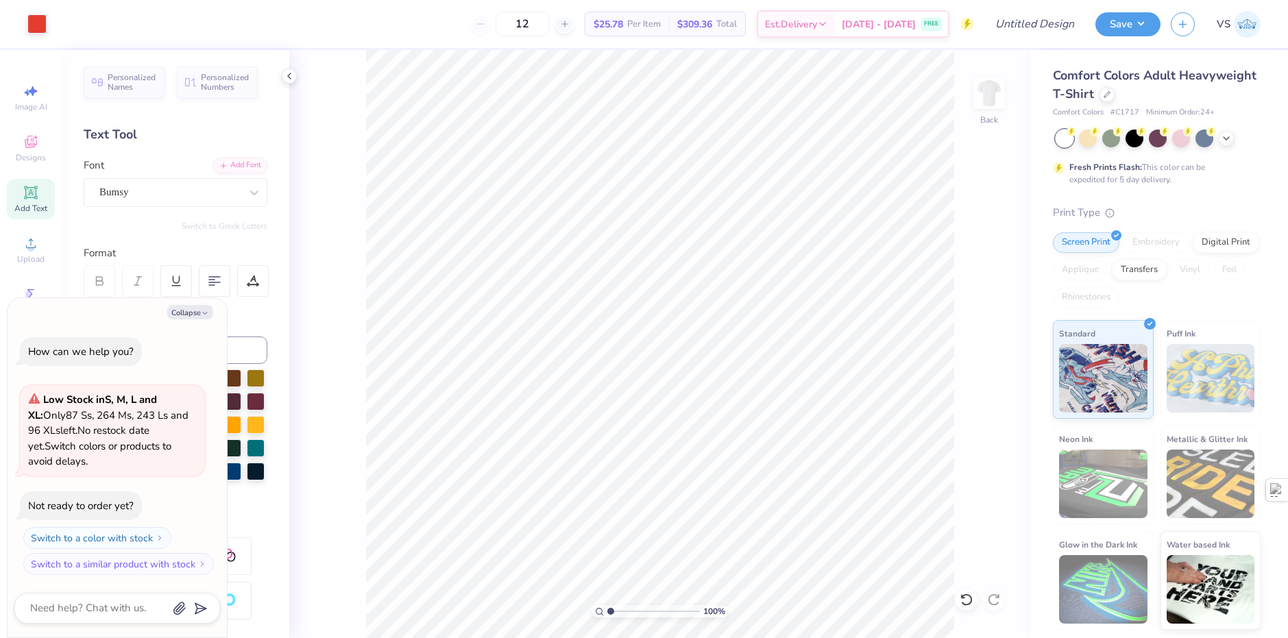
type textarea "x"
type input "2.01445811466782"
type textarea "x"
type input "2.01445811466782"
type textarea "x"
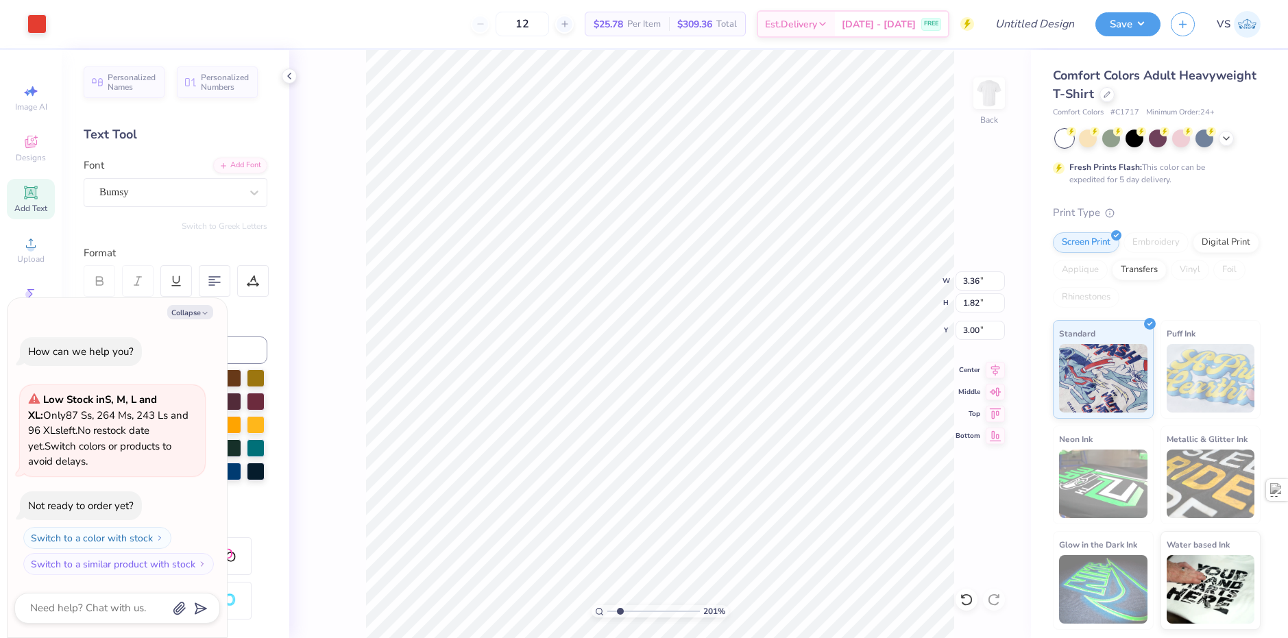
type input "2.01445811466782"
type textarea "x"
type input "2.01445811466782"
type textarea "x"
type input "2.01445811466782"
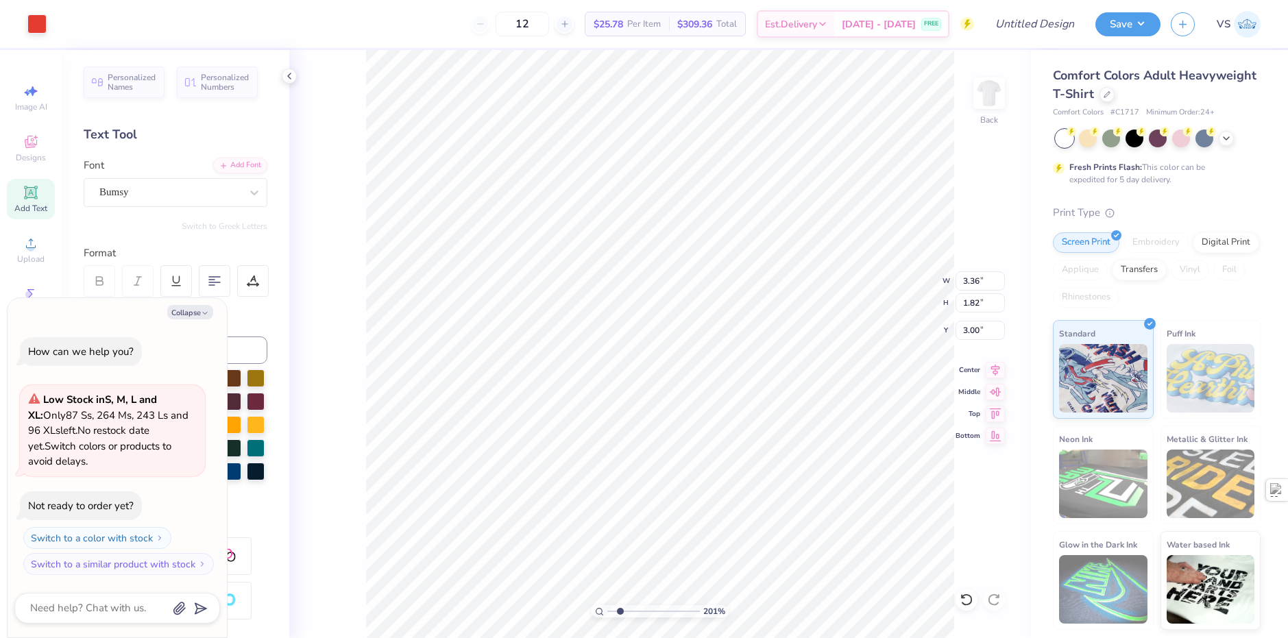
type textarea "x"
type input "3.40"
type input "1.88"
type input "2.97"
type input "2.01445811466782"
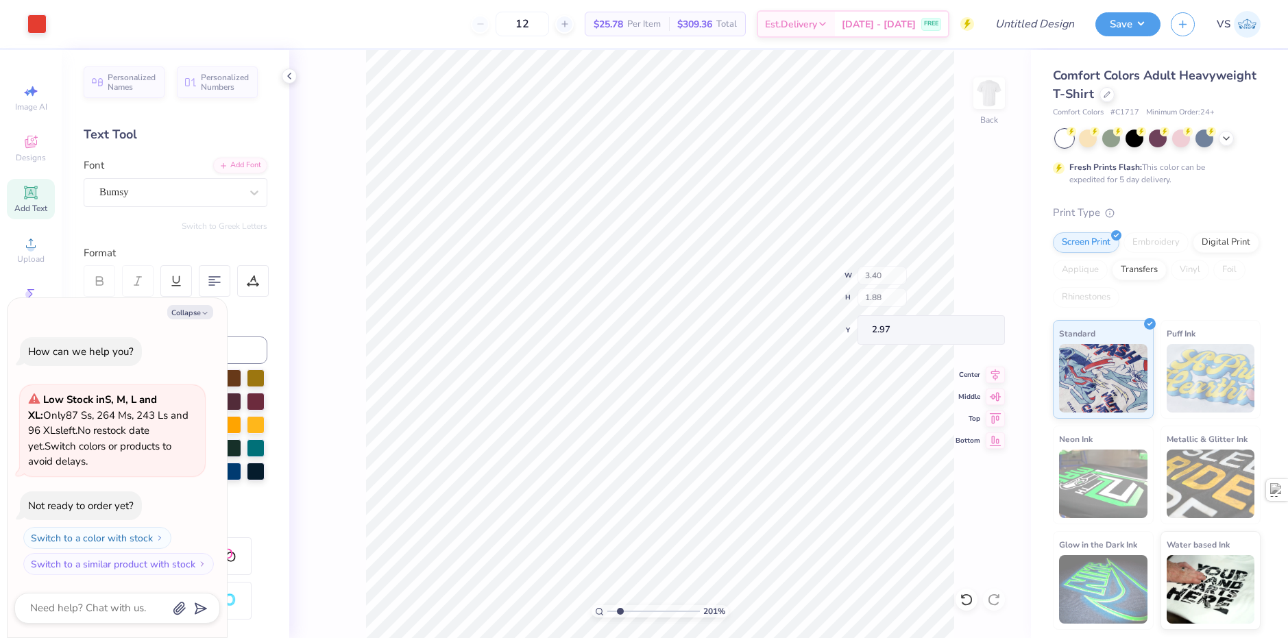
type textarea "x"
type input "1.10522621487156"
type textarea "x"
type input "1.10522621487156"
type textarea "x"
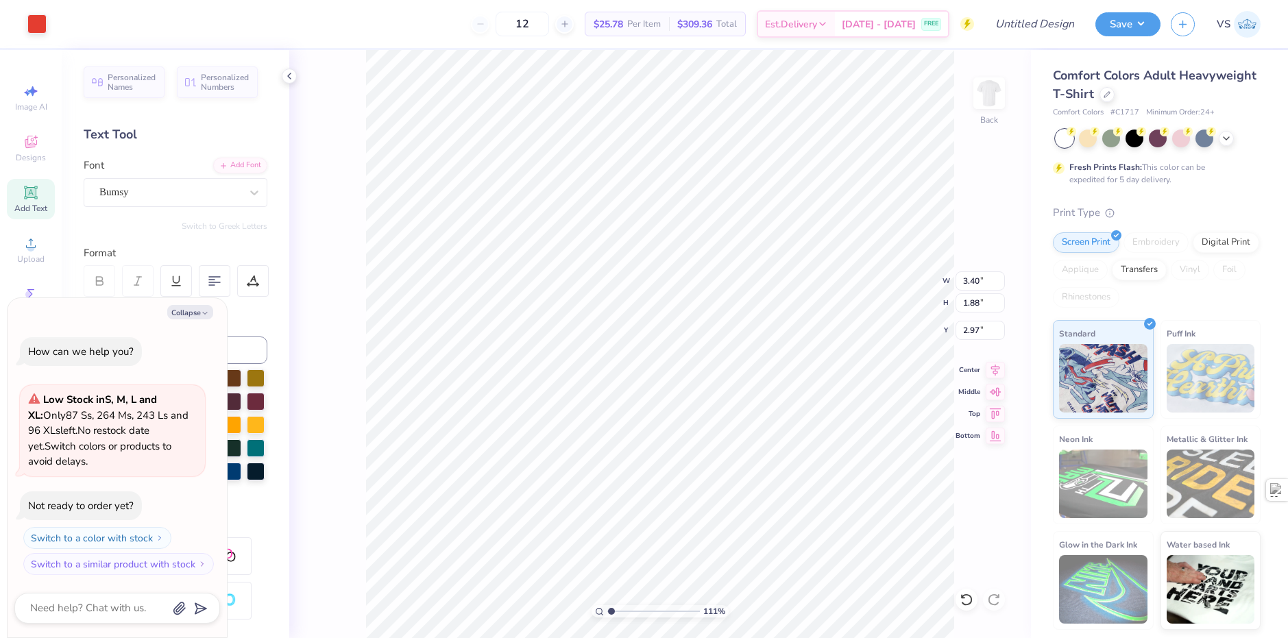
type input "1.10522621487156"
type textarea "x"
type input "3.38"
type input "1.83"
type input "2.99"
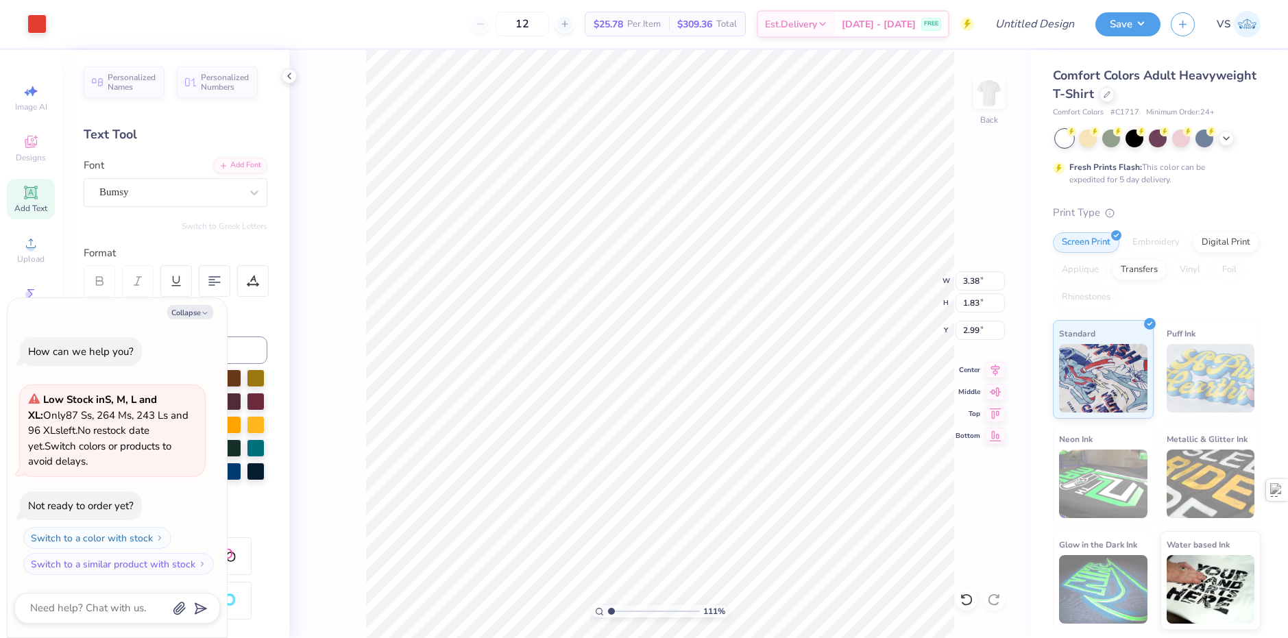
type input "1.10522621487156"
type textarea "x"
type input "1.10522621487156"
type textarea "x"
type input "1.10522621487156"
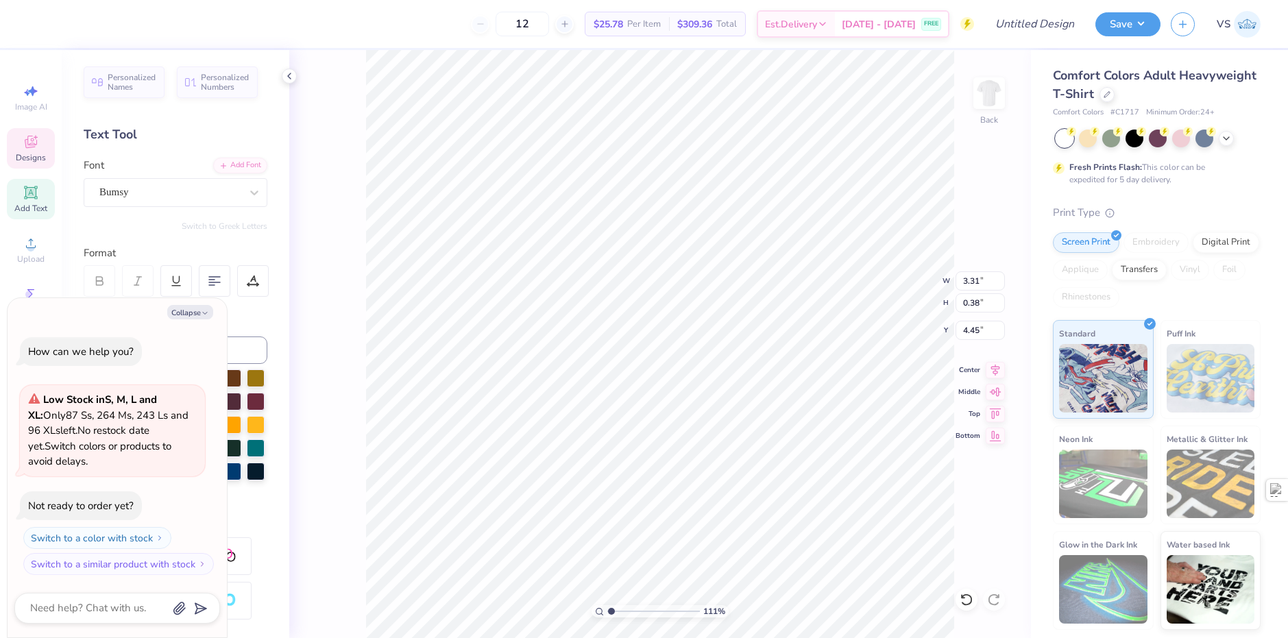
type textarea "x"
type input "1.10522621487156"
type textarea "x"
type input "1.10522621487156"
type textarea "x"
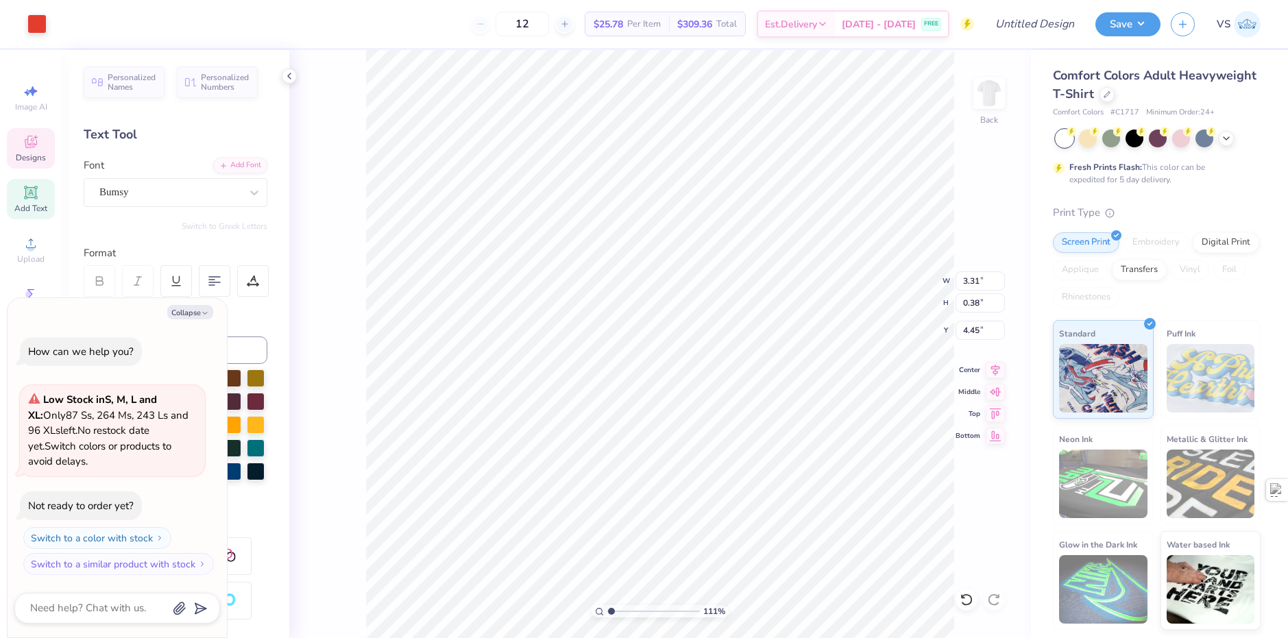
type input "1.10522621487156"
type textarea "x"
type input "1.10522621487156"
type textarea "x"
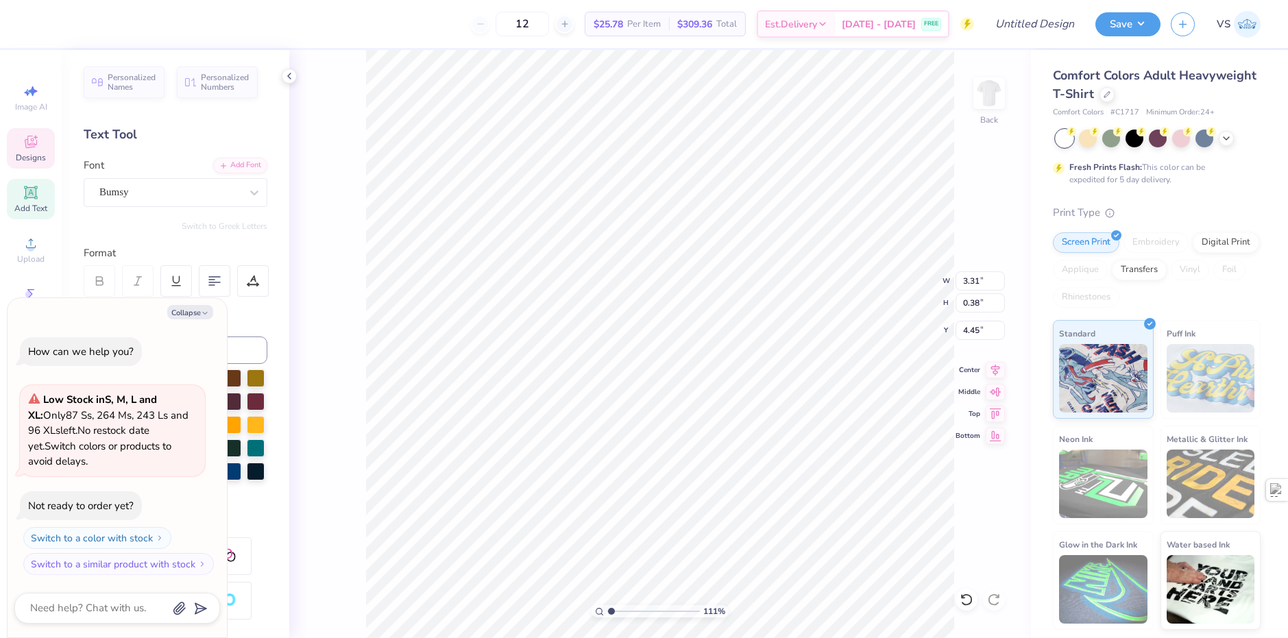
type input "1.10522621487156"
type textarea "x"
type input "1.10522621487156"
type textarea "x"
type input "1.10522621487156"
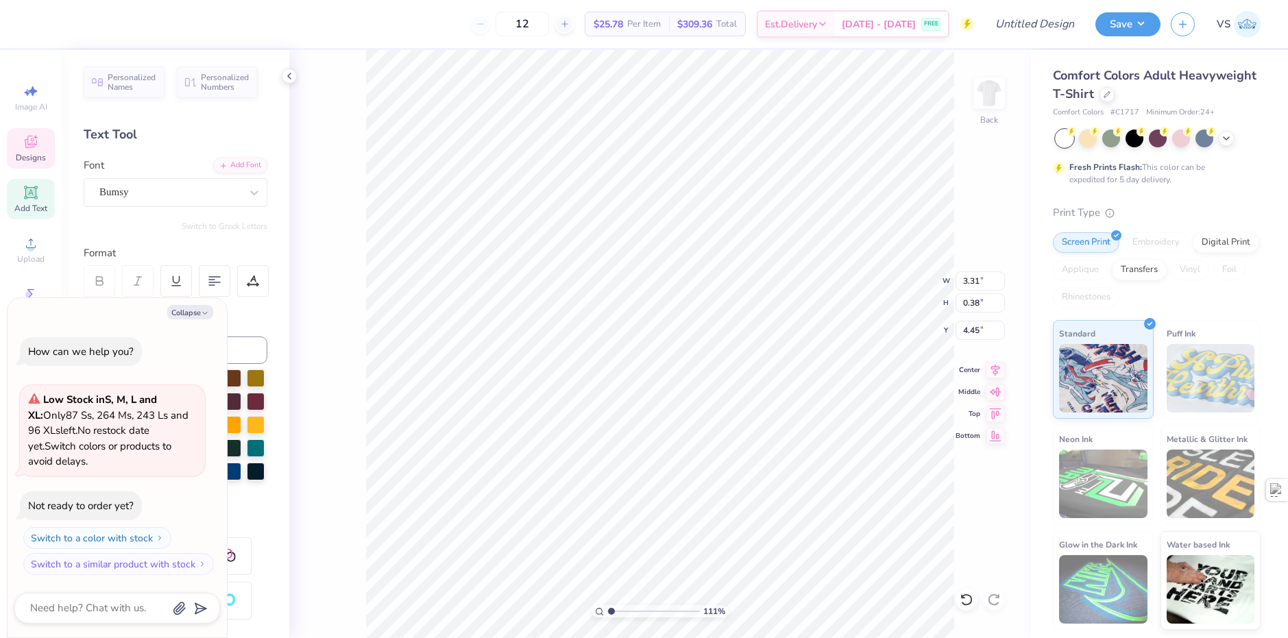
type textarea "x"
type input "1.10522621487156"
type textarea "x"
type input "1.10522621487156"
type textarea "x"
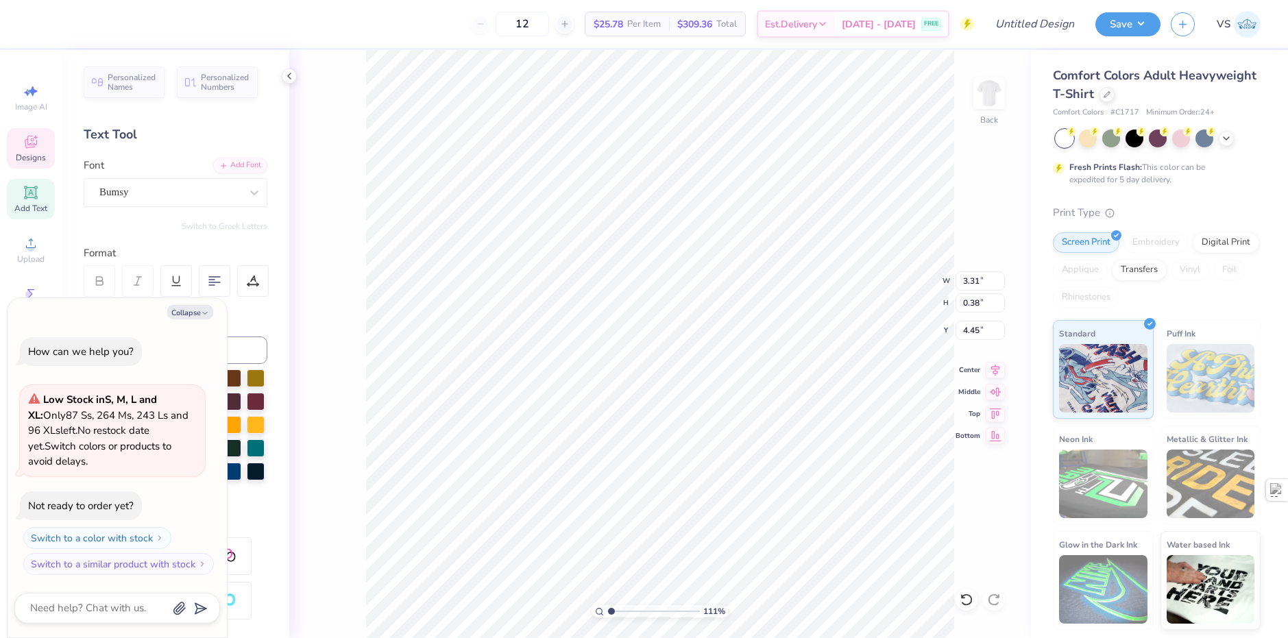
type input "1.10522621487156"
type textarea "x"
type input "1.10522621487156"
type textarea "x"
type textarea "F RUSH"
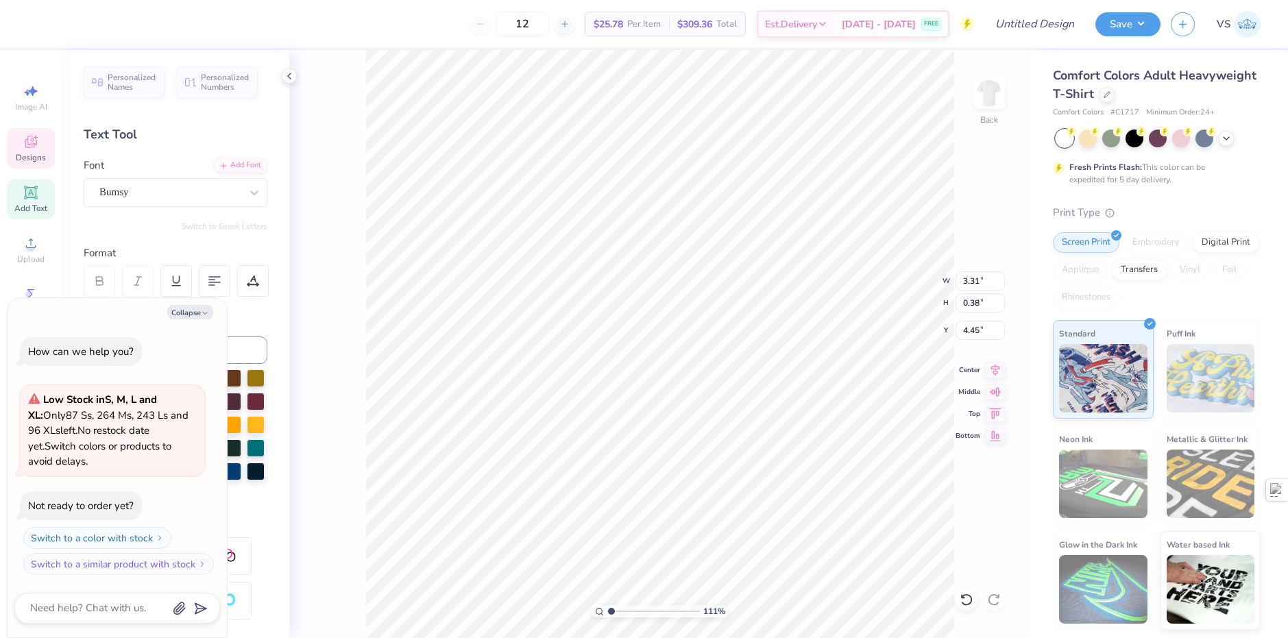
scroll to position [12, 3]
type input "1.10522621487156"
type textarea "x"
type input "1.10522621487156"
type textarea "x"
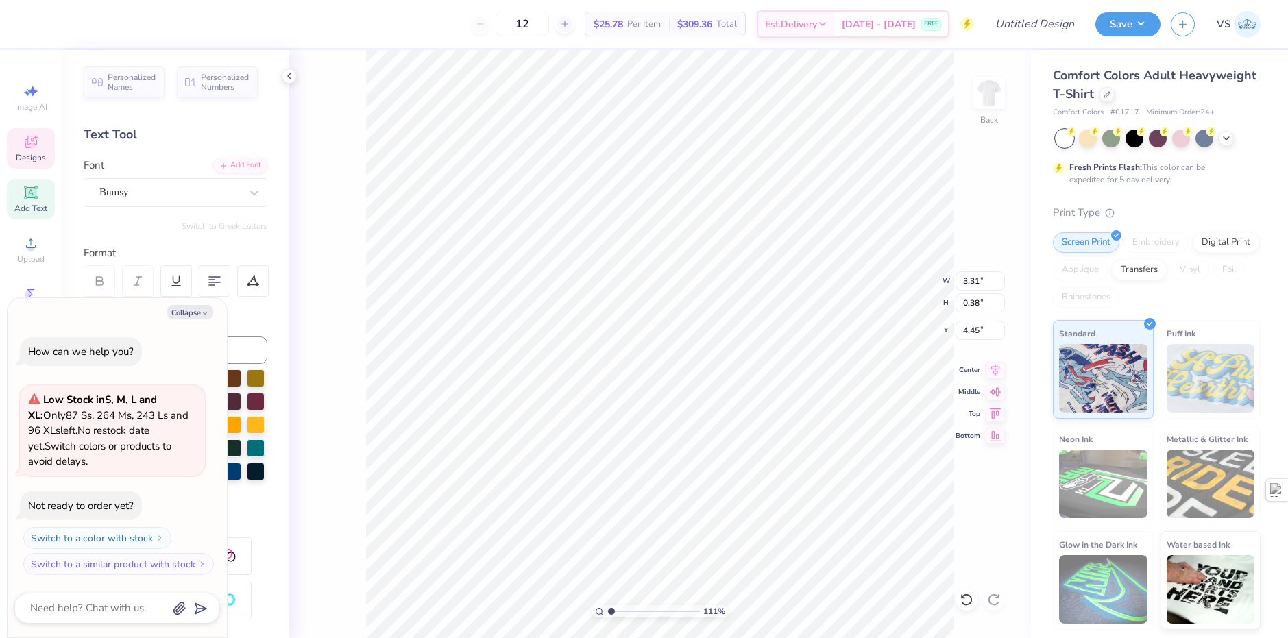
type textarea "[PERSON_NAME]"
type input "1.10522621487156"
type textarea "x"
type textarea "F RUSH"
type input "1.10522621487156"
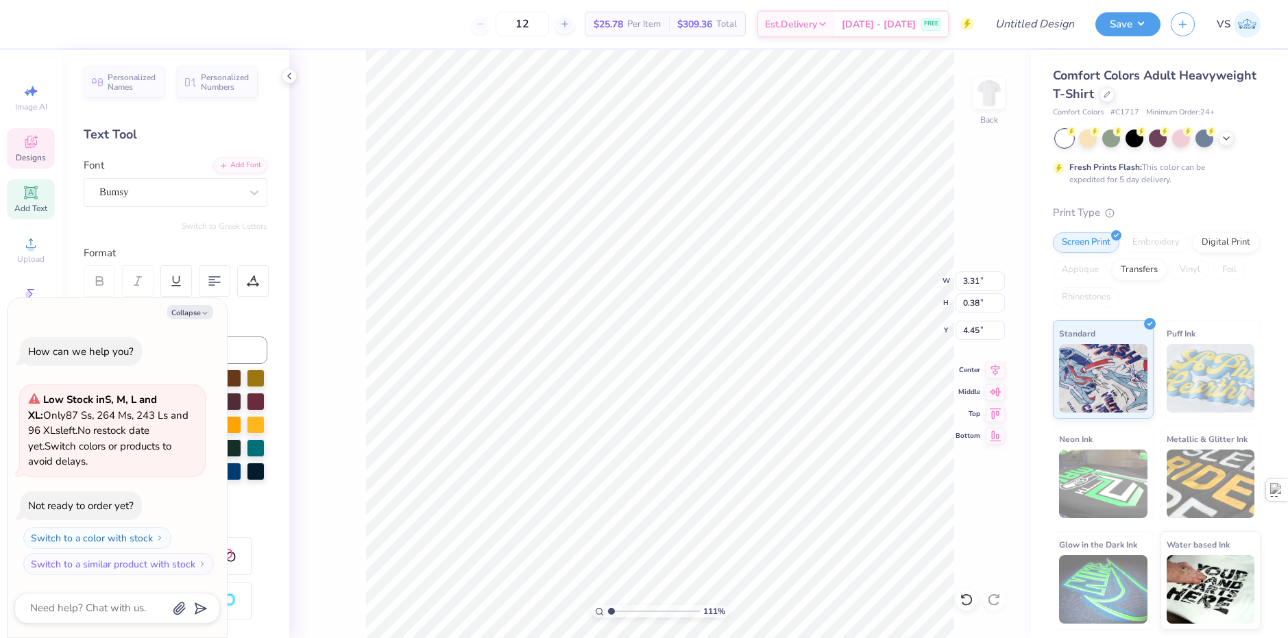
type textarea "x"
type textarea "[PERSON_NAME]"
type input "1.10522621487156"
type textarea "x"
type textarea "FAL RUSH"
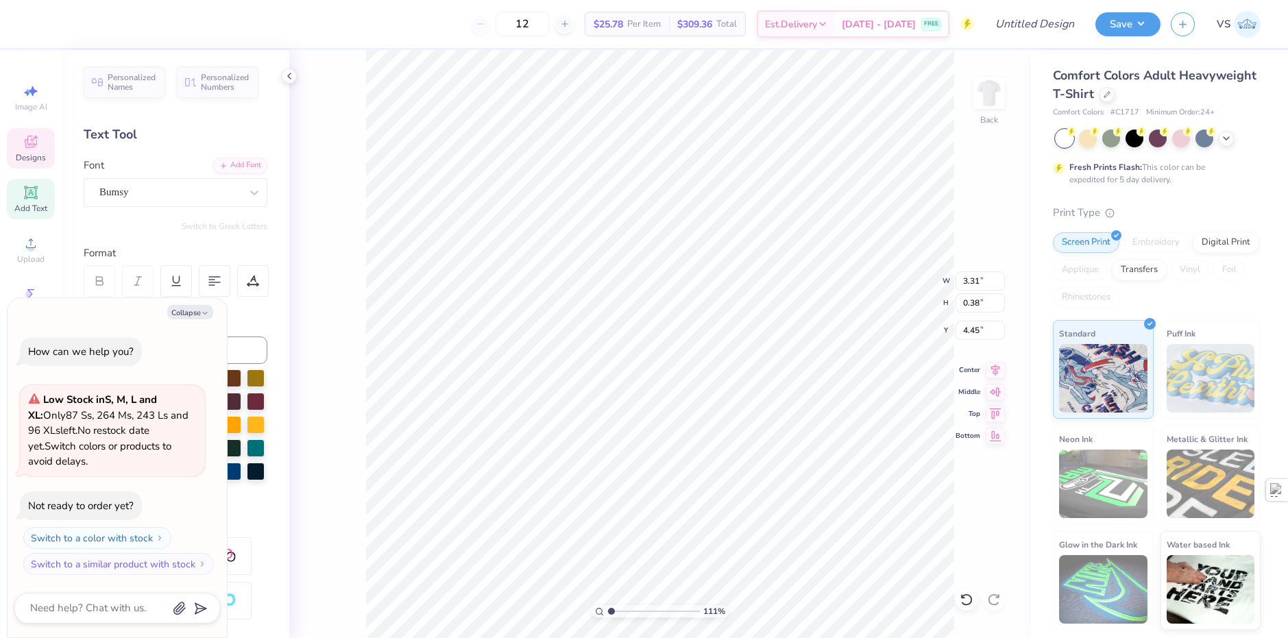
type input "1.10522621487156"
type textarea "x"
type textarea "FALL RUSH"
type input "1.10522621487156"
type textarea "x"
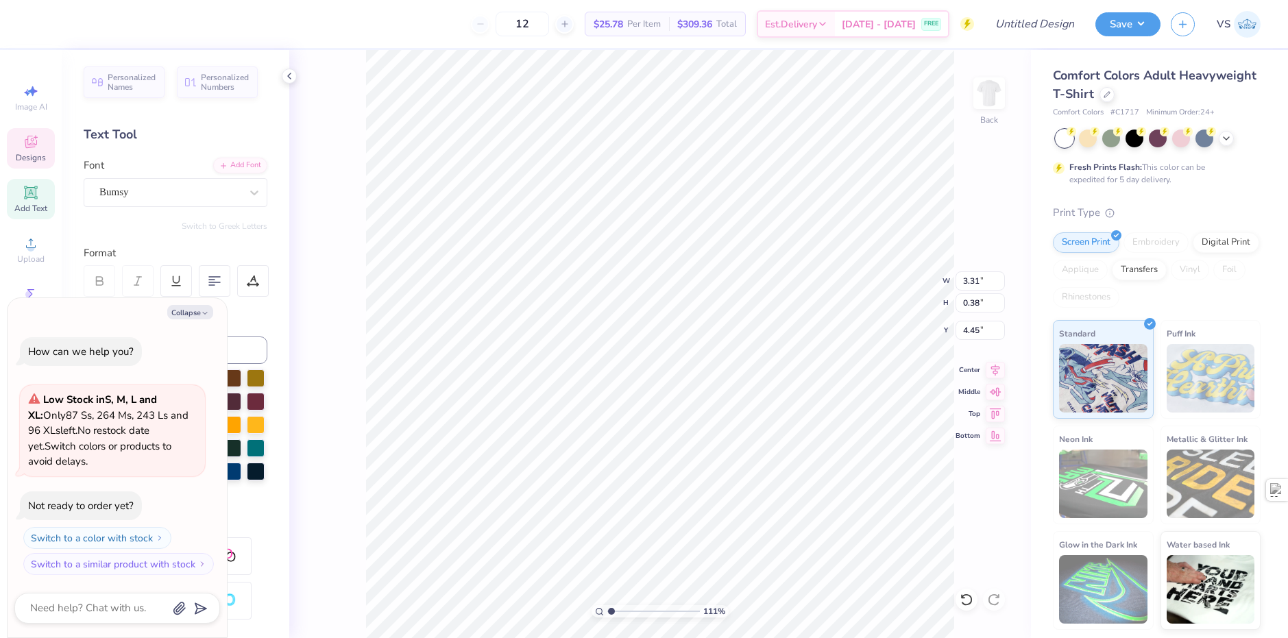
type input "1.10522621487156"
type textarea "x"
type input "1.10522621487156"
type textarea "x"
type input "1.10522621487156"
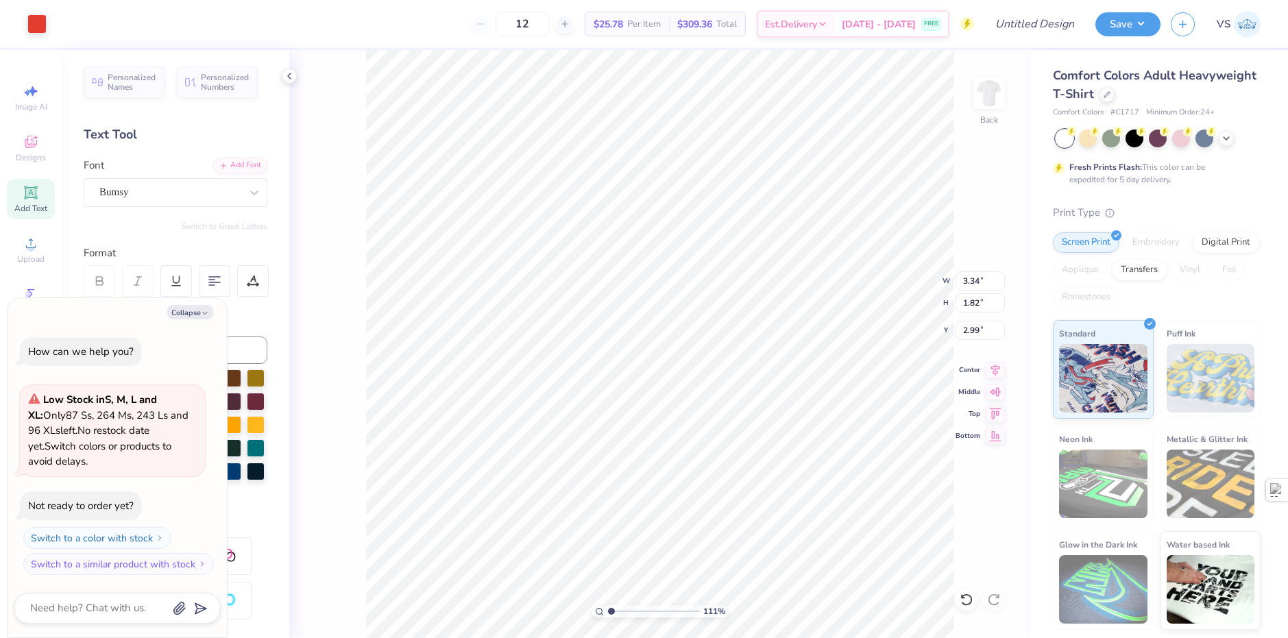
type textarea "x"
type input "1.10522621487156"
type textarea "x"
type input "3.28"
type input "1.10522621487156"
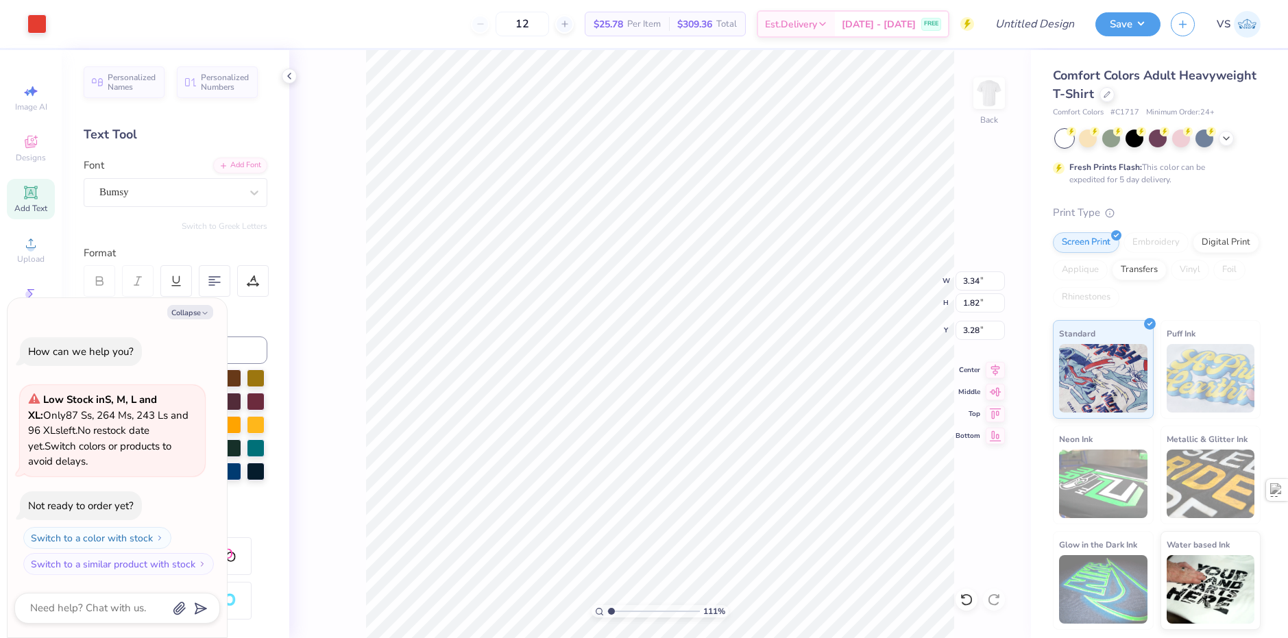
type textarea "x"
type input "1.10522621487156"
click at [191, 311] on button "Collapse" at bounding box center [190, 312] width 46 height 14
type textarea "x"
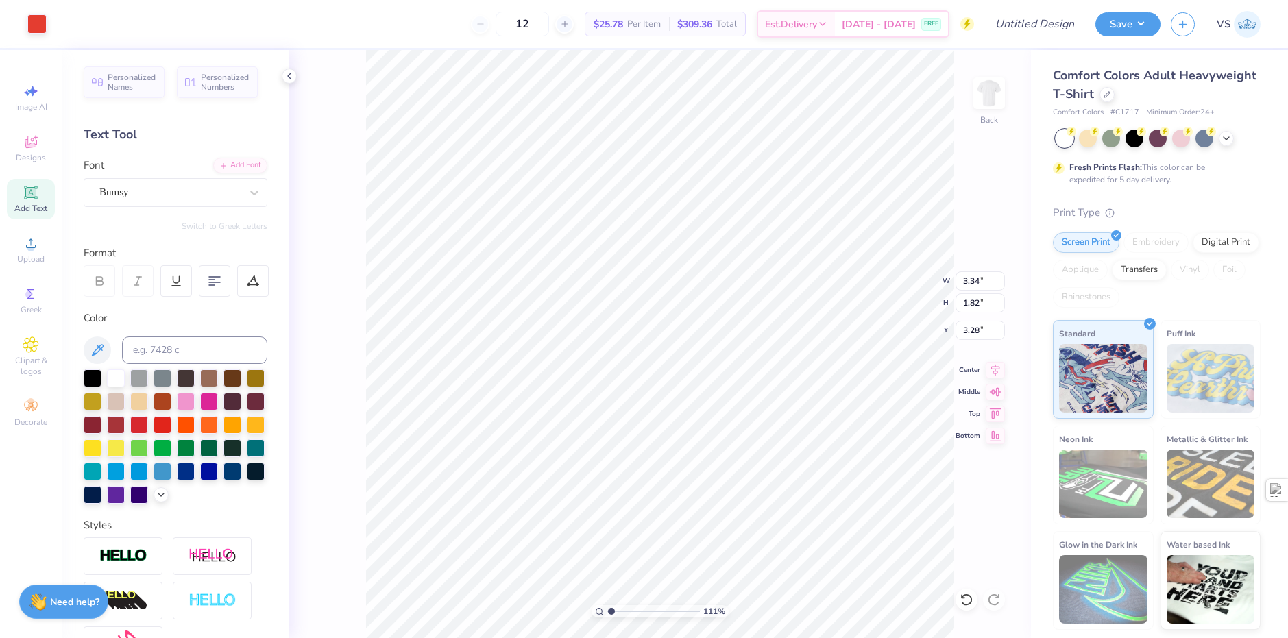
drag, startPoint x: 232, startPoint y: 489, endPoint x: 363, endPoint y: 333, distance: 202.9
click at [125, 489] on div at bounding box center [116, 495] width 18 height 18
type input "1.10522621487156"
type input "3.81"
type input "1.53"
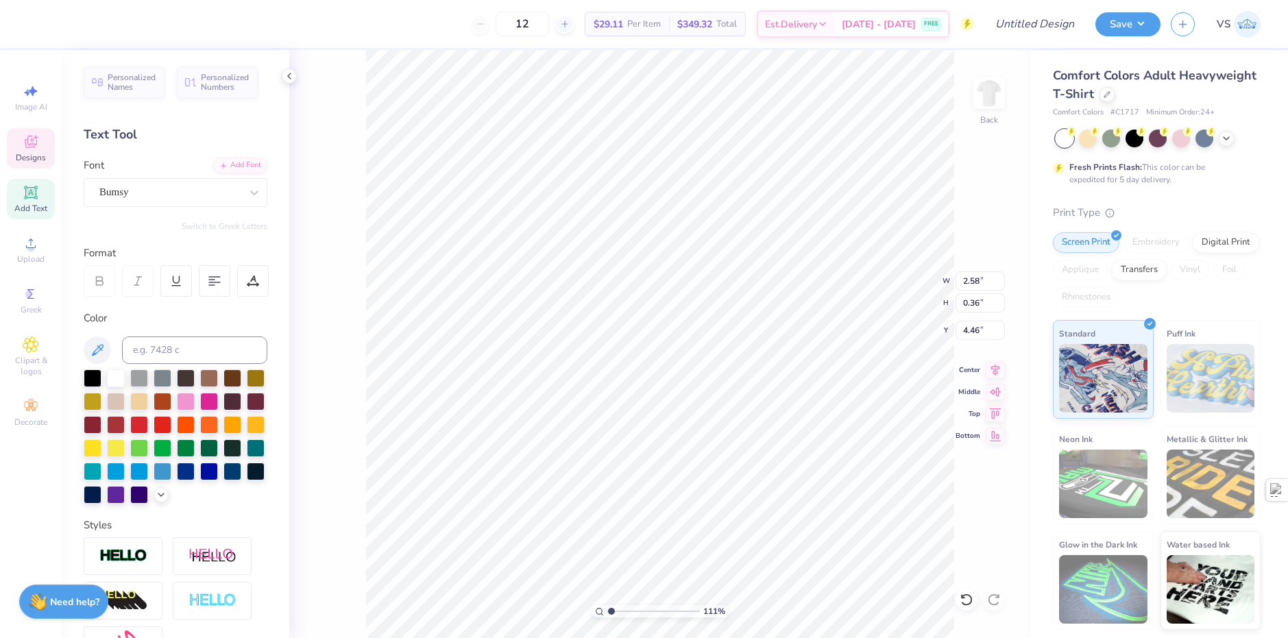
type input "1.10522621487156"
type input "4.68"
click at [171, 424] on div at bounding box center [163, 424] width 18 height 18
click at [32, 19] on div at bounding box center [36, 22] width 19 height 19
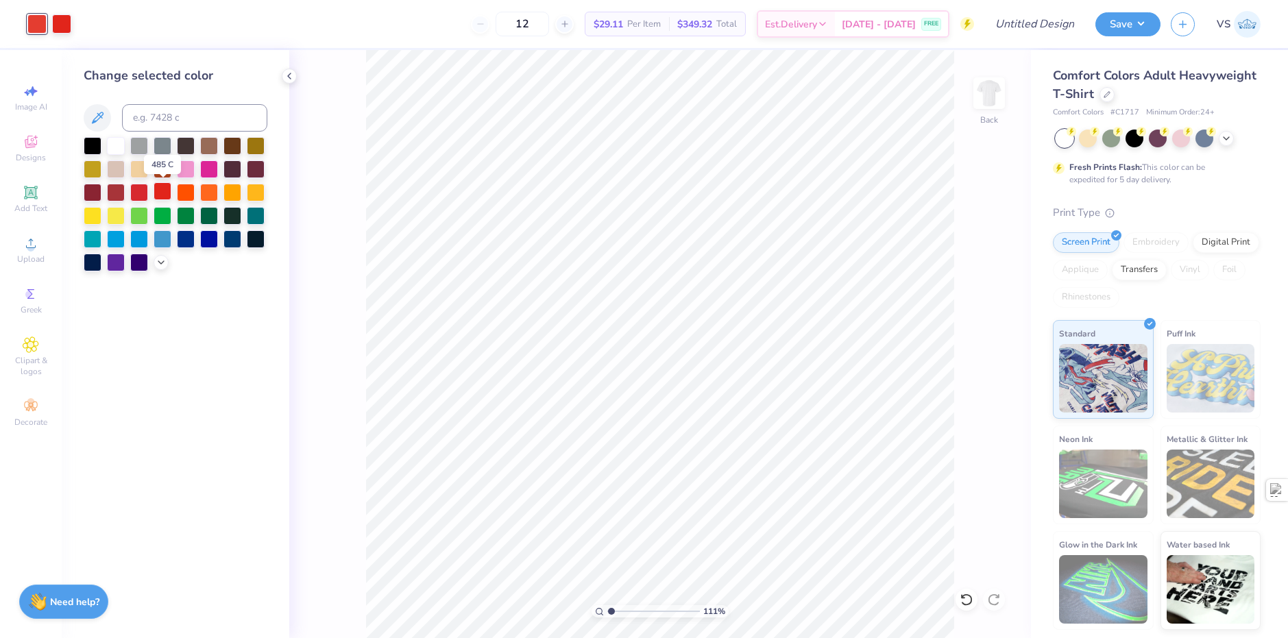
click at [166, 187] on div at bounding box center [163, 191] width 18 height 18
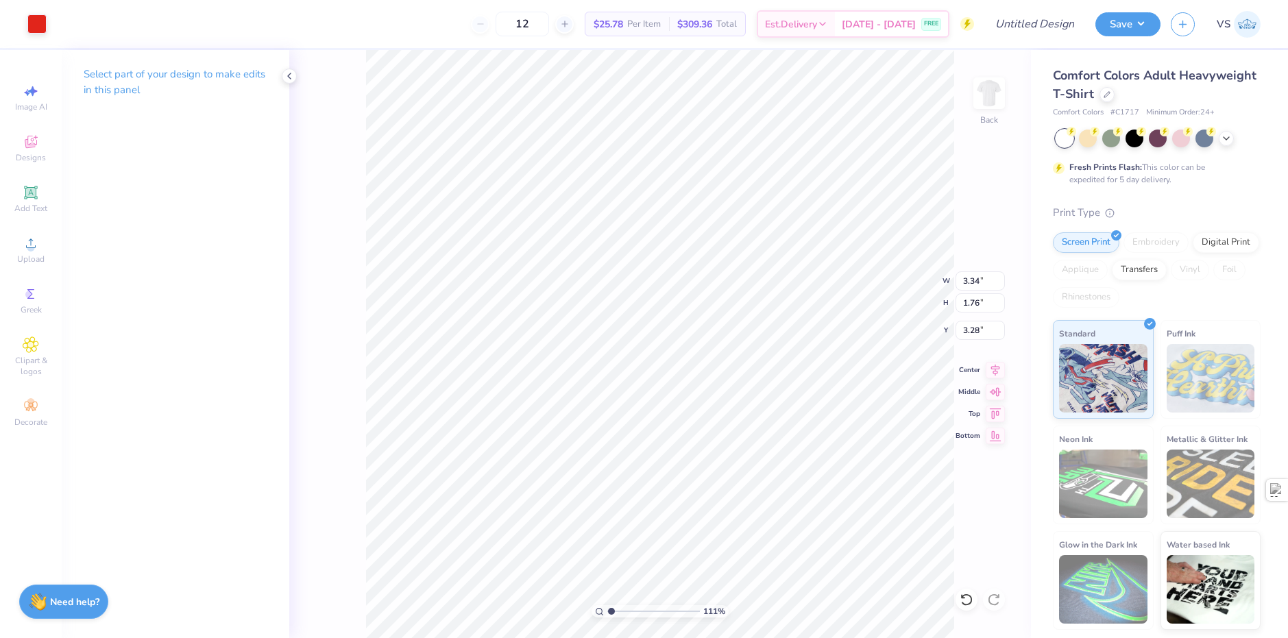
type input "1.10522621487156"
type input "3.33"
type input "1.75"
type input "3.29"
type input "1"
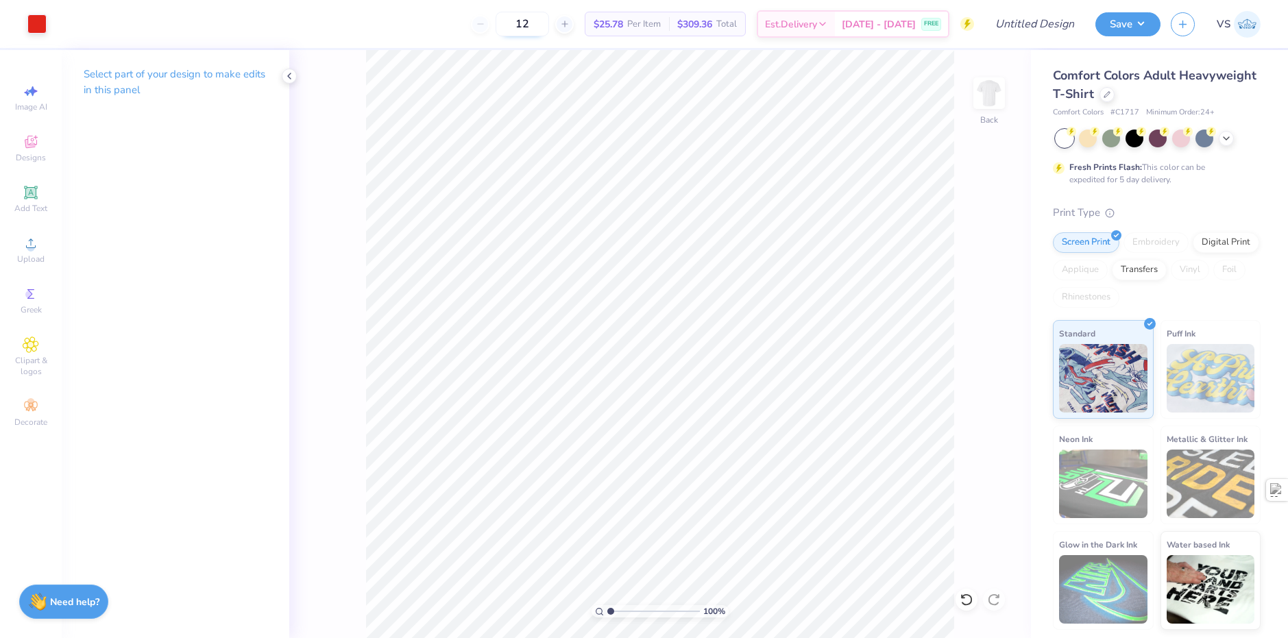
drag, startPoint x: 557, startPoint y: 29, endPoint x: 526, endPoint y: 29, distance: 30.8
click at [526, 29] on input "12" at bounding box center [522, 24] width 53 height 25
type input "25"
click at [470, 48] on div "Art colors 25 $25.78 Per Item $309.36 Total Est. Delivery [DATE] - [DATE] FREE …" at bounding box center [644, 319] width 1288 height 638
type input "3.00"
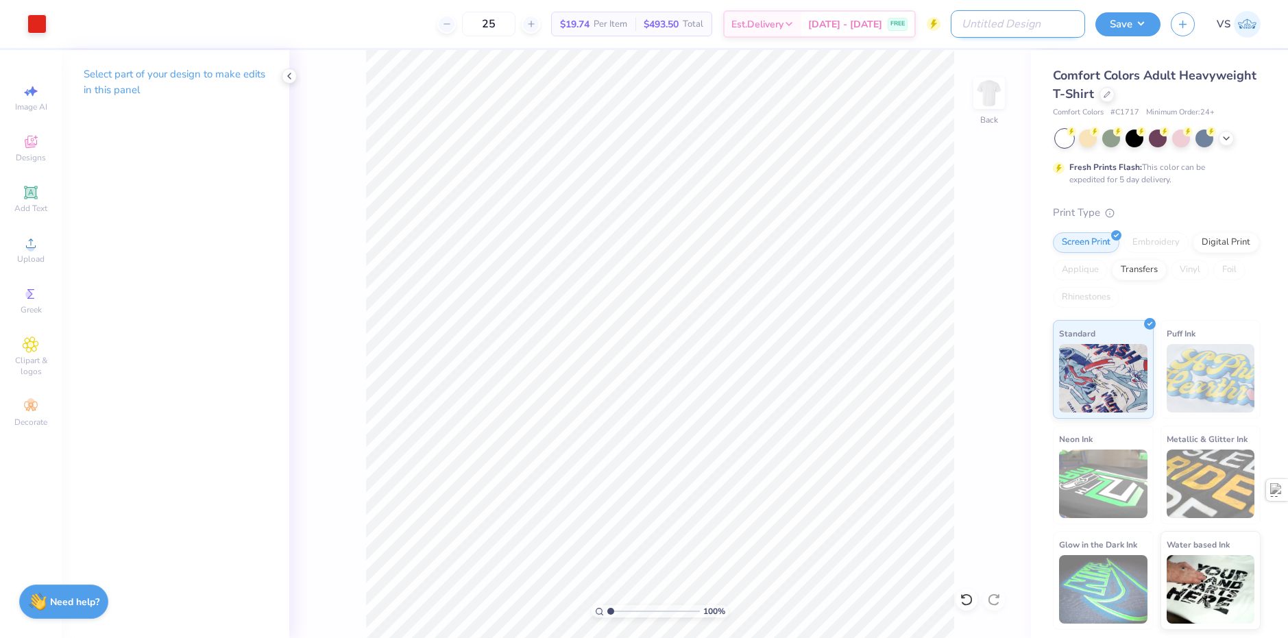
click at [1052, 25] on input "Design Title" at bounding box center [1018, 23] width 134 height 27
type input "ZBT Fall Rush simple"
click at [1113, 31] on button "Save" at bounding box center [1127, 22] width 65 height 24
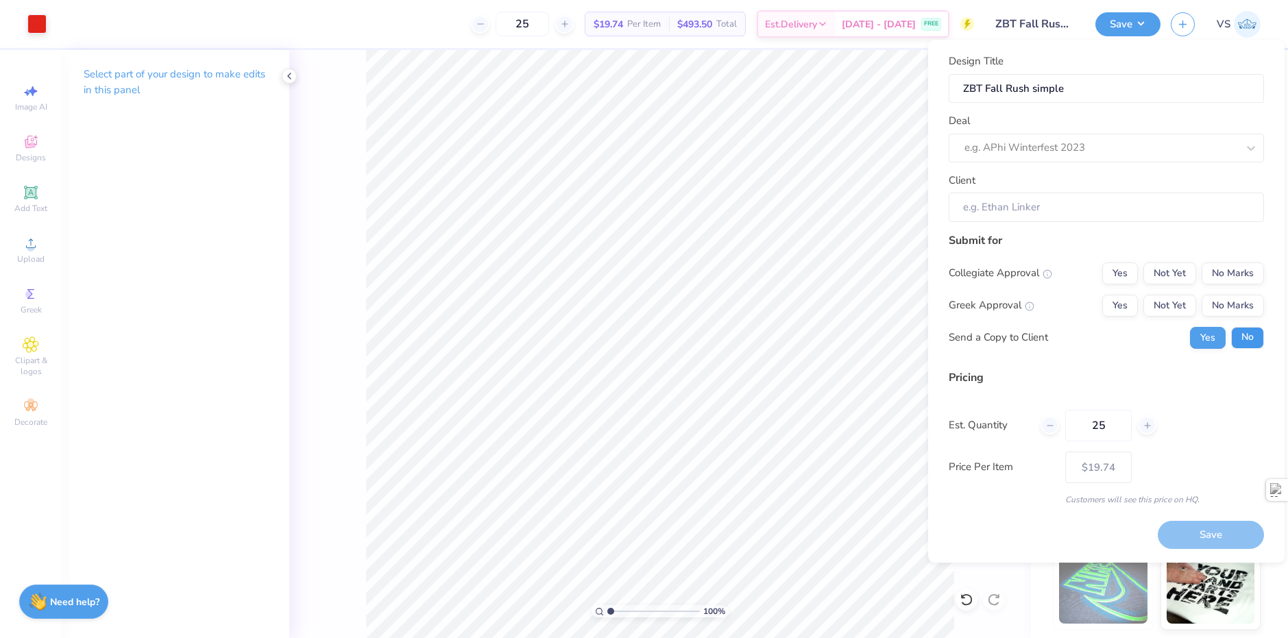
click at [1248, 339] on button "No" at bounding box center [1247, 338] width 33 height 22
click at [1106, 301] on button "Yes" at bounding box center [1120, 306] width 36 height 22
click at [1225, 271] on button "No Marks" at bounding box center [1233, 274] width 62 height 22
type input "$19.74"
click at [1052, 164] on div "Design Title ZBT Fall Rush simple Deal e.g. APhi Winterfest 2023 Client" at bounding box center [1106, 137] width 315 height 169
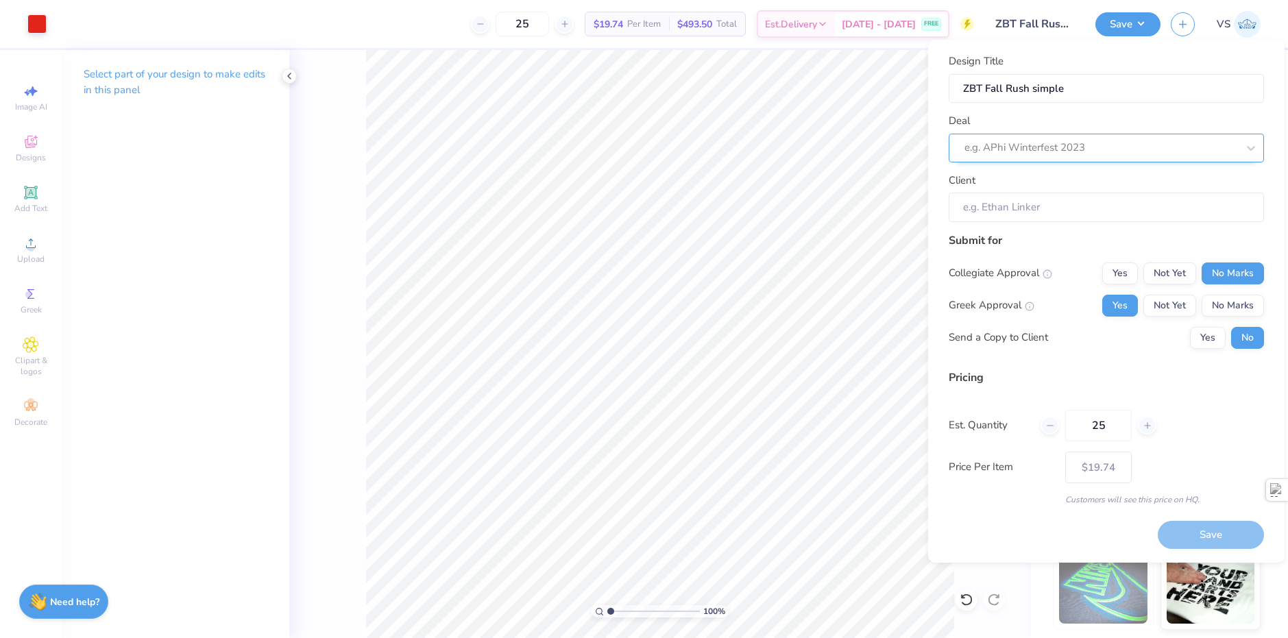
click at [1060, 152] on div at bounding box center [1100, 147] width 273 height 19
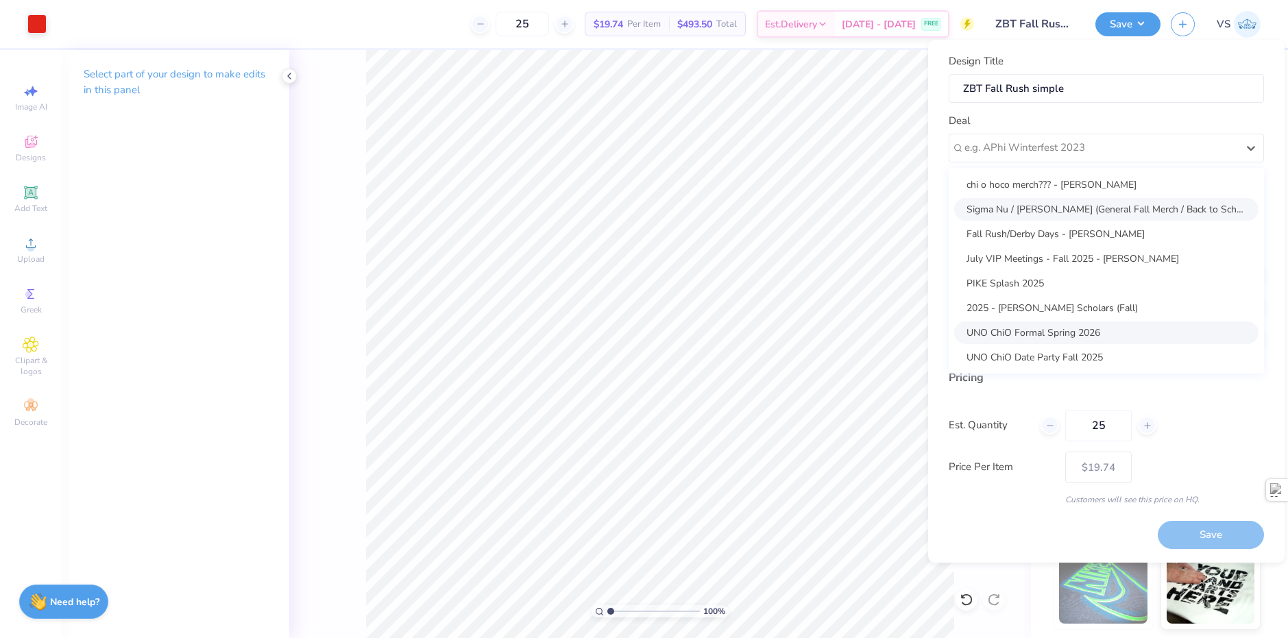
scroll to position [173, 0]
click at [1053, 347] on div "2025 - Zeta Beta Tau (General Merch)" at bounding box center [1106, 356] width 304 height 23
type input "[PERSON_NAME]"
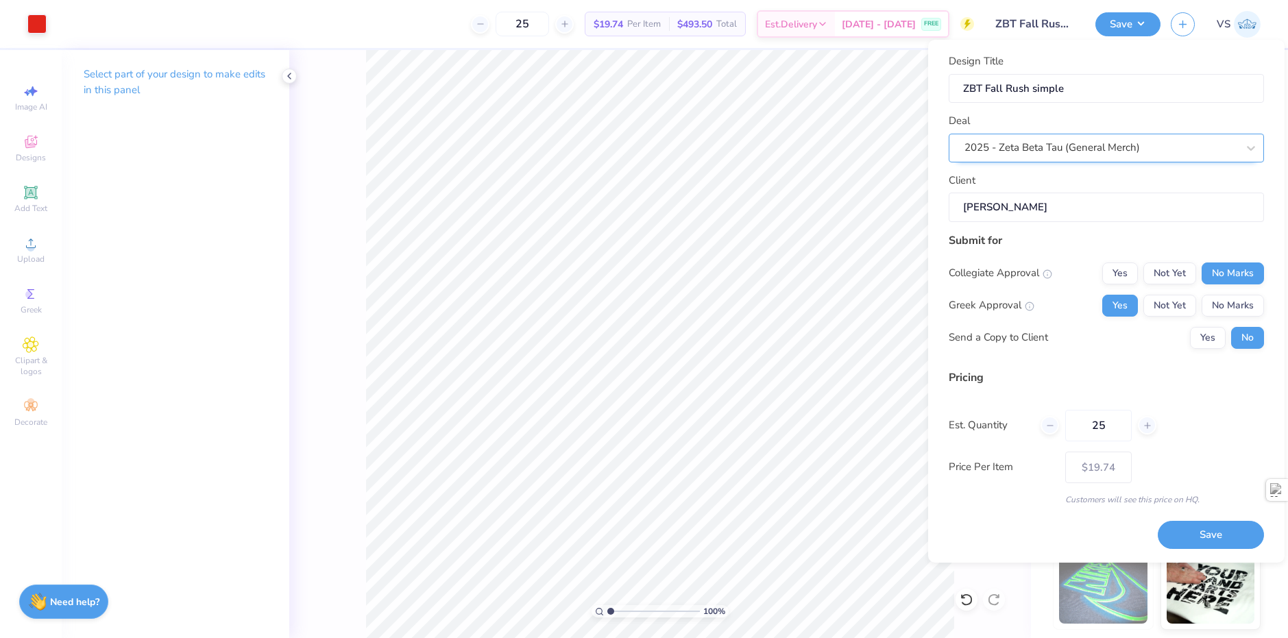
click at [1128, 156] on div at bounding box center [1100, 147] width 273 height 19
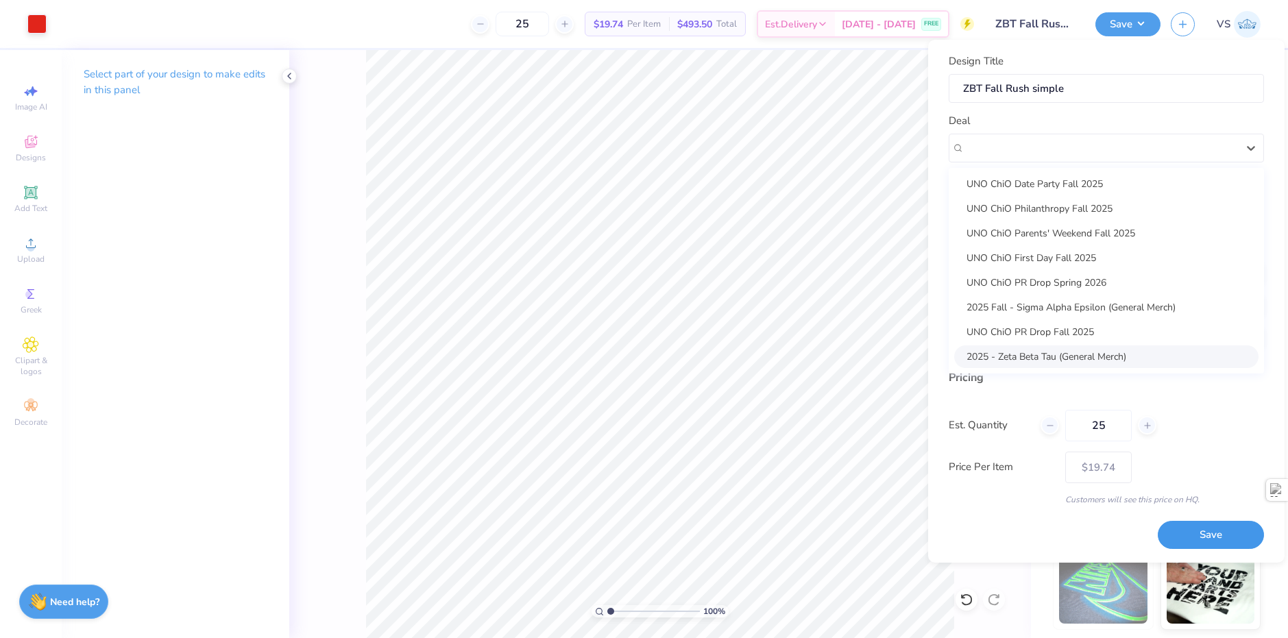
click at [1192, 533] on button "Save" at bounding box center [1211, 535] width 106 height 28
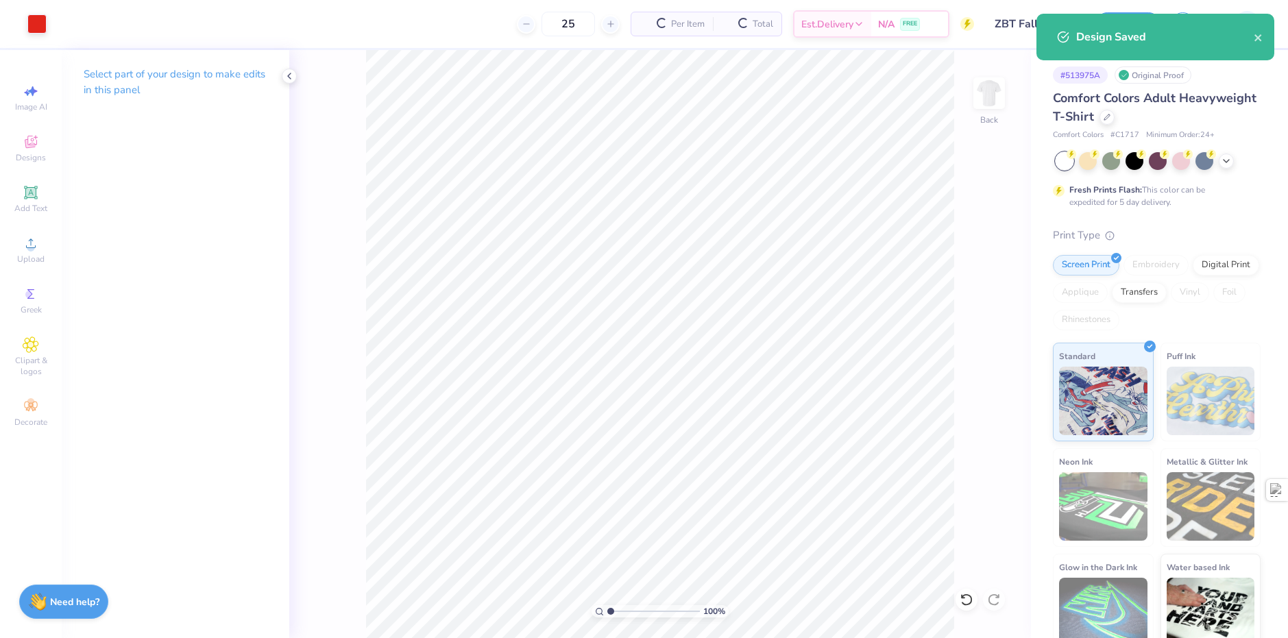
type input "$19.74"
